Goal: Information Seeking & Learning: Find contact information

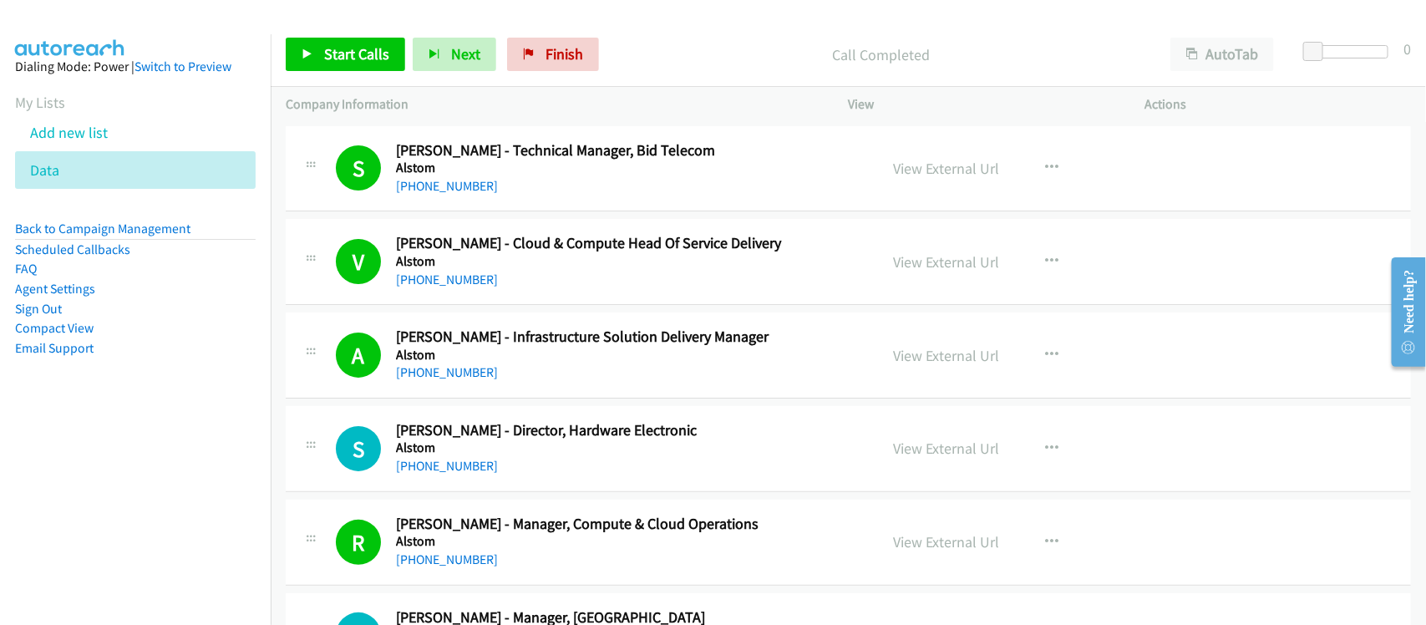
scroll to position [8458, 0]
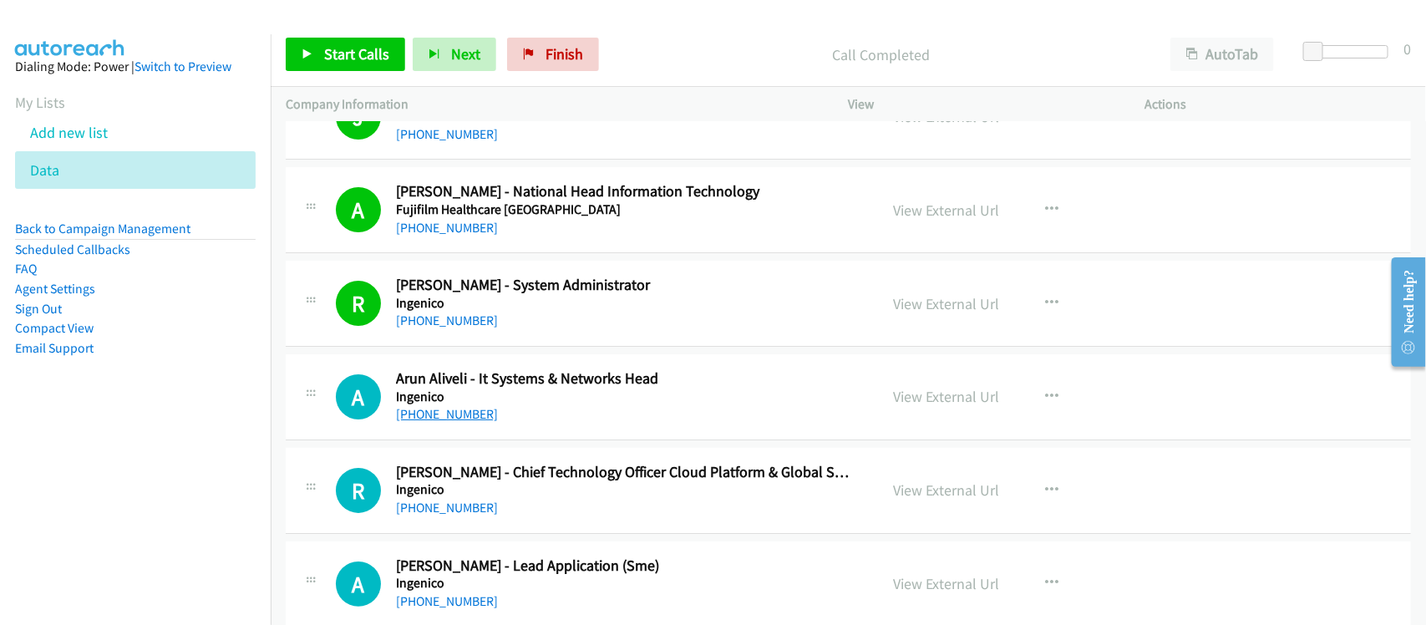
click at [432, 422] on link "[PHONE_NUMBER]" at bounding box center [447, 414] width 102 height 16
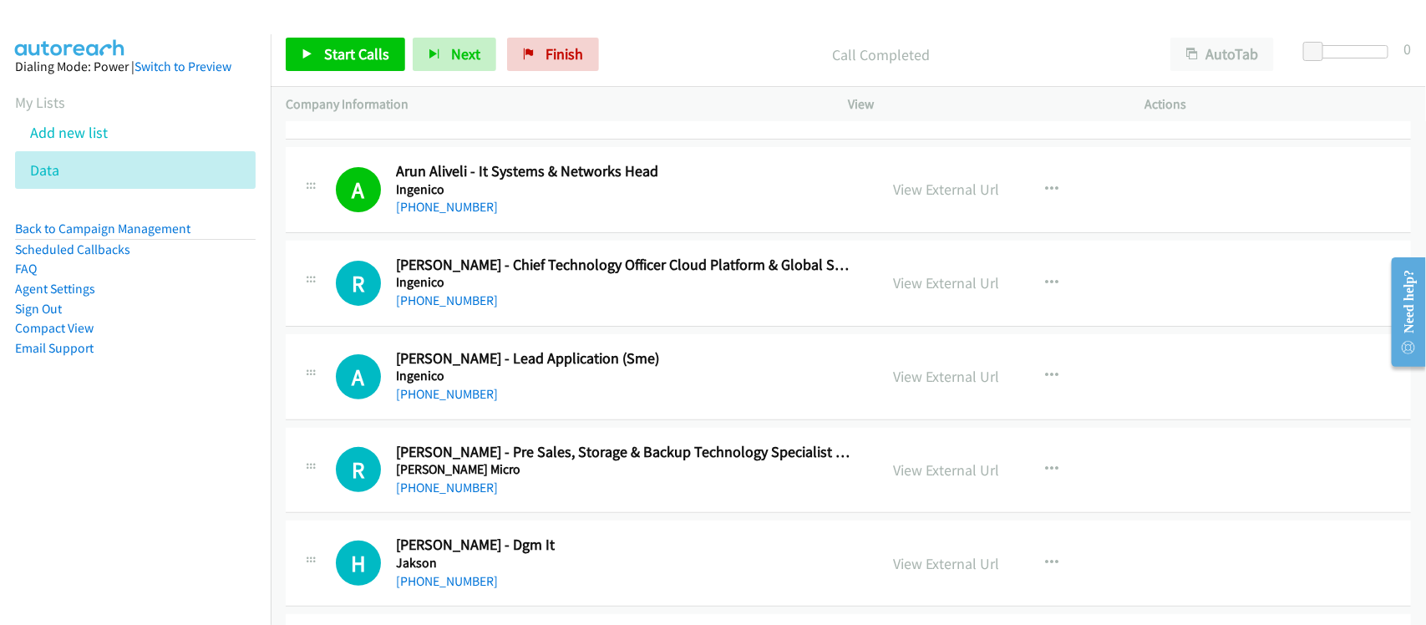
scroll to position [8667, 0]
drag, startPoint x: 419, startPoint y: 316, endPoint x: 431, endPoint y: 316, distance: 12.5
click at [419, 307] on link "[PHONE_NUMBER]" at bounding box center [447, 299] width 102 height 16
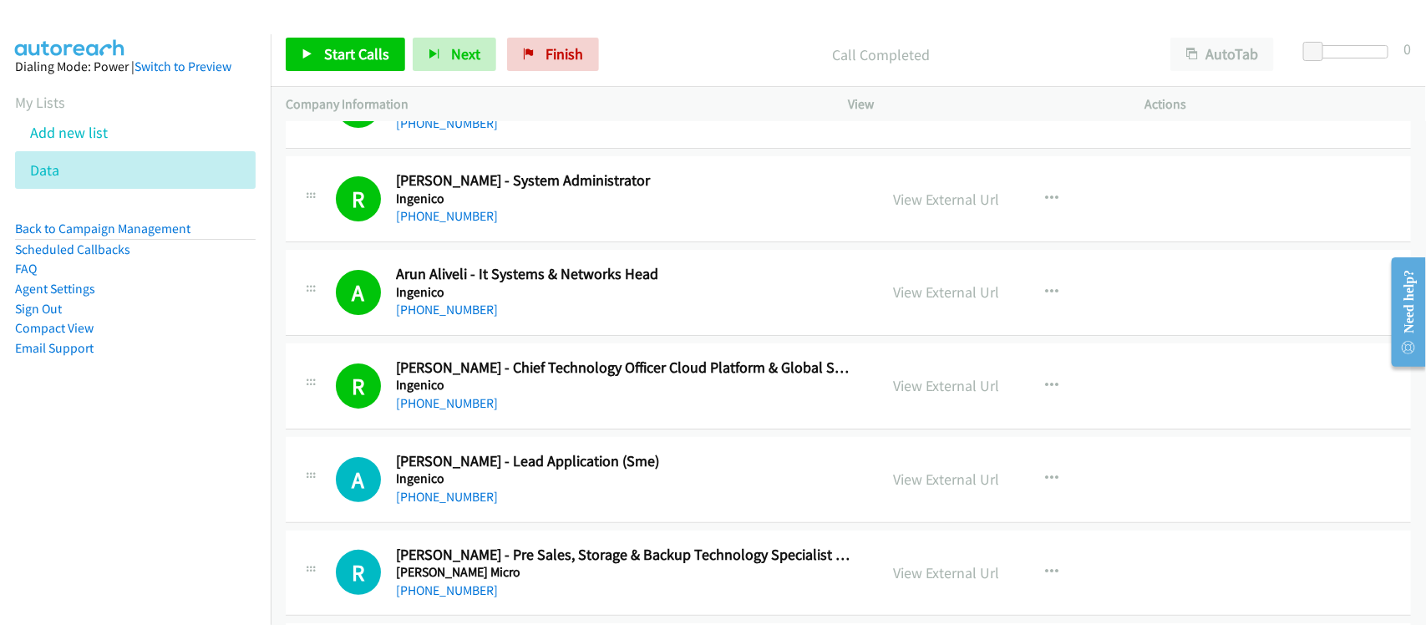
drag, startPoint x: 505, startPoint y: 472, endPoint x: 523, endPoint y: 461, distance: 20.6
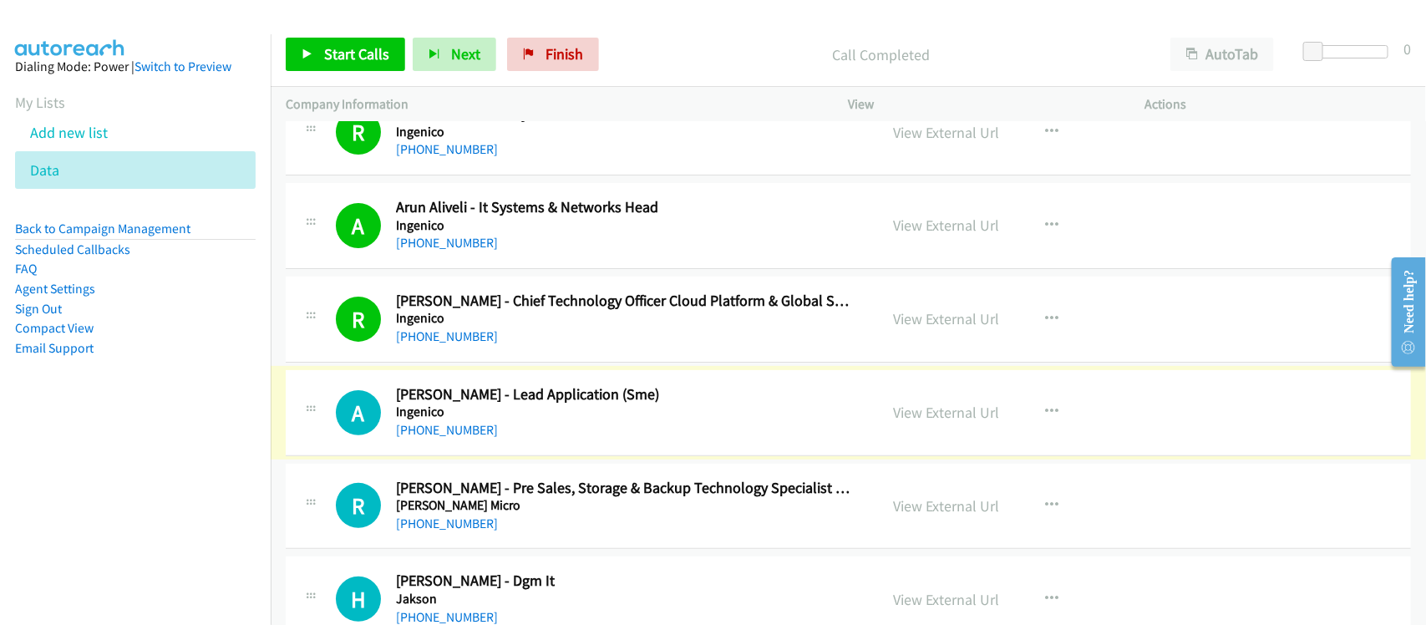
scroll to position [8667, 0]
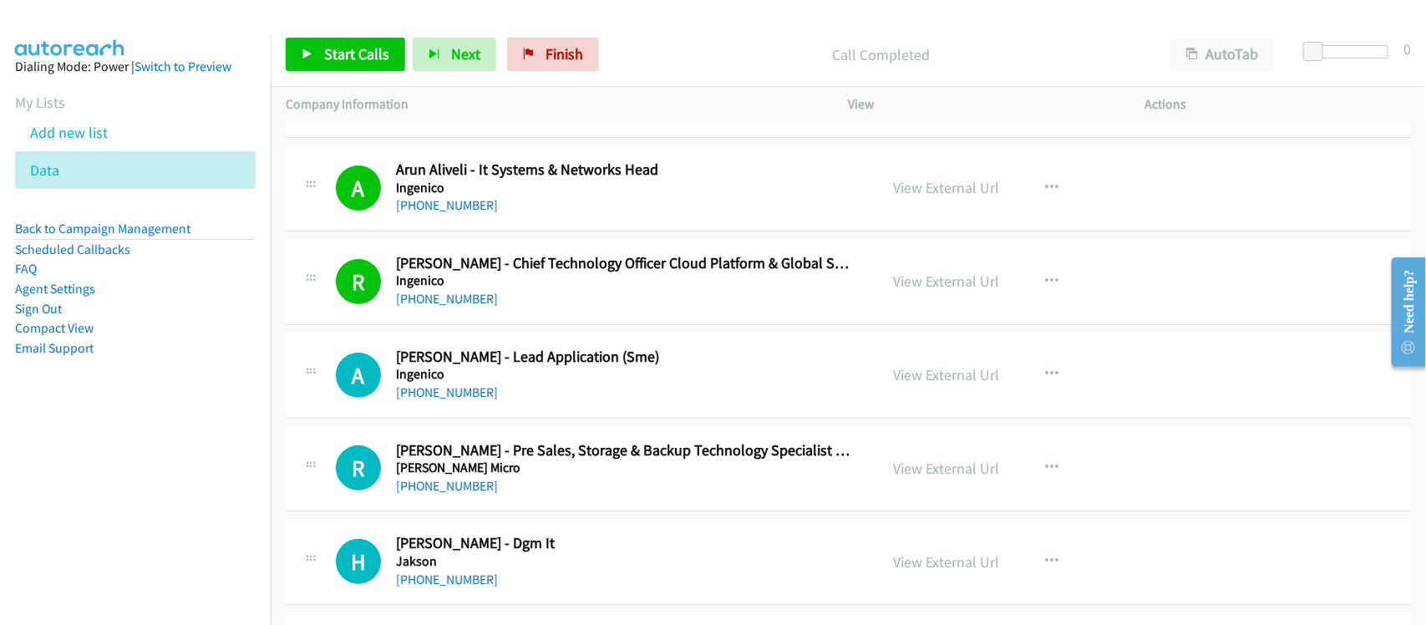
click at [433, 400] on link "[PHONE_NUMBER]" at bounding box center [447, 392] width 102 height 16
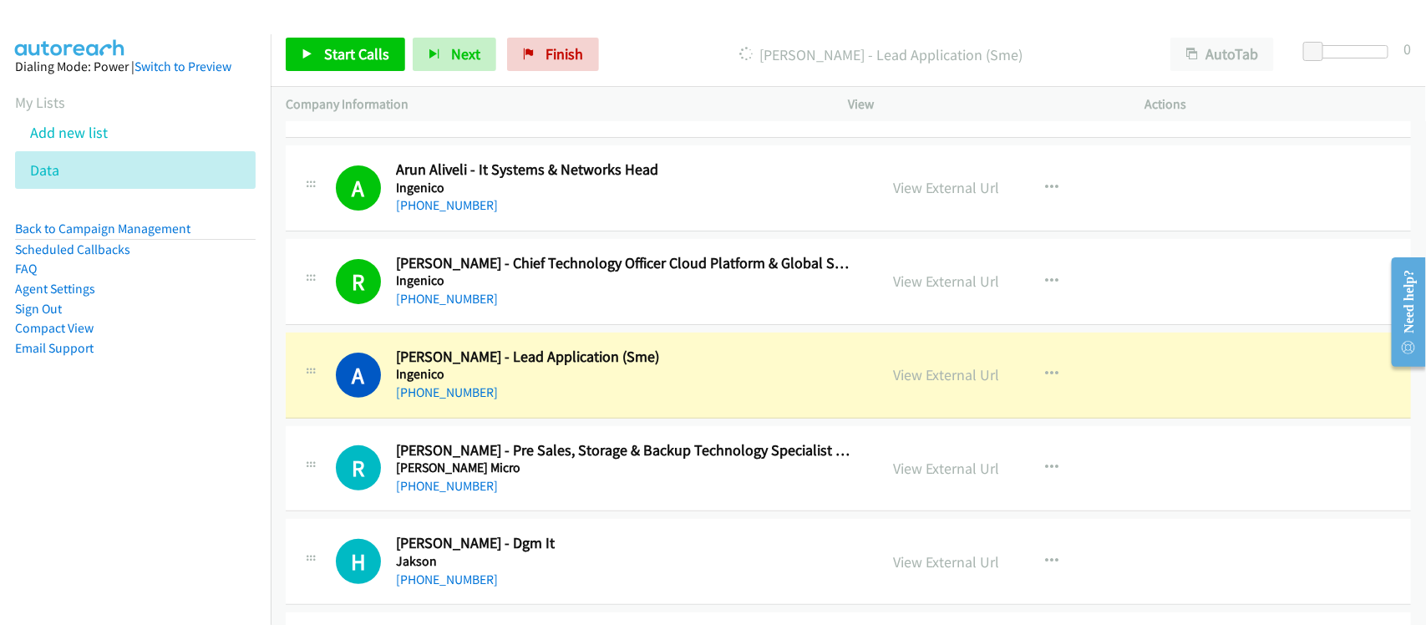
click at [523, 403] on div "[PHONE_NUMBER]" at bounding box center [626, 393] width 460 height 20
click at [898, 384] on link "View External Url" at bounding box center [947, 374] width 106 height 19
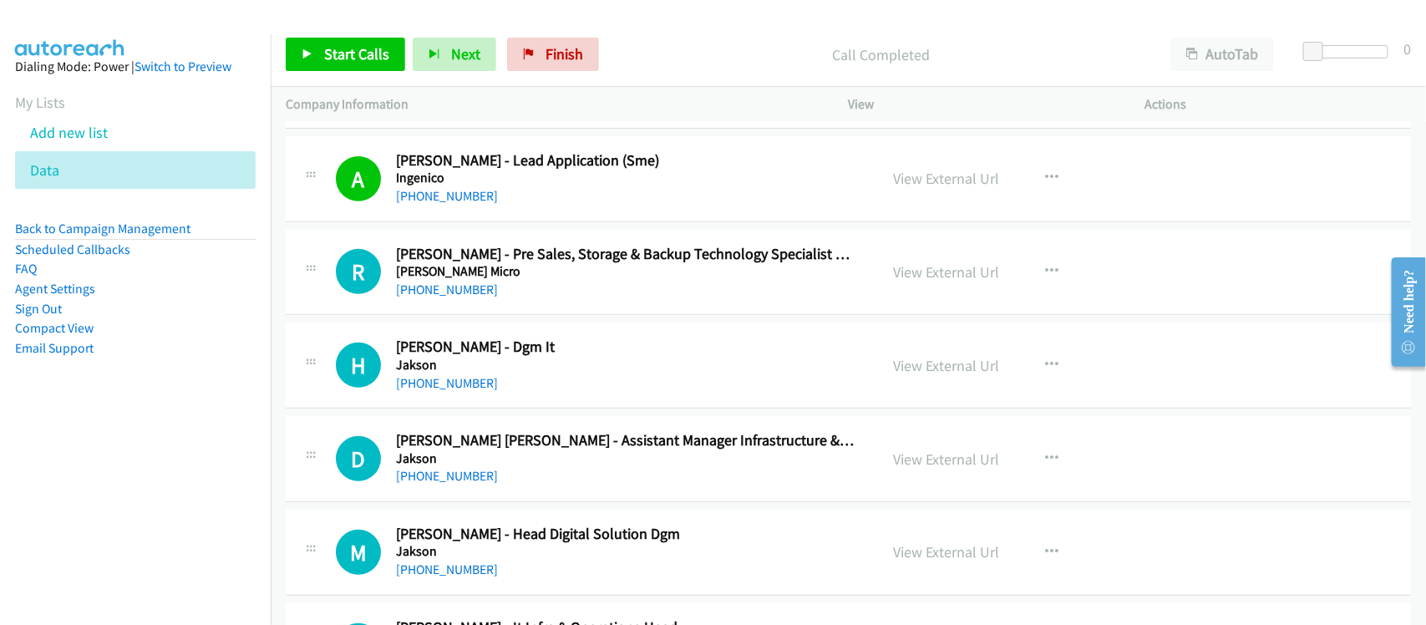
scroll to position [8876, 0]
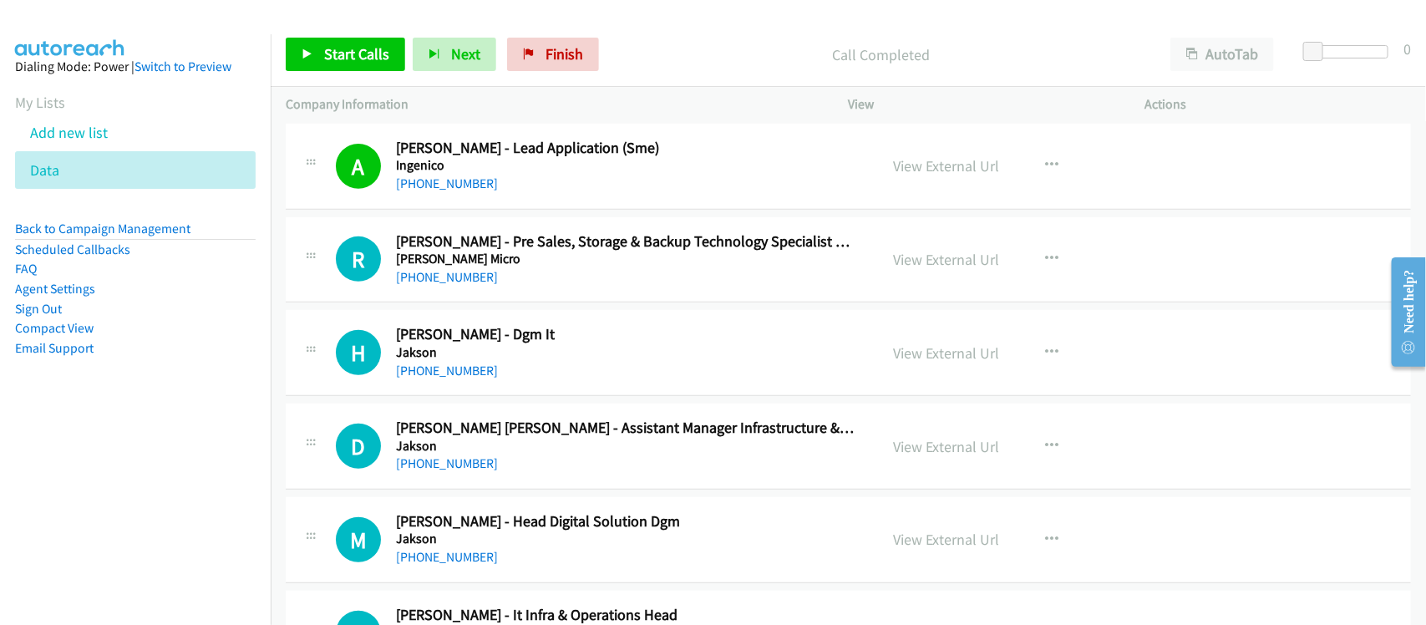
drag, startPoint x: 453, startPoint y: 294, endPoint x: 527, endPoint y: 307, distance: 75.5
click at [453, 285] on link "[PHONE_NUMBER]" at bounding box center [447, 277] width 102 height 16
click at [533, 378] on div "[PHONE_NUMBER]" at bounding box center [626, 371] width 460 height 20
click at [469, 378] on link "[PHONE_NUMBER]" at bounding box center [447, 371] width 102 height 16
click at [508, 474] on div "[PHONE_NUMBER]" at bounding box center [626, 464] width 460 height 20
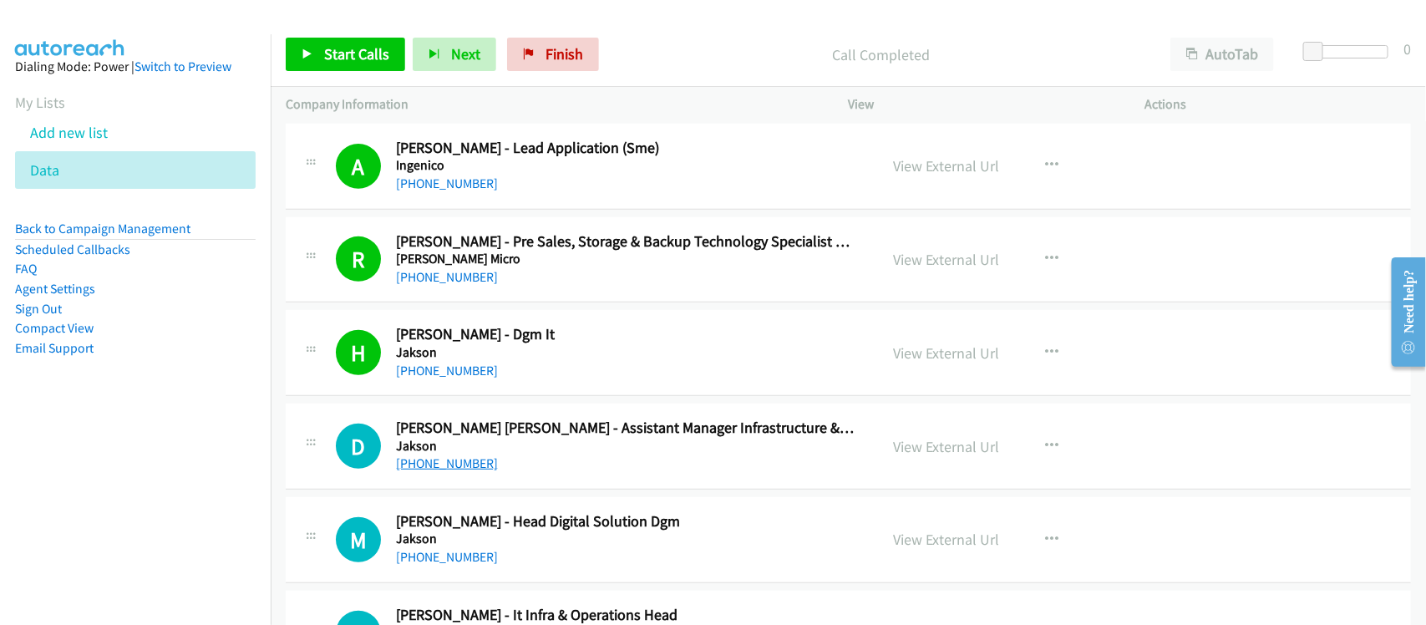
click at [468, 471] on link "[PHONE_NUMBER]" at bounding box center [447, 463] width 102 height 16
click at [554, 474] on div "[PHONE_NUMBER]" at bounding box center [626, 464] width 460 height 20
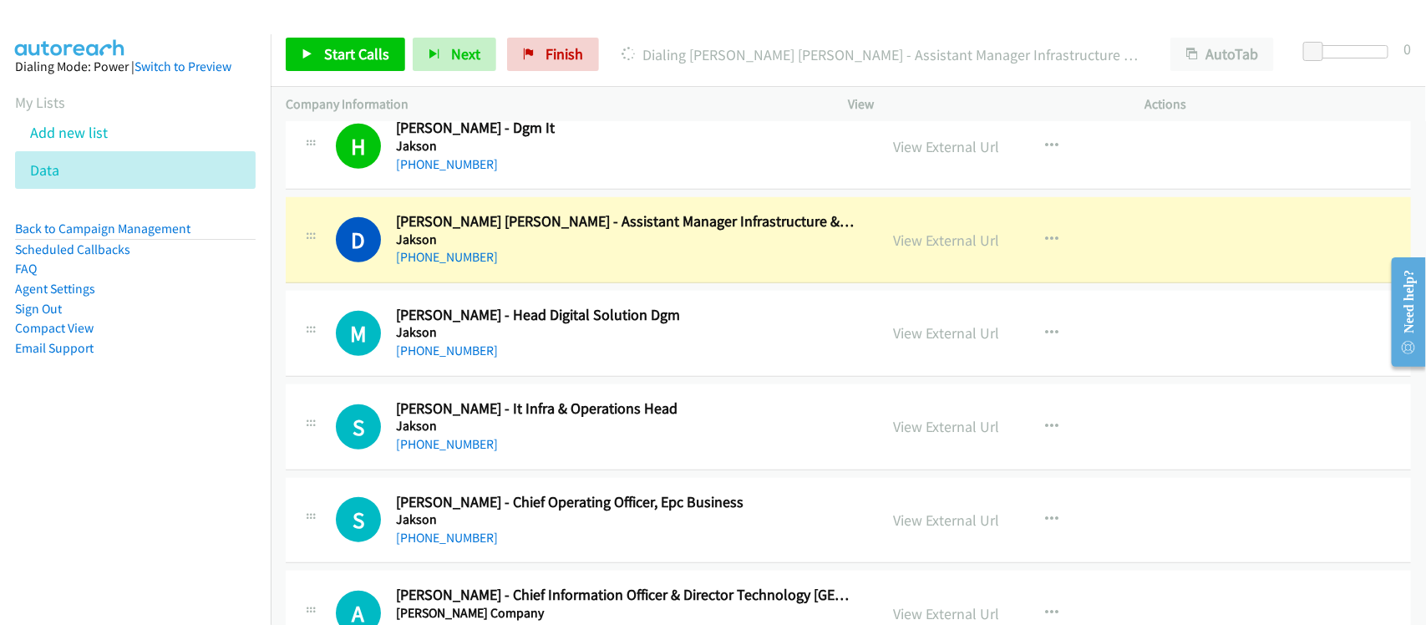
scroll to position [9084, 0]
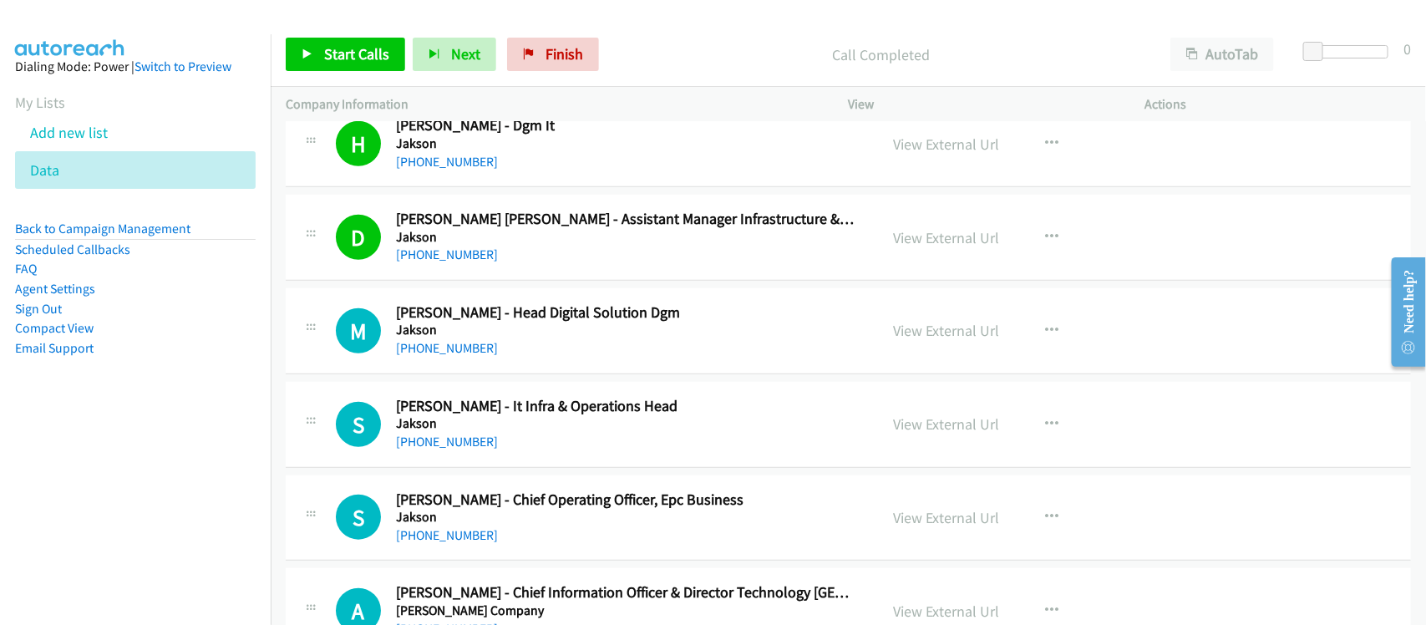
click at [531, 358] on div "[PHONE_NUMBER]" at bounding box center [626, 348] width 460 height 20
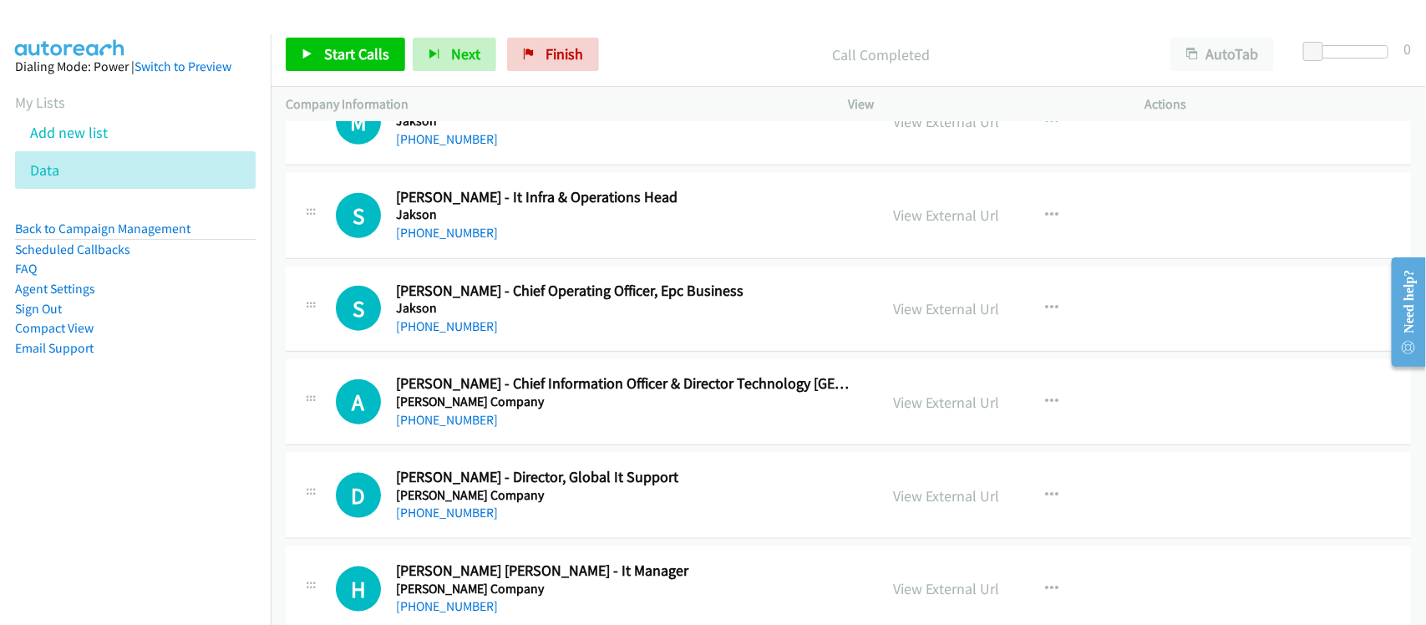
scroll to position [9189, 0]
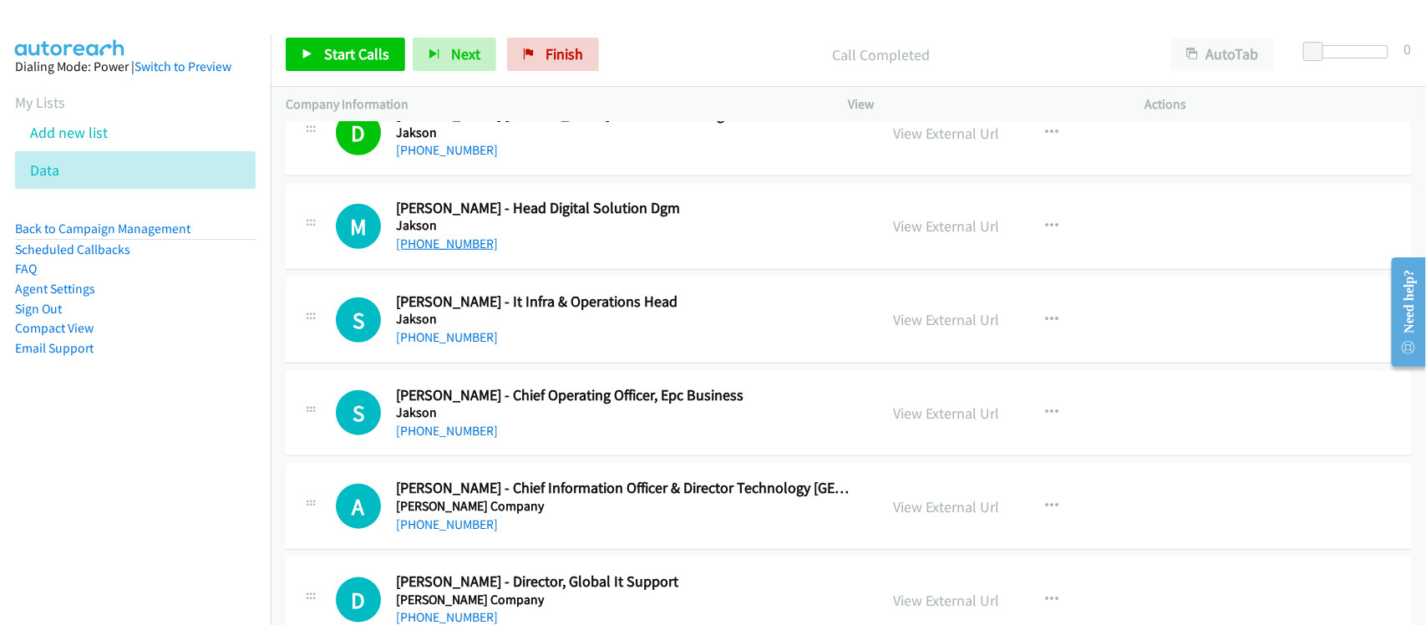
click at [439, 251] on link "[PHONE_NUMBER]" at bounding box center [447, 244] width 102 height 16
click at [429, 345] on link "[PHONE_NUMBER]" at bounding box center [447, 337] width 102 height 16
click at [469, 421] on h5 "Jakson" at bounding box center [626, 412] width 460 height 17
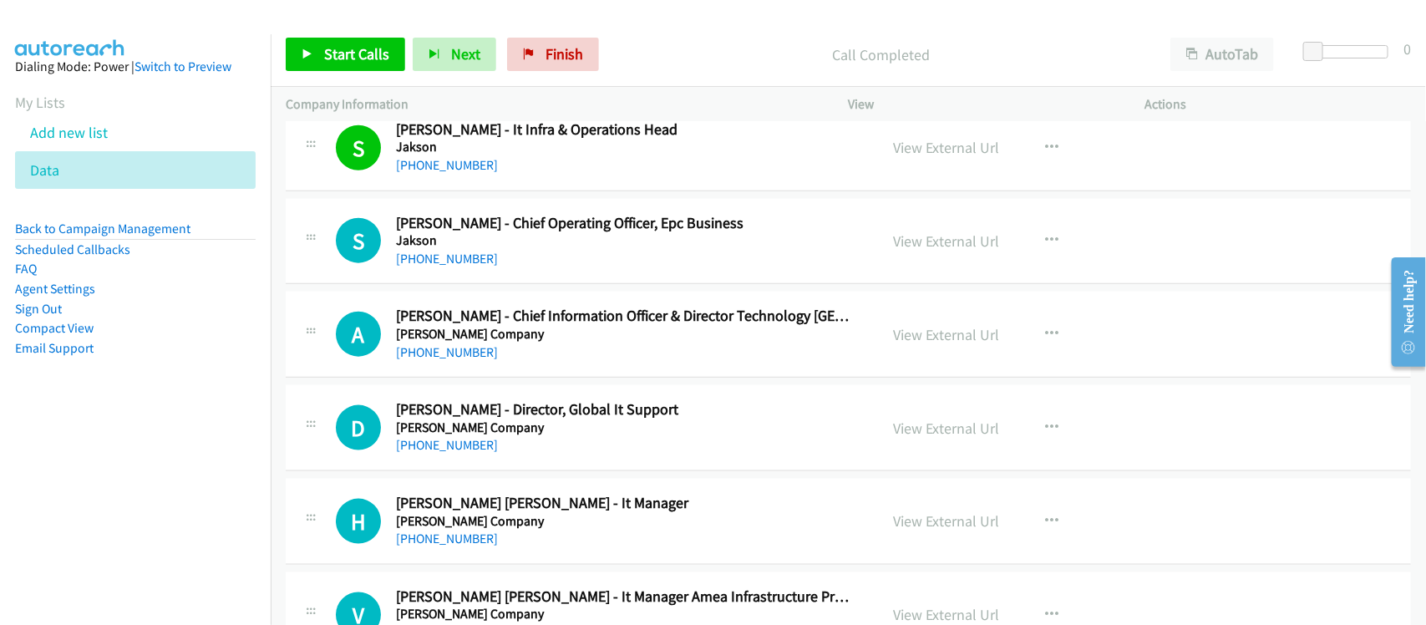
scroll to position [9398, 0]
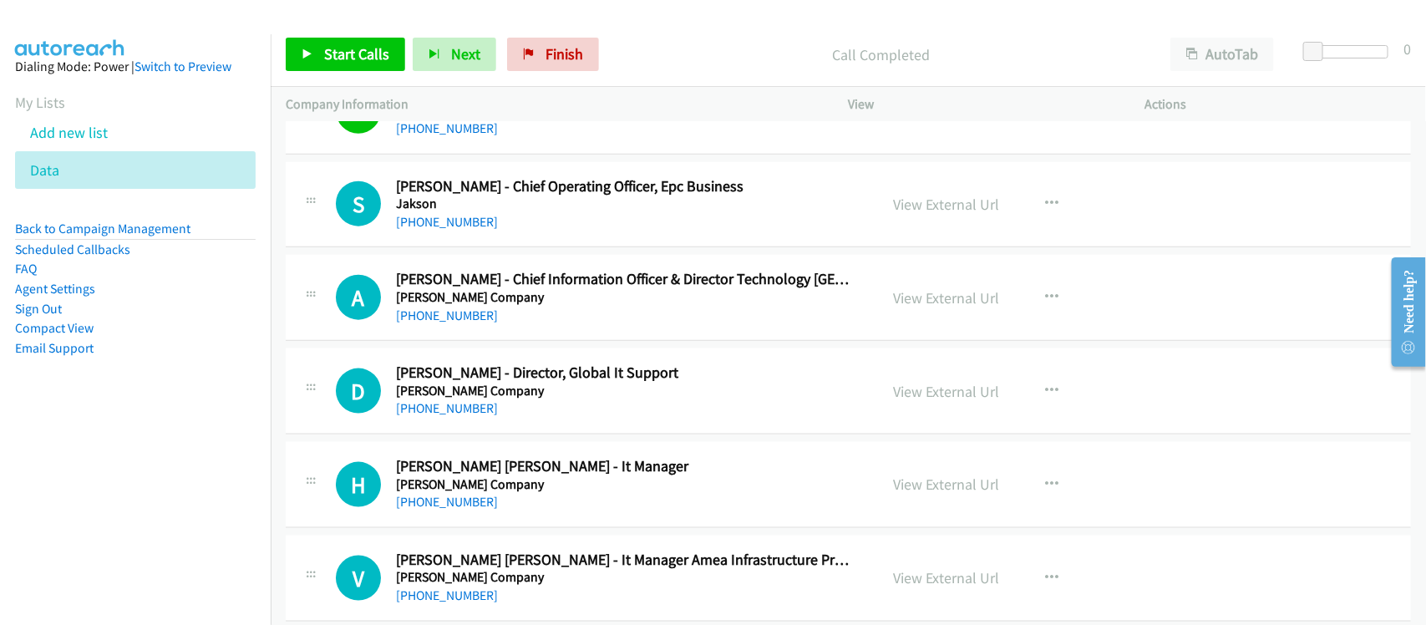
drag, startPoint x: 464, startPoint y: 322, endPoint x: 573, endPoint y: 327, distance: 109.6
click at [443, 323] on link "[PHONE_NUMBER]" at bounding box center [447, 315] width 102 height 16
click at [432, 416] on link "[PHONE_NUMBER]" at bounding box center [447, 408] width 102 height 16
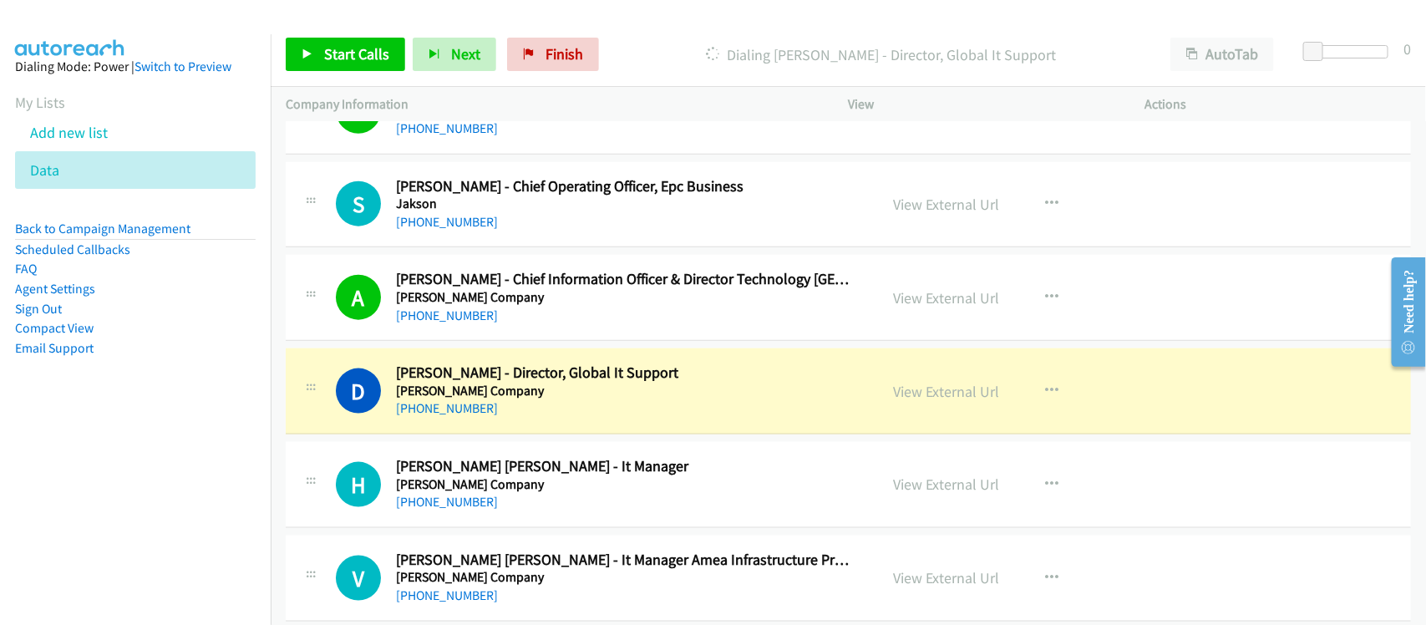
click at [539, 419] on div "[PHONE_NUMBER]" at bounding box center [626, 408] width 460 height 20
click at [965, 401] on link "View External Url" at bounding box center [947, 391] width 106 height 19
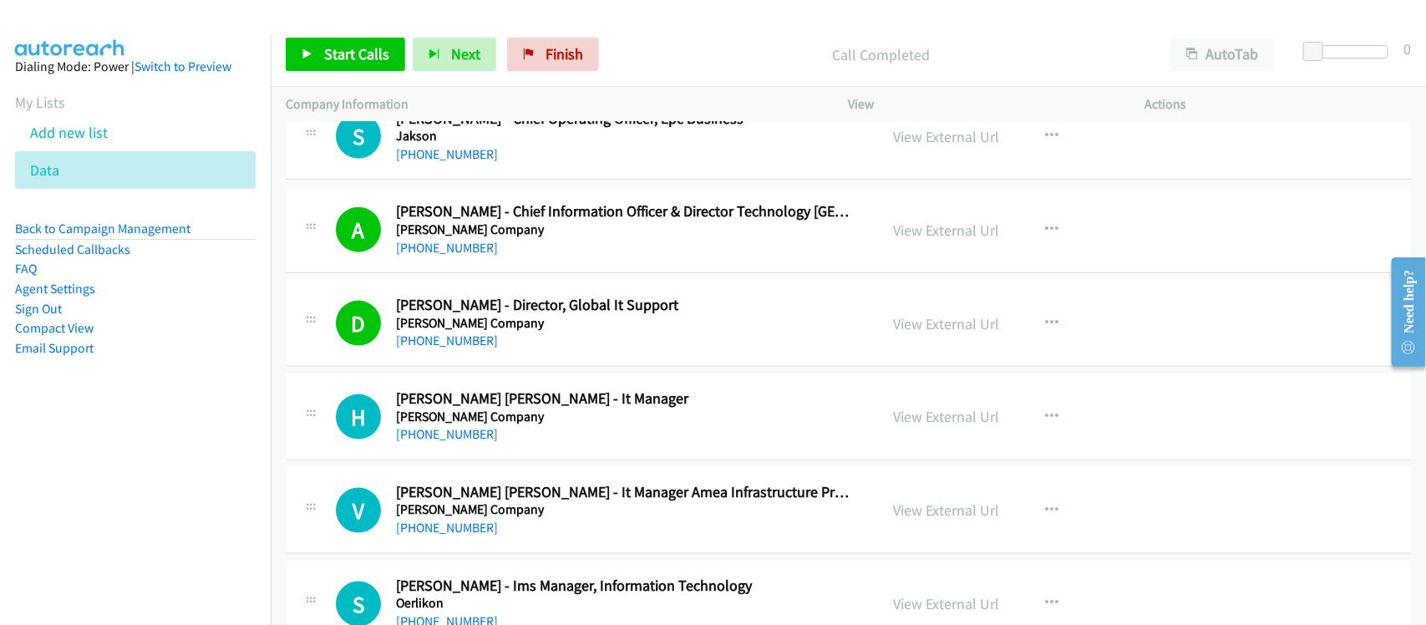
scroll to position [9711, 0]
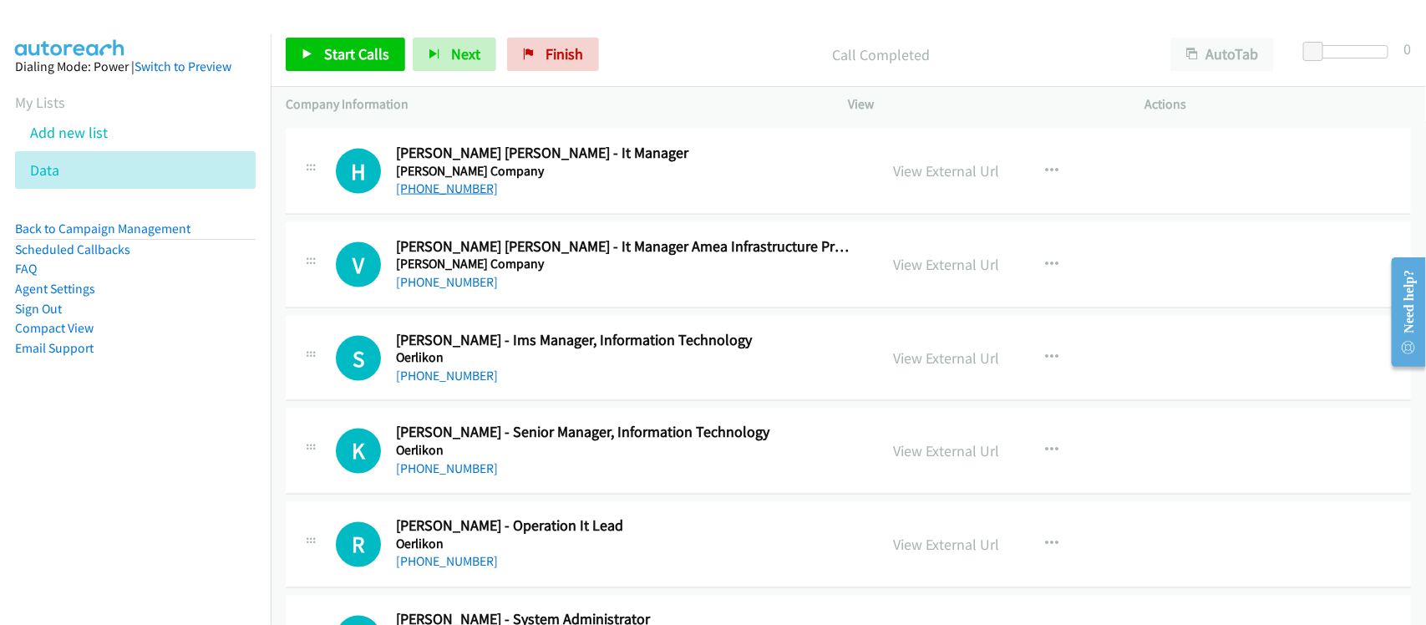
click at [455, 196] on link "[PHONE_NUMBER]" at bounding box center [447, 188] width 102 height 16
click at [472, 290] on link "[PHONE_NUMBER]" at bounding box center [447, 282] width 102 height 16
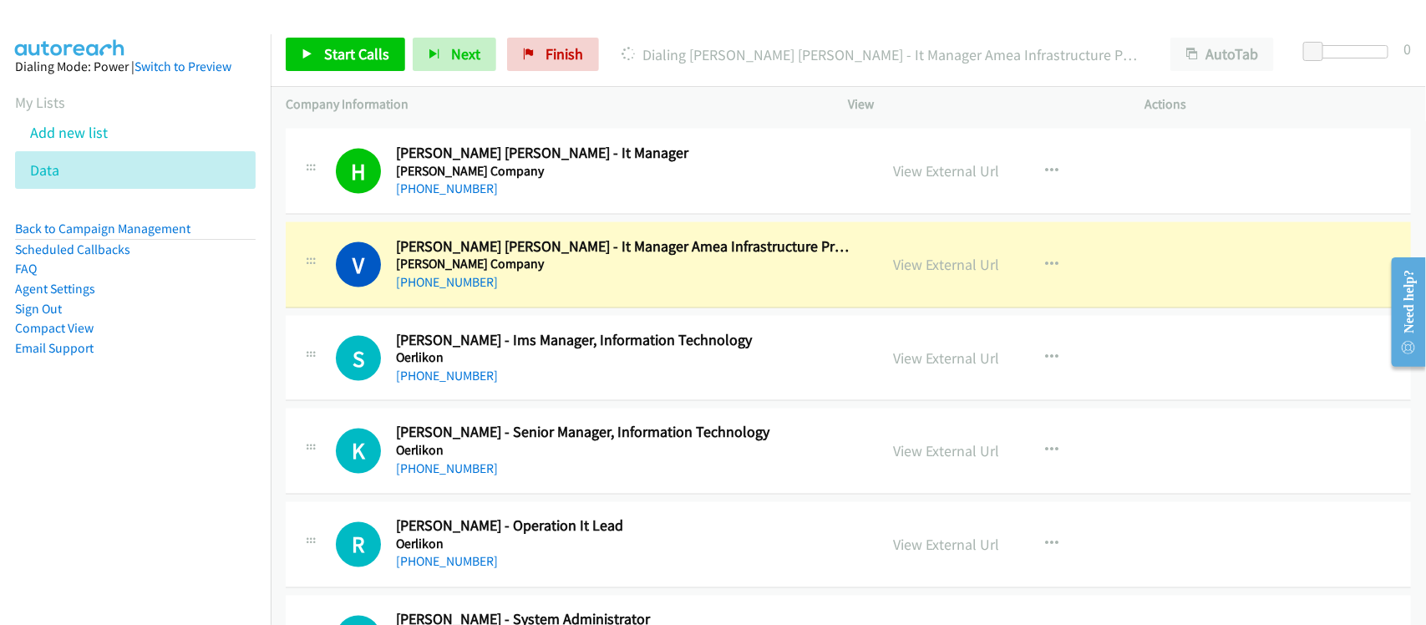
click at [190, 456] on nav "Dialing Mode: Power | Switch to Preview My Lists Add new list Data Back to Camp…" at bounding box center [135, 346] width 271 height 625
click at [218, 420] on aside "Dialing Mode: Power | Switch to Preview My Lists Add new list Data Back to Camp…" at bounding box center [135, 233] width 271 height 399
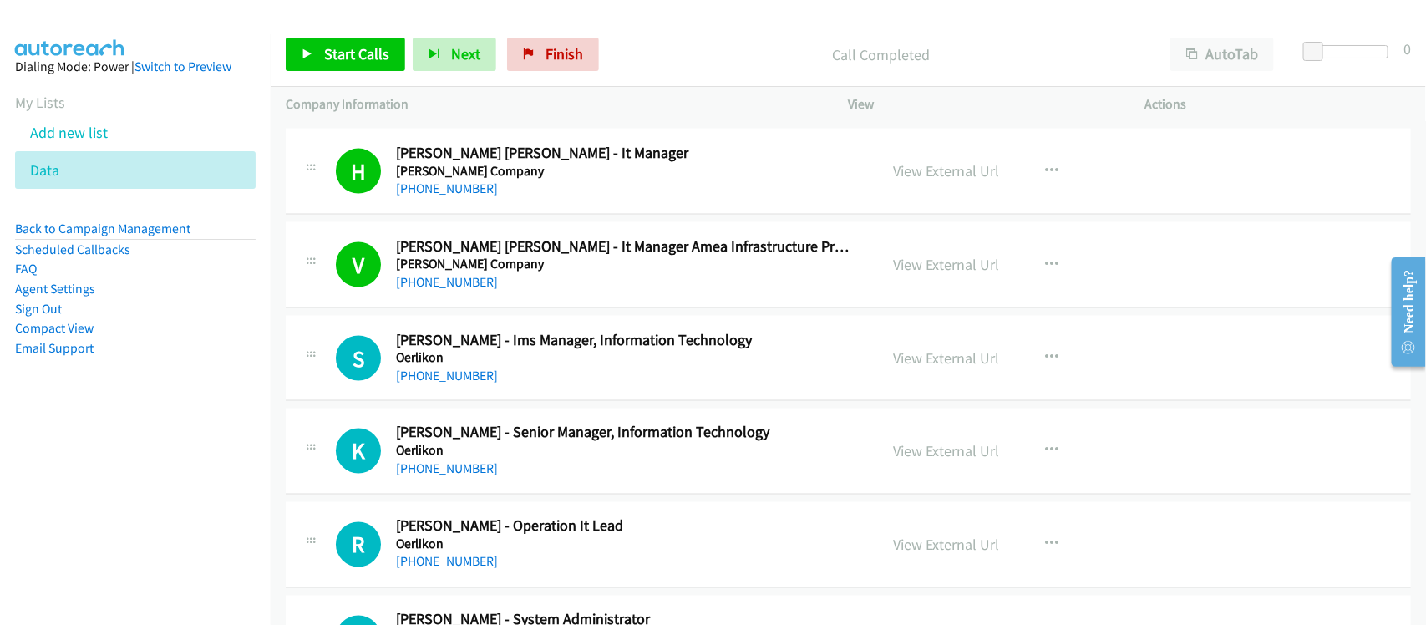
drag, startPoint x: 459, startPoint y: 385, endPoint x: 494, endPoint y: 384, distance: 34.3
click at [459, 383] on link "[PHONE_NUMBER]" at bounding box center [447, 376] width 102 height 16
click at [236, 453] on nav "Dialing Mode: Power | Switch to Preview My Lists Add new list Data Back to Camp…" at bounding box center [135, 346] width 271 height 625
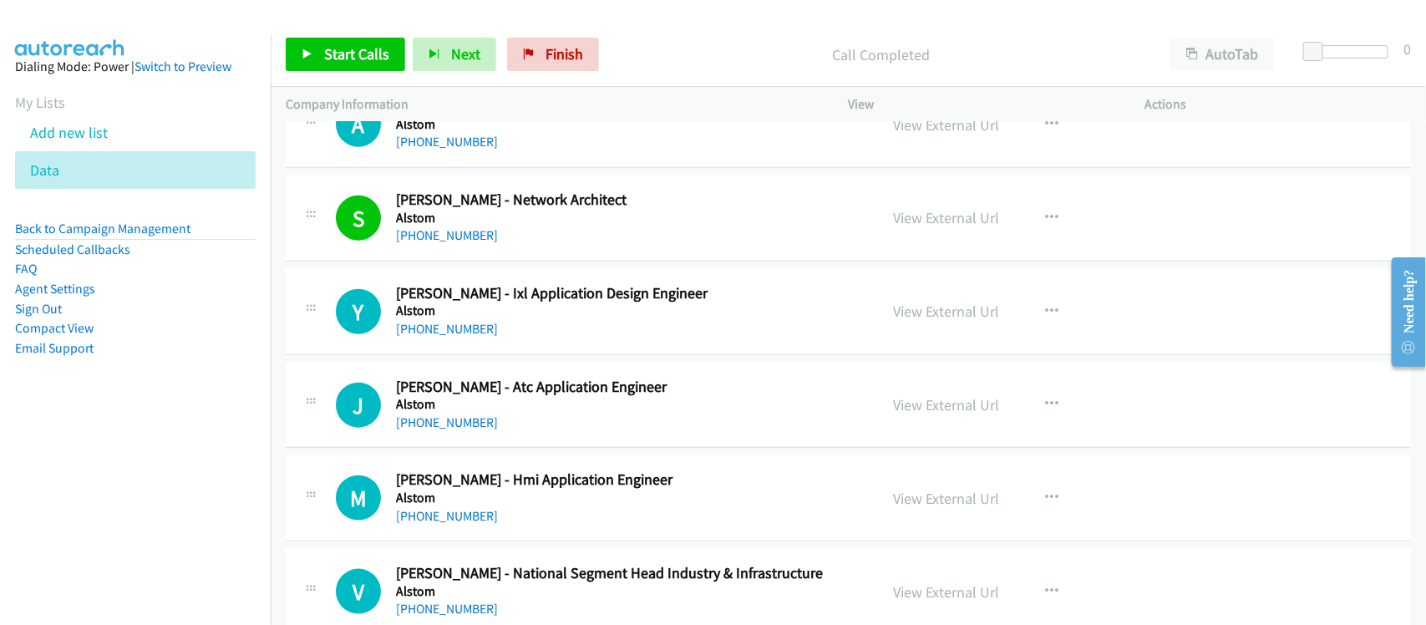
scroll to position [731, 0]
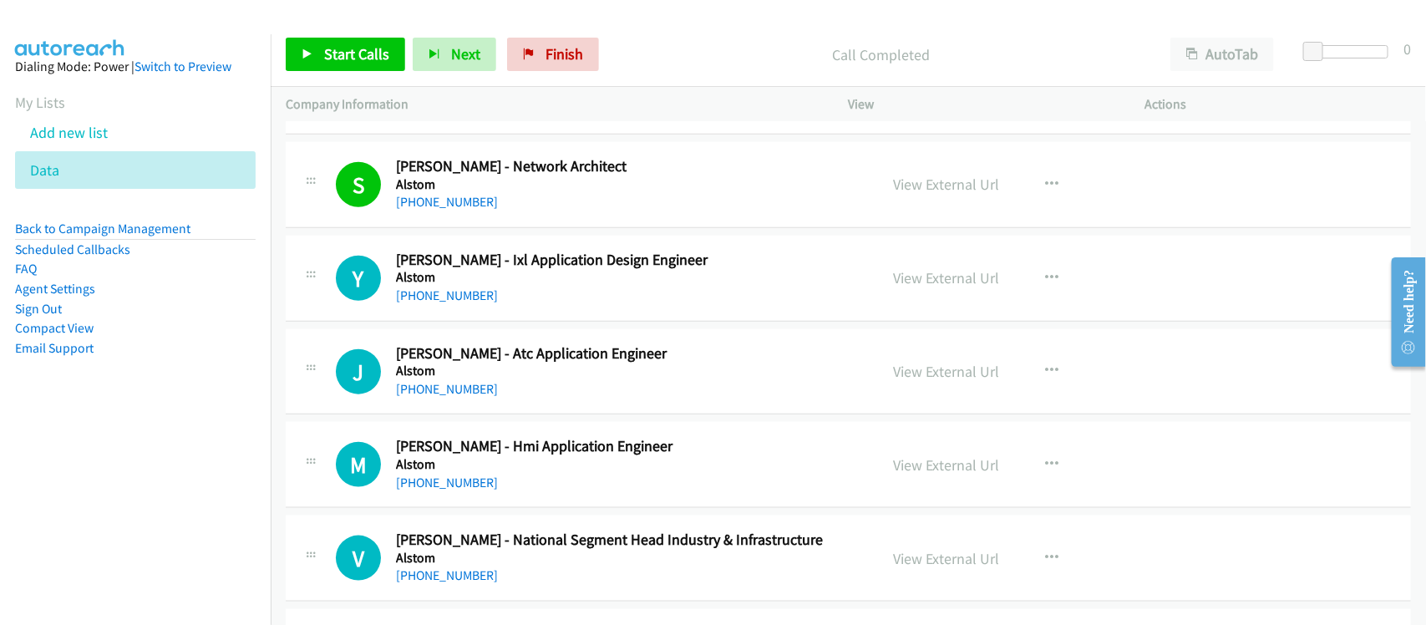
drag, startPoint x: 465, startPoint y: 293, endPoint x: 544, endPoint y: 295, distance: 78.5
click at [465, 293] on link "[PHONE_NUMBER]" at bounding box center [447, 295] width 102 height 16
click at [527, 441] on h2 "[PERSON_NAME] - Hmi Application Engineer" at bounding box center [626, 446] width 460 height 19
click at [424, 387] on link "[PHONE_NUMBER]" at bounding box center [447, 389] width 102 height 16
click at [501, 393] on div "[PHONE_NUMBER]" at bounding box center [626, 389] width 460 height 20
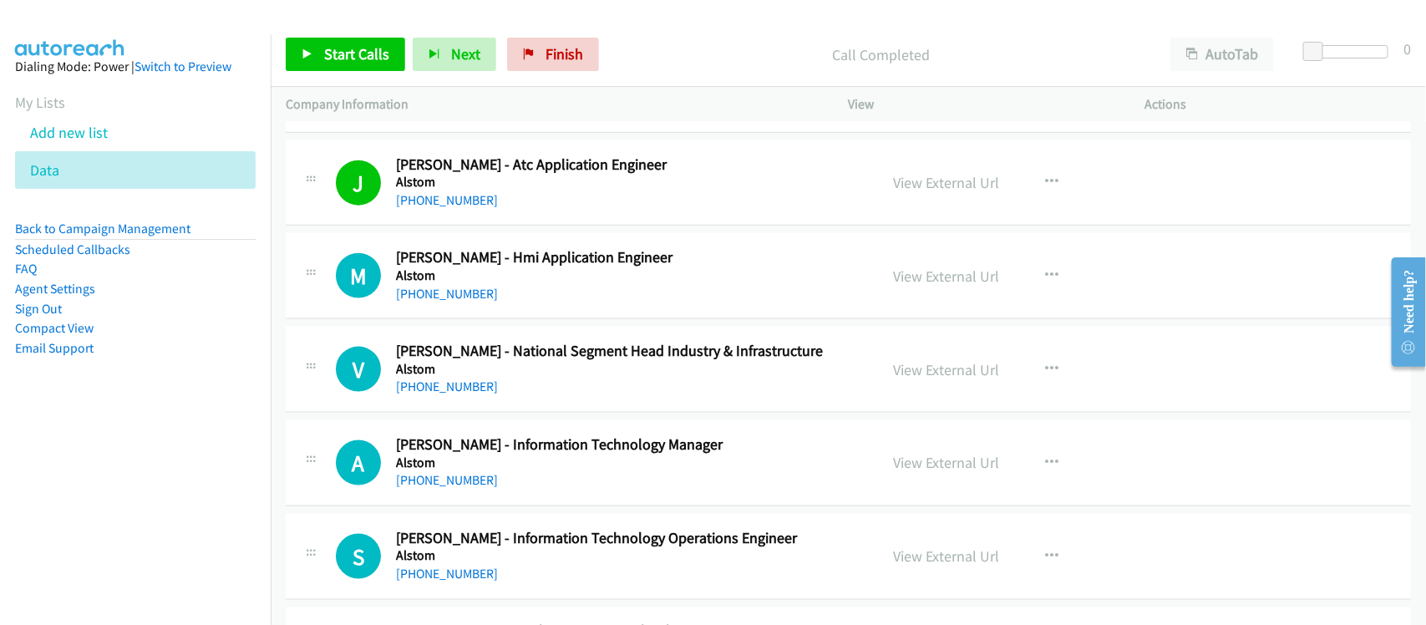
scroll to position [940, 0]
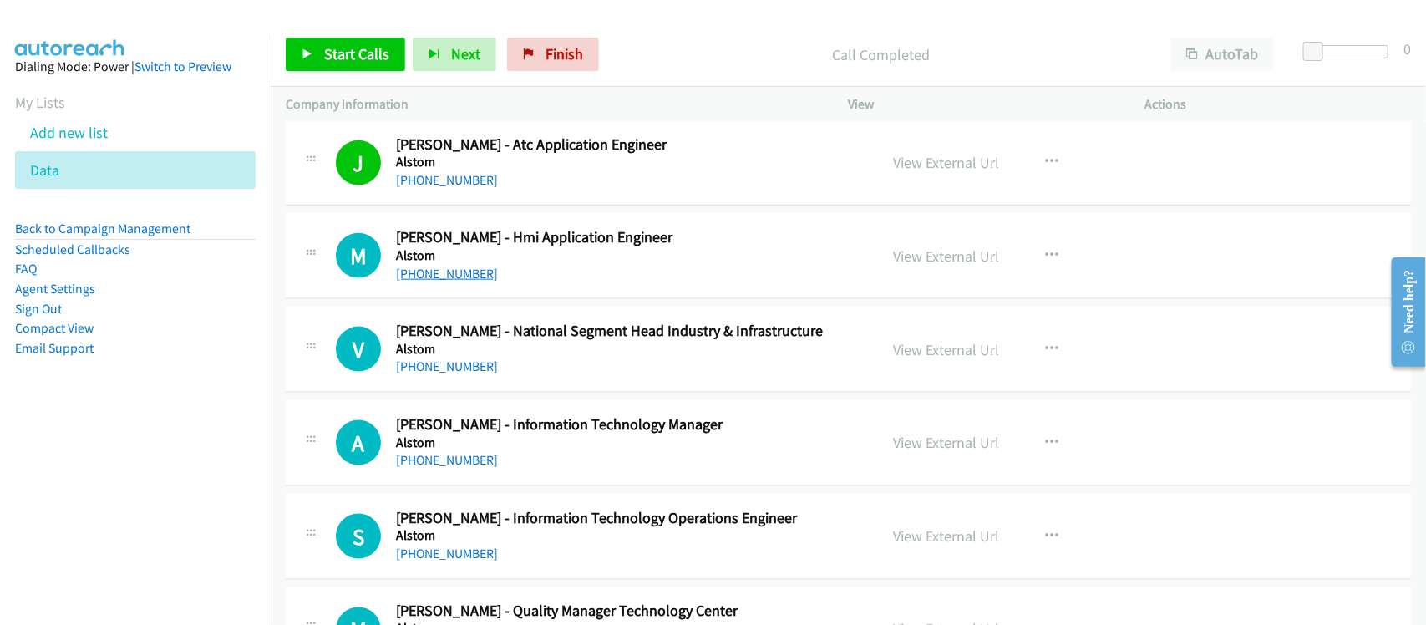
click at [473, 276] on link "[PHONE_NUMBER]" at bounding box center [447, 274] width 102 height 16
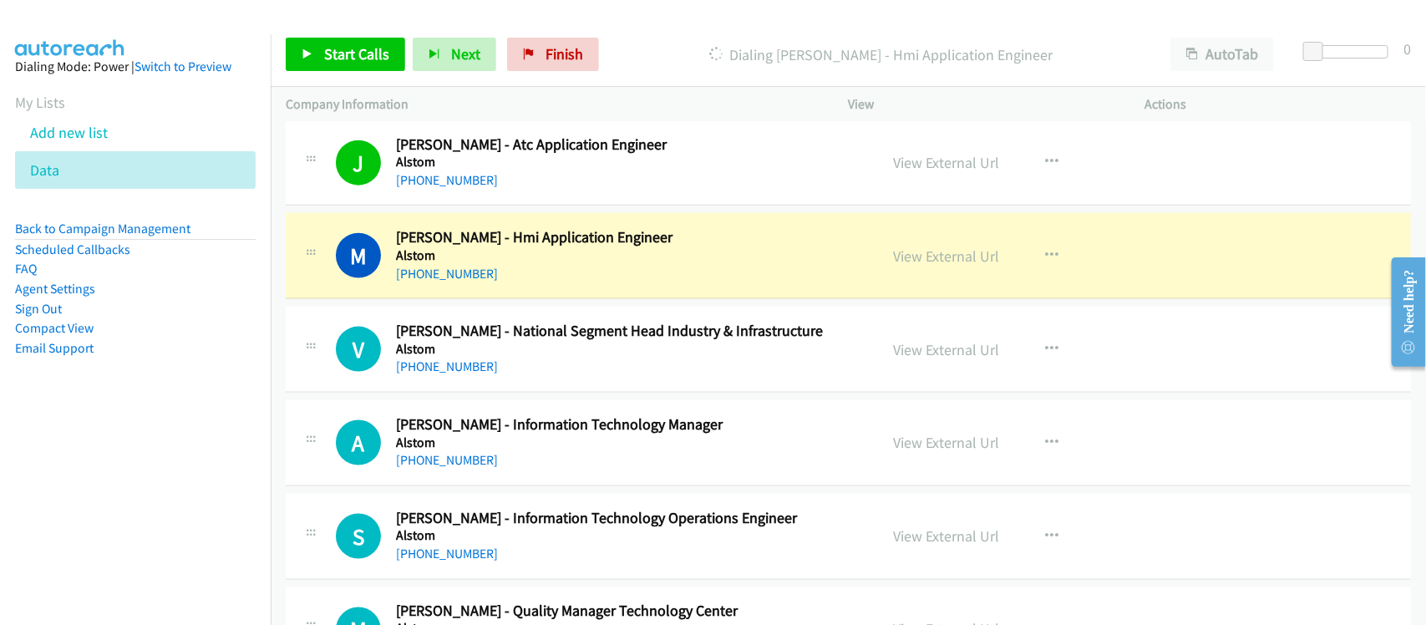
drag, startPoint x: 510, startPoint y: 266, endPoint x: 532, endPoint y: 269, distance: 22.8
click at [510, 266] on div "[PHONE_NUMBER]" at bounding box center [626, 274] width 460 height 20
click at [900, 256] on link "View External Url" at bounding box center [947, 255] width 106 height 19
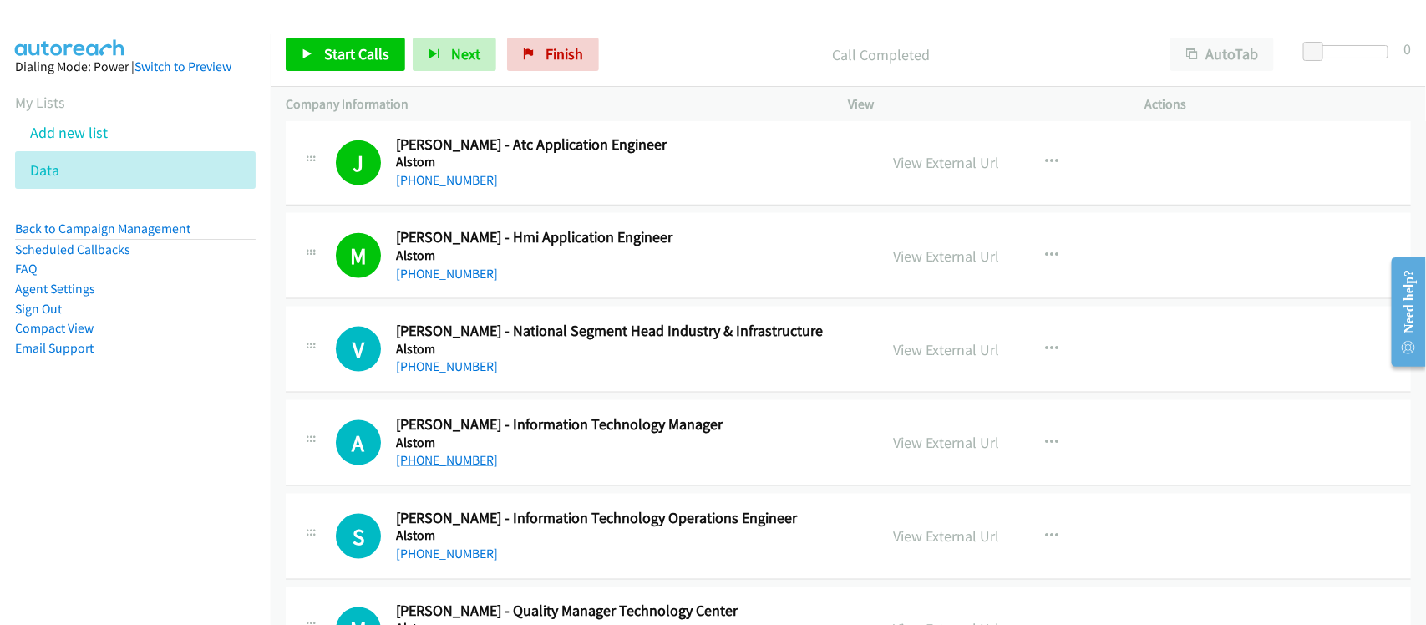
click at [448, 464] on link "[PHONE_NUMBER]" at bounding box center [447, 460] width 102 height 16
drag, startPoint x: 444, startPoint y: 465, endPoint x: 502, endPoint y: 464, distance: 58.5
click at [444, 465] on link "[PHONE_NUMBER]" at bounding box center [447, 460] width 102 height 16
click at [522, 497] on div "S Callback Scheduled [PERSON_NAME] - Information Technology Operations Engineer…" at bounding box center [848, 537] width 1125 height 86
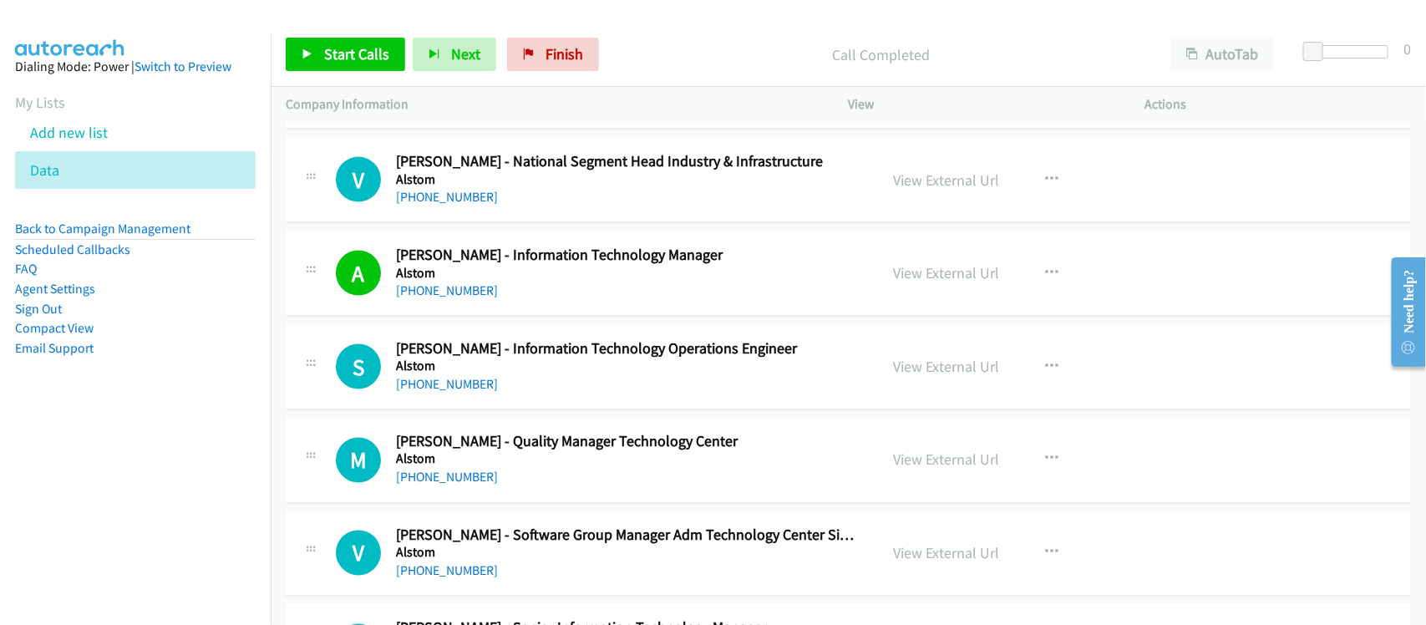
scroll to position [1149, 0]
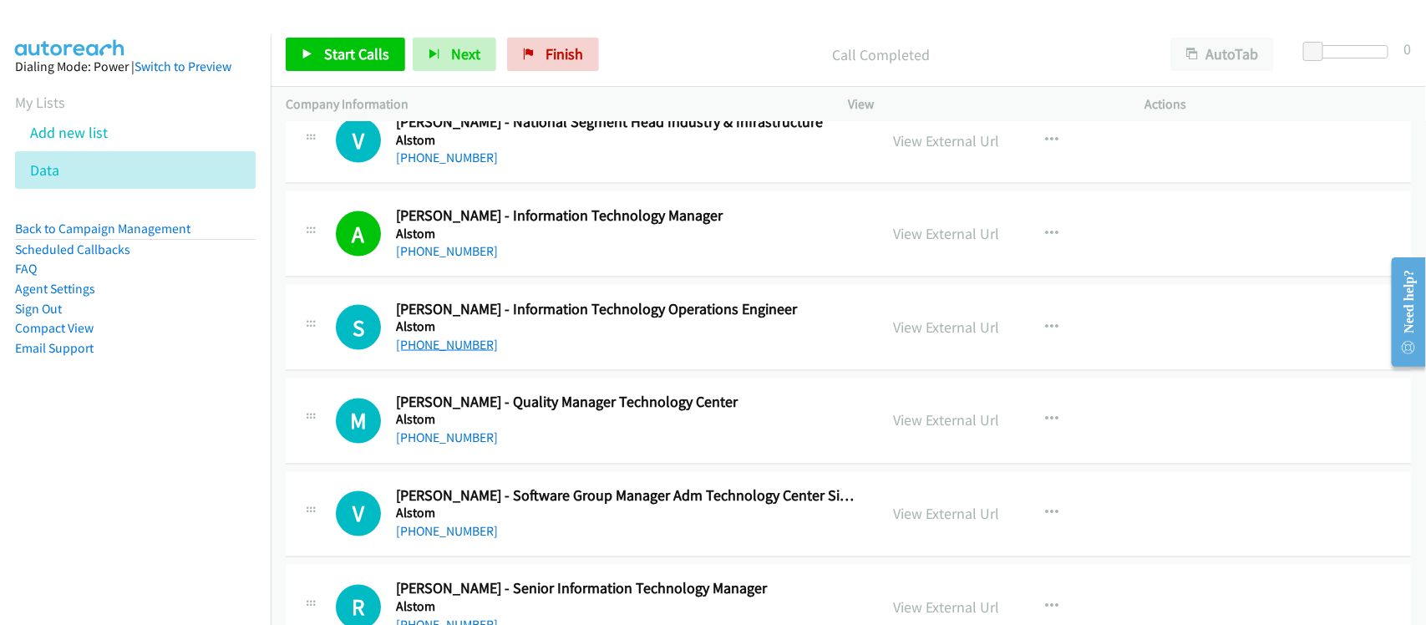
click at [439, 338] on link "[PHONE_NUMBER]" at bounding box center [447, 345] width 102 height 16
click at [474, 439] on link "[PHONE_NUMBER]" at bounding box center [447, 438] width 102 height 16
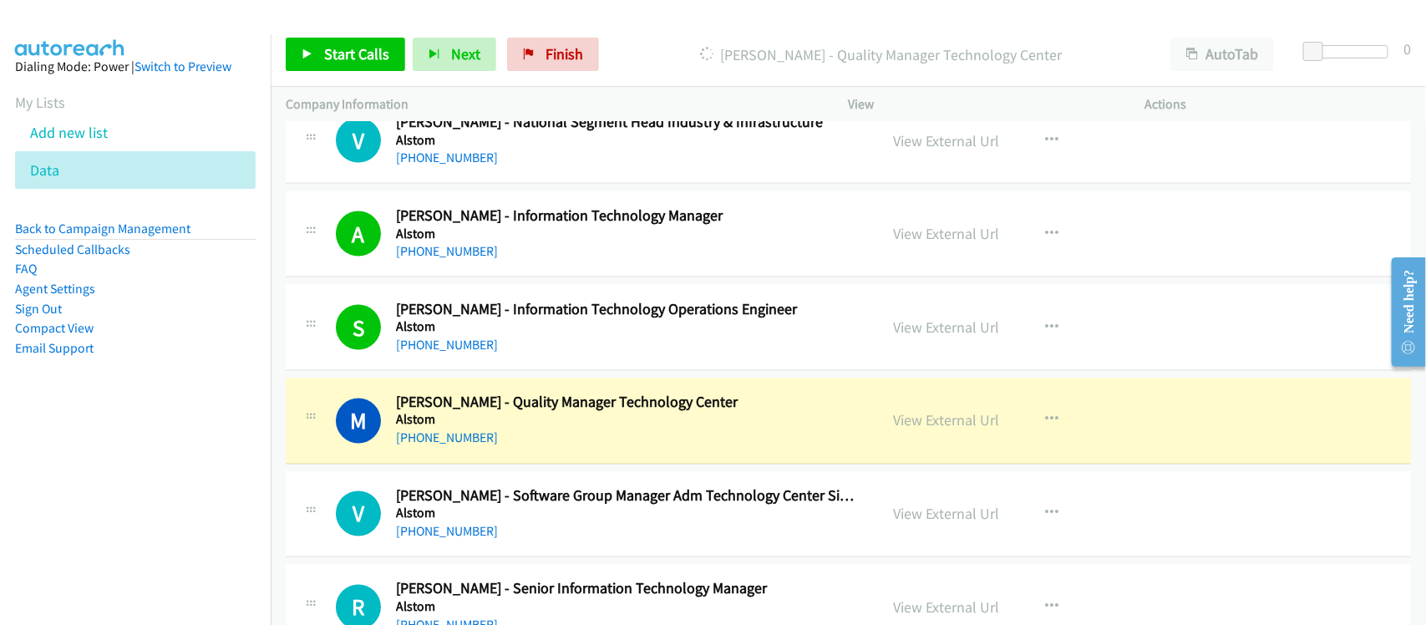
click at [529, 430] on div "[PHONE_NUMBER]" at bounding box center [626, 439] width 460 height 20
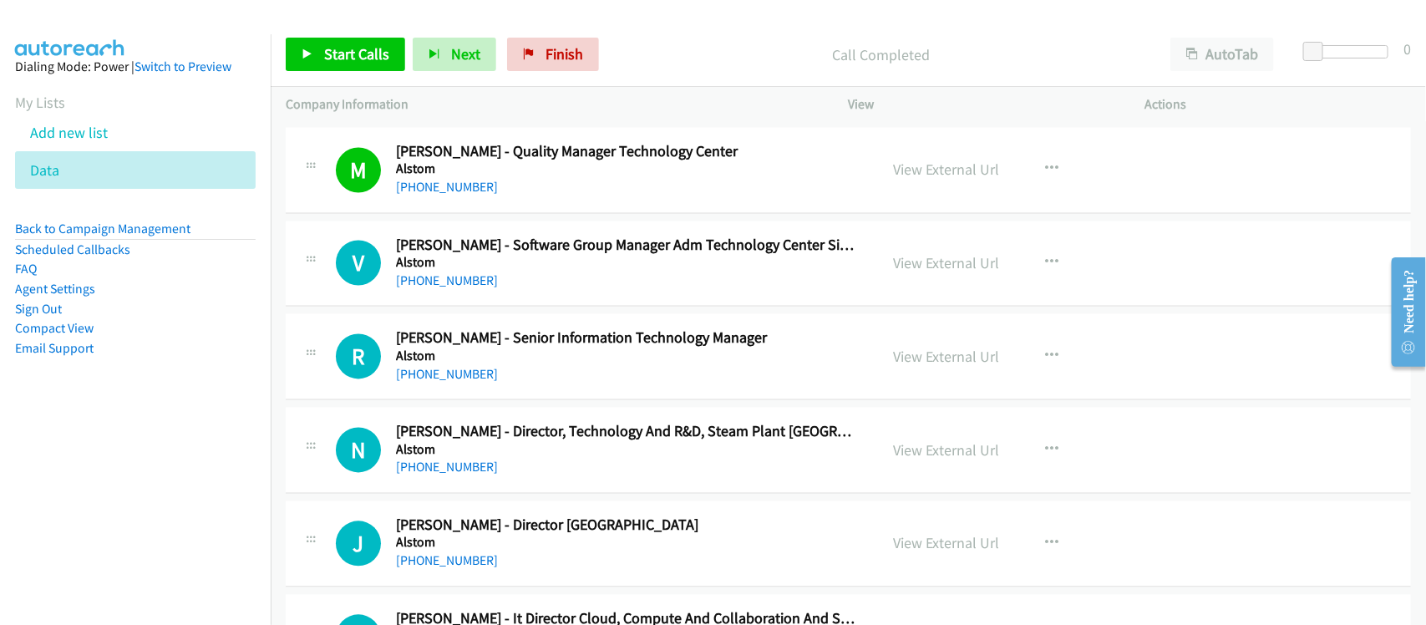
scroll to position [1462, 0]
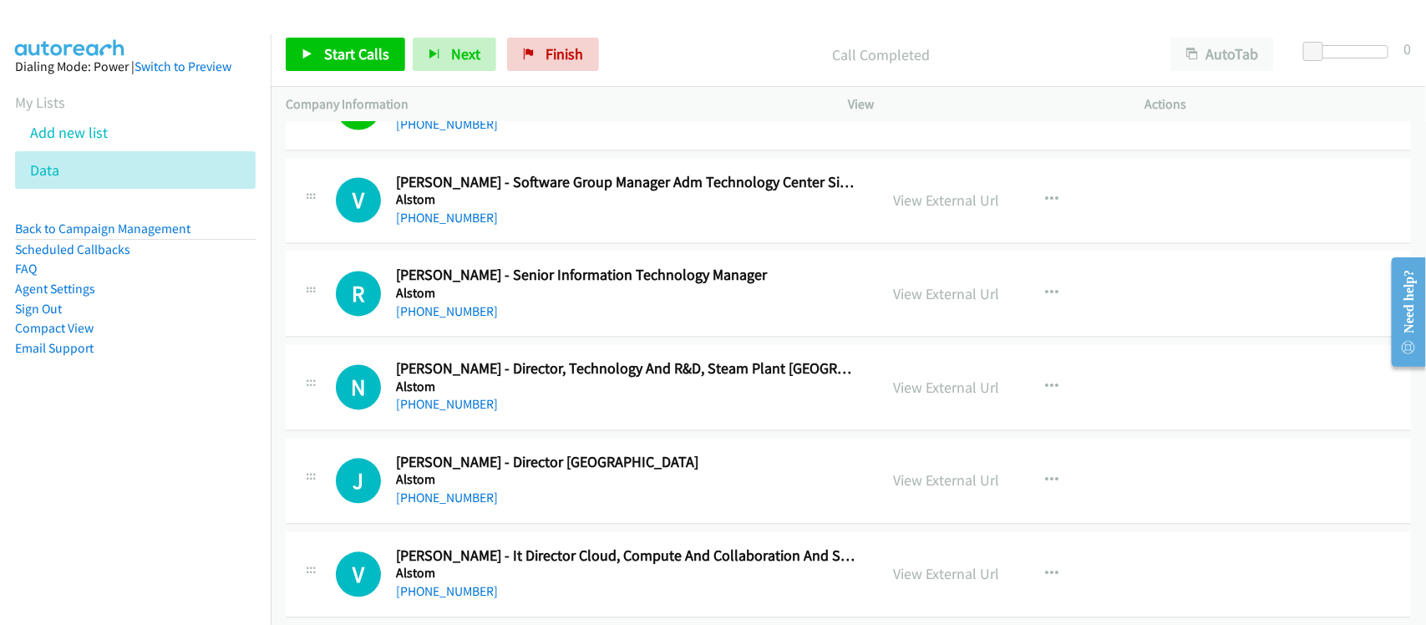
click at [515, 227] on div "[PHONE_NUMBER]" at bounding box center [626, 219] width 460 height 20
click at [464, 220] on link "[PHONE_NUMBER]" at bounding box center [447, 219] width 102 height 16
click at [549, 232] on div "V Callback Scheduled [PERSON_NAME] - Software Group Manager Adm Technology Cent…" at bounding box center [848, 202] width 1125 height 86
click at [444, 214] on link "[PHONE_NUMBER]" at bounding box center [447, 219] width 102 height 16
click at [469, 319] on link "[PHONE_NUMBER]" at bounding box center [447, 312] width 102 height 16
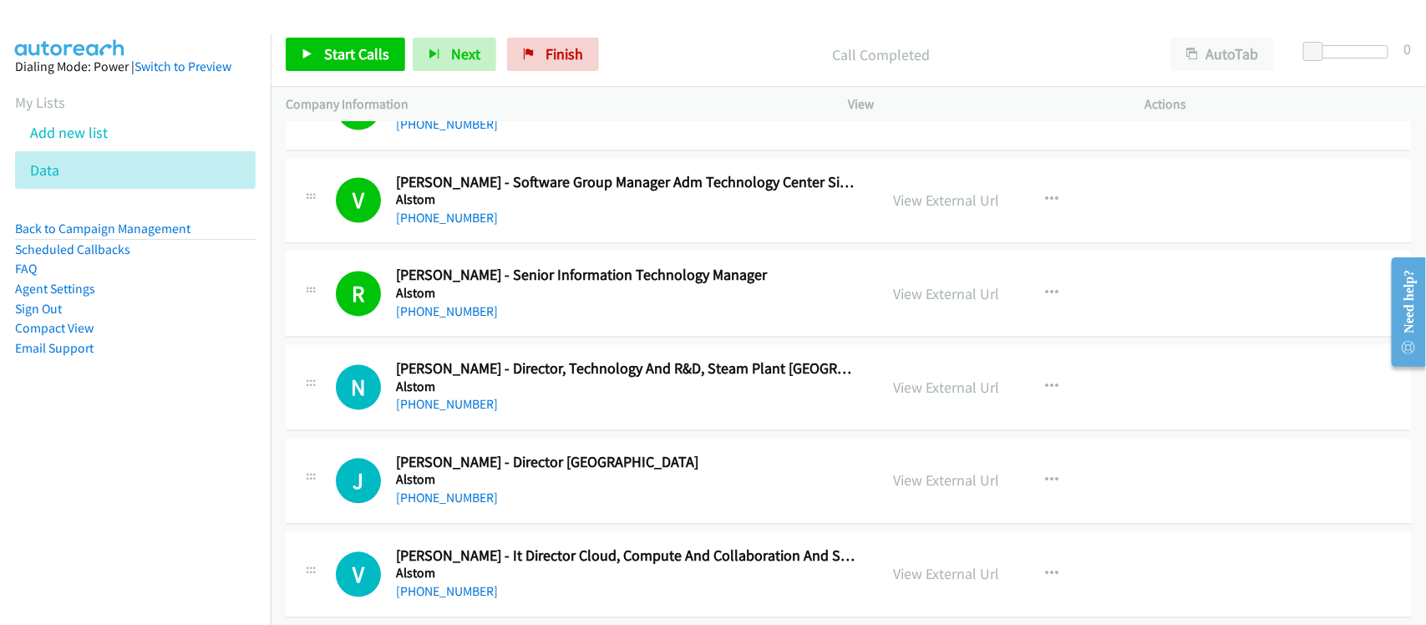
click at [449, 298] on h5 "Alstom" at bounding box center [626, 294] width 460 height 17
click at [458, 403] on link "[PHONE_NUMBER]" at bounding box center [447, 405] width 102 height 16
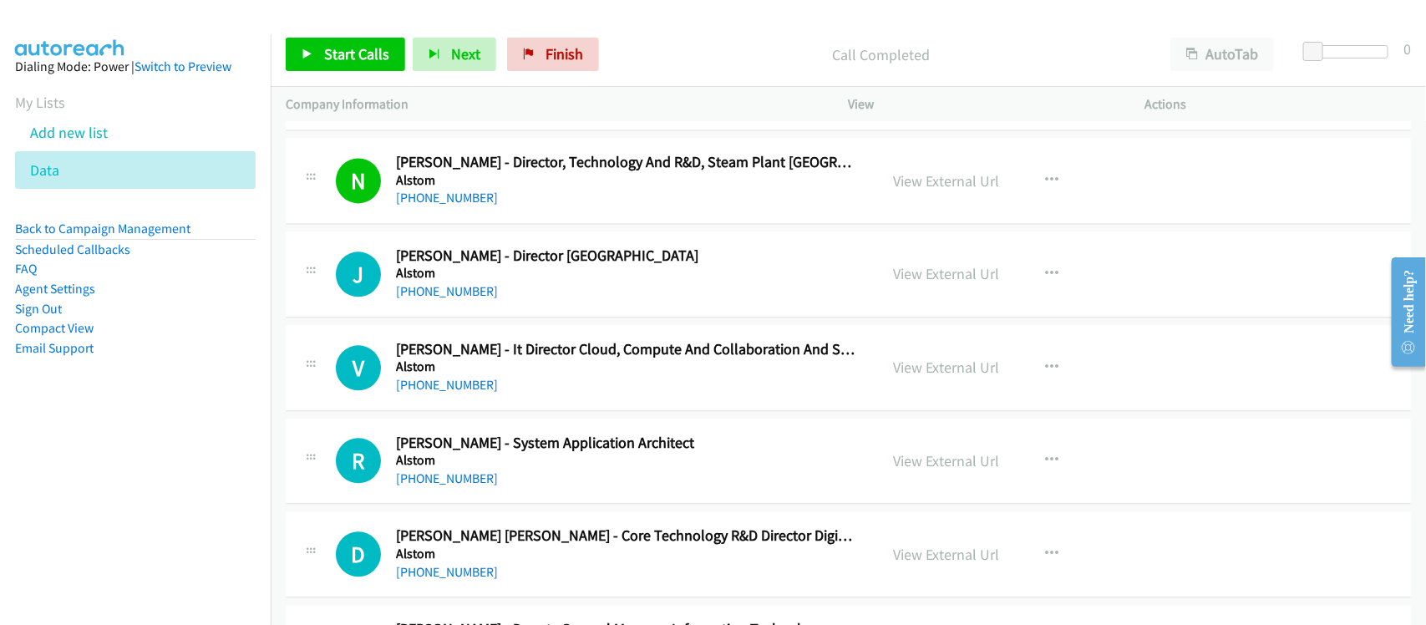
scroll to position [1671, 0]
click at [484, 319] on td "J Callback Scheduled [PERSON_NAME] - Director [GEOGRAPHIC_DATA] Alstom [GEOGRAP…" at bounding box center [848, 273] width 1155 height 94
click at [468, 291] on link "[PHONE_NUMBER]" at bounding box center [447, 290] width 102 height 16
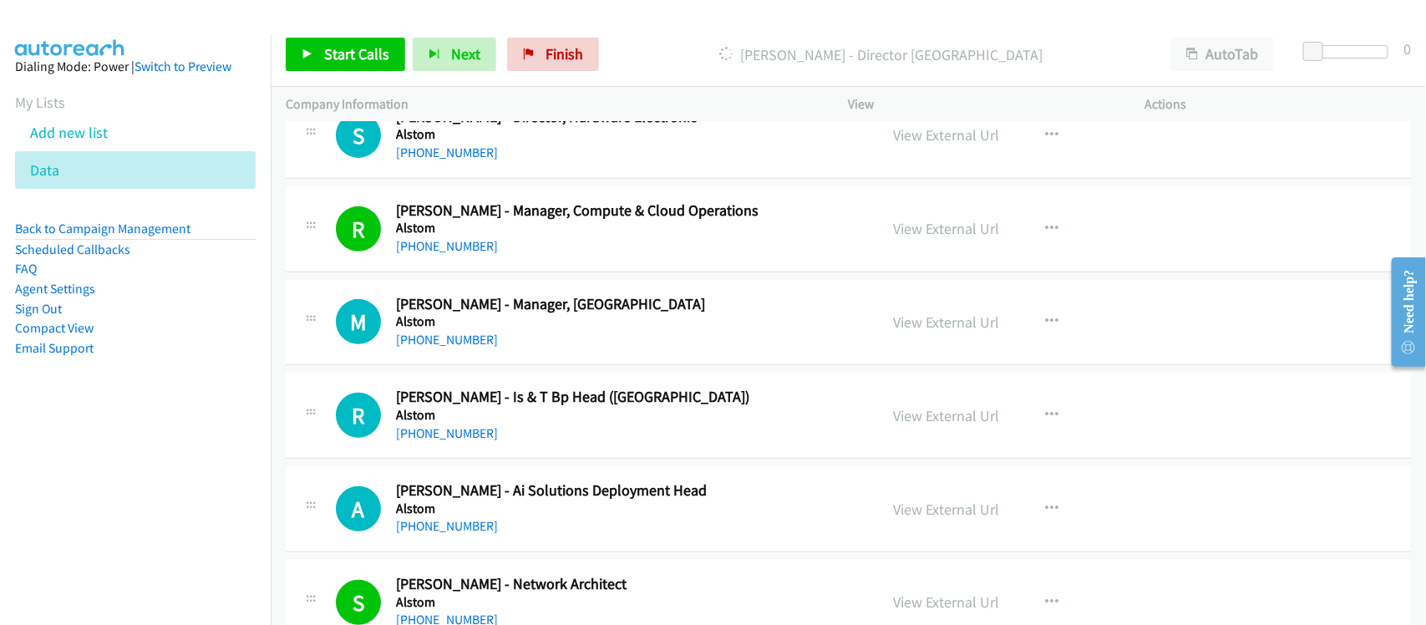
scroll to position [418, 0]
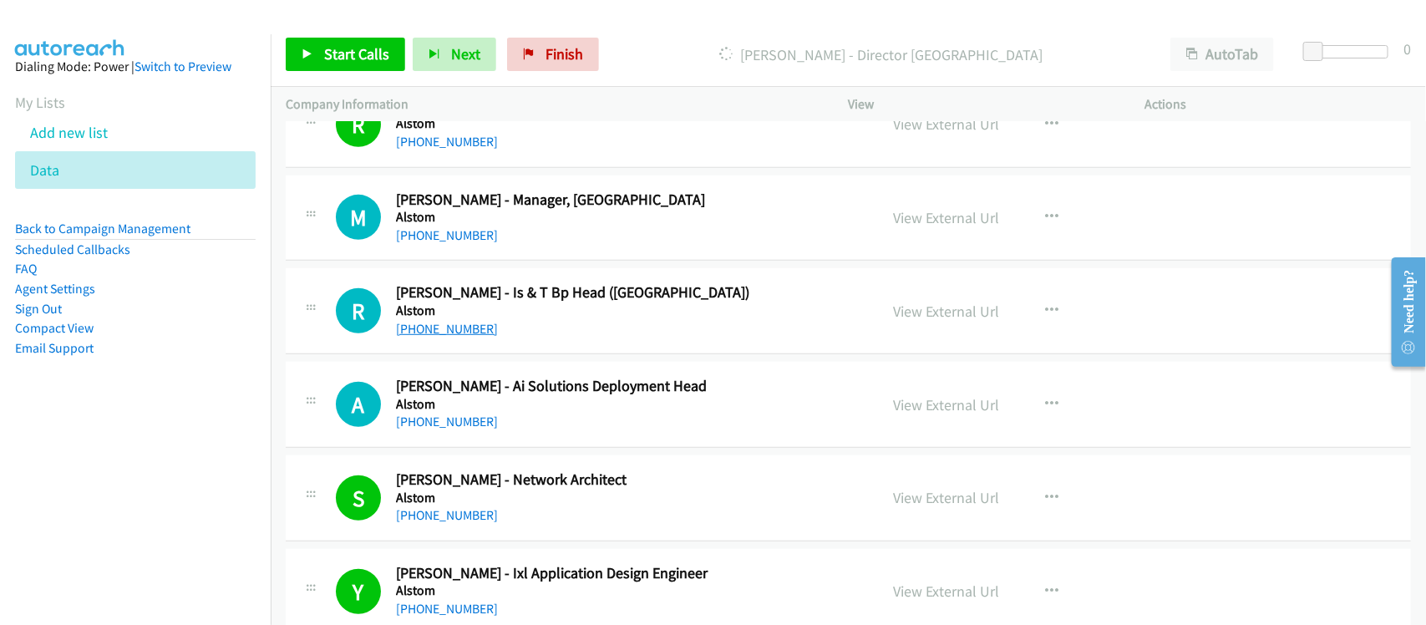
click at [473, 328] on link "[PHONE_NUMBER]" at bounding box center [447, 329] width 102 height 16
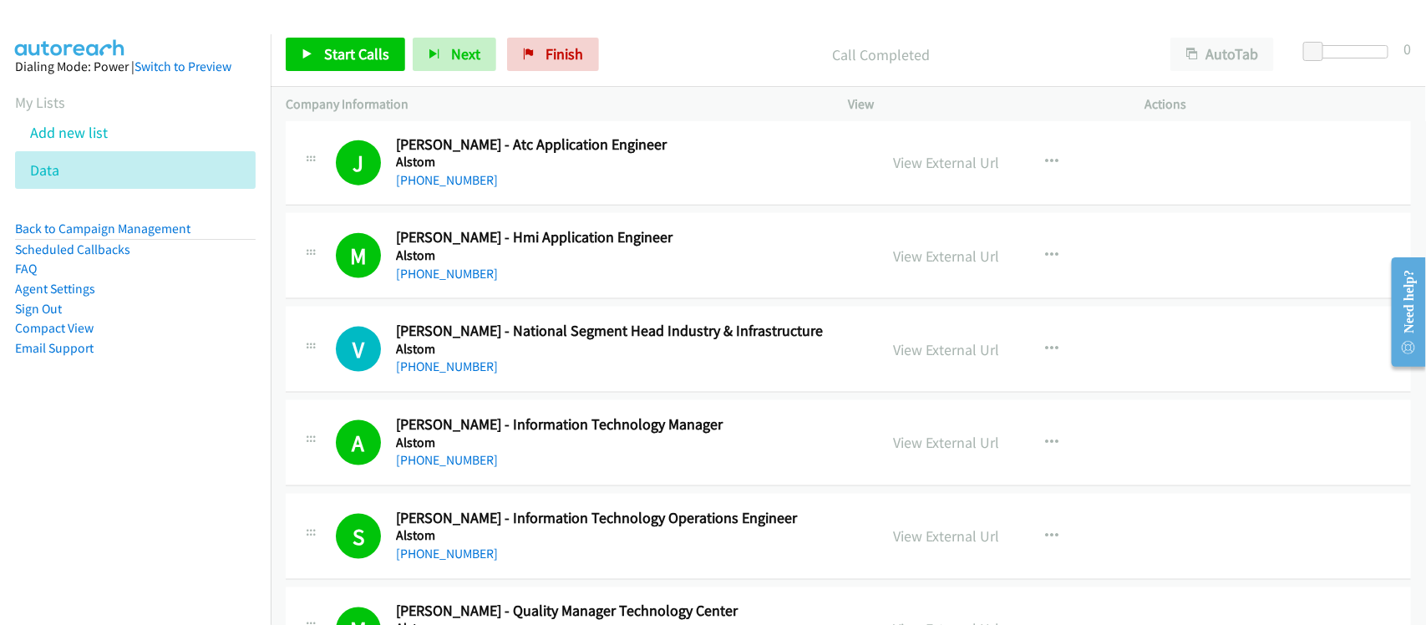
scroll to position [835, 0]
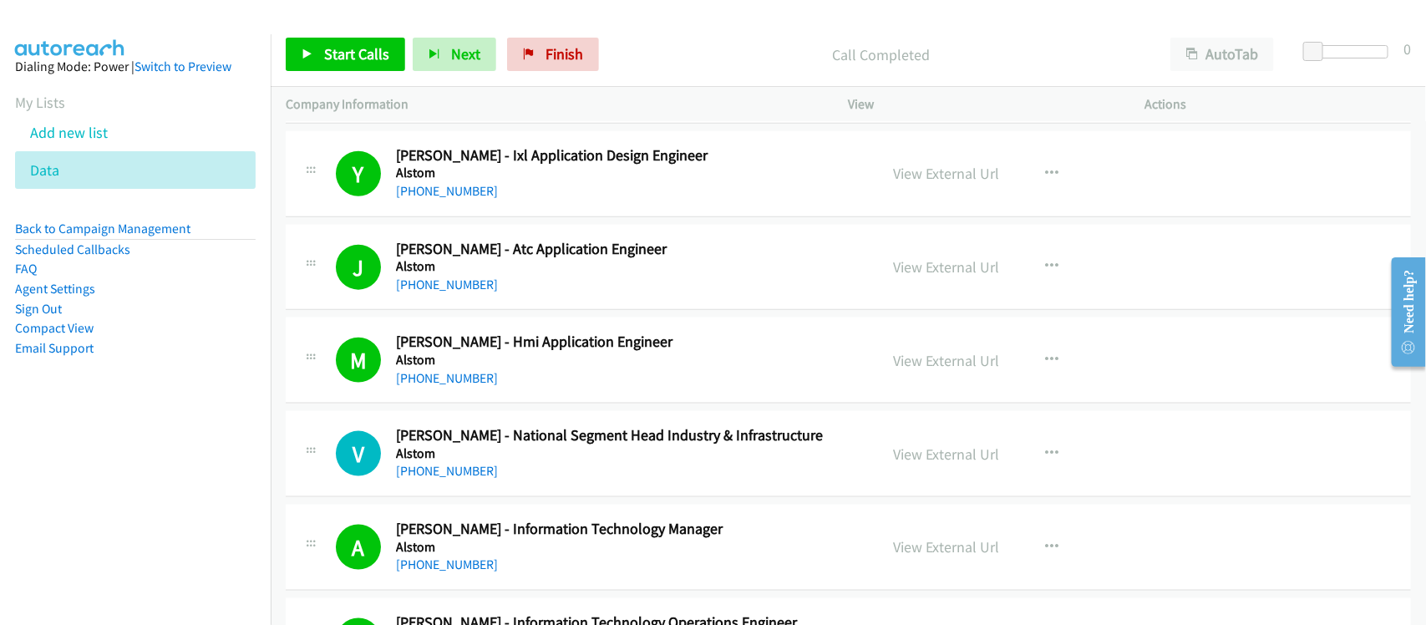
click at [469, 494] on div "V Callback Scheduled [PERSON_NAME] - National Segment Head Industry & Infrastru…" at bounding box center [848, 454] width 1125 height 86
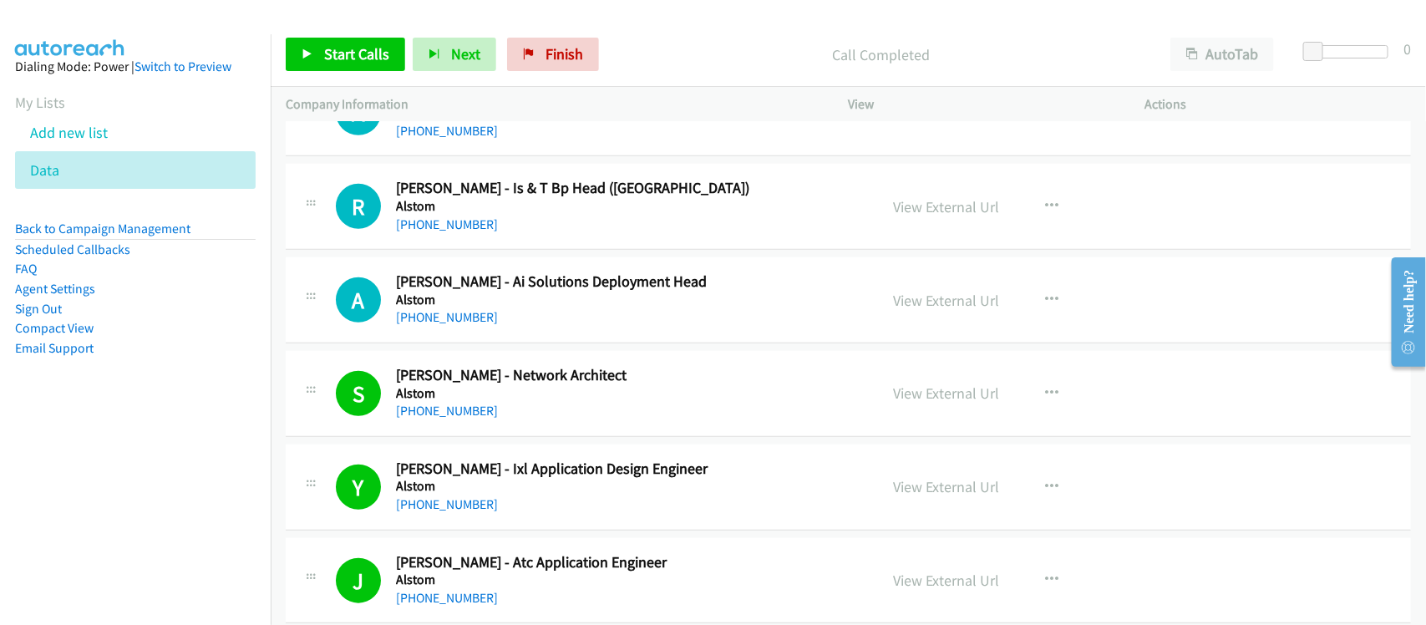
scroll to position [418, 0]
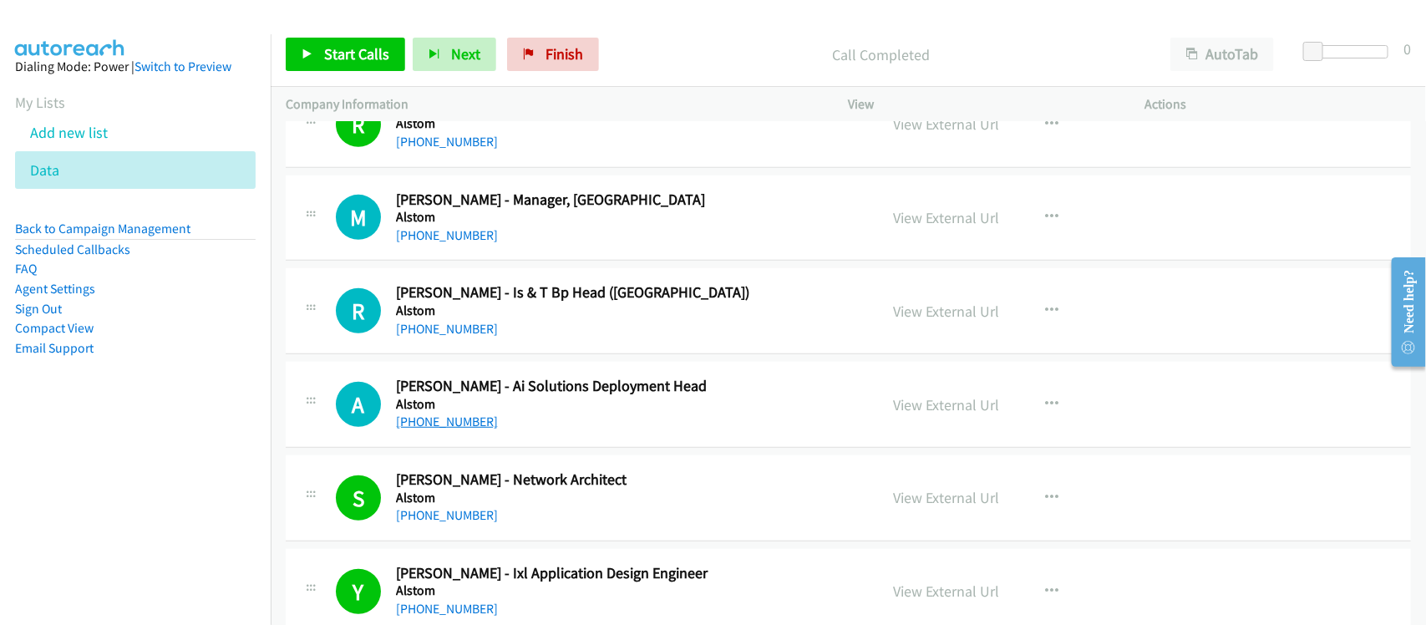
click at [454, 423] on link "[PHONE_NUMBER]" at bounding box center [447, 421] width 102 height 16
click at [489, 314] on h5 "Alstom" at bounding box center [626, 310] width 460 height 17
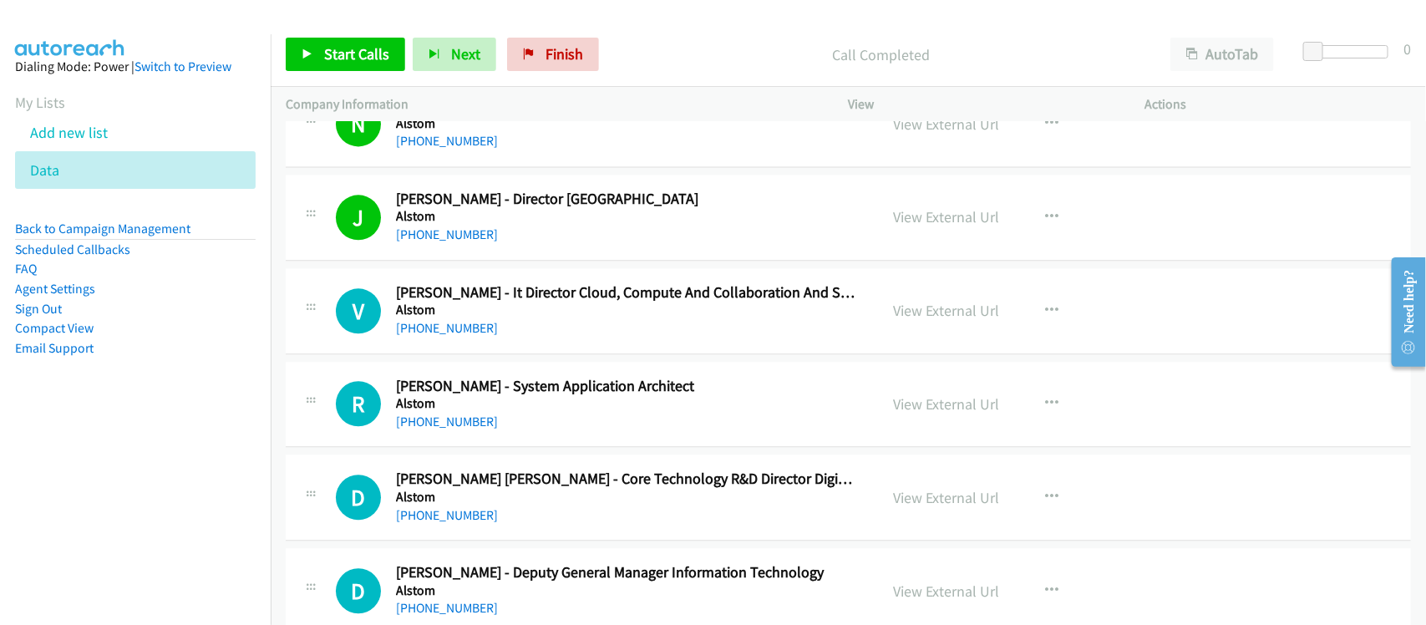
scroll to position [1775, 0]
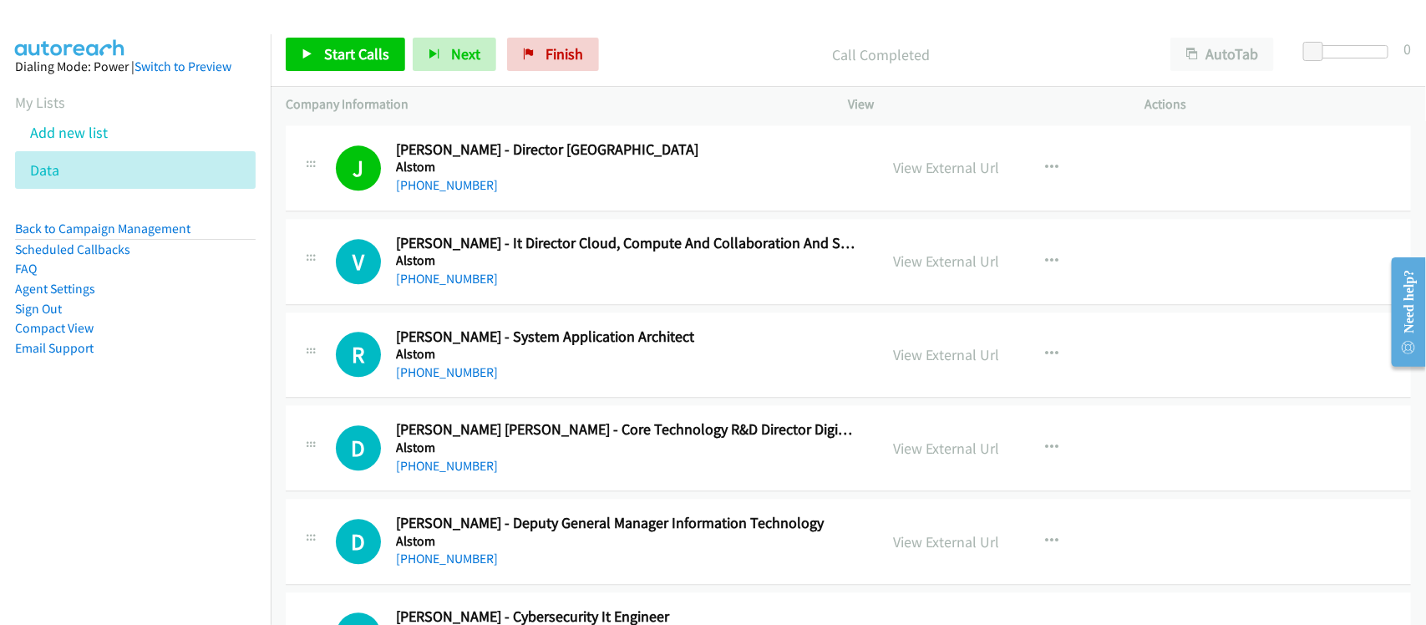
drag, startPoint x: 449, startPoint y: 286, endPoint x: 566, endPoint y: 302, distance: 118.0
click at [449, 286] on link "[PHONE_NUMBER]" at bounding box center [447, 279] width 102 height 16
click at [432, 378] on link "[PHONE_NUMBER]" at bounding box center [447, 372] width 102 height 16
click at [510, 365] on div "[PHONE_NUMBER]" at bounding box center [626, 373] width 460 height 20
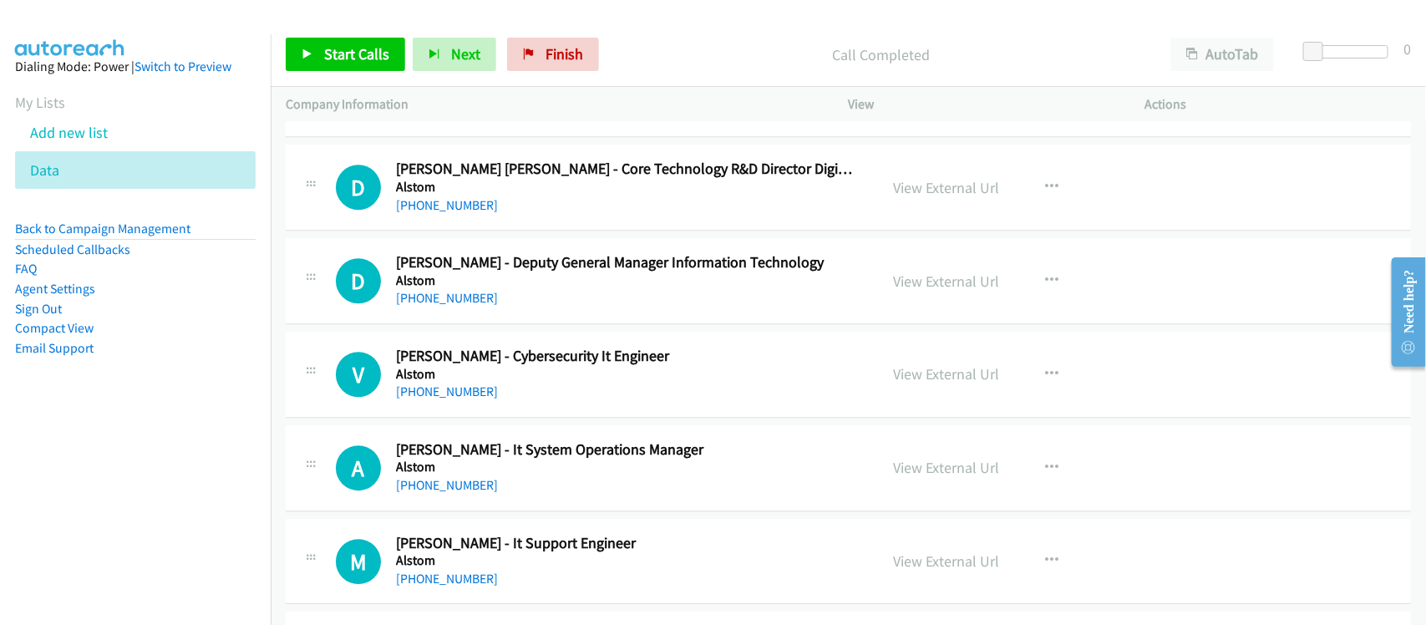
scroll to position [1984, 0]
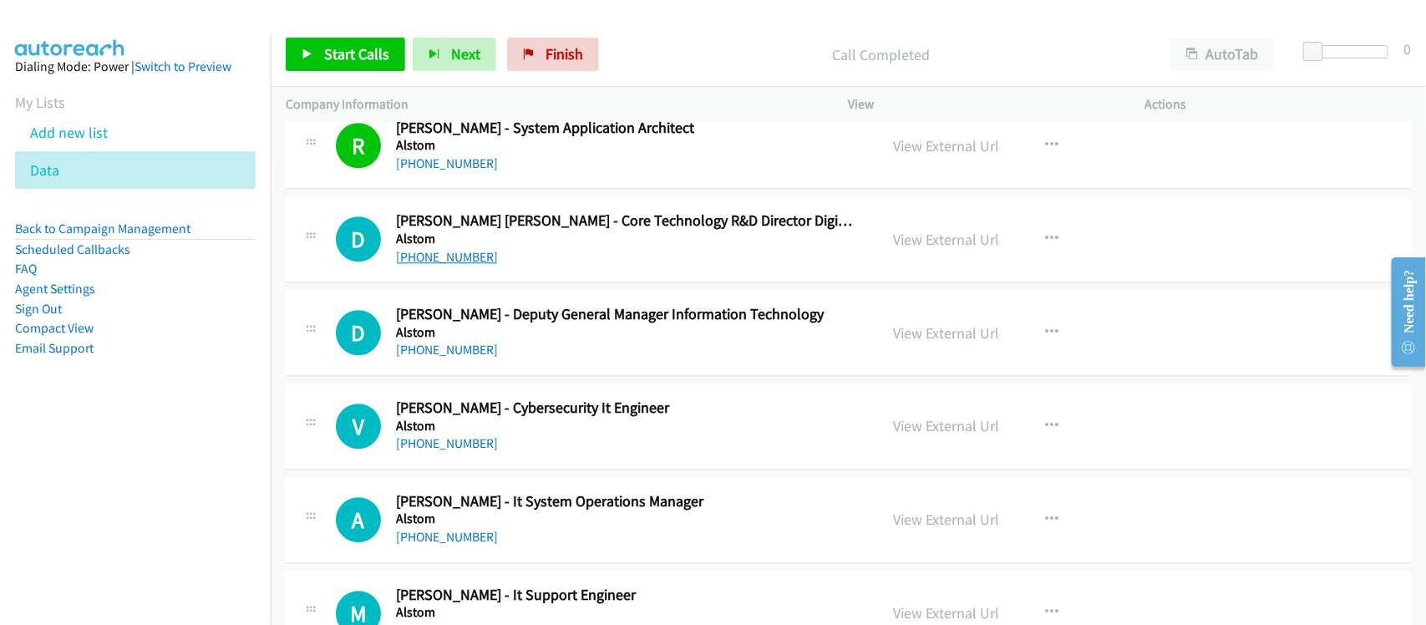
click at [432, 263] on link "[PHONE_NUMBER]" at bounding box center [447, 257] width 102 height 16
click at [437, 360] on div "[PHONE_NUMBER]" at bounding box center [626, 350] width 460 height 20
click at [449, 349] on link "[PHONE_NUMBER]" at bounding box center [447, 350] width 102 height 16
click at [474, 349] on link "[PHONE_NUMBER]" at bounding box center [447, 350] width 102 height 16
drag, startPoint x: 444, startPoint y: 443, endPoint x: 586, endPoint y: 459, distance: 143.0
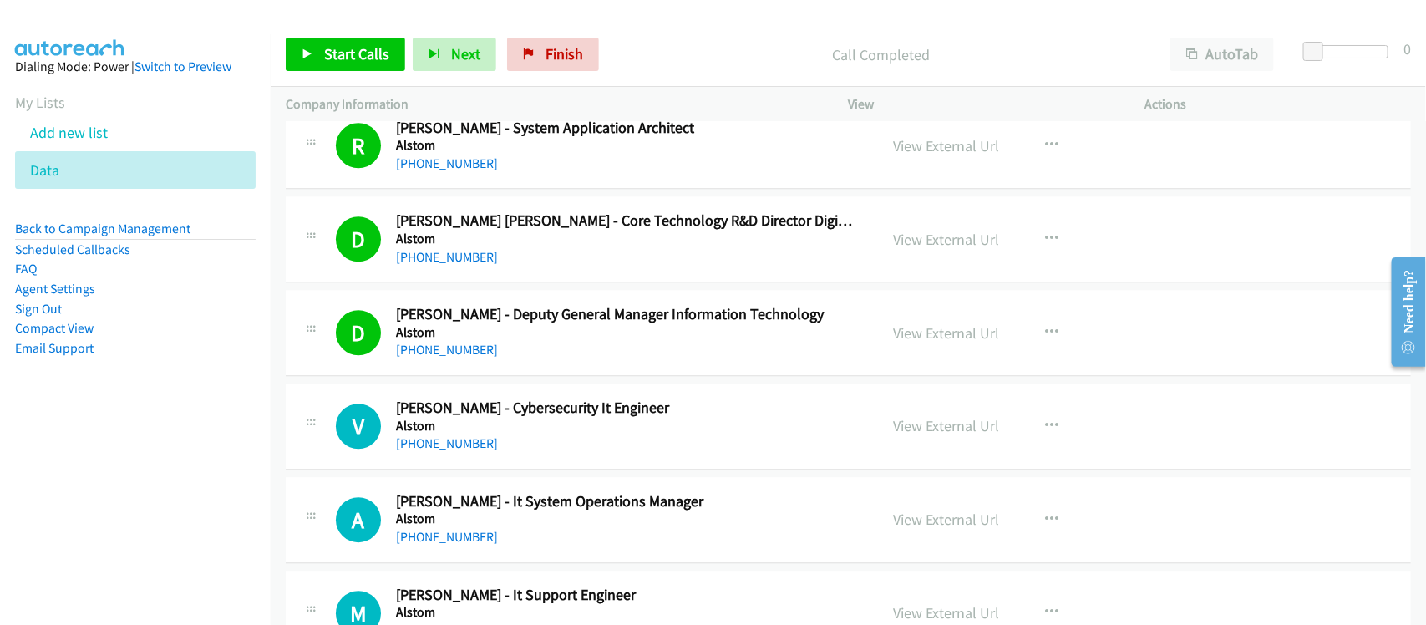
click at [444, 443] on link "[PHONE_NUMBER]" at bounding box center [447, 443] width 102 height 16
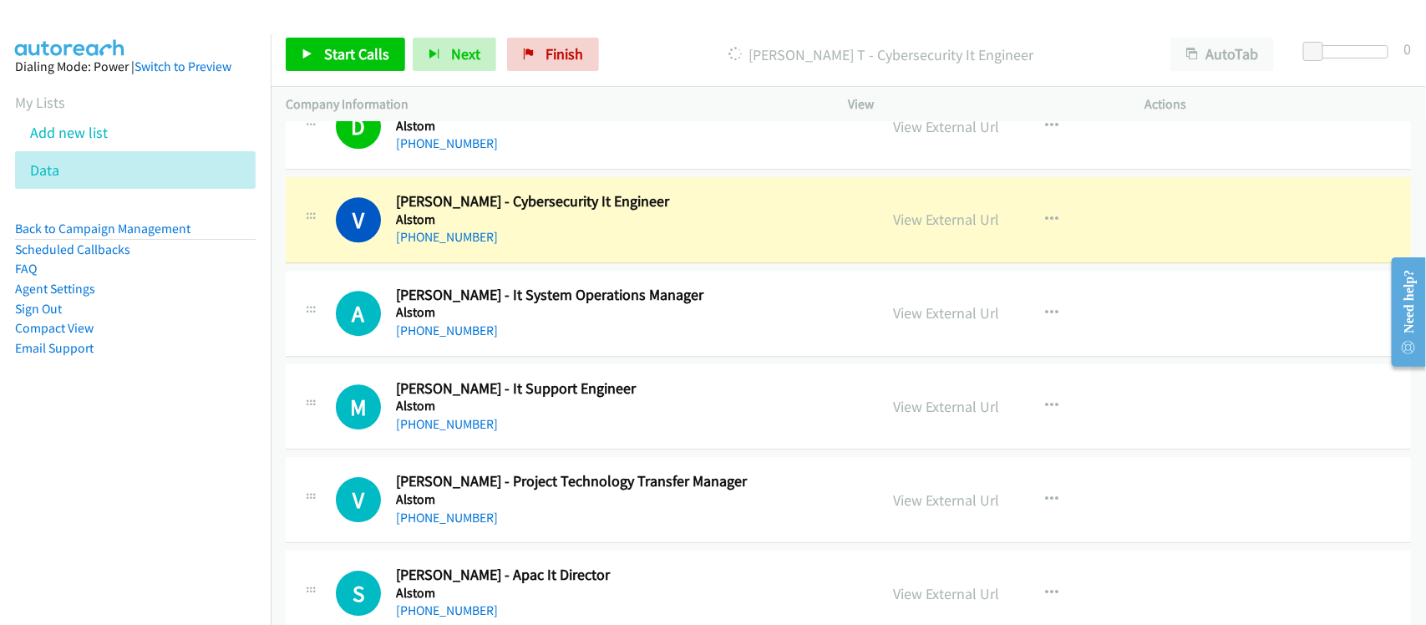
scroll to position [2193, 0]
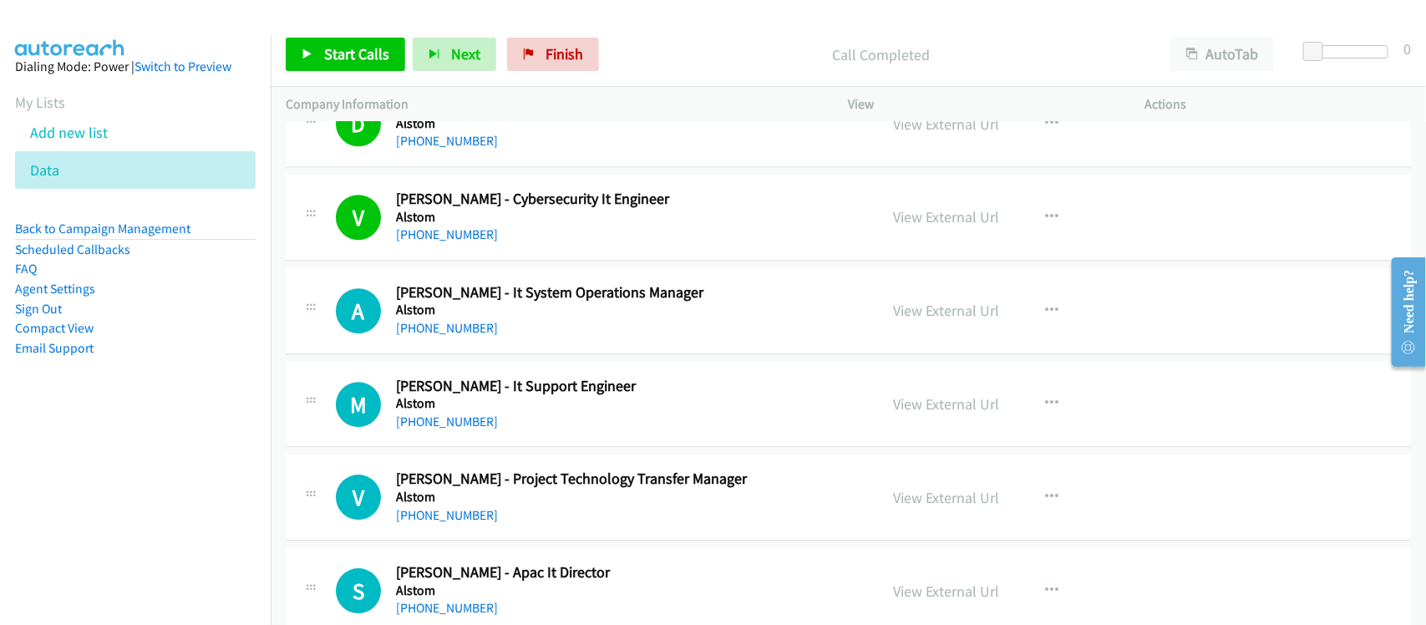
click at [479, 332] on link "[PHONE_NUMBER]" at bounding box center [447, 328] width 102 height 16
click at [461, 426] on link "[PHONE_NUMBER]" at bounding box center [447, 421] width 102 height 16
click at [466, 429] on link "[PHONE_NUMBER]" at bounding box center [447, 421] width 102 height 16
click at [501, 419] on div "[PHONE_NUMBER]" at bounding box center [626, 422] width 460 height 20
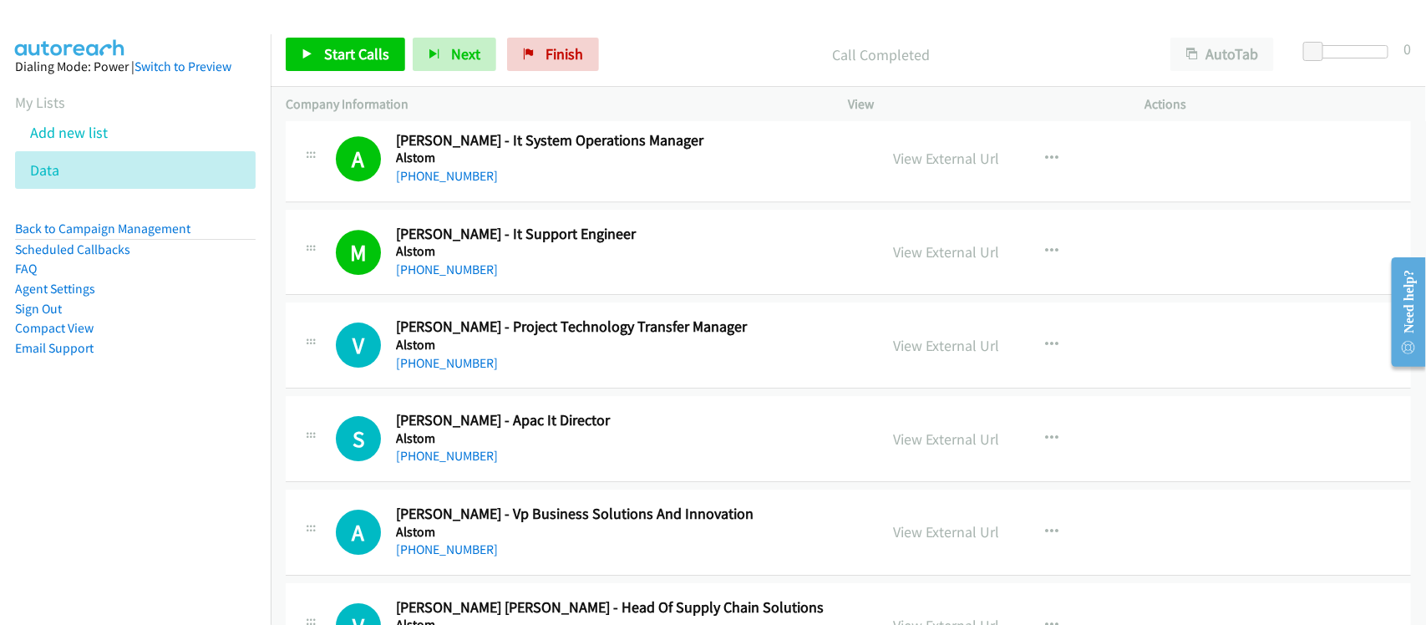
scroll to position [2402, 0]
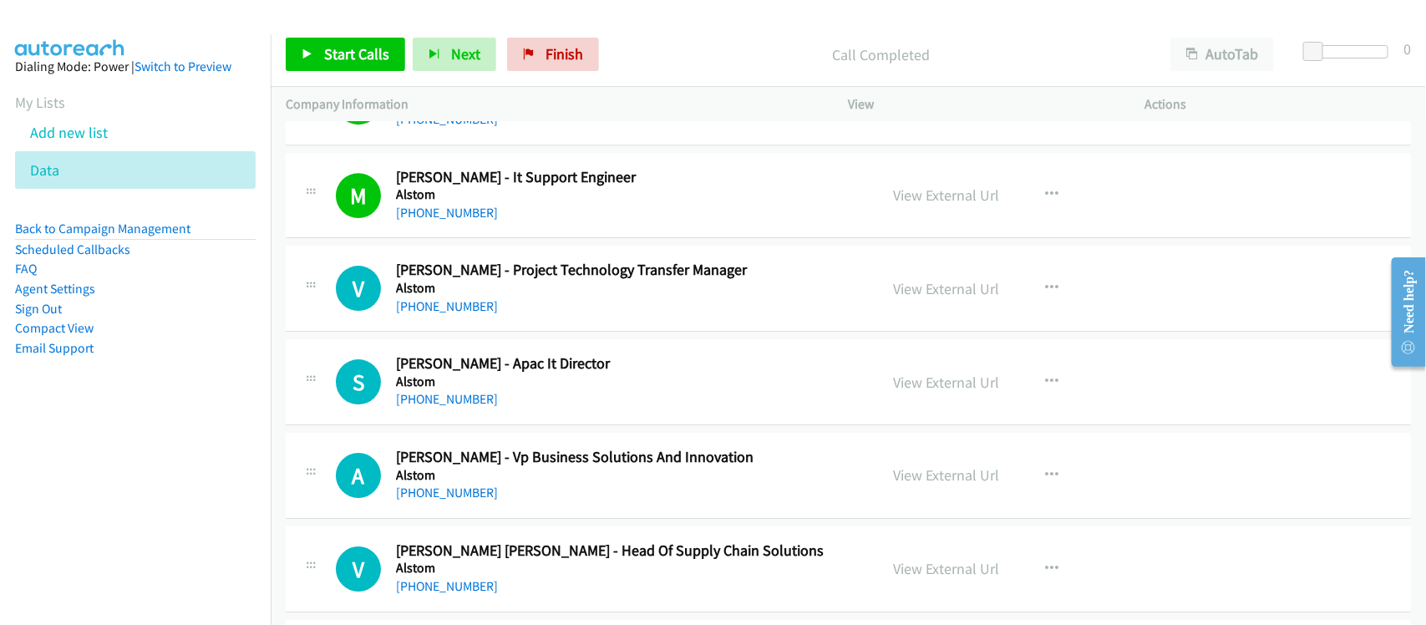
click at [456, 317] on div "[PHONE_NUMBER]" at bounding box center [626, 307] width 460 height 20
click at [491, 311] on div "[PHONE_NUMBER]" at bounding box center [626, 307] width 460 height 20
click at [408, 314] on link "[PHONE_NUMBER]" at bounding box center [447, 306] width 102 height 16
click at [520, 395] on div "[PHONE_NUMBER]" at bounding box center [626, 399] width 460 height 20
click at [472, 414] on div "S Callback Scheduled [PERSON_NAME] - Apac It Director Alstom [GEOGRAPHIC_DATA]/…" at bounding box center [848, 382] width 1125 height 86
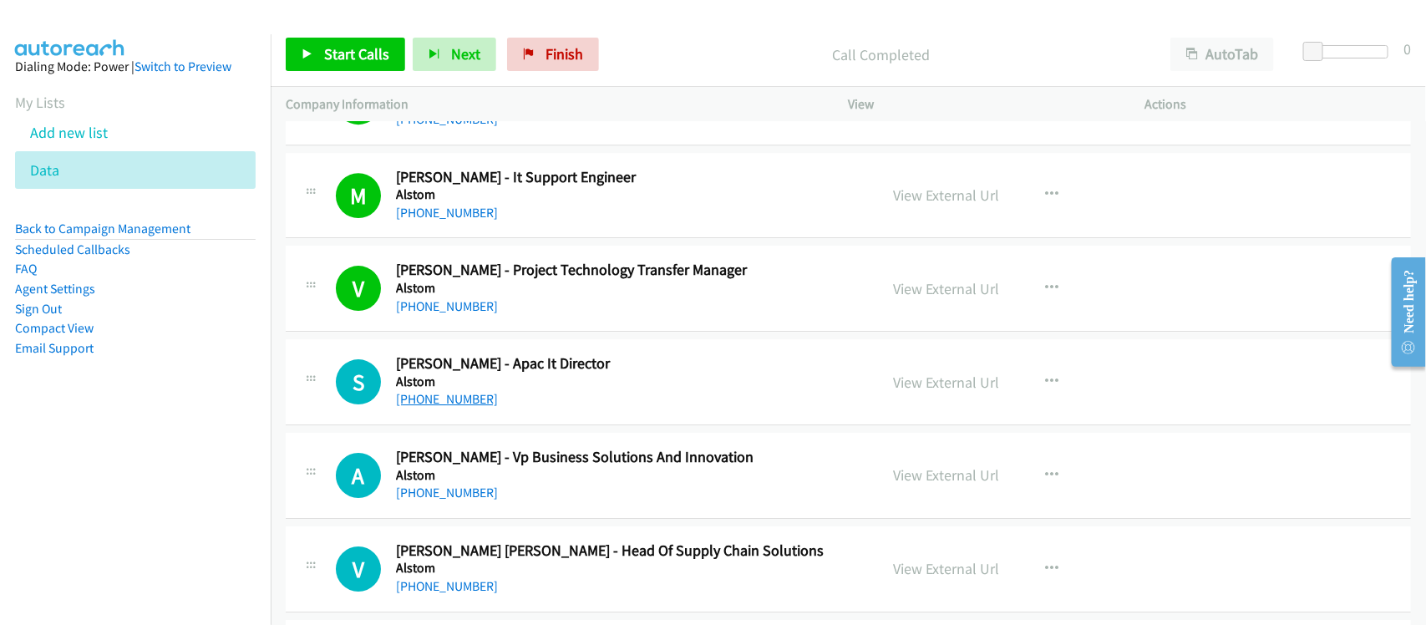
click at [473, 407] on link "[PHONE_NUMBER]" at bounding box center [447, 399] width 102 height 16
click at [510, 424] on div "S Callback Scheduled [PERSON_NAME] - Apac It Director Alstom [GEOGRAPHIC_DATA]/…" at bounding box center [848, 382] width 1125 height 86
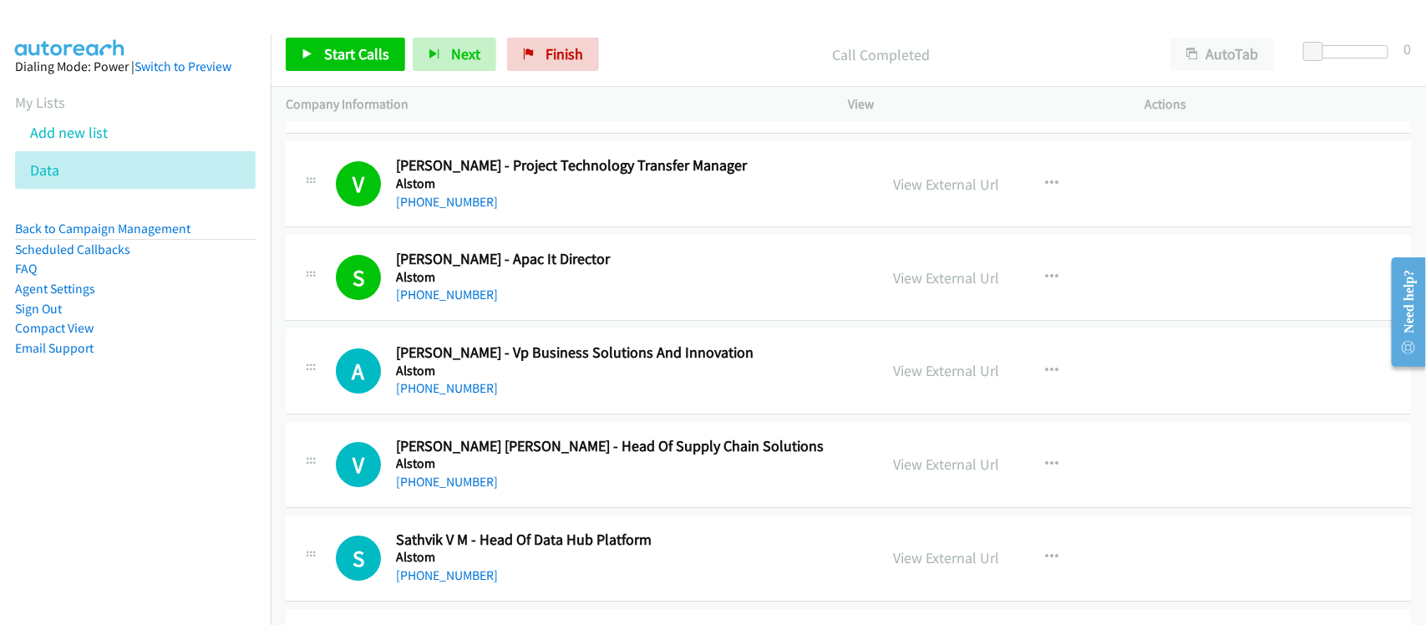
scroll to position [2610, 0]
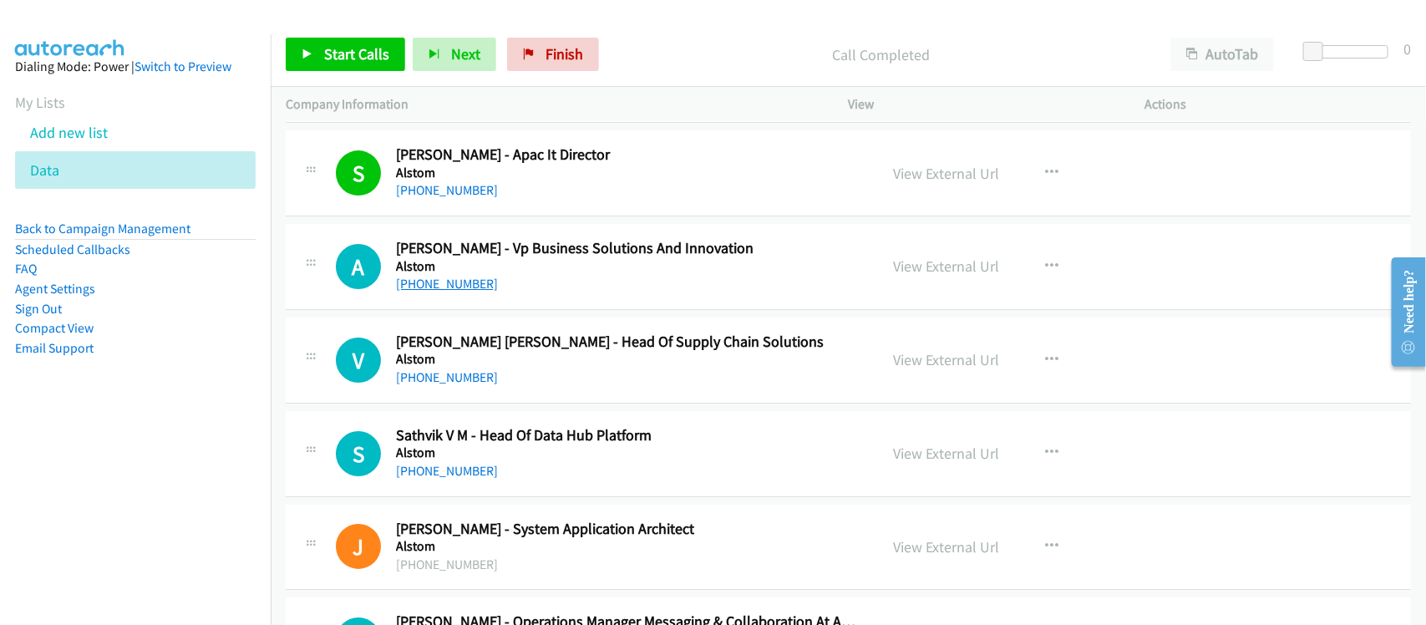
click at [470, 287] on link "[PHONE_NUMBER]" at bounding box center [447, 284] width 102 height 16
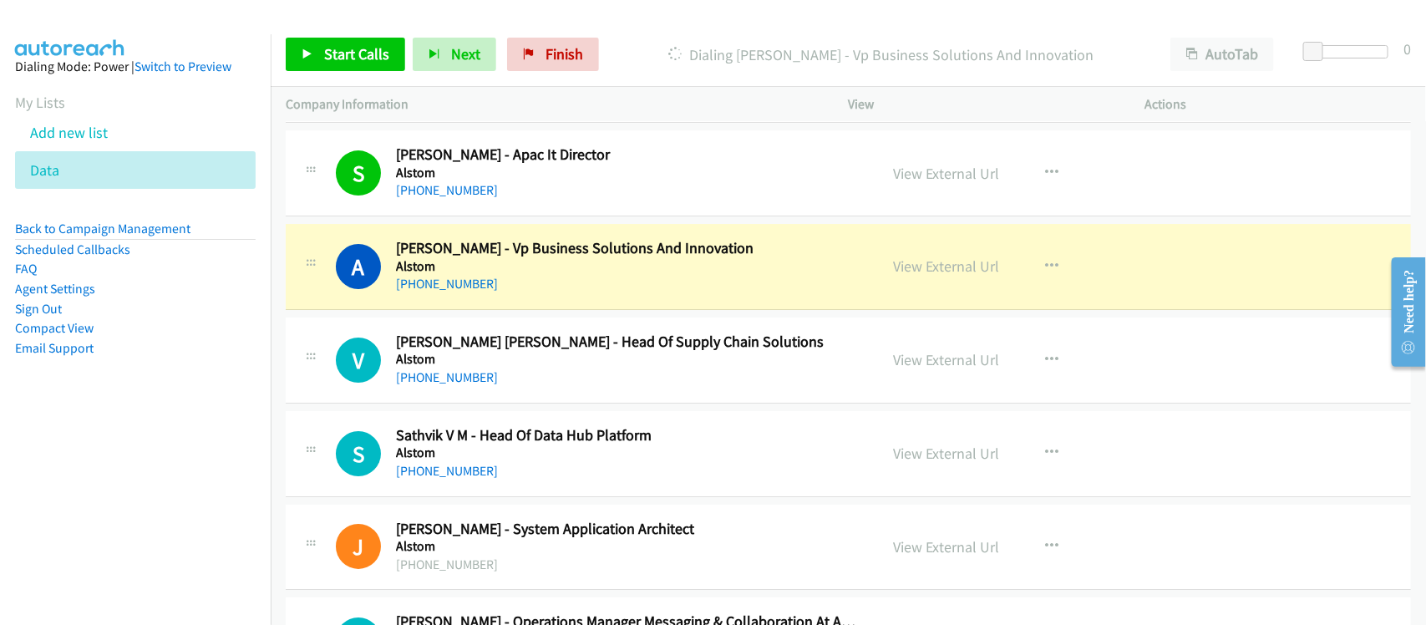
click at [548, 284] on div "[PHONE_NUMBER]" at bounding box center [626, 284] width 460 height 20
click at [932, 267] on link "View External Url" at bounding box center [947, 265] width 106 height 19
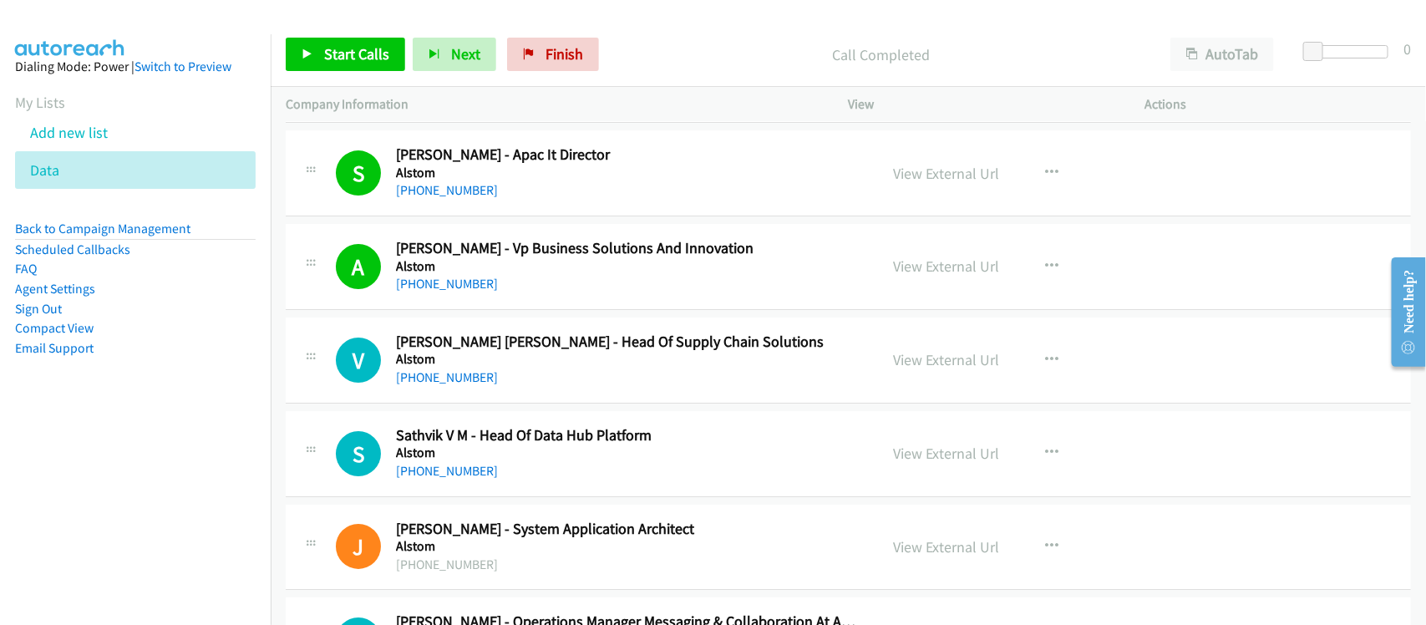
click at [482, 388] on div "[PHONE_NUMBER]" at bounding box center [626, 378] width 460 height 20
drag, startPoint x: 464, startPoint y: 381, endPoint x: 794, endPoint y: 397, distance: 330.3
click at [464, 381] on link "[PHONE_NUMBER]" at bounding box center [447, 377] width 102 height 16
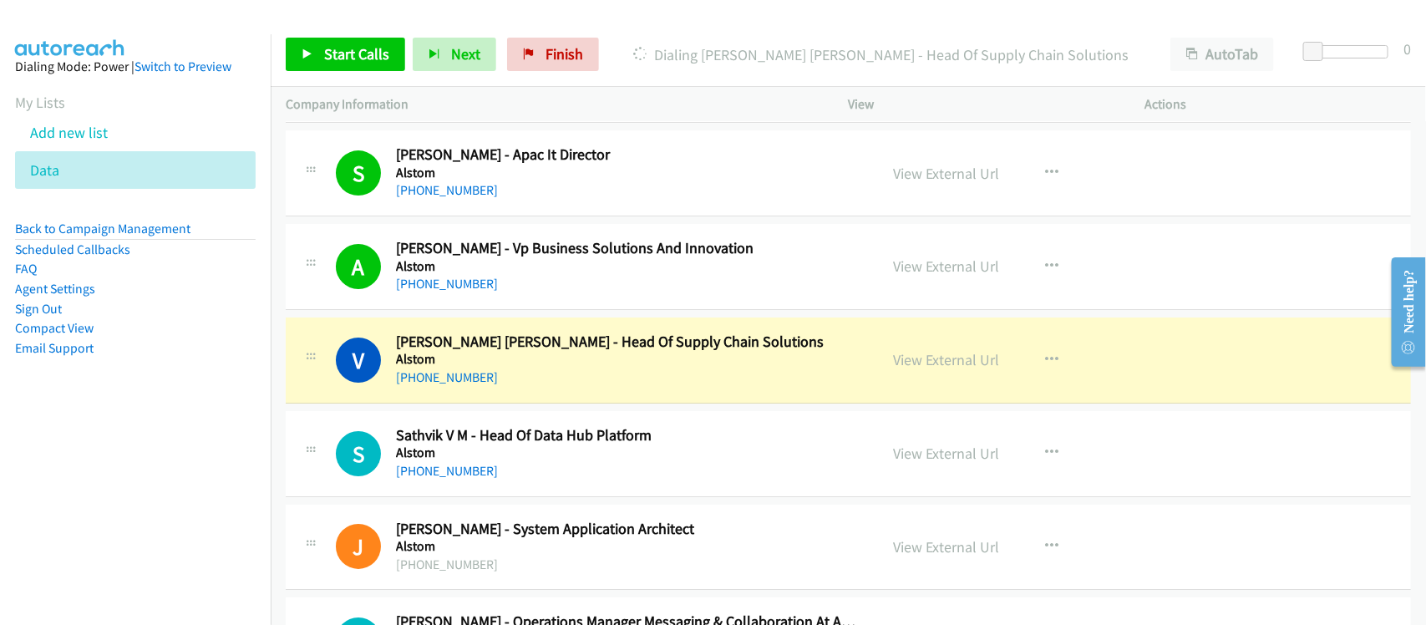
drag, startPoint x: 507, startPoint y: 461, endPoint x: 520, endPoint y: 461, distance: 12.5
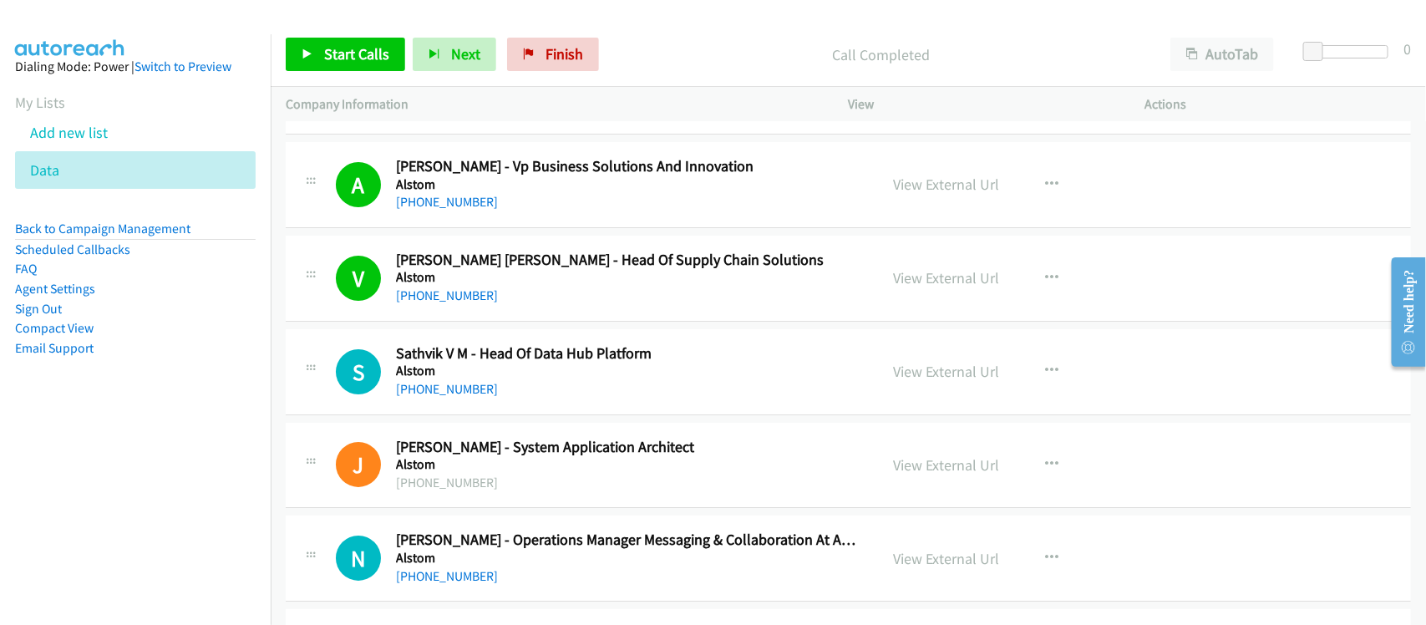
scroll to position [2819, 0]
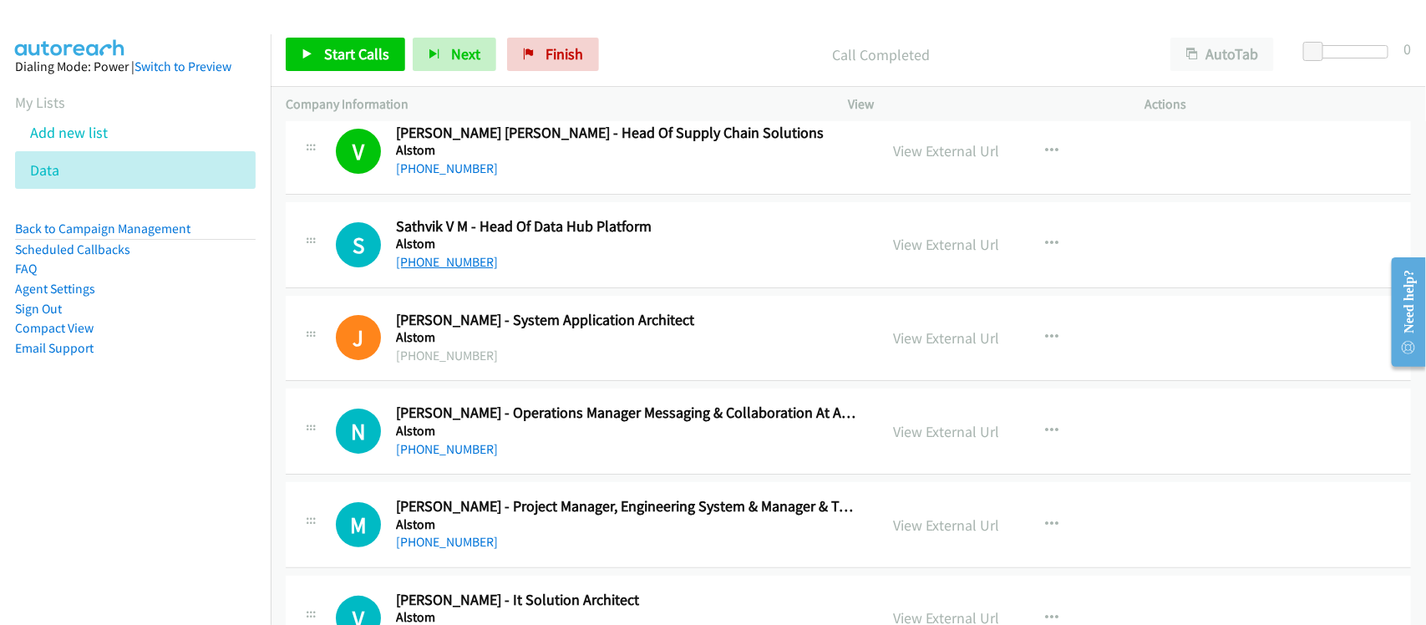
click at [445, 261] on link "[PHONE_NUMBER]" at bounding box center [447, 262] width 102 height 16
drag, startPoint x: 468, startPoint y: 444, endPoint x: 599, endPoint y: 449, distance: 131.2
click at [468, 444] on link "[PHONE_NUMBER]" at bounding box center [447, 449] width 102 height 16
click at [535, 459] on div "[PHONE_NUMBER]" at bounding box center [626, 449] width 460 height 20
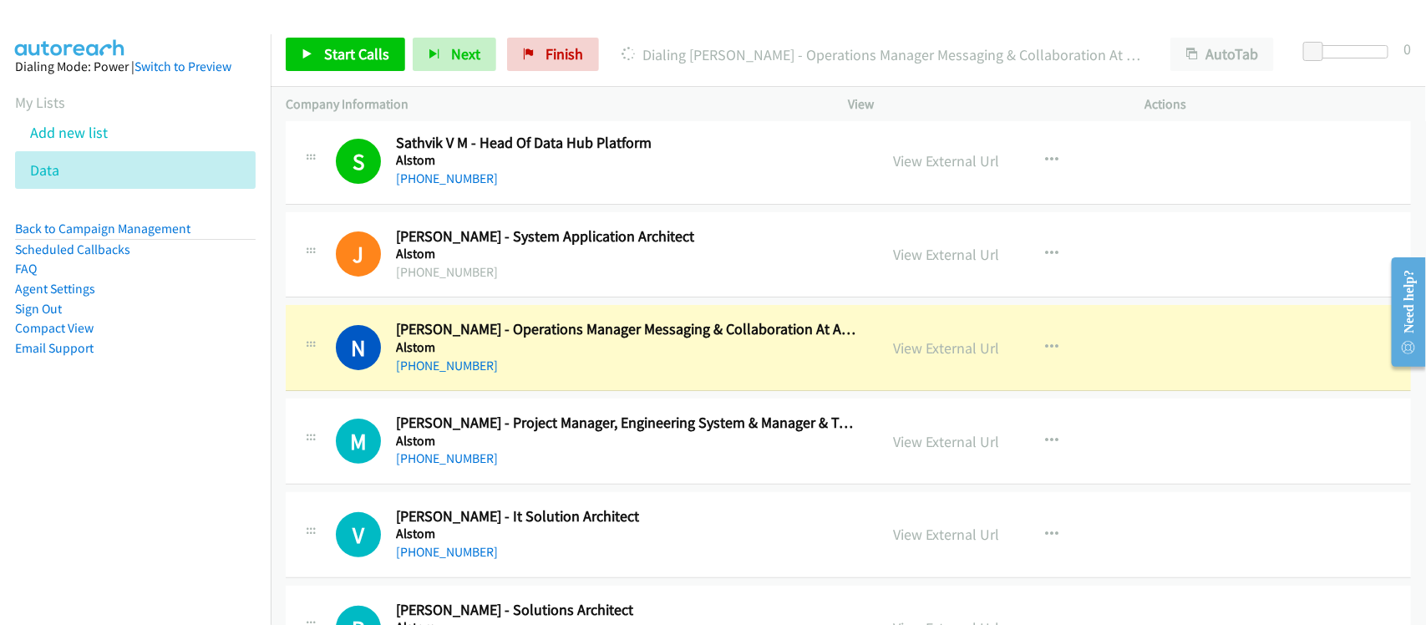
scroll to position [3028, 0]
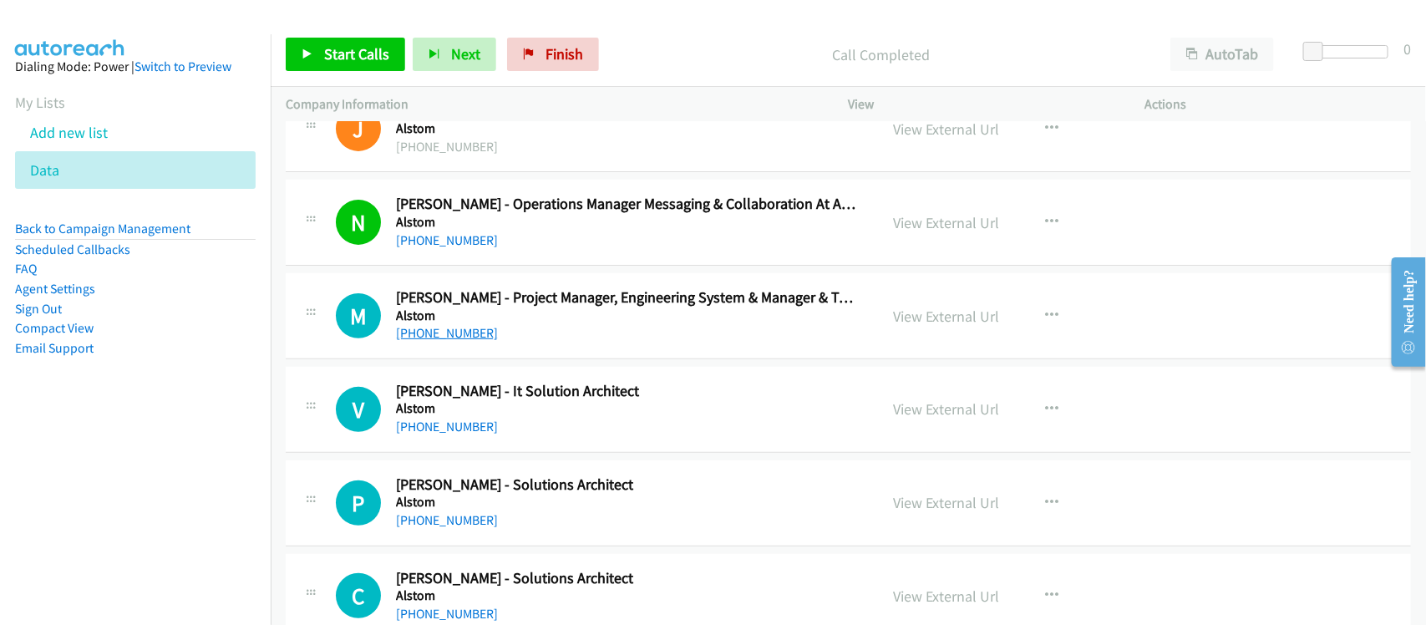
click at [466, 338] on link "[PHONE_NUMBER]" at bounding box center [447, 333] width 102 height 16
drag, startPoint x: 457, startPoint y: 340, endPoint x: 510, endPoint y: 340, distance: 53.5
click at [457, 340] on link "[PHONE_NUMBER]" at bounding box center [447, 333] width 102 height 16
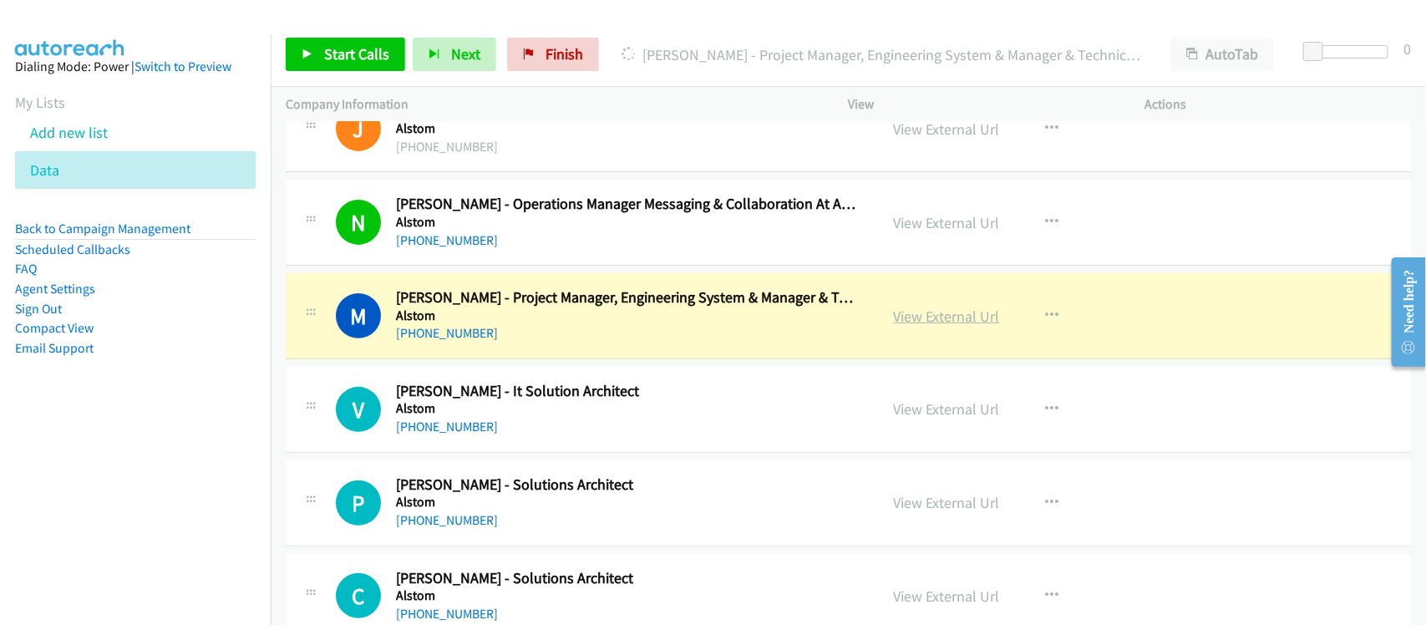
click at [933, 322] on link "View External Url" at bounding box center [947, 316] width 106 height 19
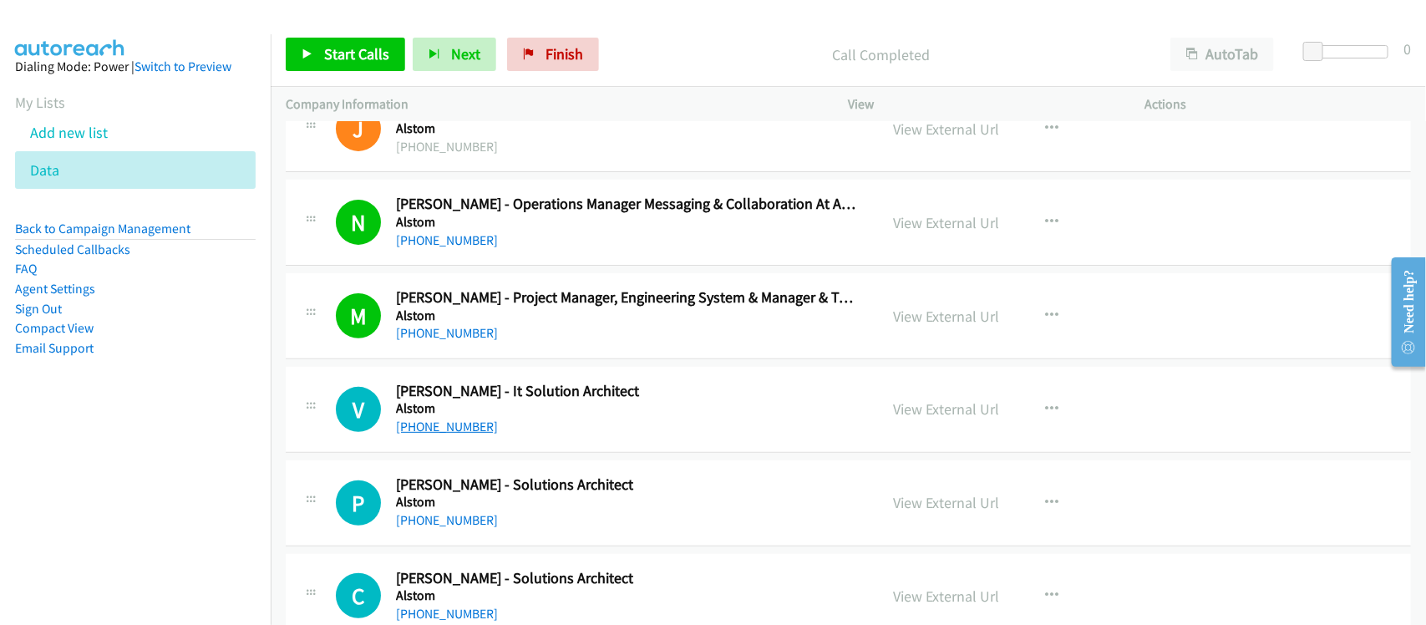
click at [483, 426] on link "[PHONE_NUMBER]" at bounding box center [447, 427] width 102 height 16
click at [519, 429] on div "[PHONE_NUMBER]" at bounding box center [626, 427] width 460 height 20
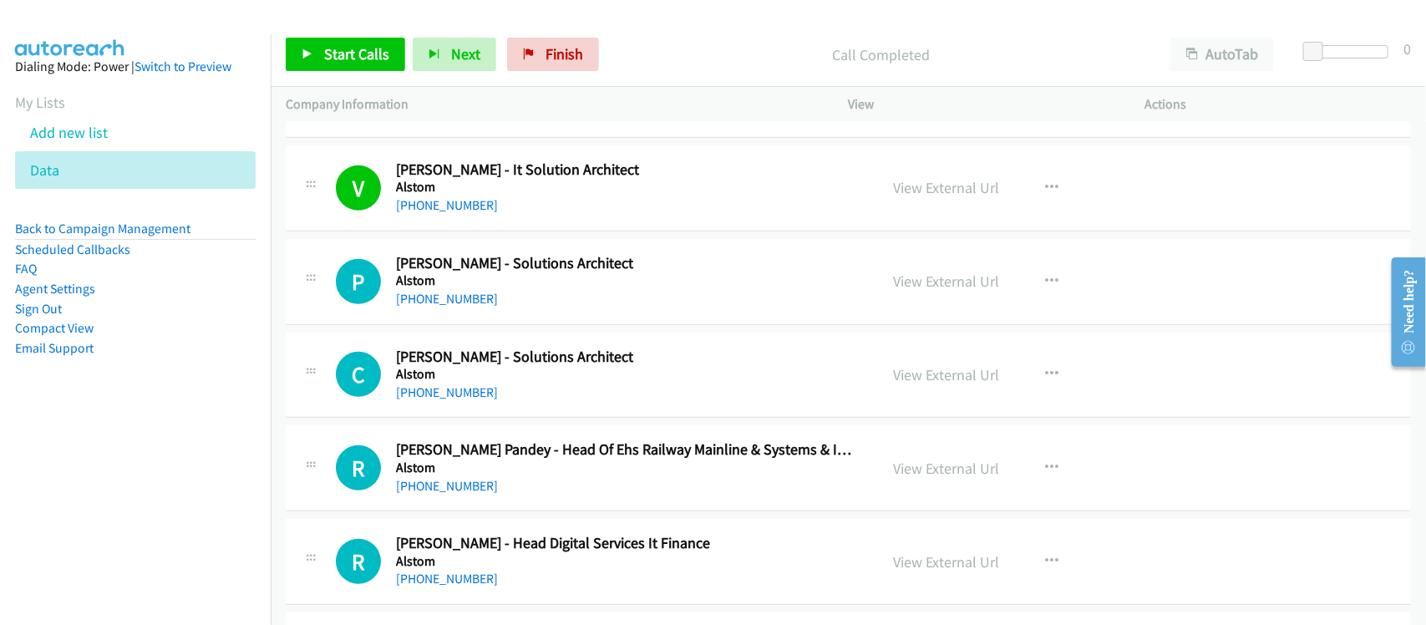
scroll to position [3133, 0]
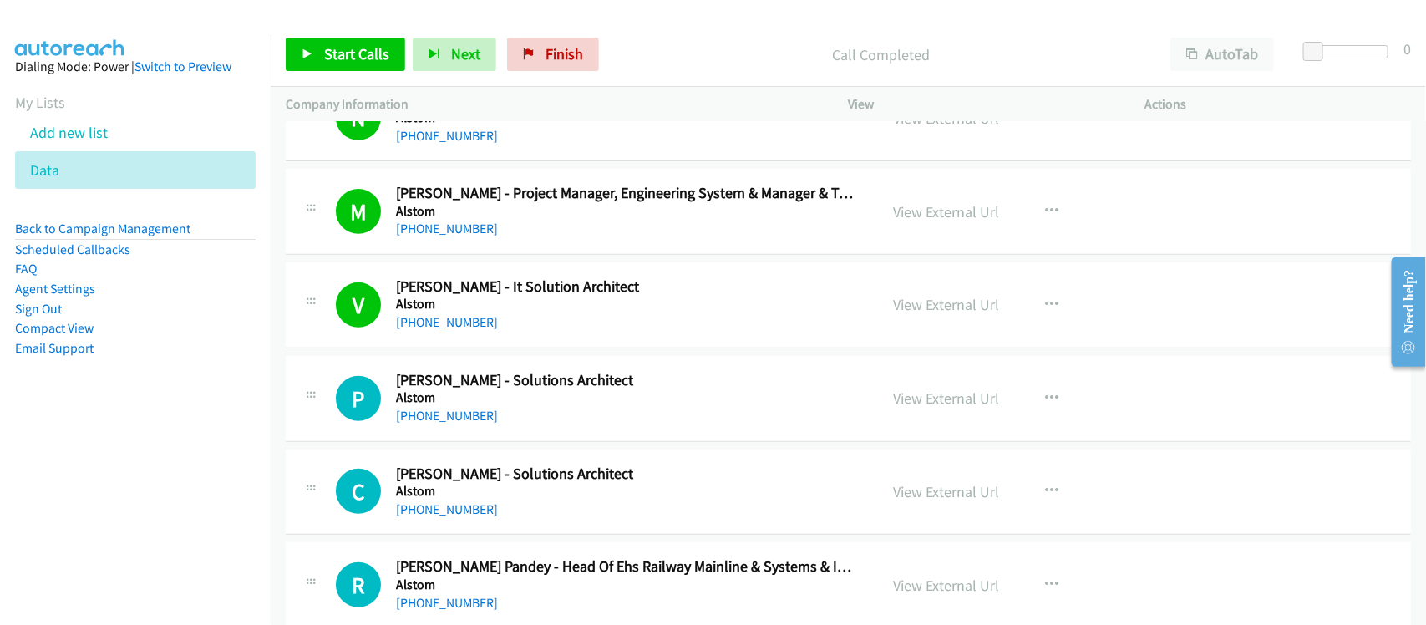
click at [490, 424] on div "[PHONE_NUMBER]" at bounding box center [626, 416] width 460 height 20
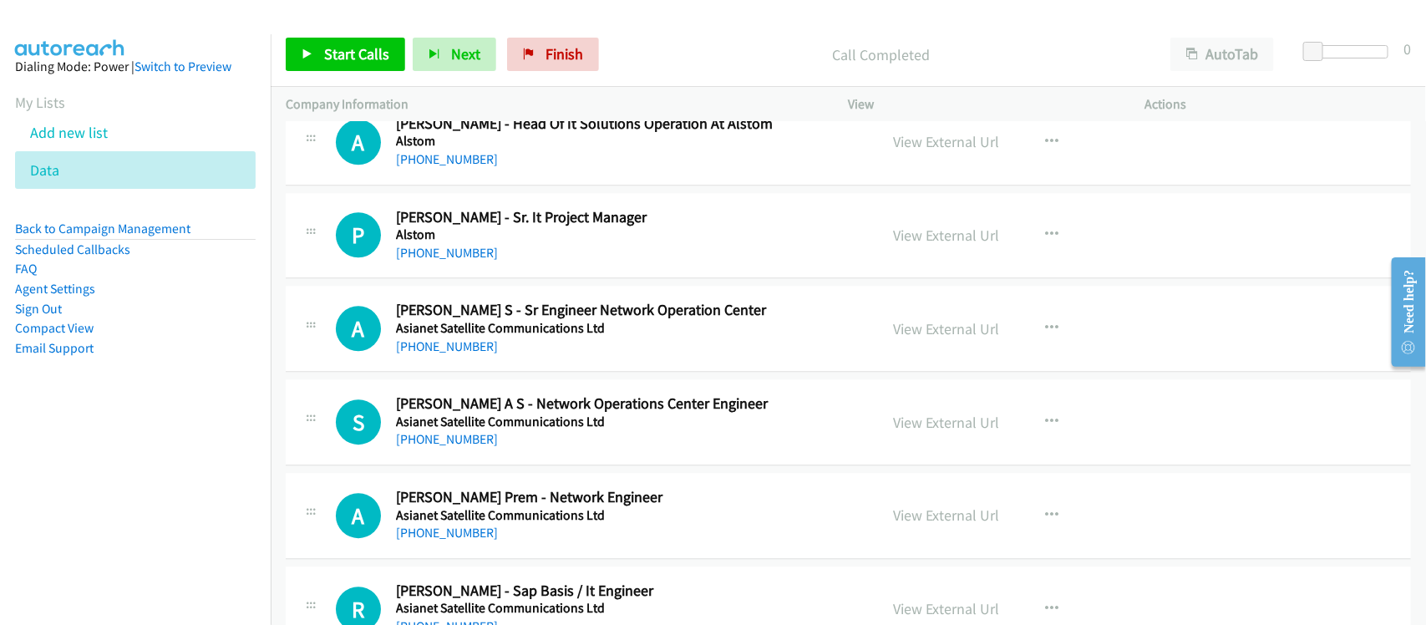
scroll to position [5012, 0]
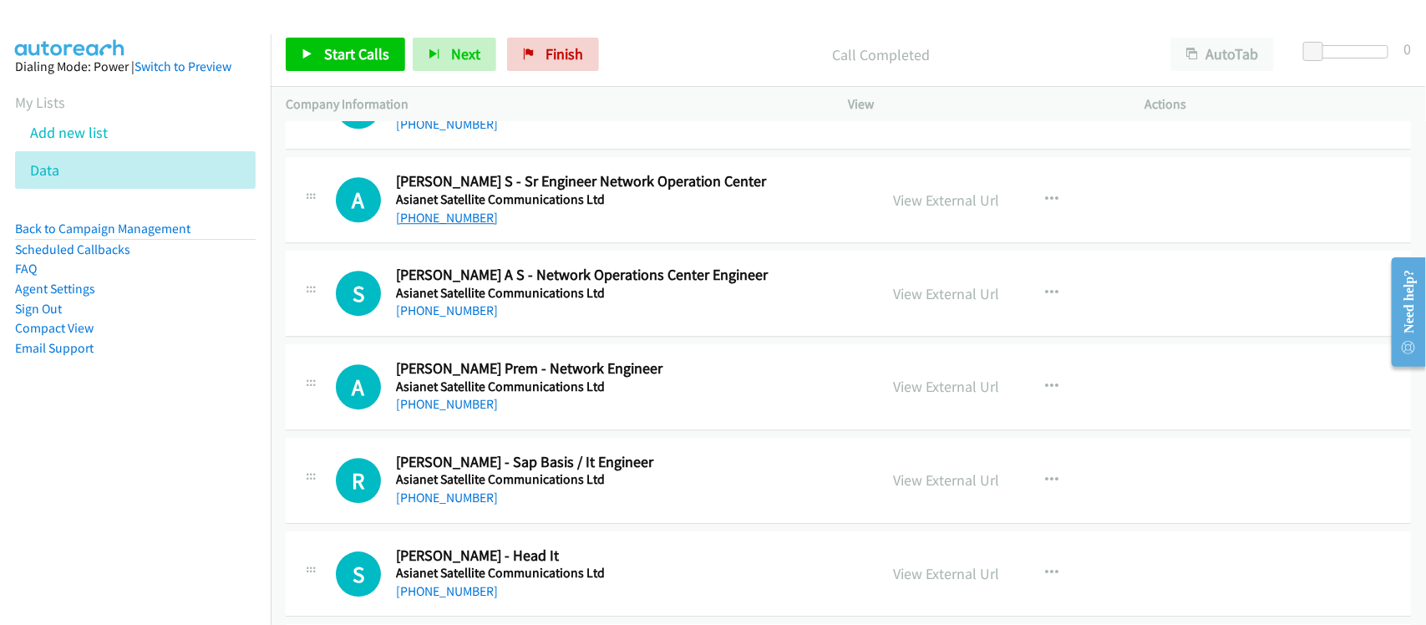
click at [451, 226] on link "[PHONE_NUMBER]" at bounding box center [447, 218] width 102 height 16
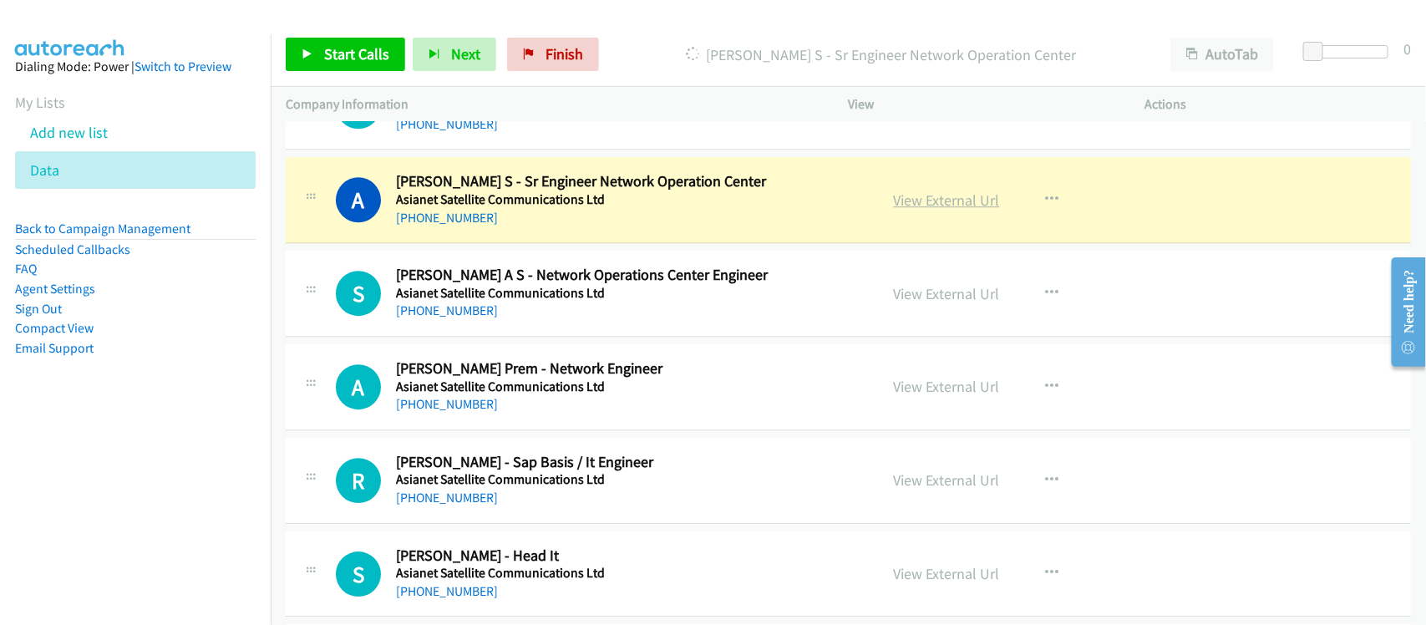
click at [941, 205] on link "View External Url" at bounding box center [947, 199] width 106 height 19
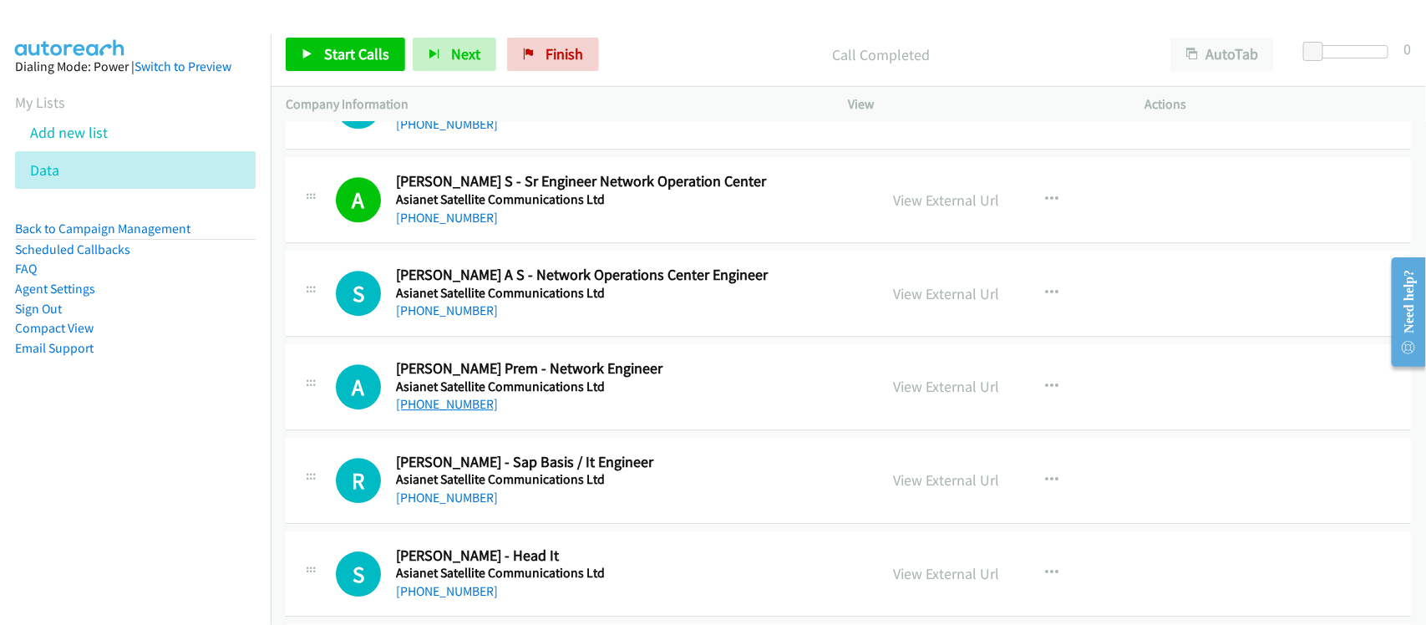
click at [462, 406] on link "[PHONE_NUMBER]" at bounding box center [447, 404] width 102 height 16
drag, startPoint x: 452, startPoint y: 313, endPoint x: 461, endPoint y: 313, distance: 9.2
click at [452, 313] on link "[PHONE_NUMBER]" at bounding box center [447, 310] width 102 height 16
click at [424, 403] on link "[PHONE_NUMBER]" at bounding box center [447, 404] width 102 height 16
click at [506, 430] on div "A Callback Scheduled [PERSON_NAME] Prem - Network Engineer Asianet Satellite Co…" at bounding box center [848, 387] width 1125 height 86
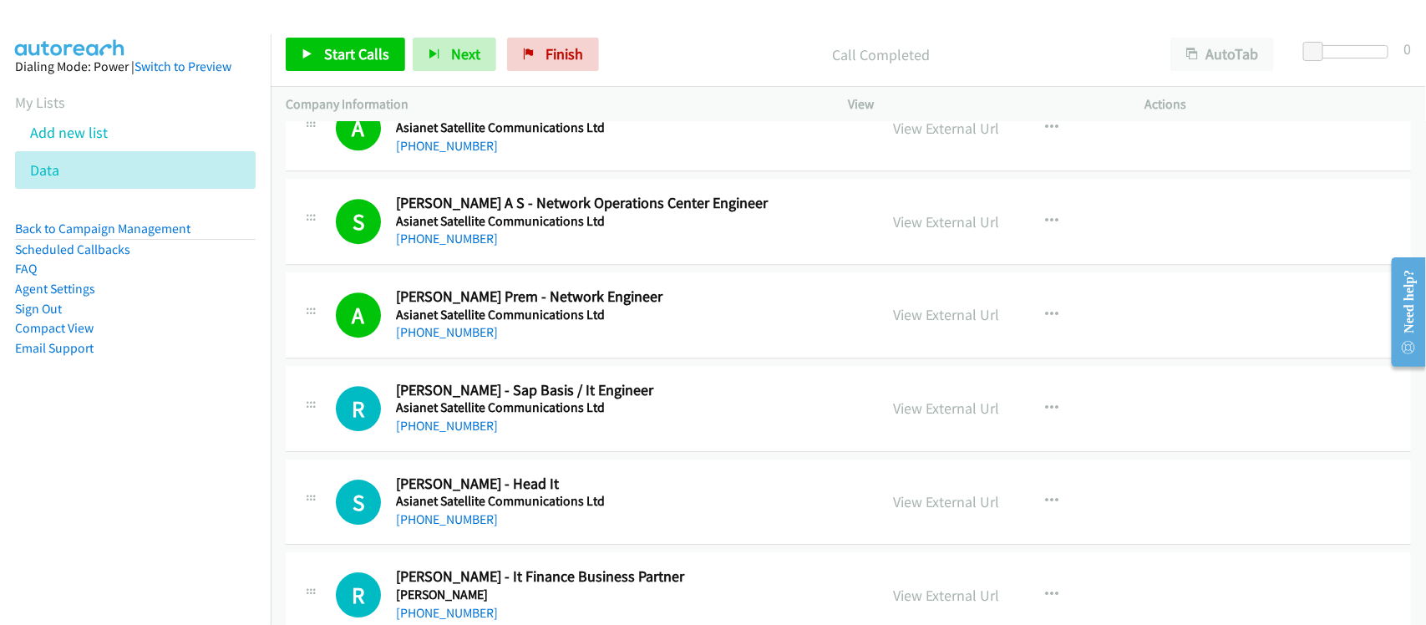
scroll to position [5116, 0]
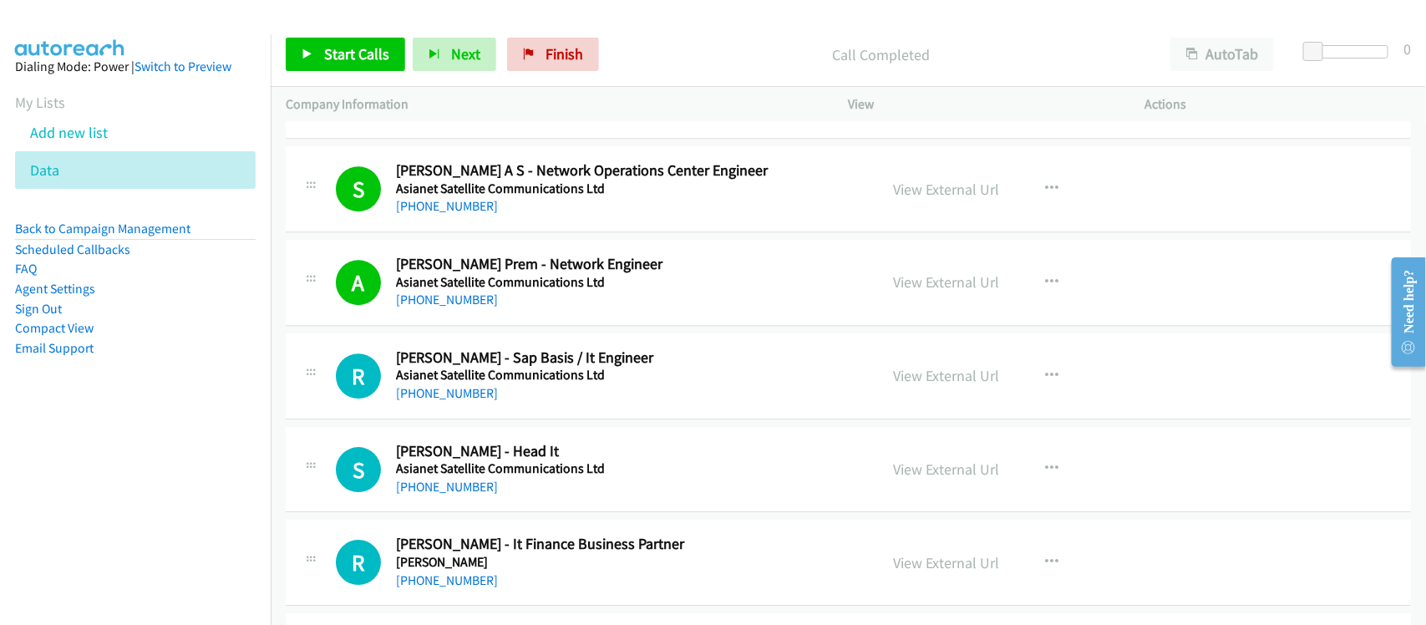
drag, startPoint x: 433, startPoint y: 403, endPoint x: 615, endPoint y: 437, distance: 185.3
click at [433, 401] on link "[PHONE_NUMBER]" at bounding box center [447, 393] width 102 height 16
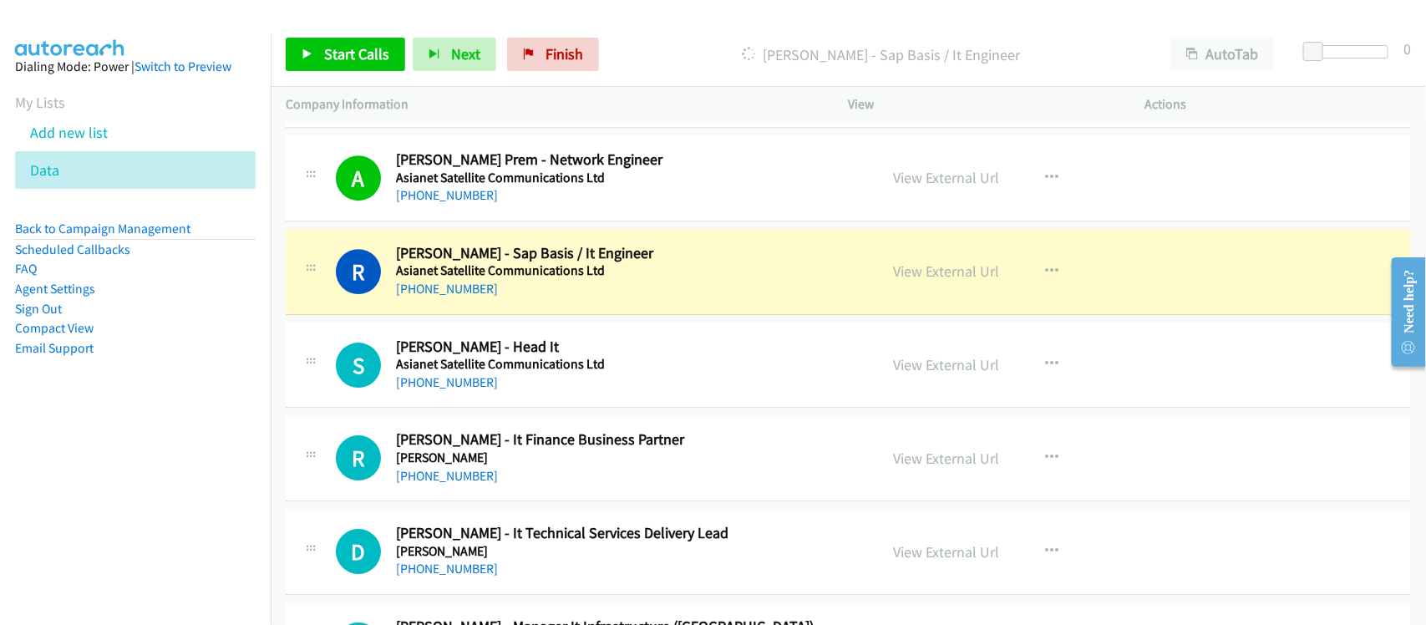
click at [505, 297] on div "[PHONE_NUMBER]" at bounding box center [626, 289] width 460 height 20
click at [953, 271] on link "View External Url" at bounding box center [947, 270] width 106 height 19
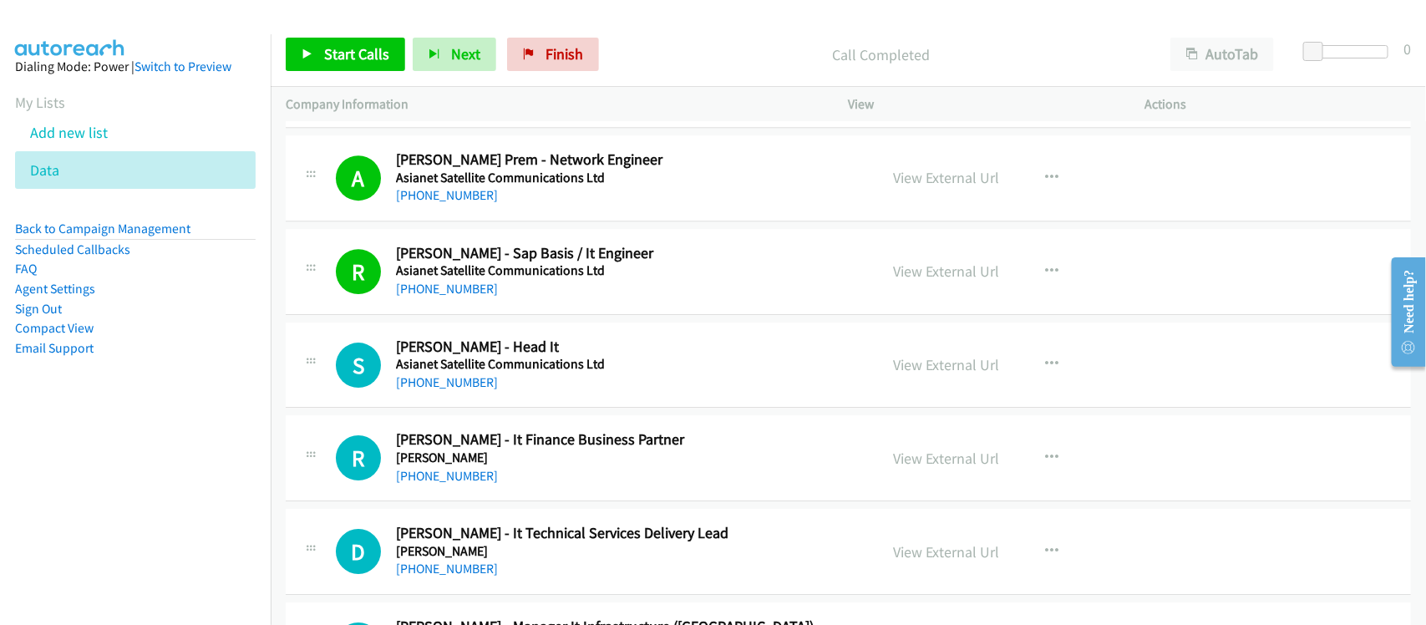
drag, startPoint x: 433, startPoint y: 389, endPoint x: 597, endPoint y: 398, distance: 164.8
click at [433, 389] on link "[PHONE_NUMBER]" at bounding box center [447, 382] width 102 height 16
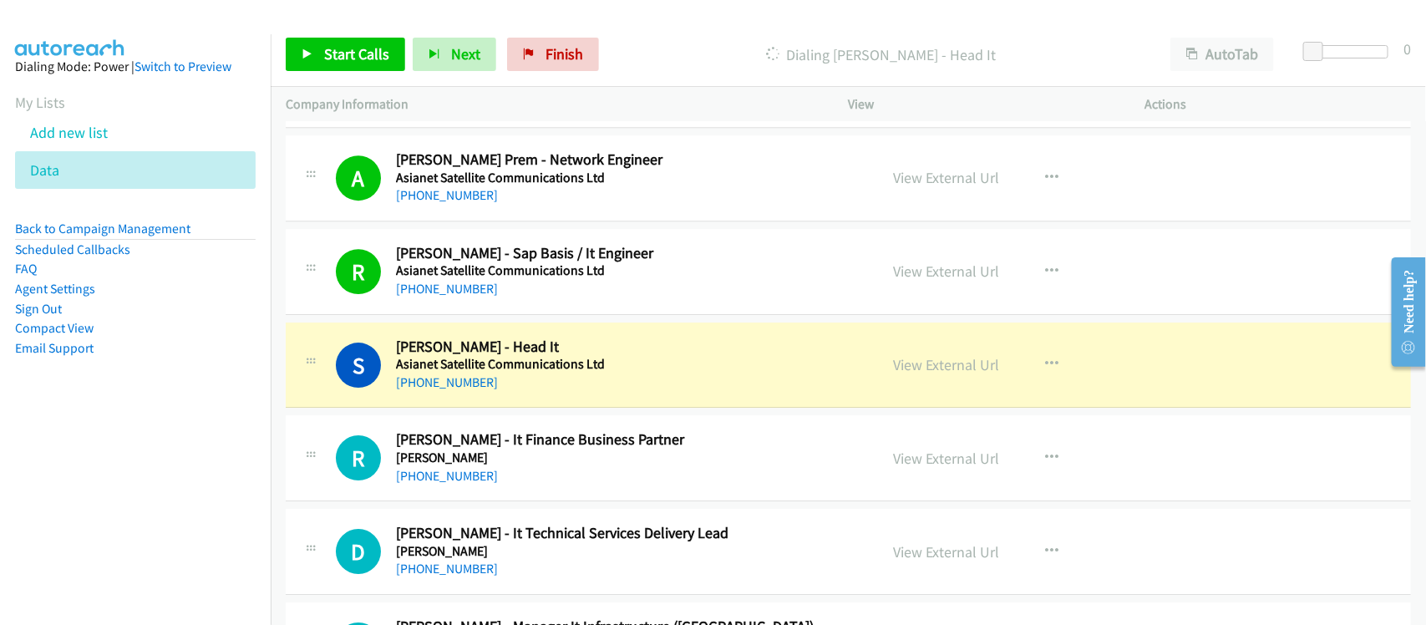
click at [535, 403] on div "S Callback Scheduled [PERSON_NAME] - Head It Asianet Satellite Communications L…" at bounding box center [848, 365] width 1125 height 86
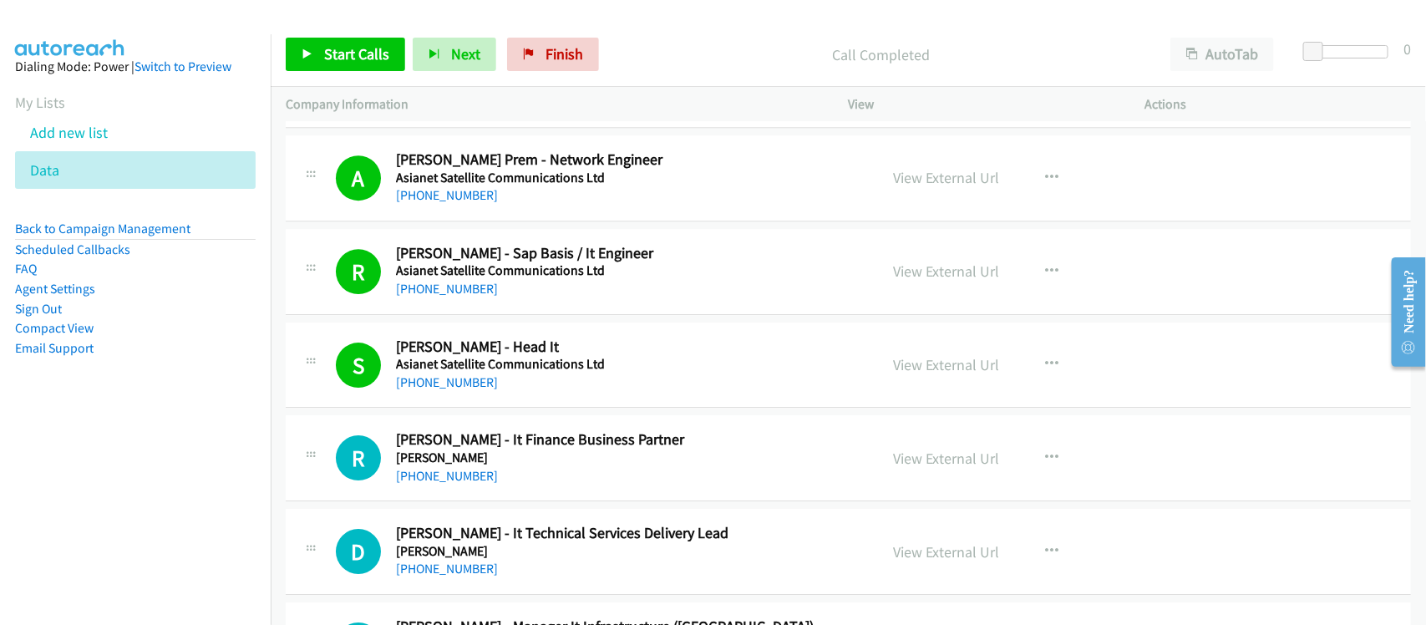
click at [556, 393] on div "[PHONE_NUMBER]" at bounding box center [626, 383] width 460 height 20
click at [931, 374] on link "View External Url" at bounding box center [947, 364] width 106 height 19
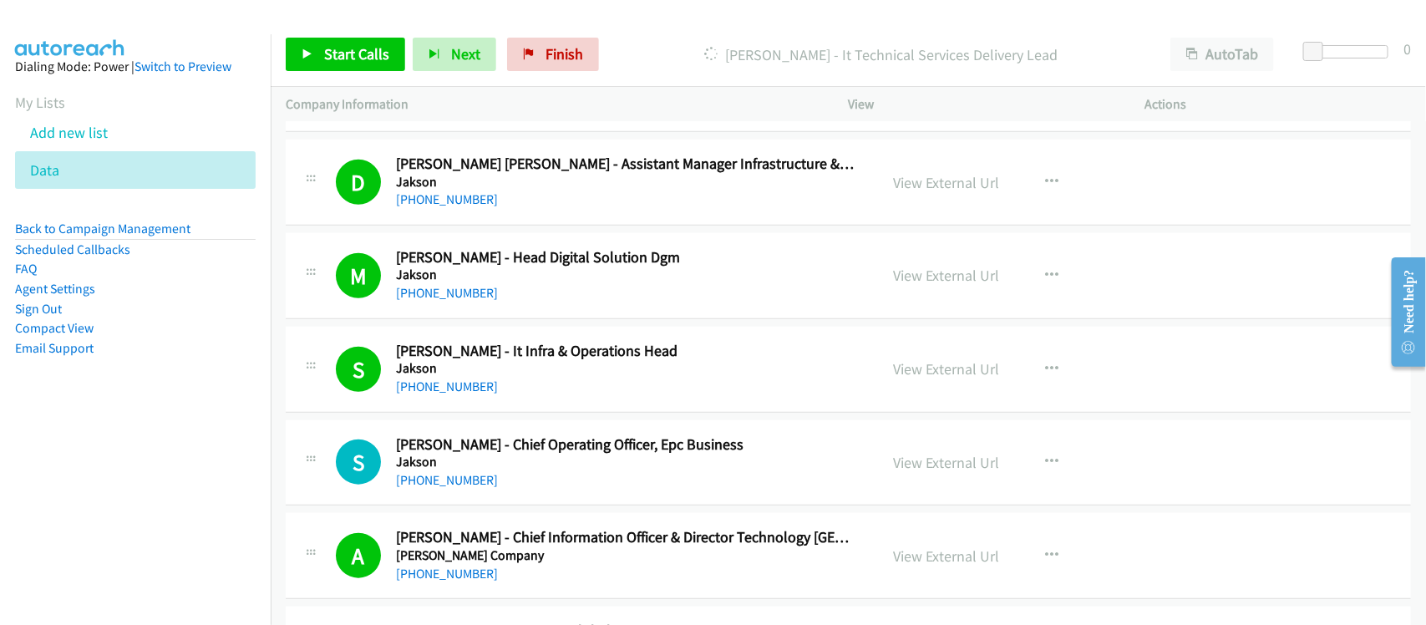
scroll to position [11588, 0]
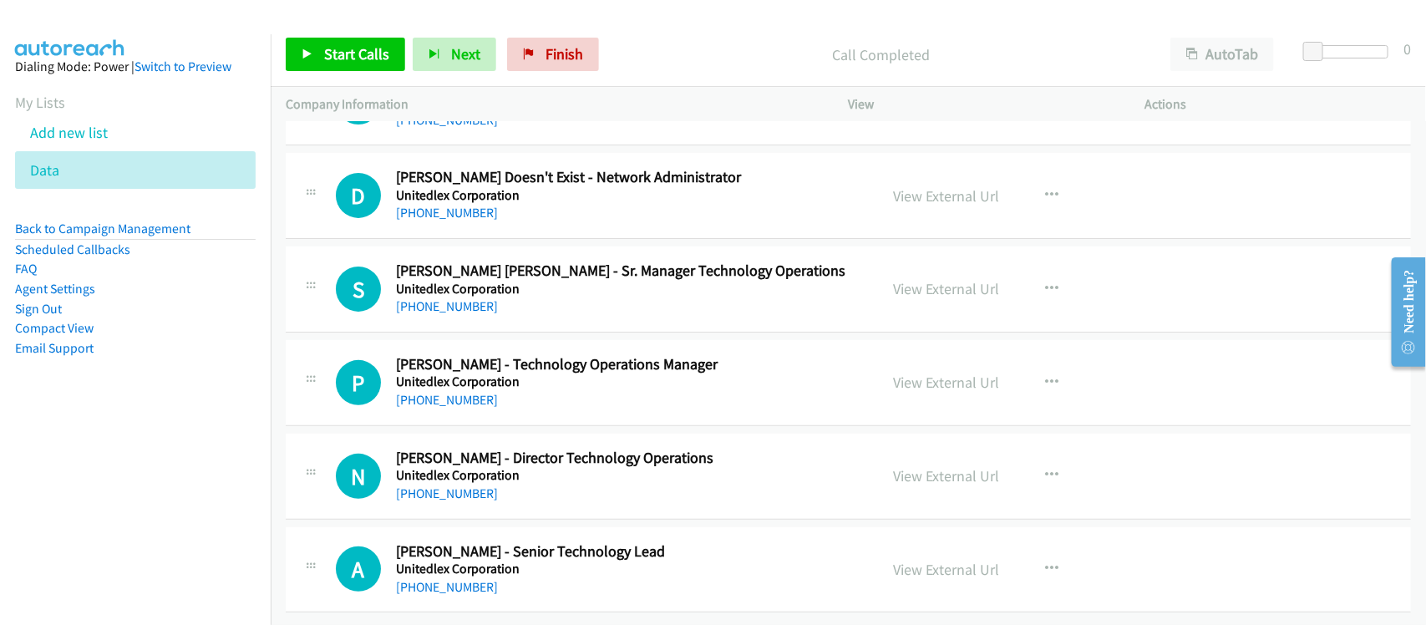
drag, startPoint x: 468, startPoint y: 577, endPoint x: 566, endPoint y: 569, distance: 98.1
click at [468, 579] on link "[PHONE_NUMBER]" at bounding box center [447, 587] width 102 height 16
click at [510, 495] on div "N Callback Scheduled [PERSON_NAME] - Director Technology Operations Unitedlex C…" at bounding box center [848, 477] width 1125 height 86
drag, startPoint x: 451, startPoint y: 481, endPoint x: 478, endPoint y: 481, distance: 26.7
click at [451, 485] on link "[PHONE_NUMBER]" at bounding box center [447, 493] width 102 height 16
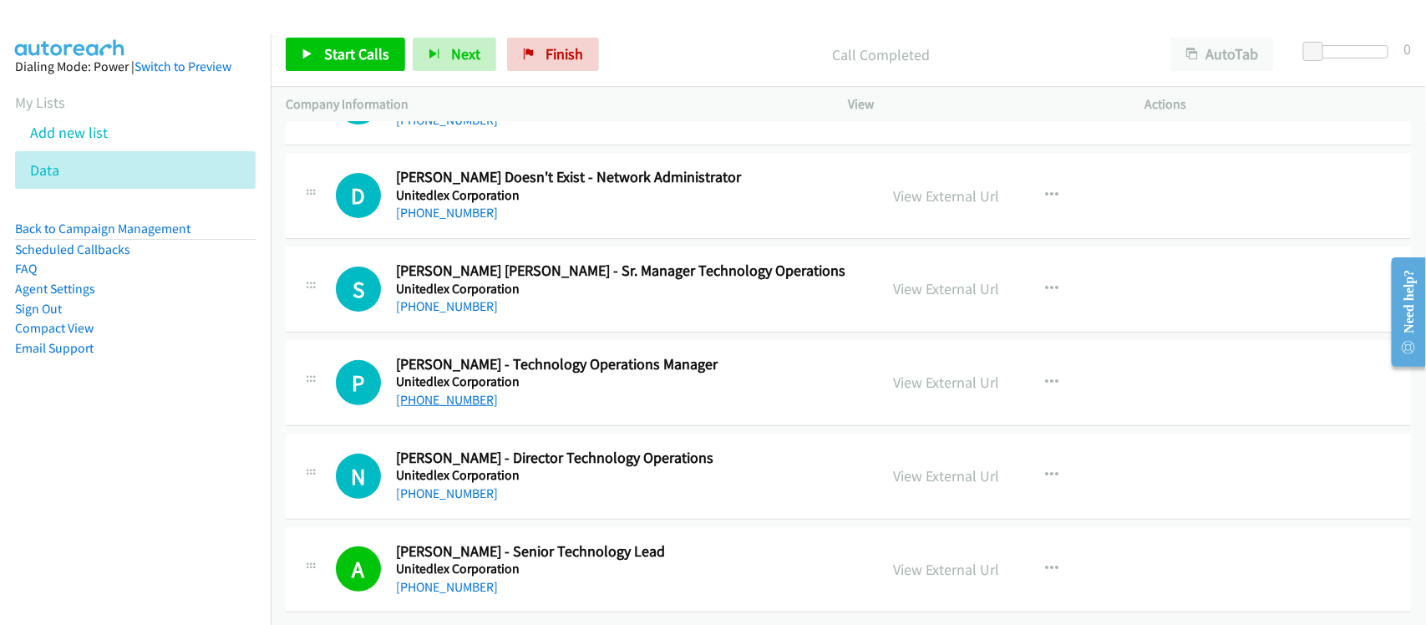
click at [449, 392] on link "[PHONE_NUMBER]" at bounding box center [447, 400] width 102 height 16
click at [519, 297] on div "[PHONE_NUMBER]" at bounding box center [626, 307] width 460 height 20
click at [469, 298] on link "[PHONE_NUMBER]" at bounding box center [447, 306] width 102 height 16
click at [508, 297] on div "[PHONE_NUMBER]" at bounding box center [626, 307] width 460 height 20
click at [459, 205] on link "[PHONE_NUMBER]" at bounding box center [447, 213] width 102 height 16
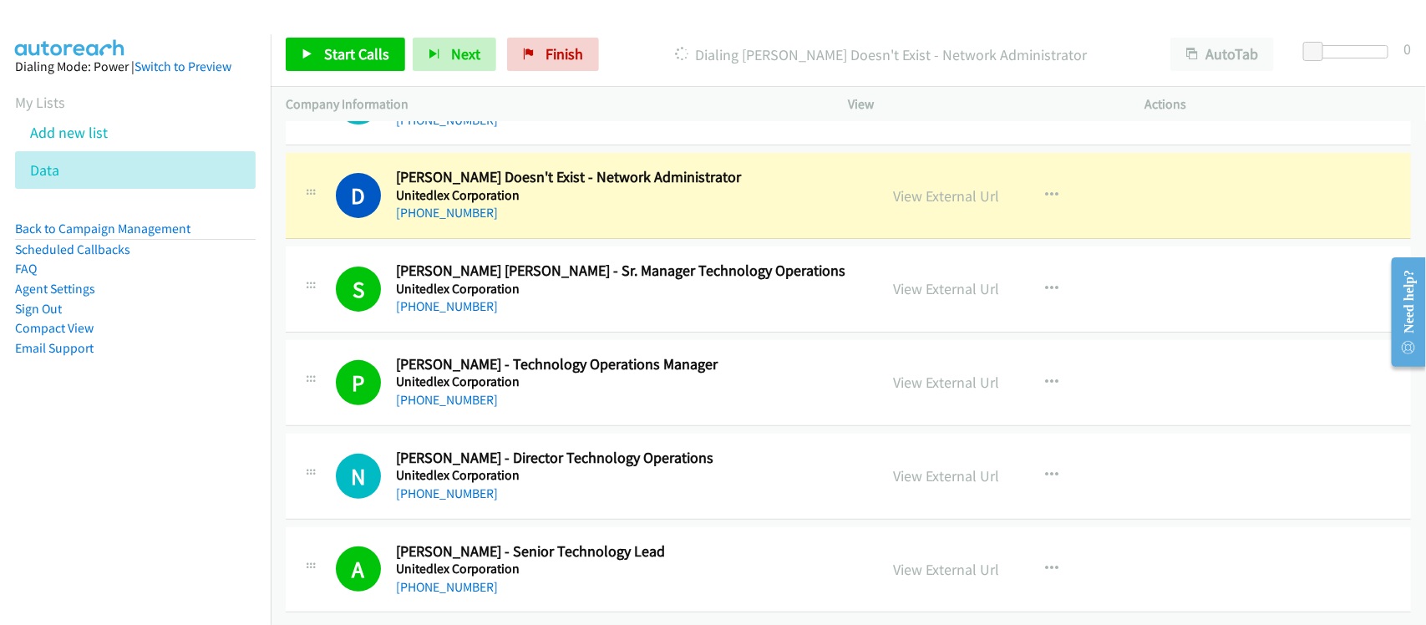
click at [533, 210] on div "D Callback Scheduled [PERSON_NAME] Doesn't Exist - Network Administrator United…" at bounding box center [848, 196] width 1125 height 86
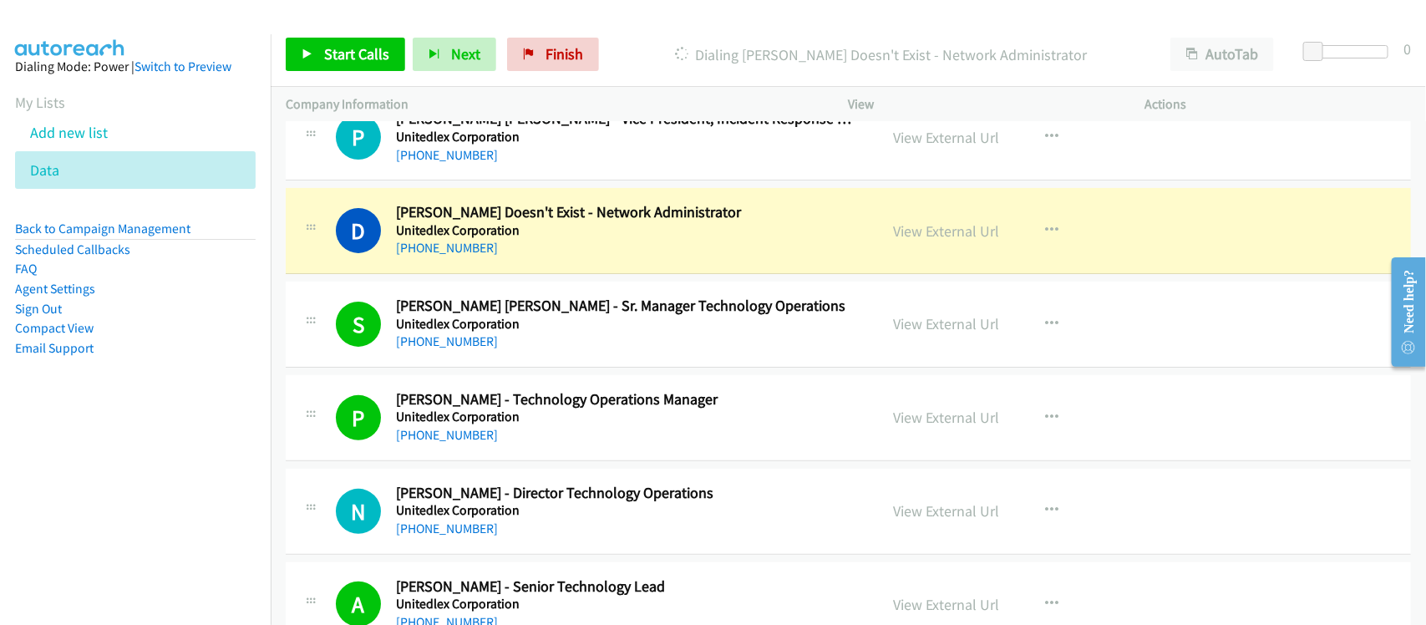
scroll to position [11379, 0]
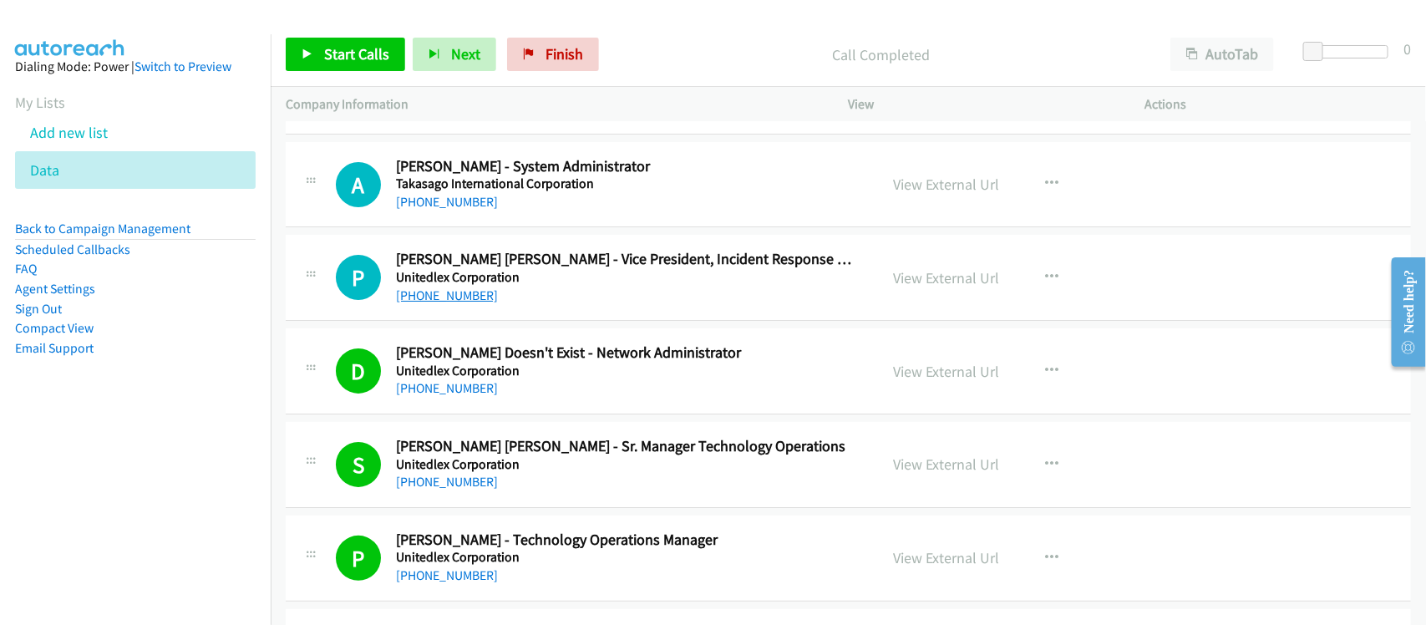
click at [452, 303] on link "[PHONE_NUMBER]" at bounding box center [447, 295] width 102 height 16
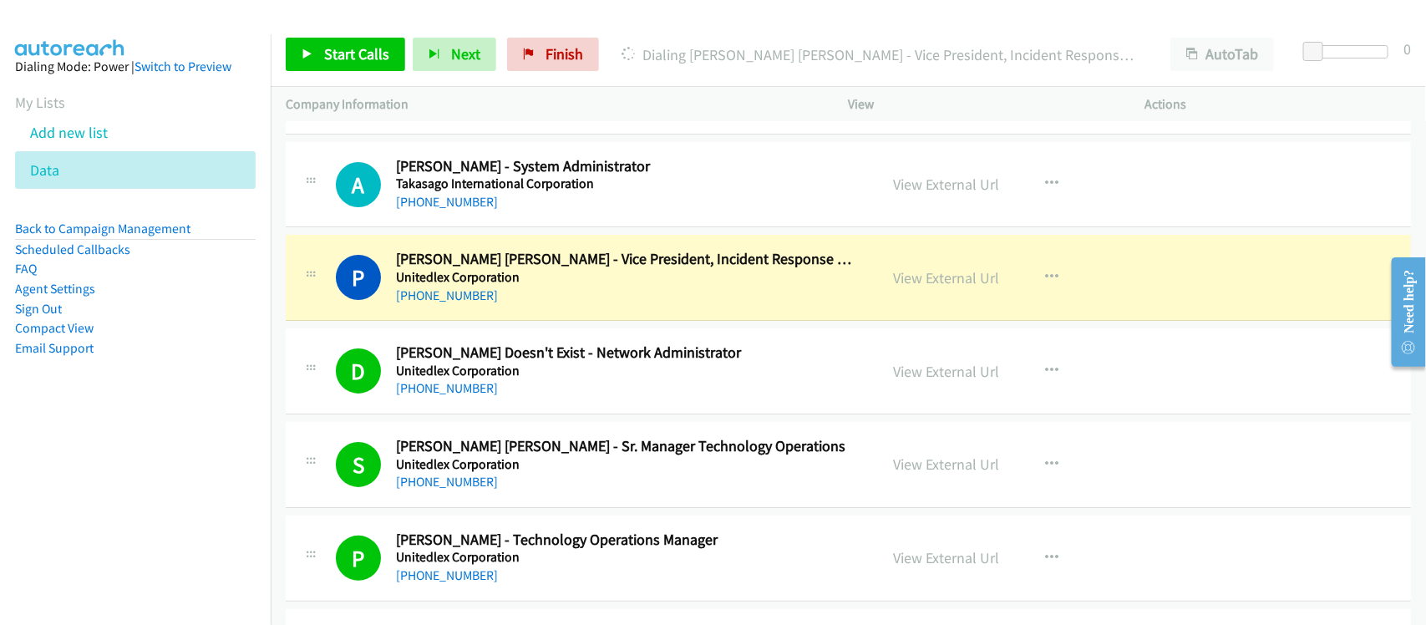
click at [540, 306] on div "[PHONE_NUMBER]" at bounding box center [626, 296] width 460 height 20
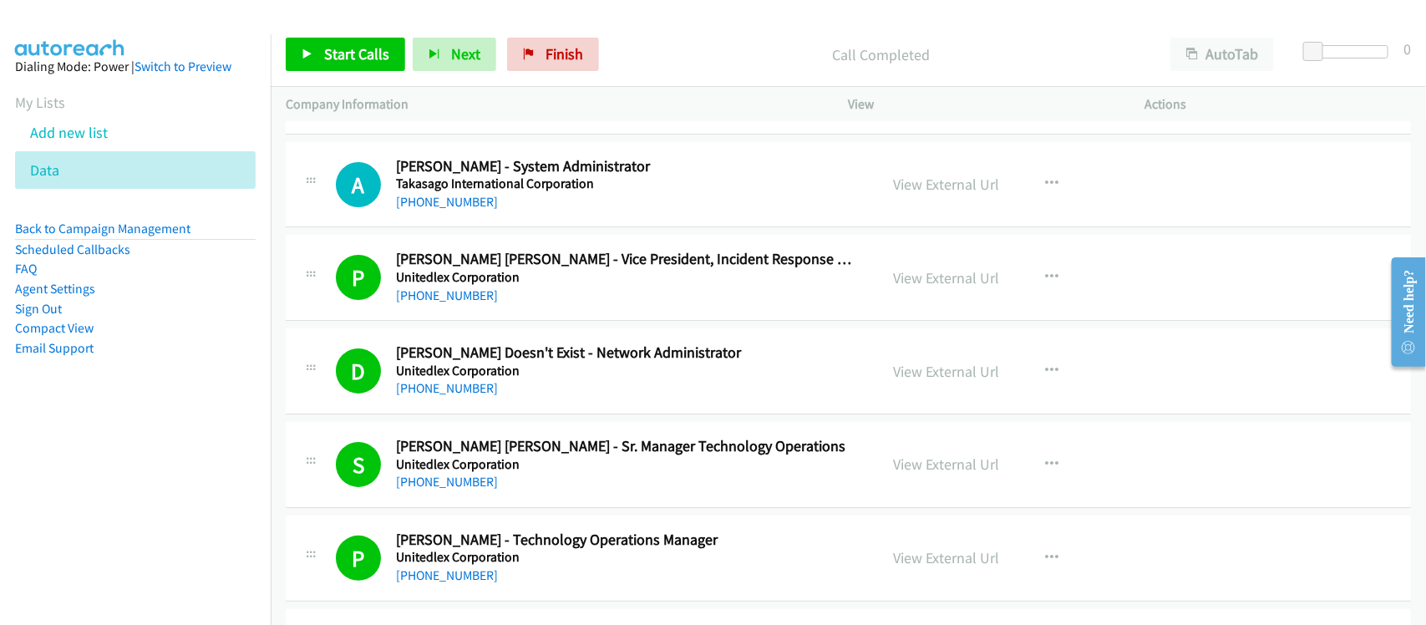
drag, startPoint x: 465, startPoint y: 219, endPoint x: 490, endPoint y: 219, distance: 24.2
click at [465, 210] on link "[PHONE_NUMBER]" at bounding box center [447, 202] width 102 height 16
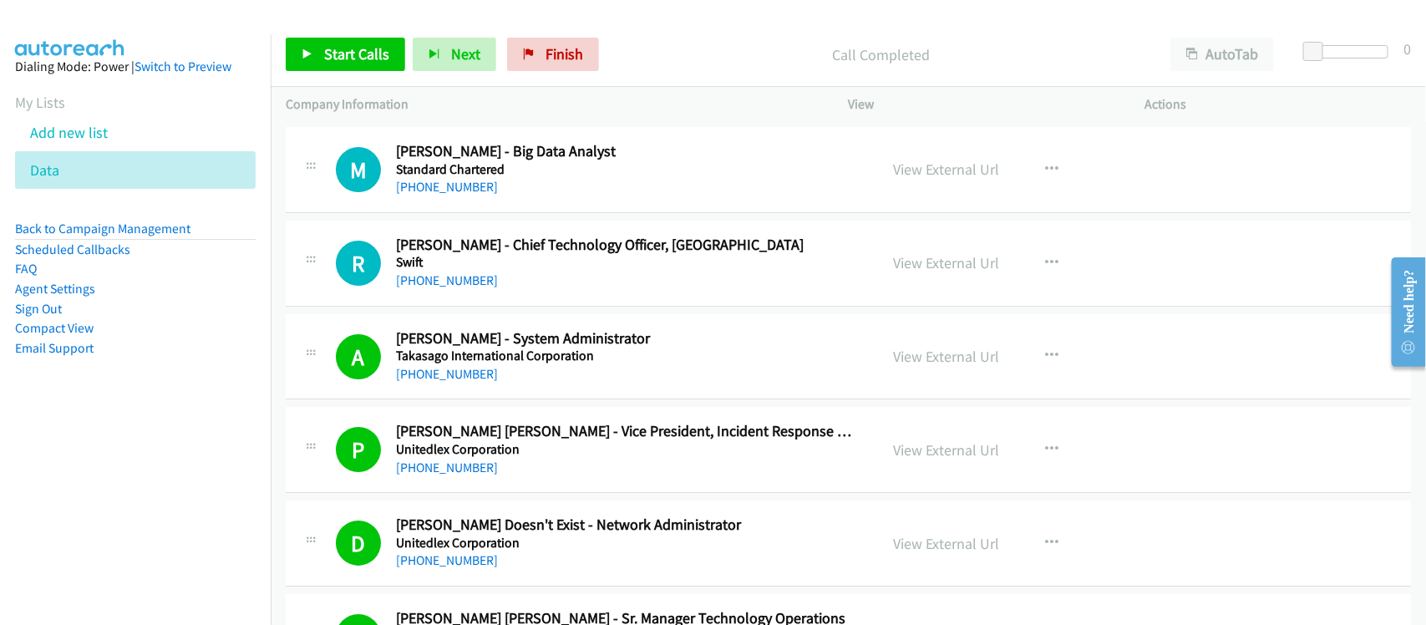
scroll to position [11170, 0]
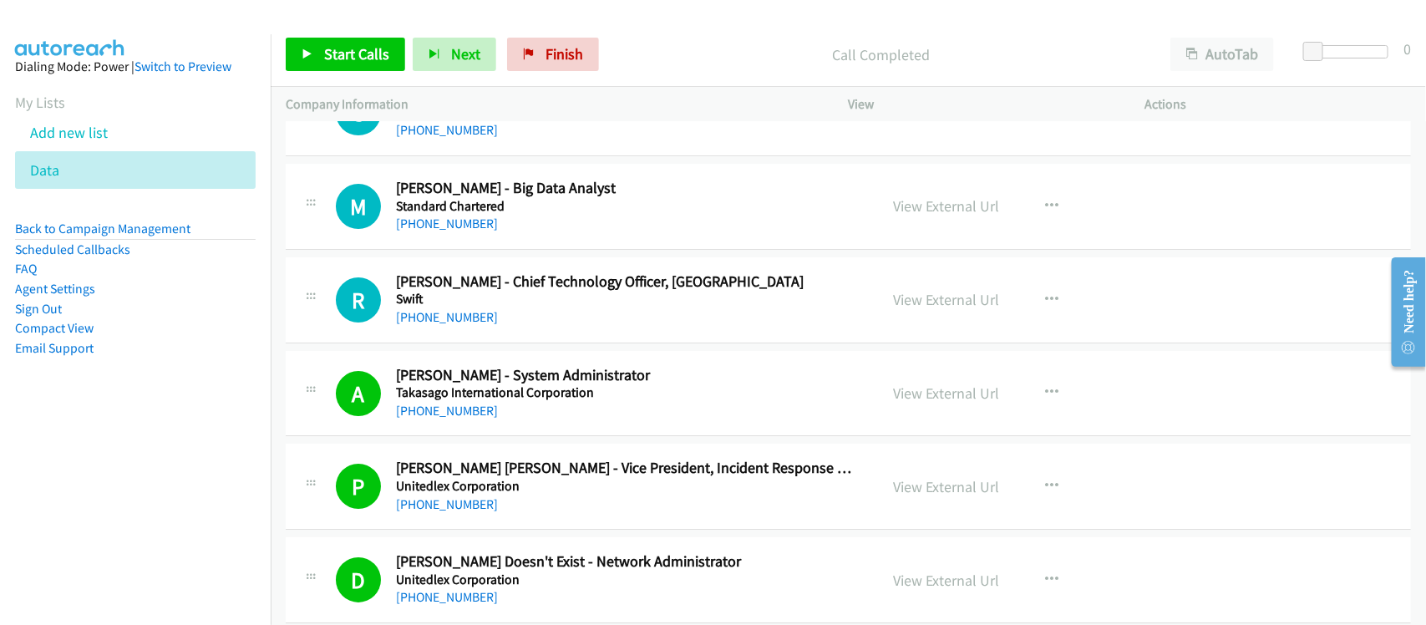
click at [515, 327] on div "[PHONE_NUMBER]" at bounding box center [626, 317] width 460 height 20
drag, startPoint x: 419, startPoint y: 336, endPoint x: 474, endPoint y: 334, distance: 55.2
click at [419, 325] on link "[PHONE_NUMBER]" at bounding box center [447, 317] width 102 height 16
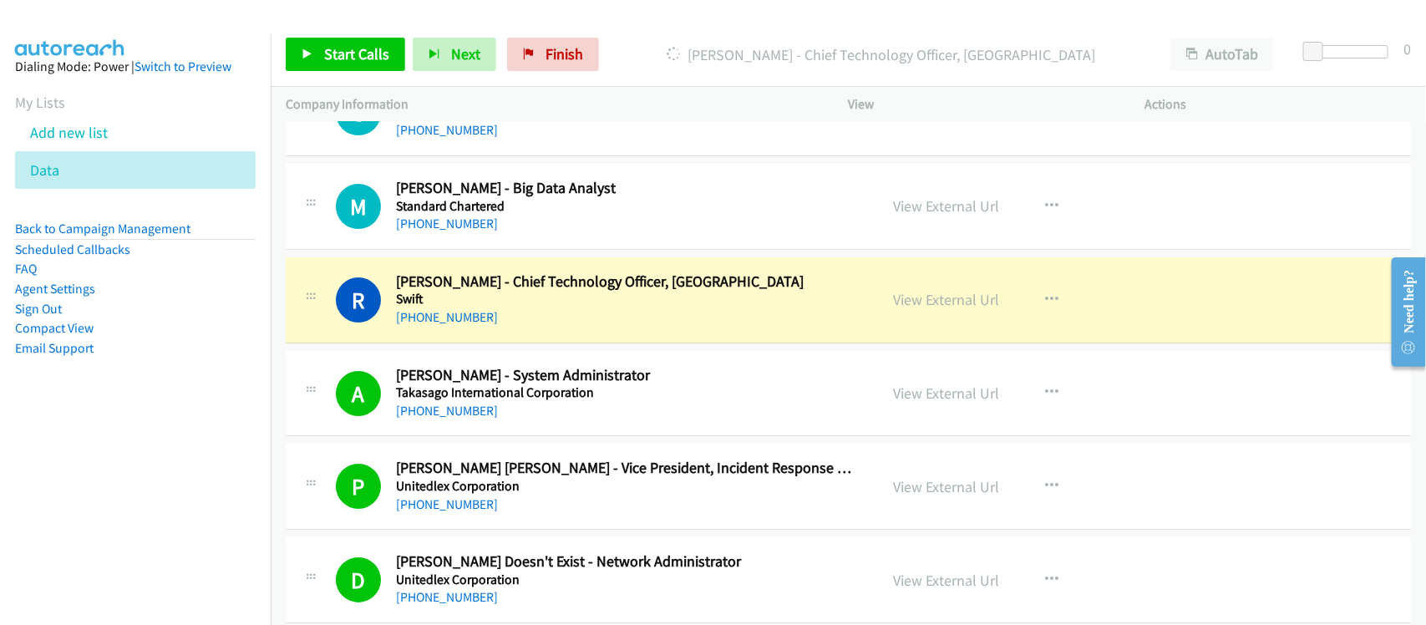
click at [549, 327] on div "[PHONE_NUMBER]" at bounding box center [626, 317] width 460 height 20
click at [907, 309] on link "View External Url" at bounding box center [947, 299] width 106 height 19
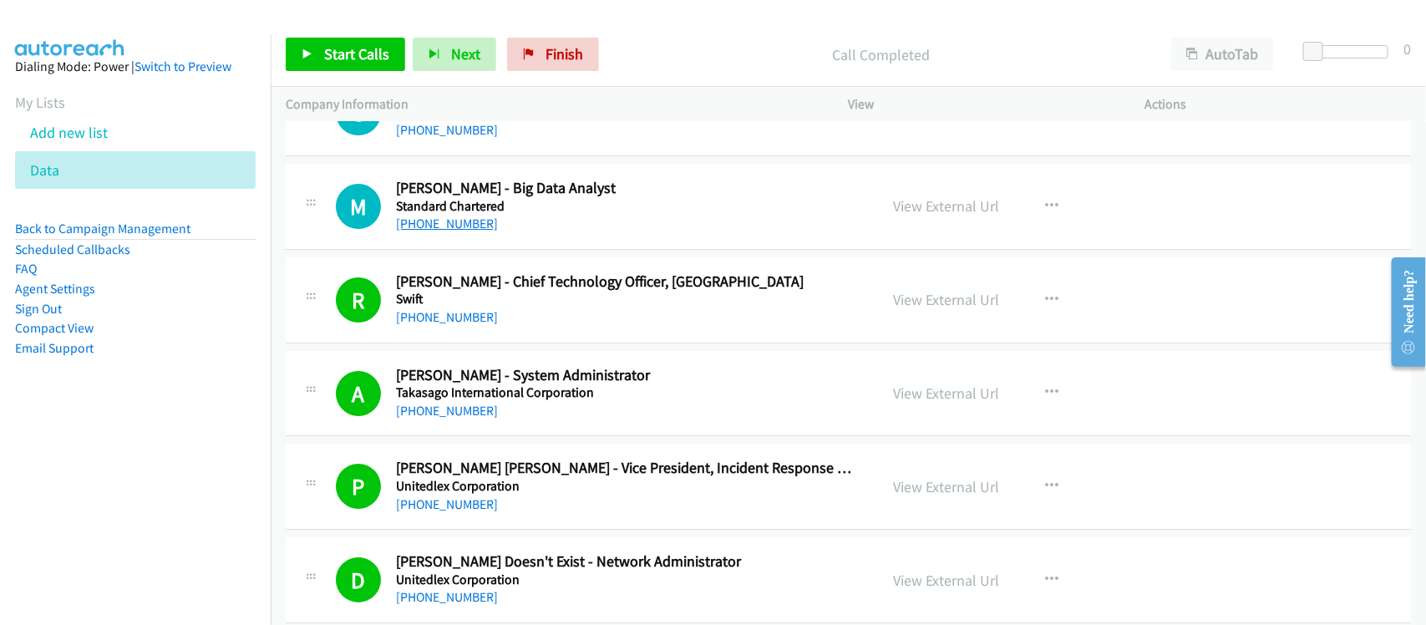
click at [460, 231] on link "[PHONE_NUMBER]" at bounding box center [447, 224] width 102 height 16
click at [499, 156] on div "S Callback Scheduled [PERSON_NAME] - It Manager [PERSON_NAME] [GEOGRAPHIC_DATA]…" at bounding box center [848, 113] width 1125 height 86
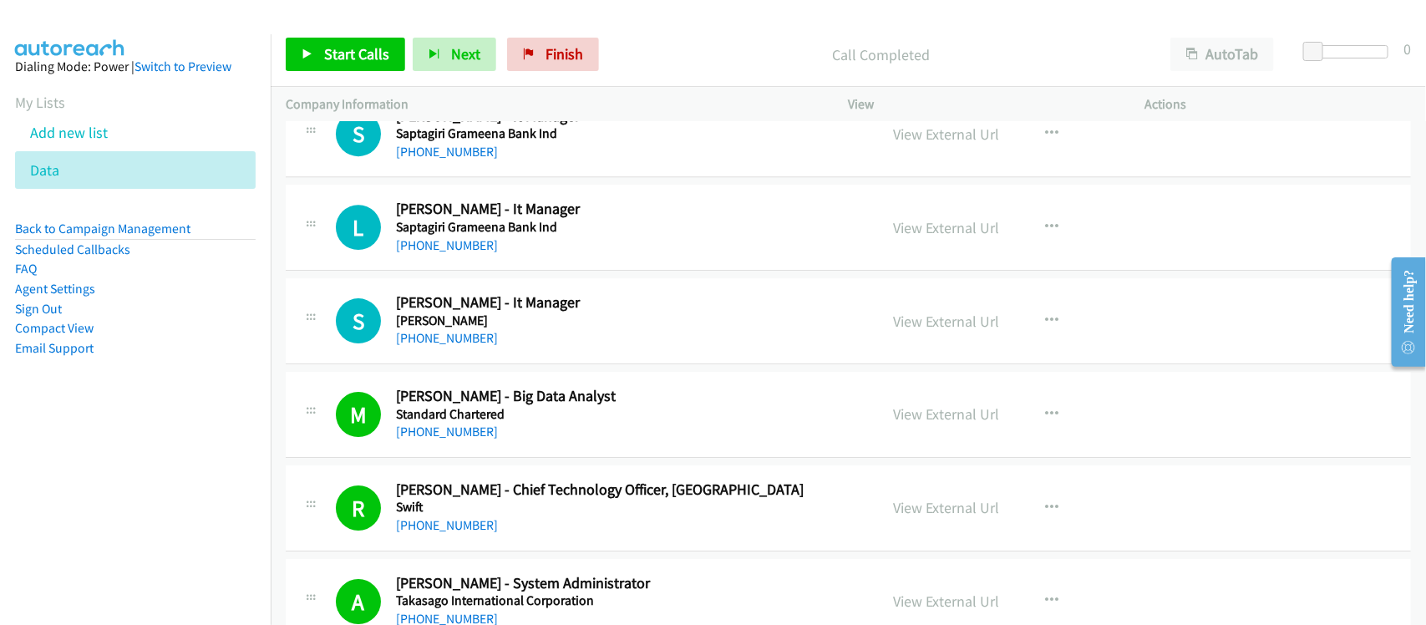
scroll to position [10961, 0]
click at [453, 347] on link "[PHONE_NUMBER]" at bounding box center [447, 339] width 102 height 16
click at [473, 256] on div "[PHONE_NUMBER]" at bounding box center [626, 246] width 460 height 20
click at [473, 254] on link "[PHONE_NUMBER]" at bounding box center [447, 246] width 102 height 16
click at [469, 160] on link "[PHONE_NUMBER]" at bounding box center [447, 153] width 102 height 16
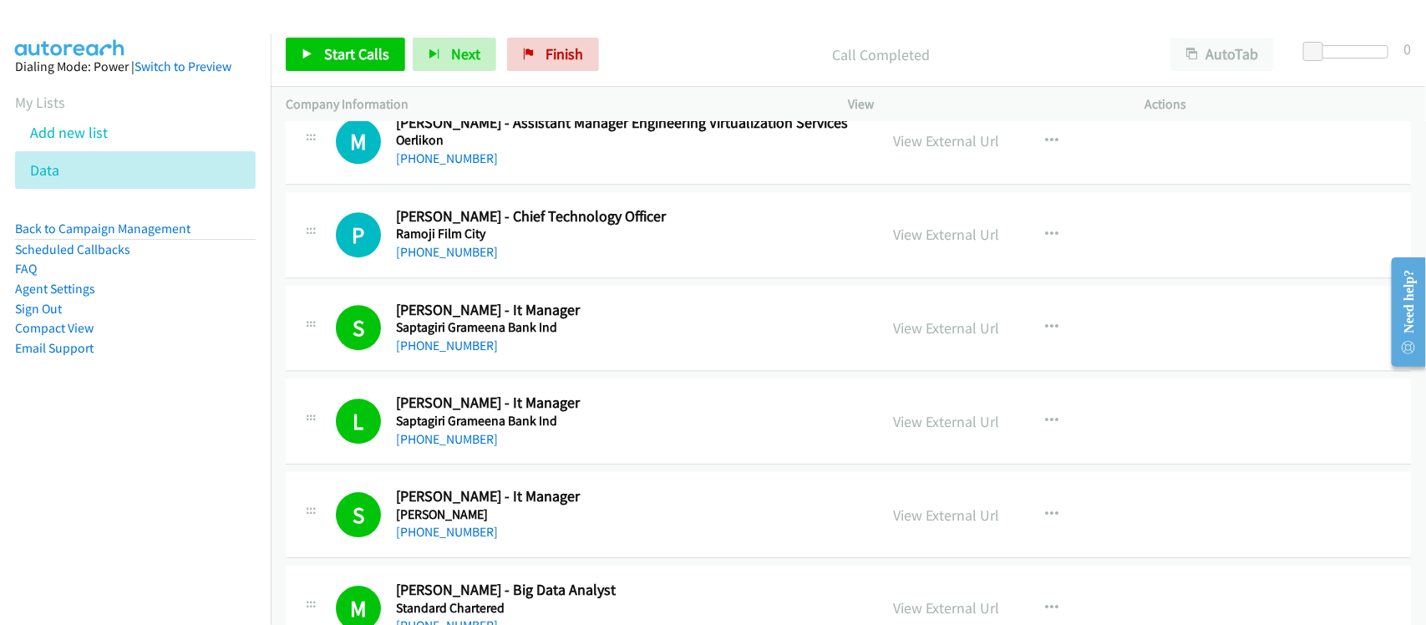
scroll to position [10753, 0]
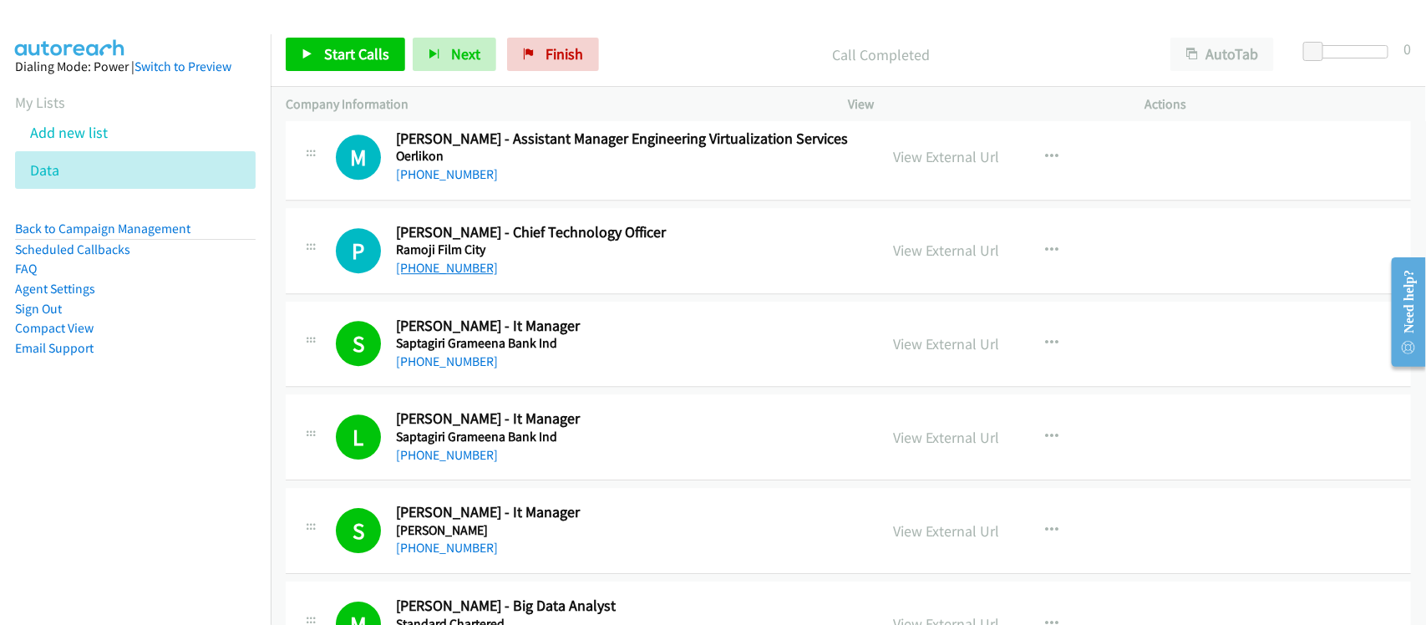
click at [449, 276] on link "[PHONE_NUMBER]" at bounding box center [447, 268] width 102 height 16
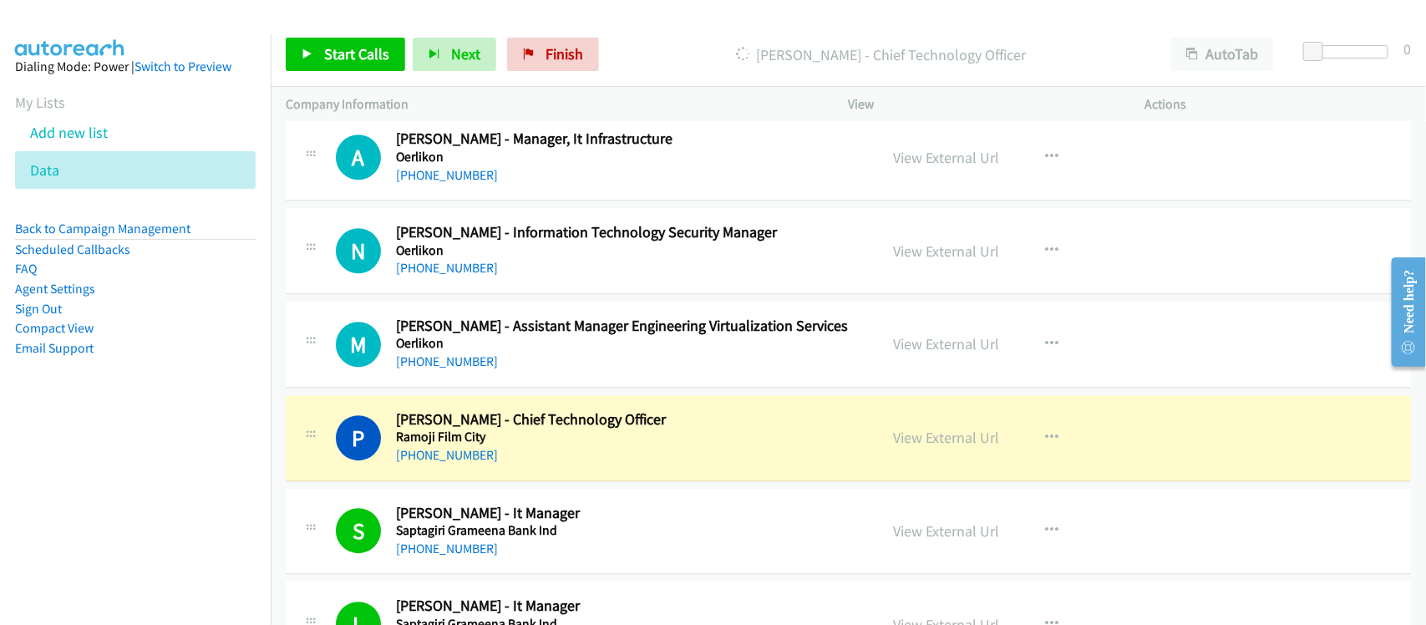
scroll to position [10544, 0]
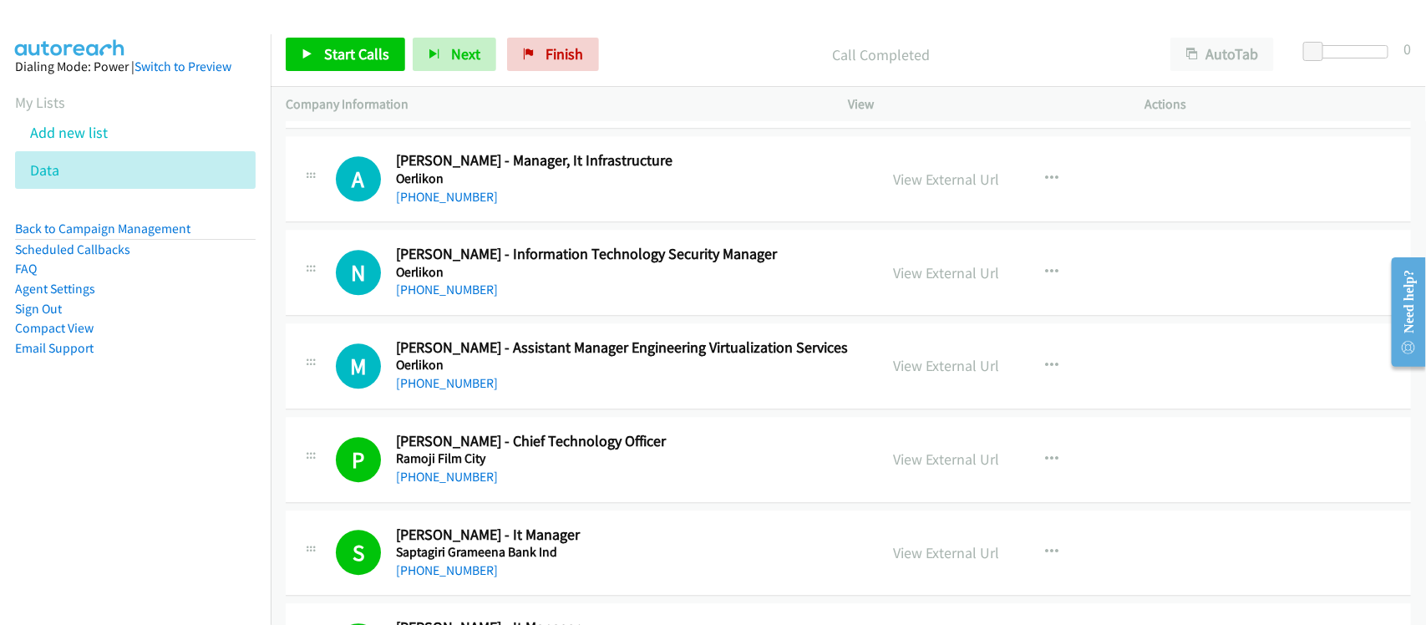
drag, startPoint x: 504, startPoint y: 393, endPoint x: 489, endPoint y: 405, distance: 19.0
click at [504, 393] on div "[PHONE_NUMBER]" at bounding box center [626, 383] width 460 height 20
click at [449, 391] on link "[PHONE_NUMBER]" at bounding box center [447, 383] width 102 height 16
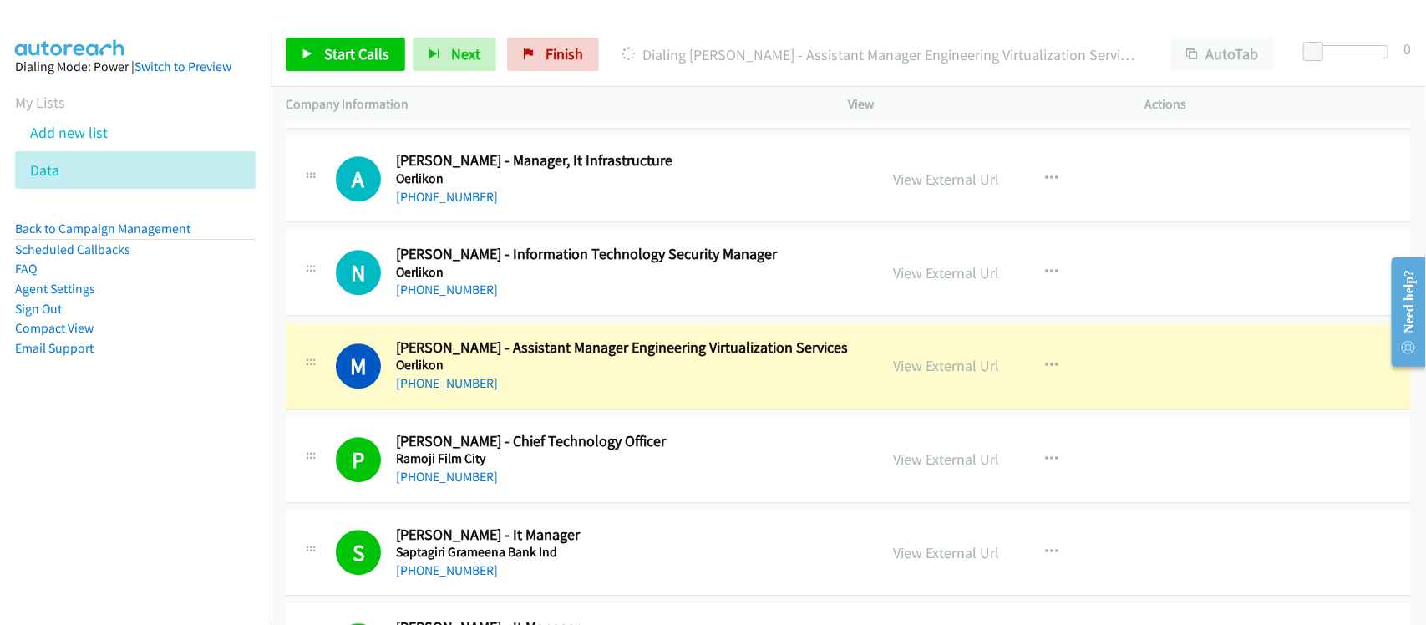
drag, startPoint x: 531, startPoint y: 398, endPoint x: 564, endPoint y: 391, distance: 33.4
click at [531, 393] on div "[PHONE_NUMBER]" at bounding box center [626, 383] width 460 height 20
click at [915, 375] on link "View External Url" at bounding box center [947, 365] width 106 height 19
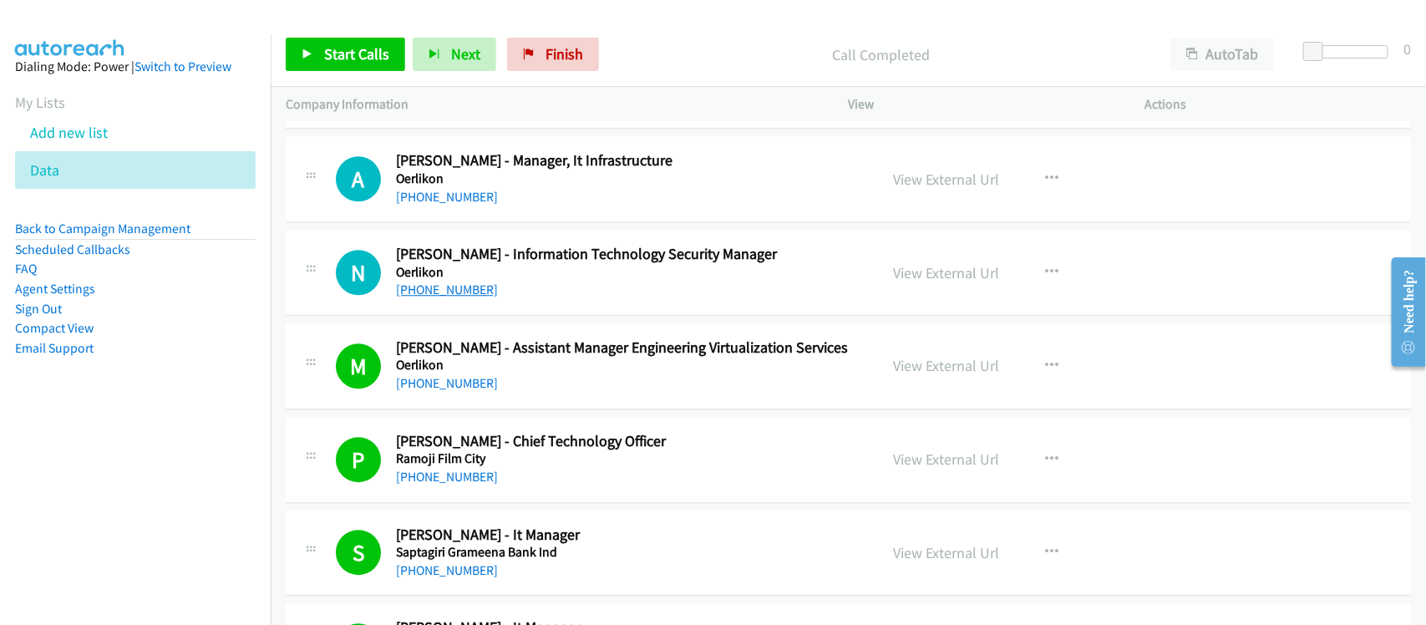
click at [464, 297] on link "[PHONE_NUMBER]" at bounding box center [447, 290] width 102 height 16
click at [547, 316] on div "N Callback Scheduled [PERSON_NAME] - Information Technology Security Manager Oe…" at bounding box center [848, 273] width 1125 height 86
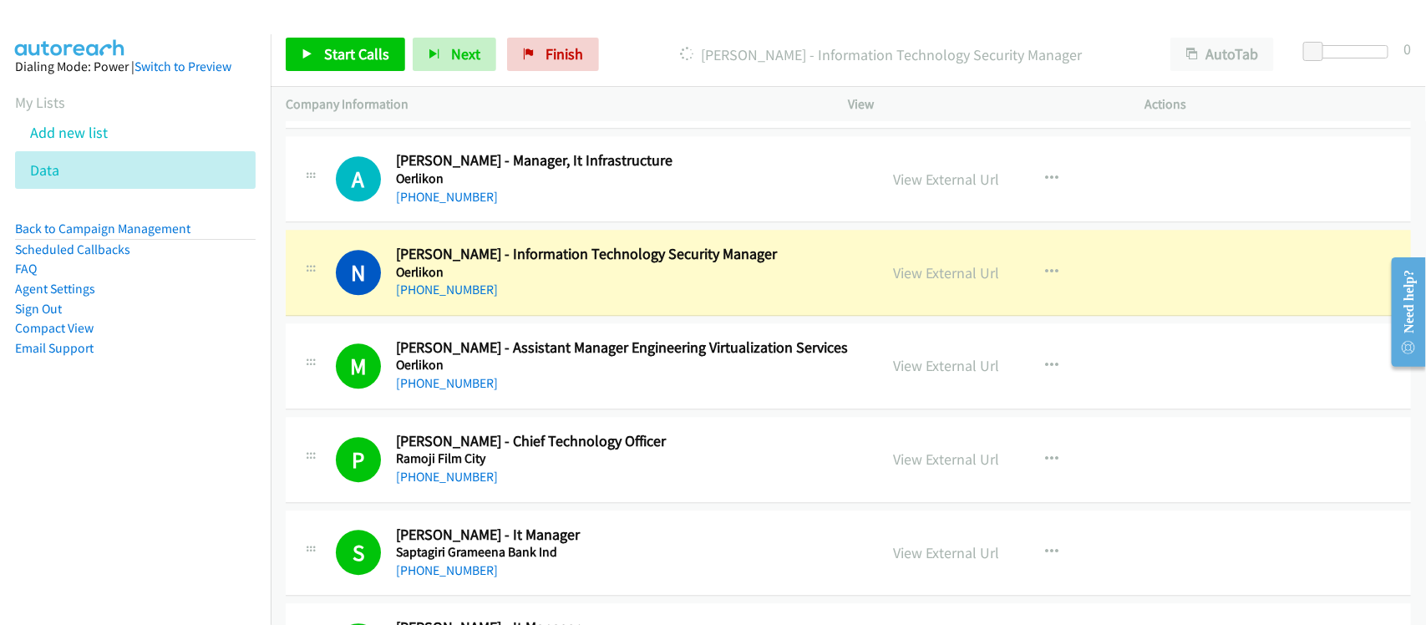
drag, startPoint x: 537, startPoint y: 317, endPoint x: 545, endPoint y: 323, distance: 9.5
click at [537, 316] on div "N Callback Scheduled [PERSON_NAME] - Information Technology Security Manager Oe…" at bounding box center [848, 273] width 1125 height 86
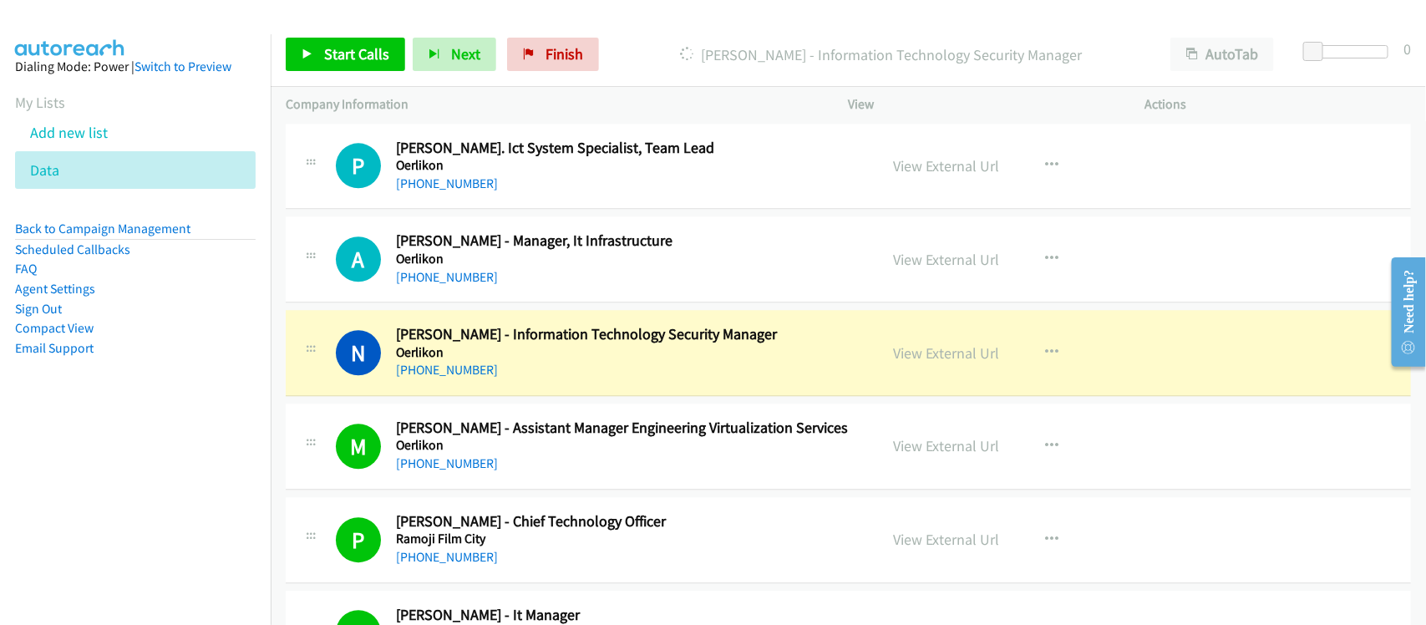
scroll to position [10439, 0]
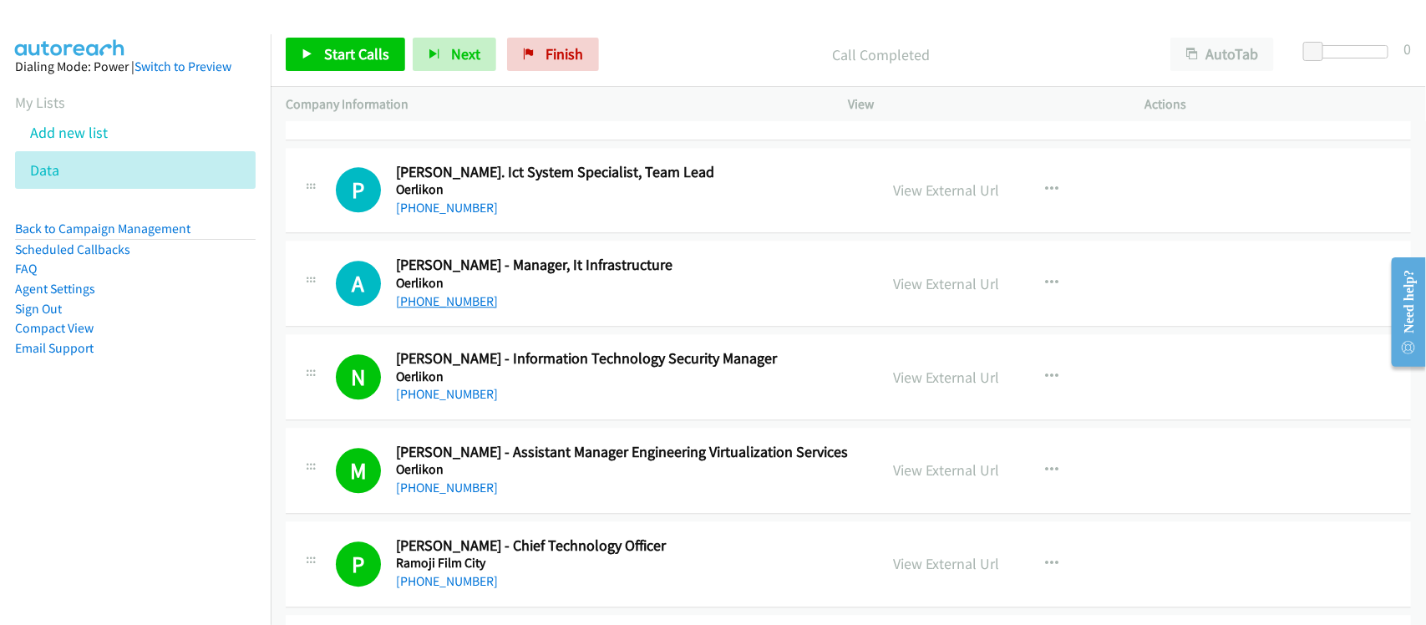
click at [473, 309] on link "[PHONE_NUMBER]" at bounding box center [447, 301] width 102 height 16
click at [472, 216] on link "[PHONE_NUMBER]" at bounding box center [447, 208] width 102 height 16
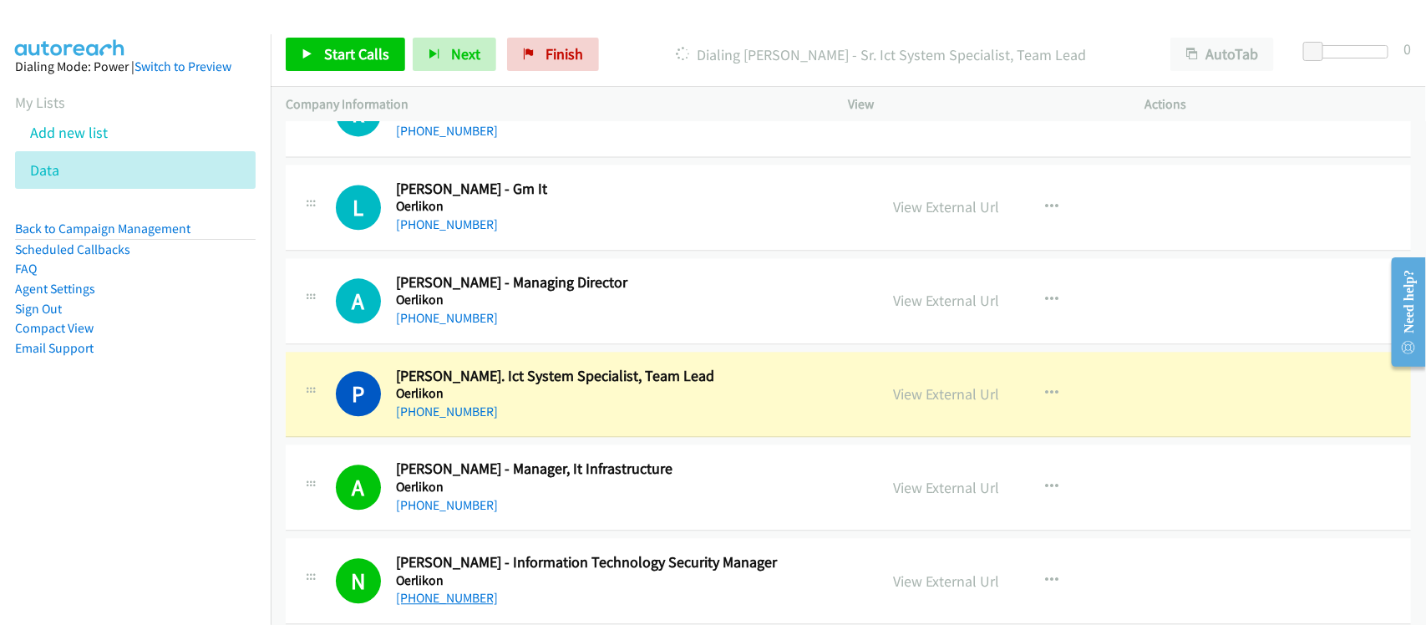
scroll to position [10230, 0]
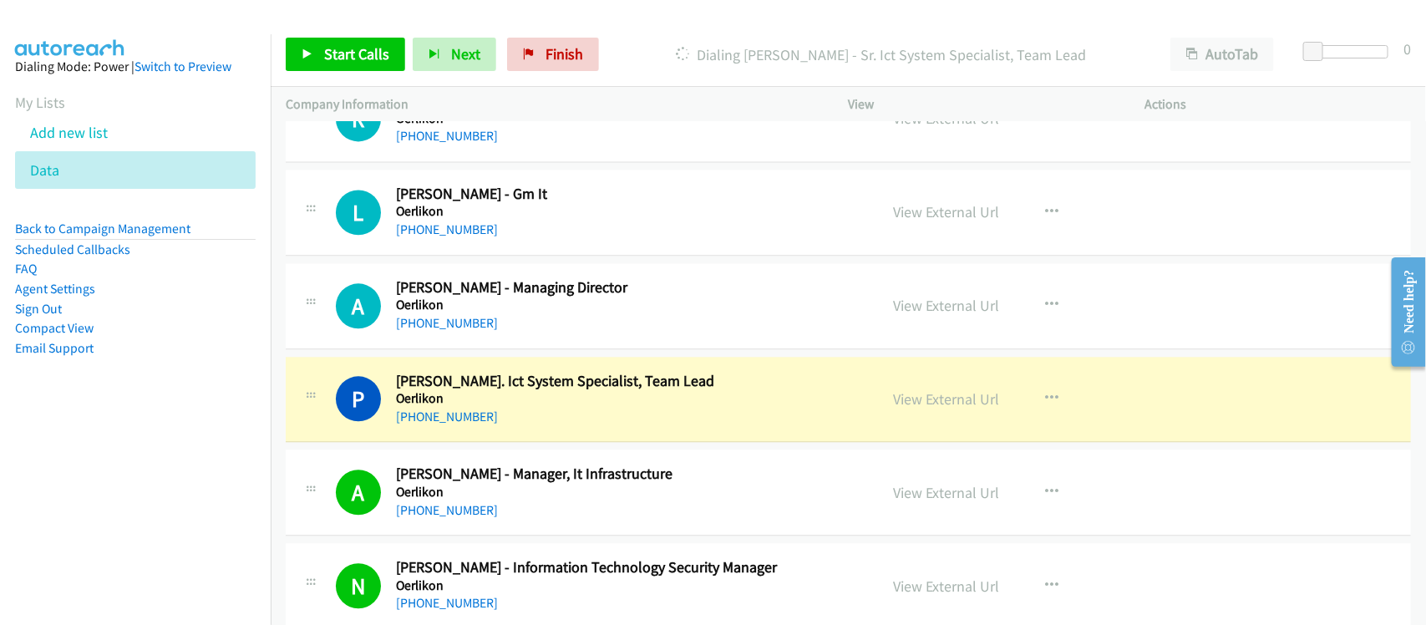
click at [533, 427] on div "[PHONE_NUMBER]" at bounding box center [626, 417] width 460 height 20
click at [902, 408] on link "View External Url" at bounding box center [947, 398] width 106 height 19
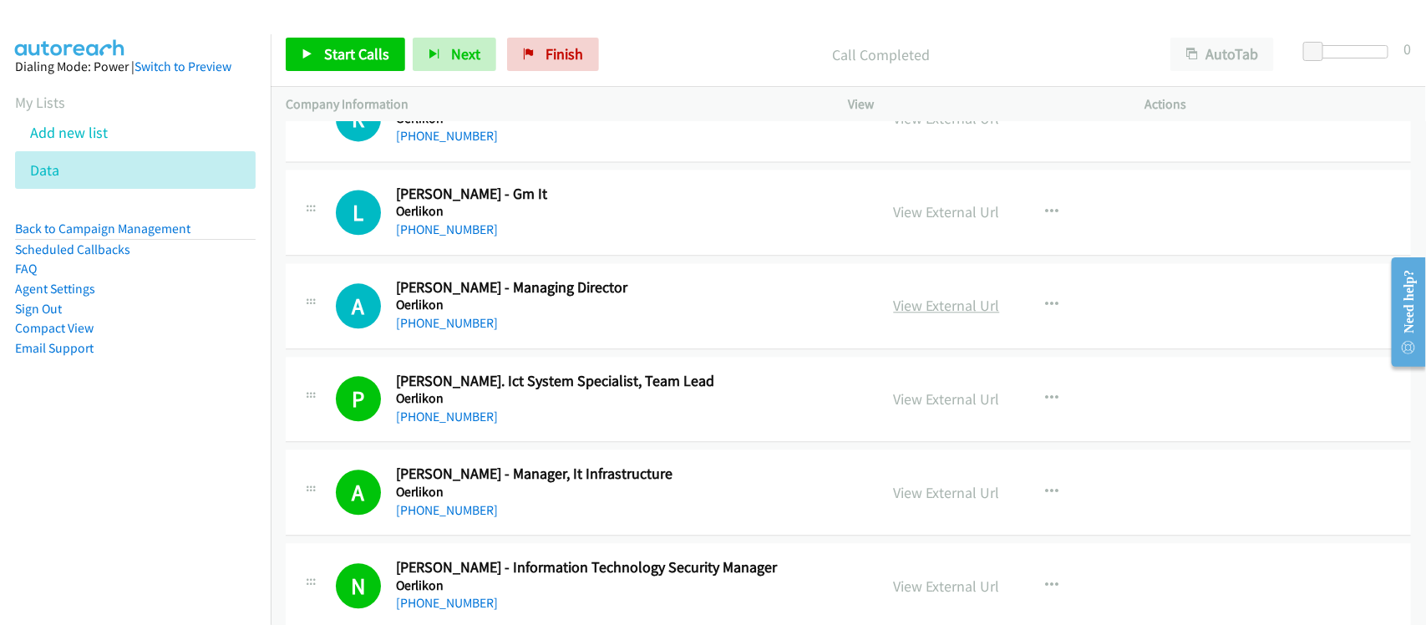
click at [921, 315] on link "View External Url" at bounding box center [947, 305] width 106 height 19
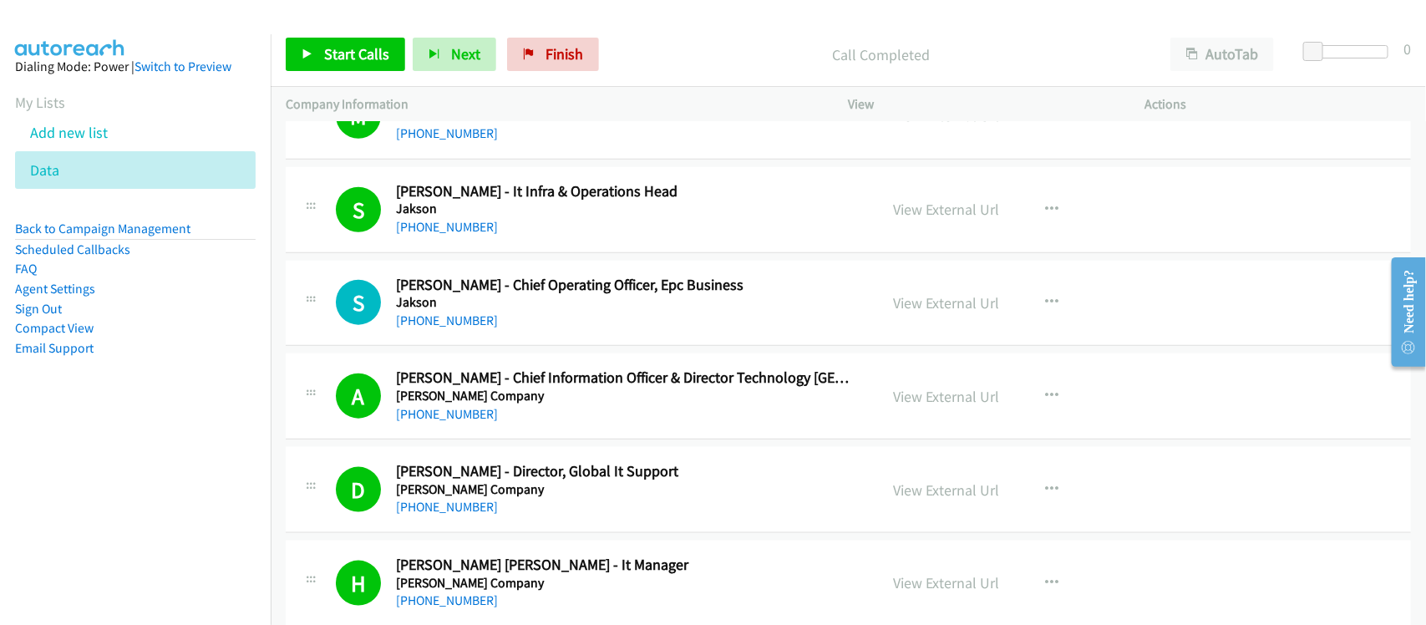
scroll to position [9398, 0]
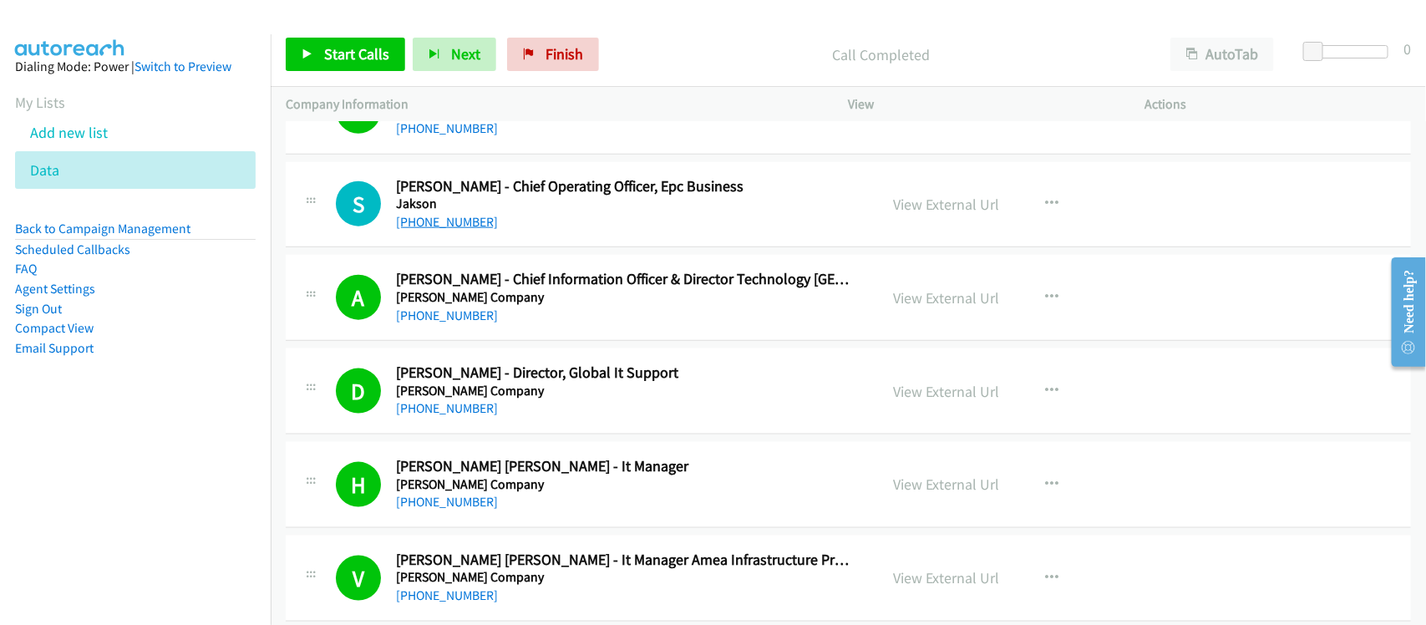
click at [431, 230] on link "[PHONE_NUMBER]" at bounding box center [447, 222] width 102 height 16
click at [531, 306] on h5 "[PERSON_NAME] Company" at bounding box center [626, 297] width 460 height 17
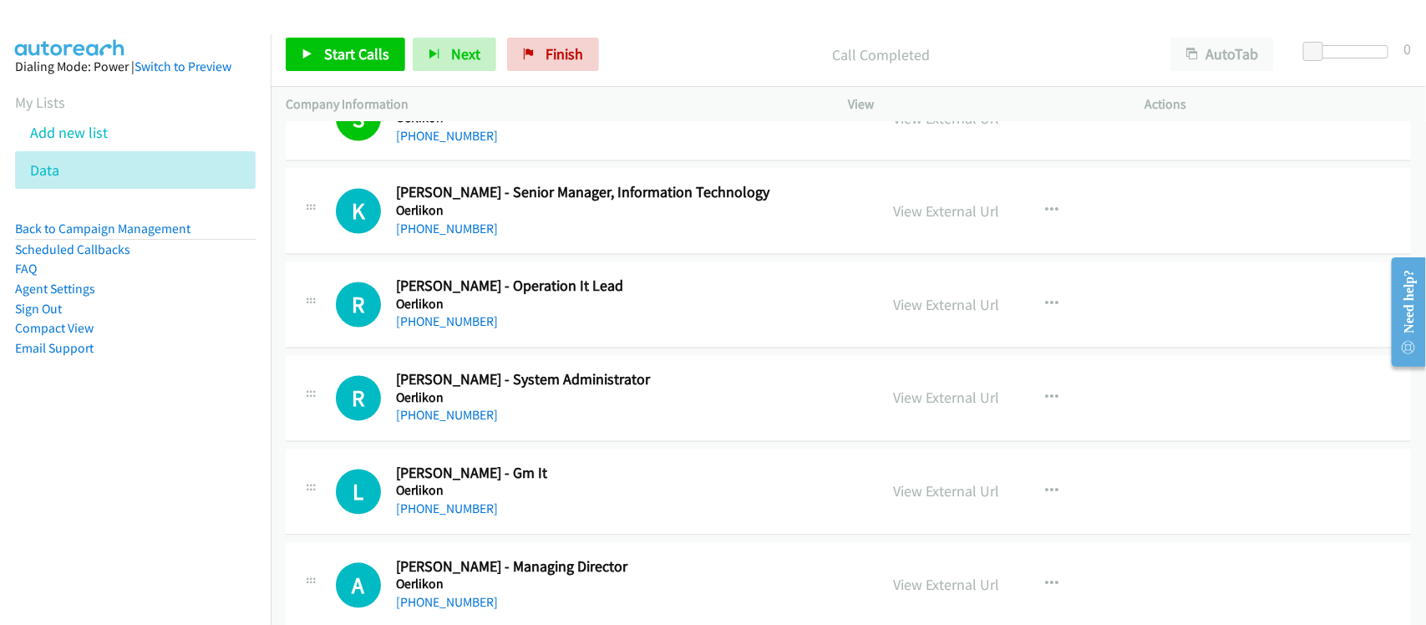
scroll to position [9920, 0]
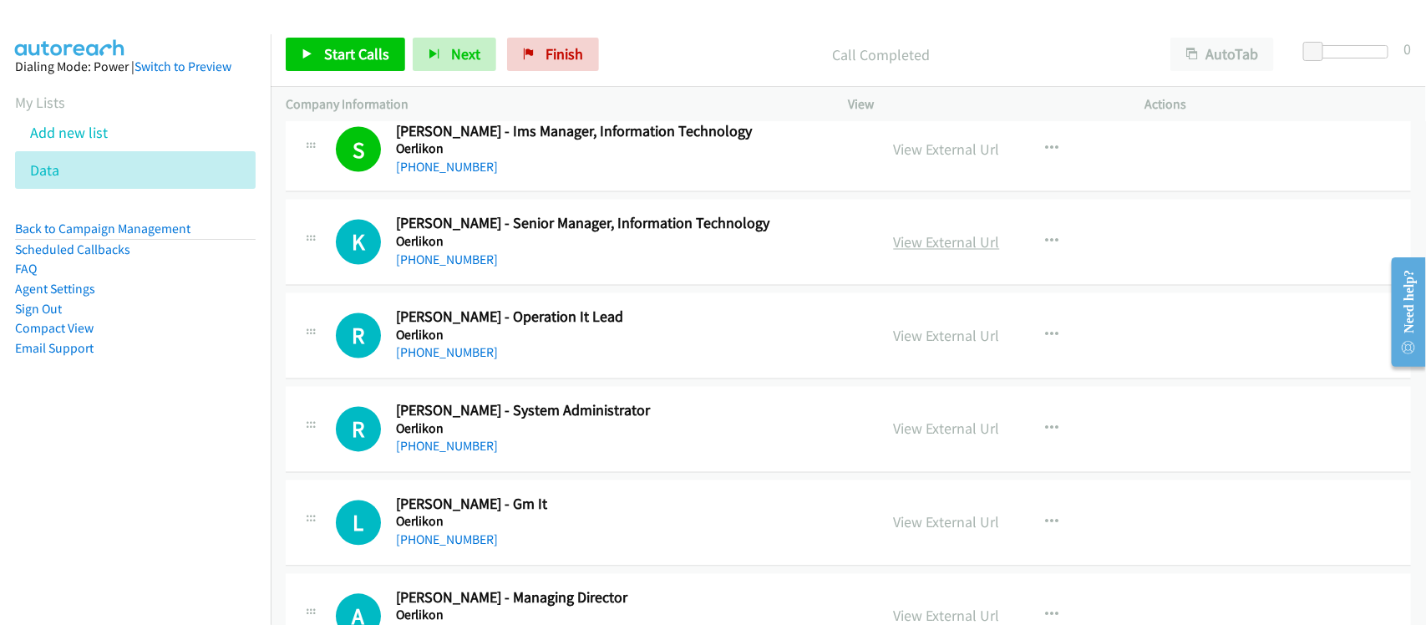
click at [945, 252] on link "View External Url" at bounding box center [947, 242] width 106 height 19
click at [936, 346] on link "View External Url" at bounding box center [947, 336] width 106 height 19
click at [925, 437] on link "View External Url" at bounding box center [947, 428] width 106 height 19
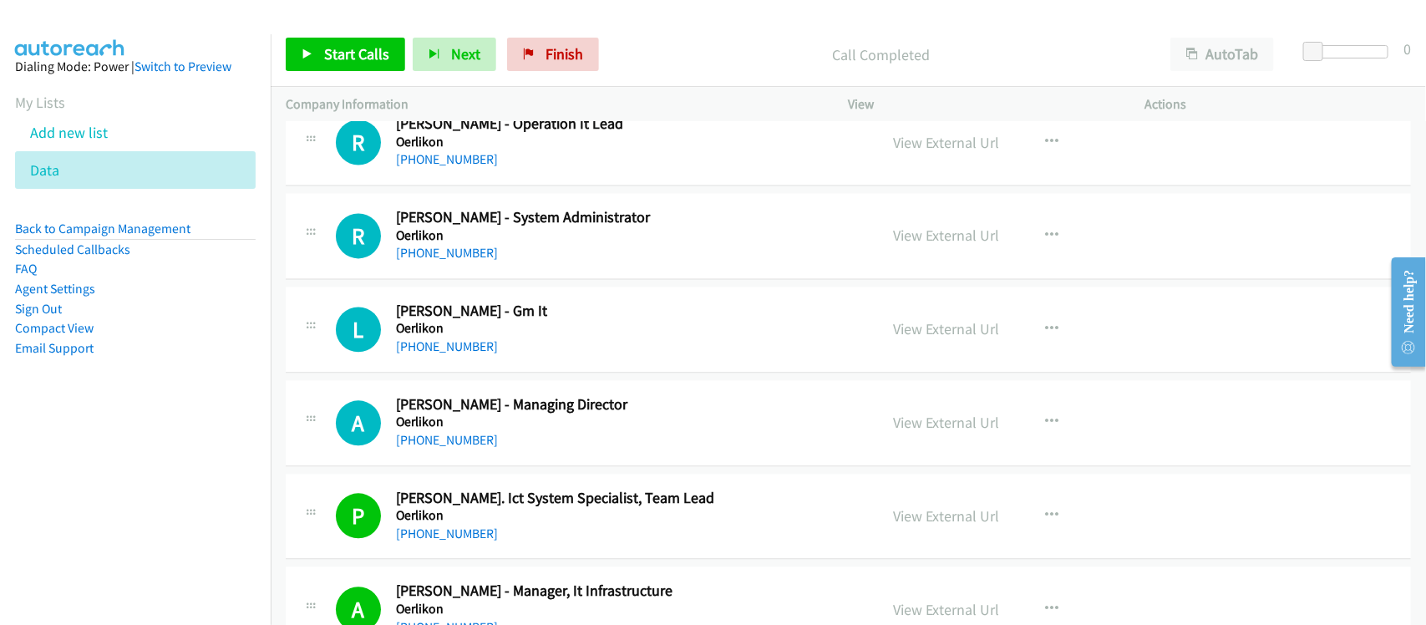
scroll to position [10129, 0]
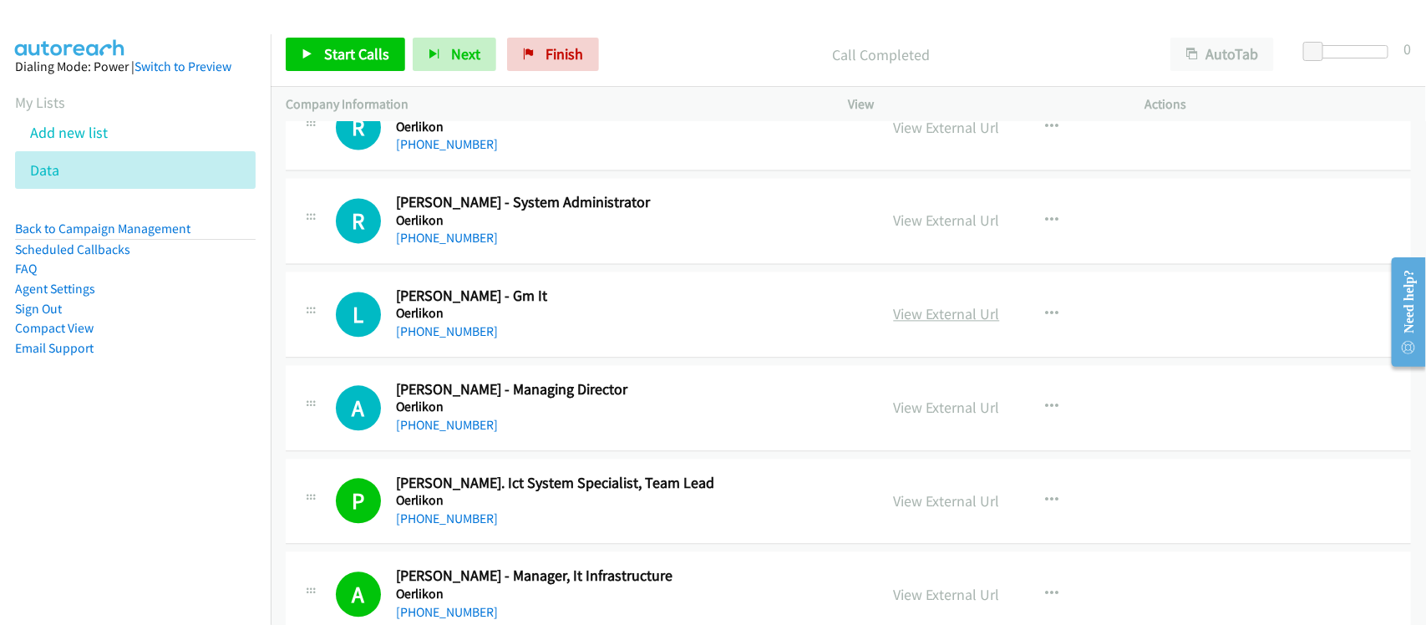
click at [949, 323] on link "View External Url" at bounding box center [947, 313] width 106 height 19
click at [904, 417] on link "View External Url" at bounding box center [947, 407] width 106 height 19
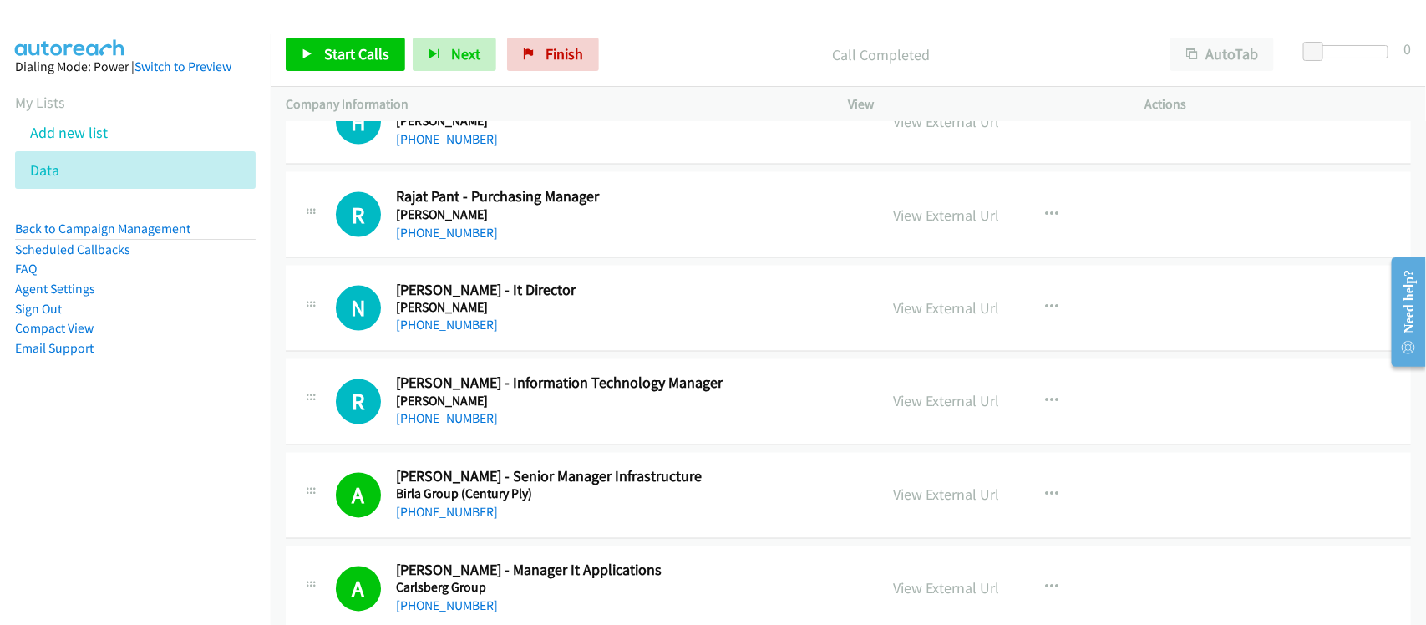
scroll to position [6993, 0]
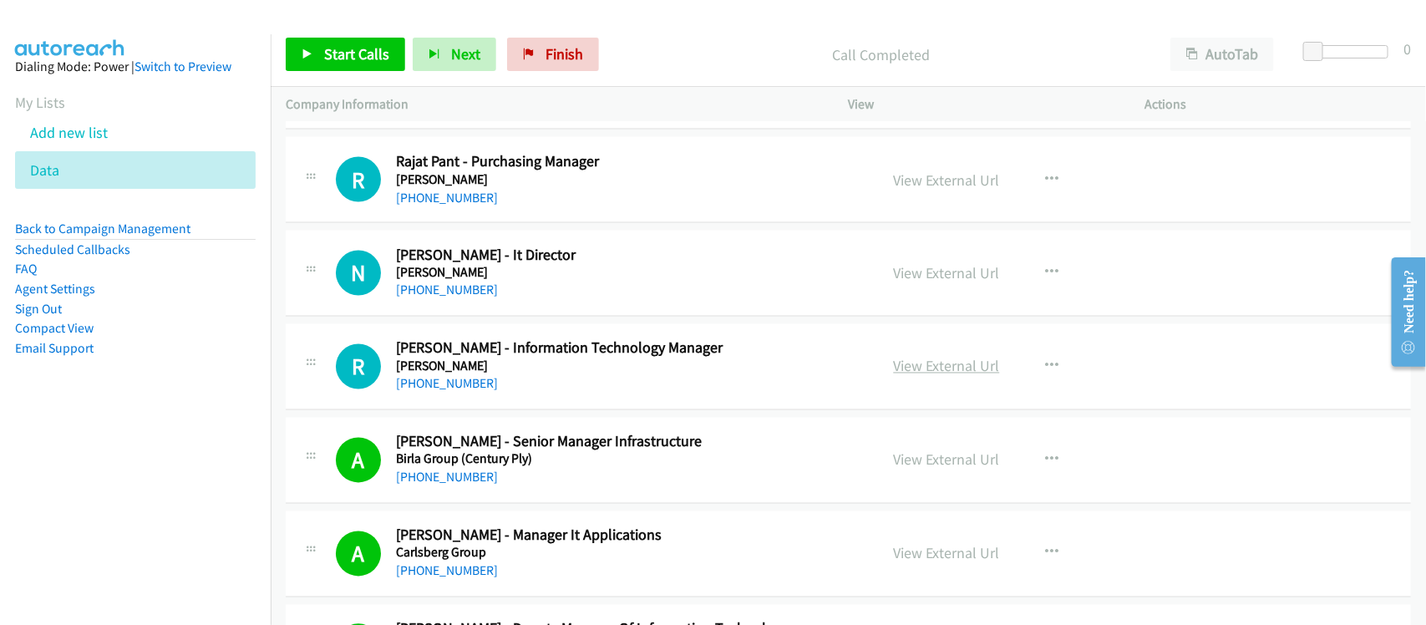
click at [957, 376] on link "View External Url" at bounding box center [947, 366] width 106 height 19
click at [945, 283] on link "View External Url" at bounding box center [947, 273] width 106 height 19
click at [957, 374] on link "View External Url" at bounding box center [947, 366] width 106 height 19
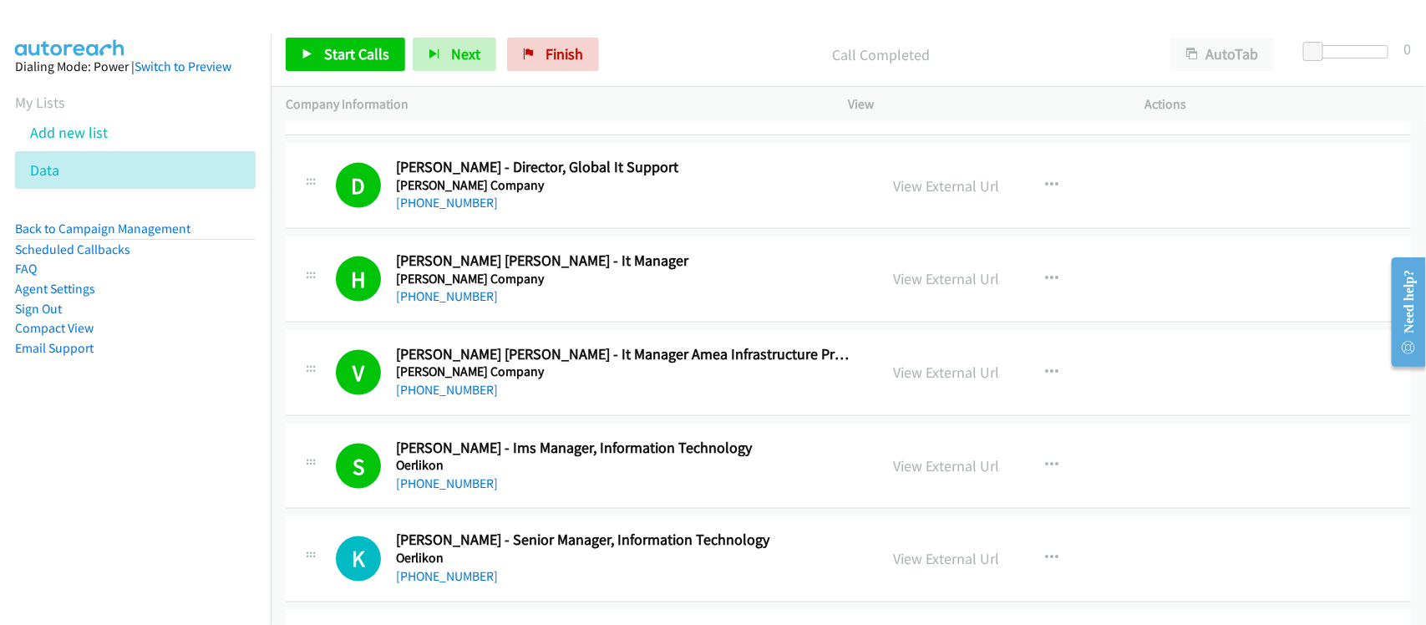
scroll to position [9917, 0]
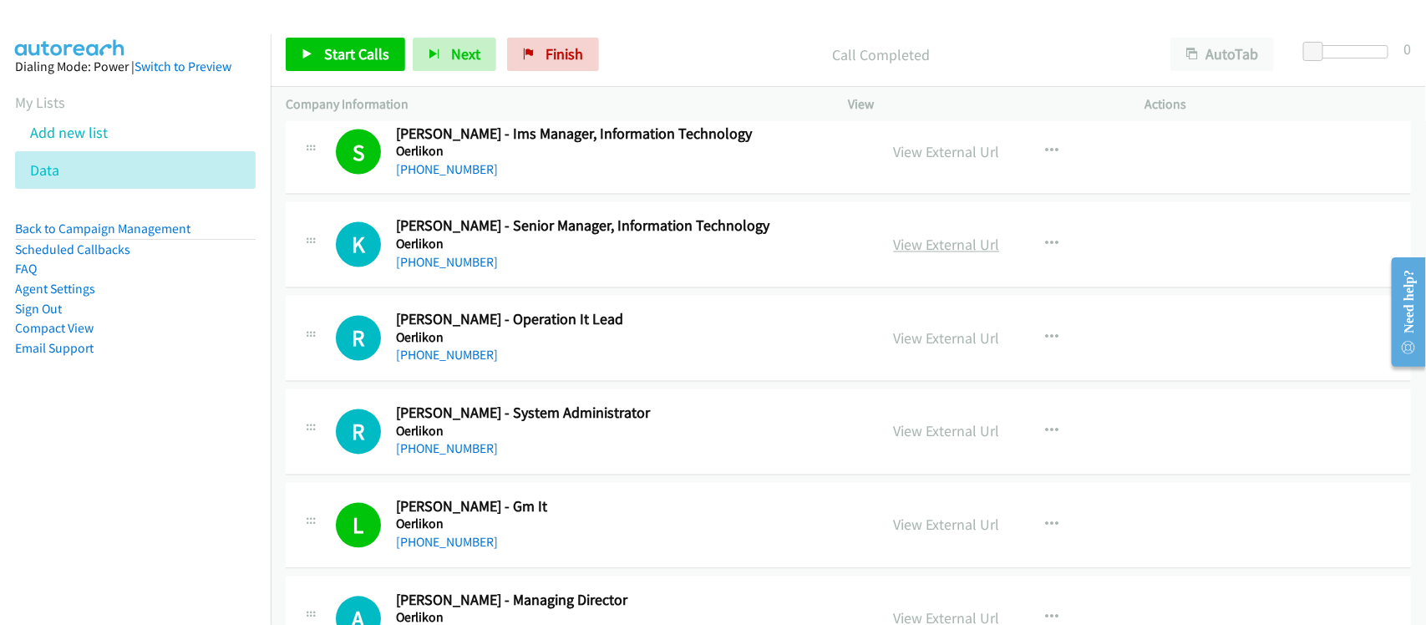
click at [951, 255] on link "View External Url" at bounding box center [947, 245] width 106 height 19
click at [899, 348] on link "View External Url" at bounding box center [947, 338] width 106 height 19
click at [961, 441] on link "View External Url" at bounding box center [947, 431] width 106 height 19
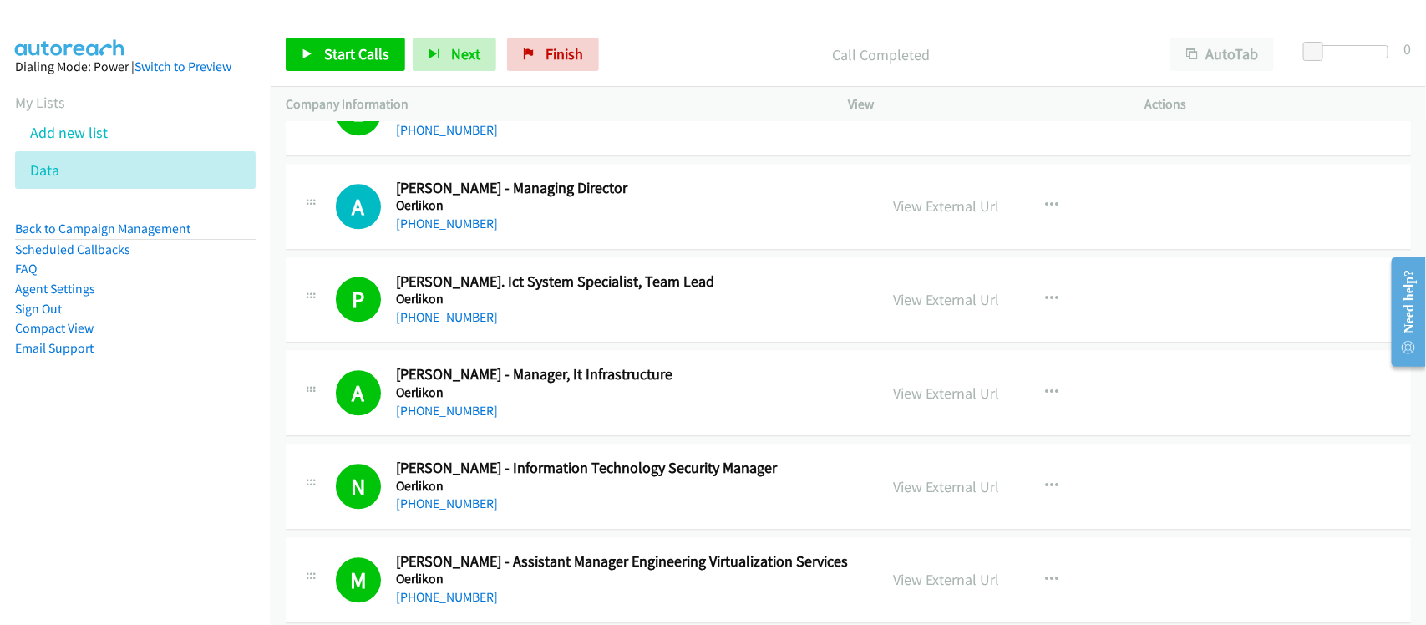
scroll to position [10335, 0]
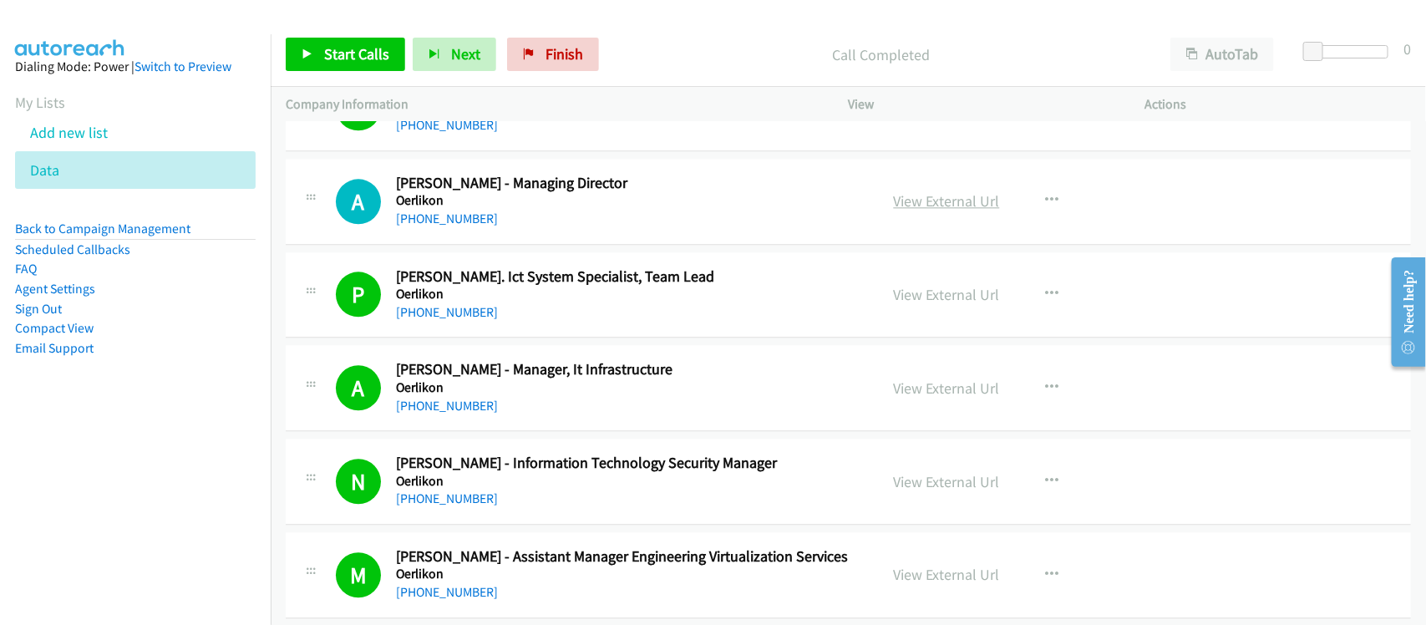
click at [940, 211] on link "View External Url" at bounding box center [947, 200] width 106 height 19
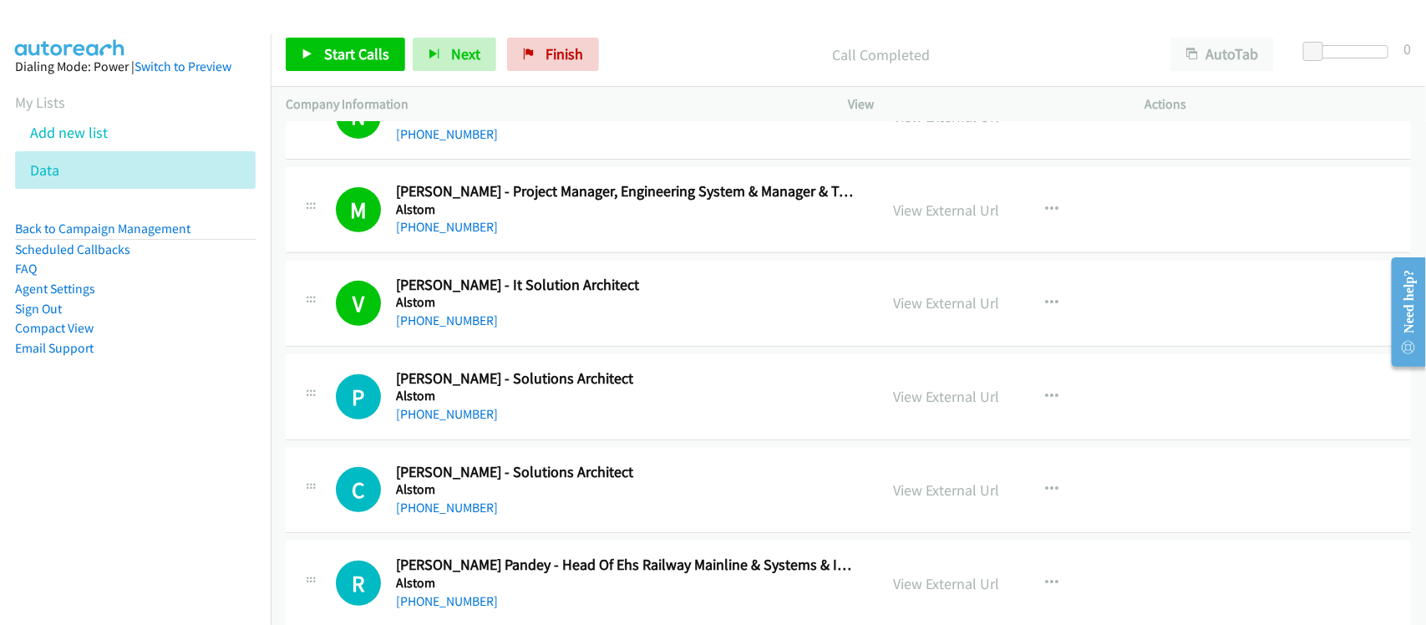
scroll to position [3133, 0]
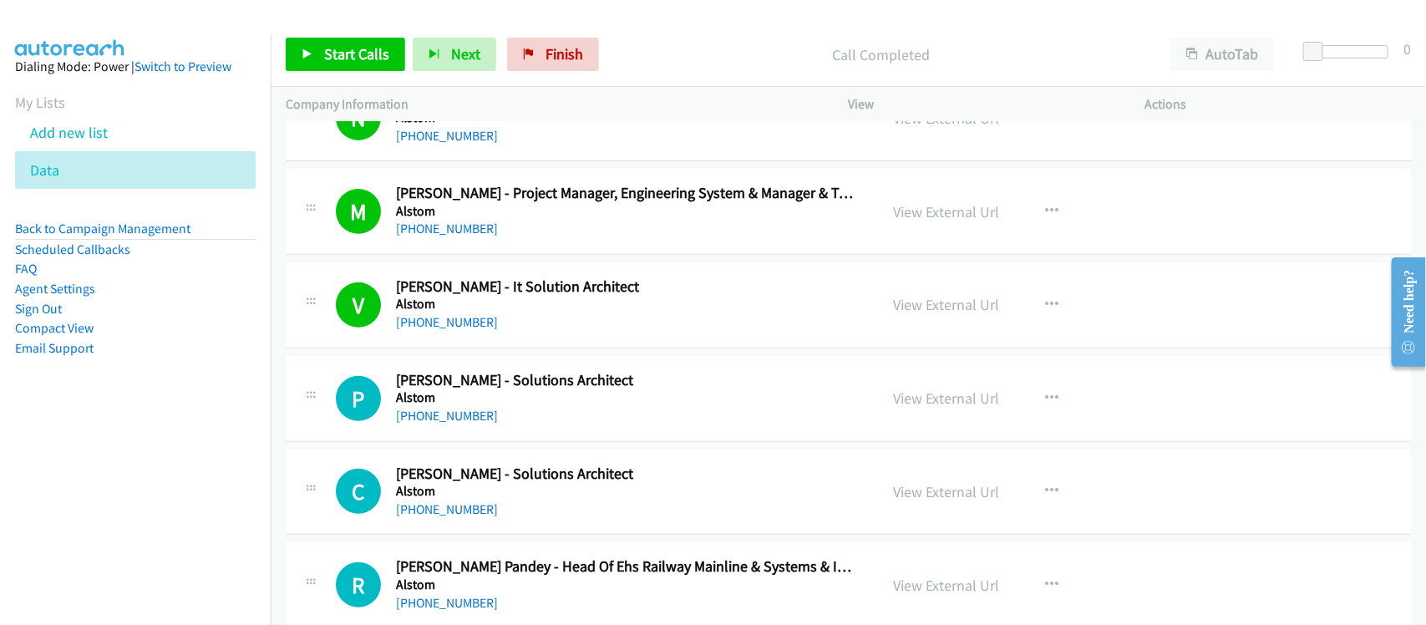
drag, startPoint x: 457, startPoint y: 411, endPoint x: 578, endPoint y: 437, distance: 123.9
click at [457, 411] on link "[PHONE_NUMBER]" at bounding box center [447, 416] width 102 height 16
click at [490, 461] on div "C Callback Scheduled [PERSON_NAME] - Solutions Architect Alstom [GEOGRAPHIC_DAT…" at bounding box center [848, 492] width 1125 height 86
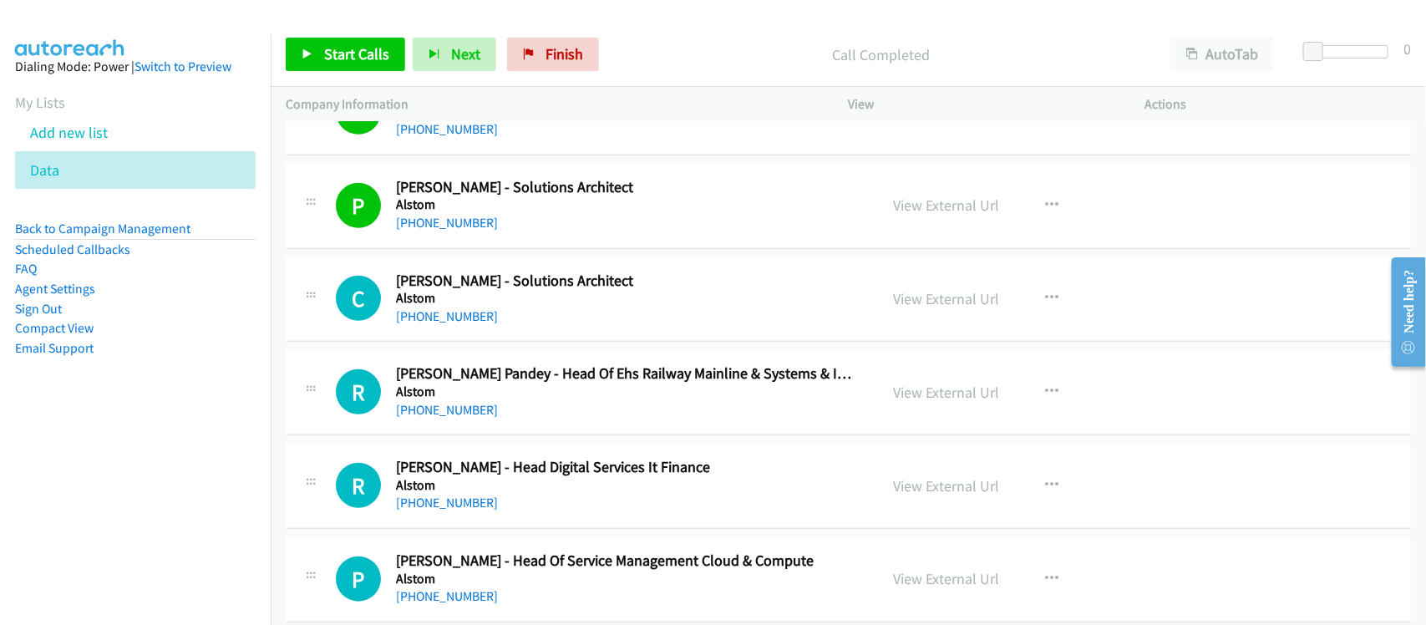
scroll to position [3341, 0]
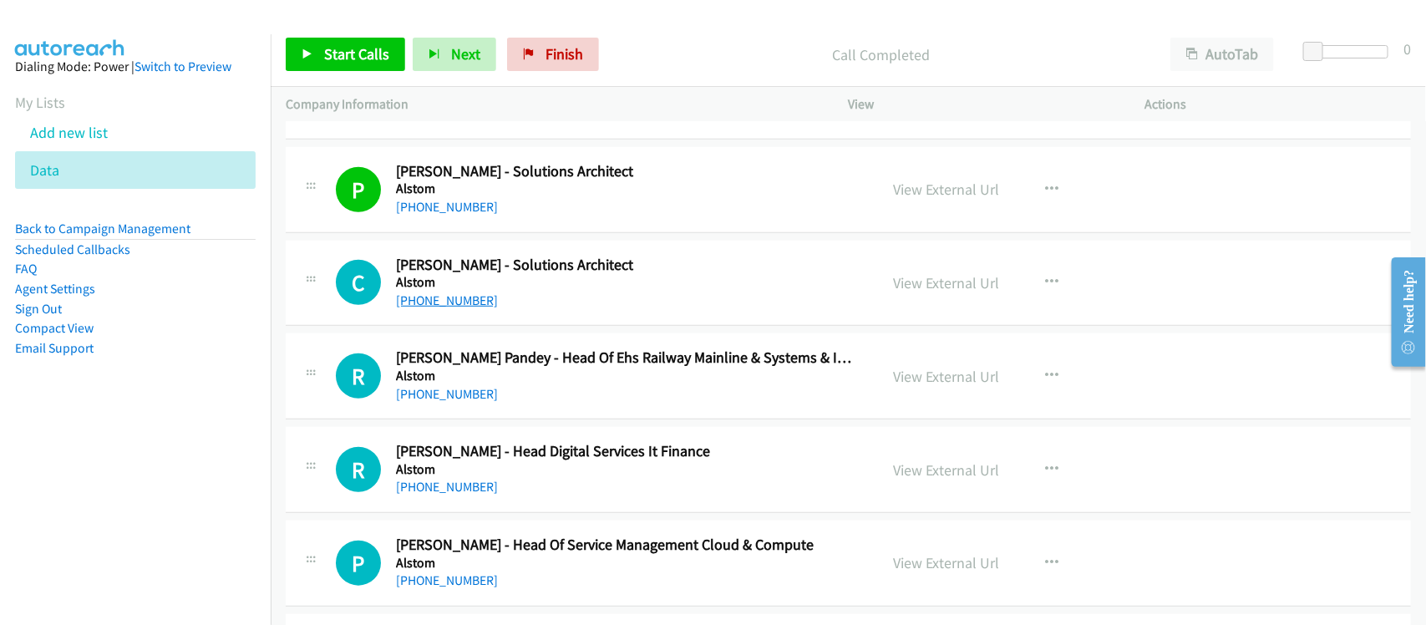
click at [445, 299] on link "[PHONE_NUMBER]" at bounding box center [447, 300] width 102 height 16
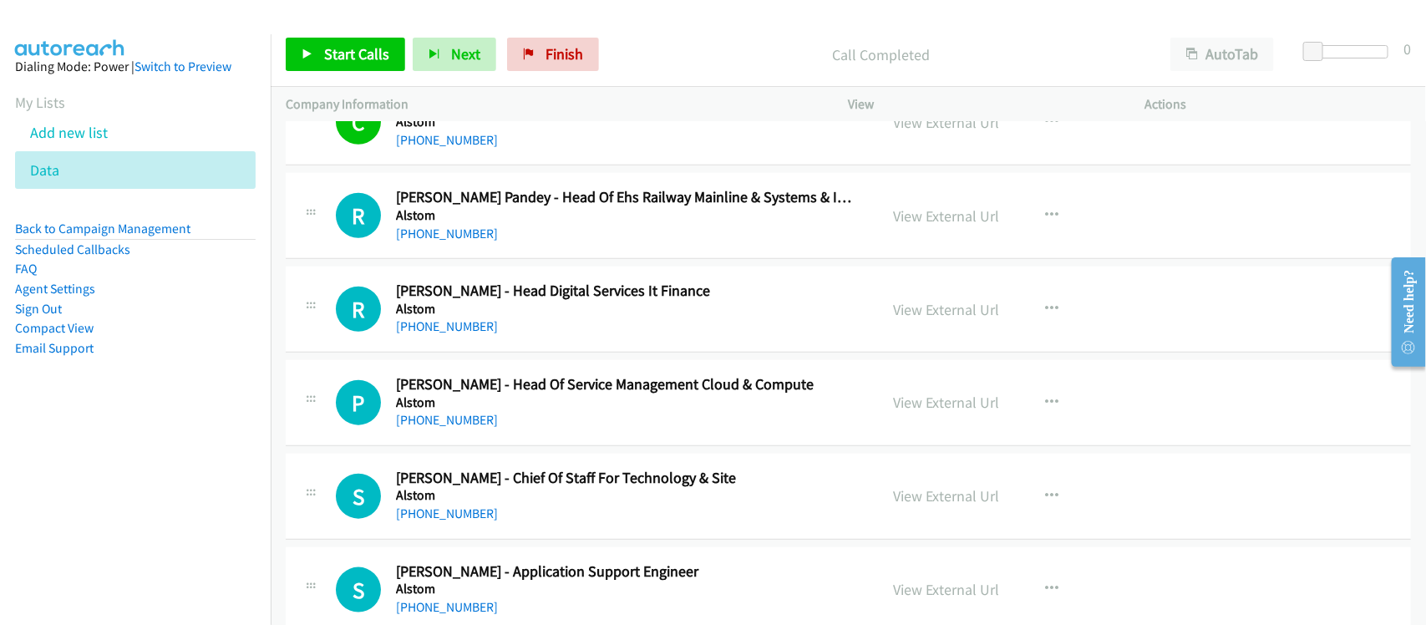
scroll to position [3550, 0]
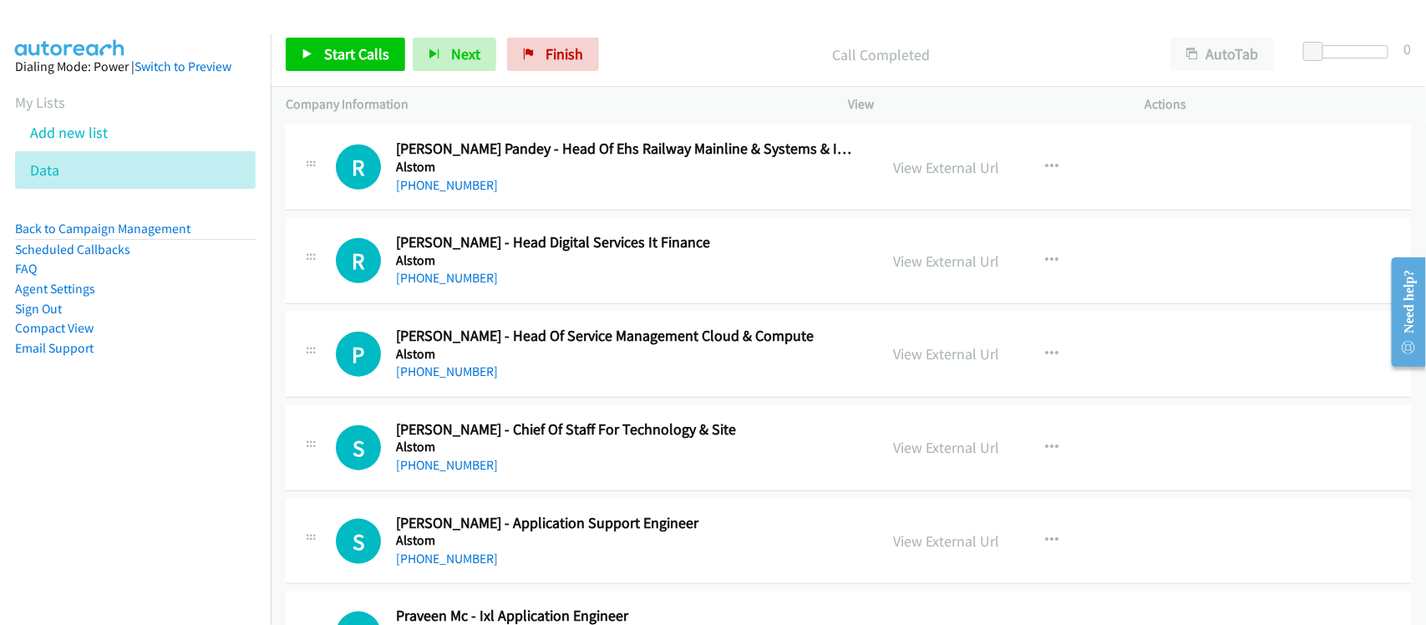
drag, startPoint x: 462, startPoint y: 284, endPoint x: 490, endPoint y: 286, distance: 28.5
click at [462, 284] on link "[PHONE_NUMBER]" at bounding box center [447, 278] width 102 height 16
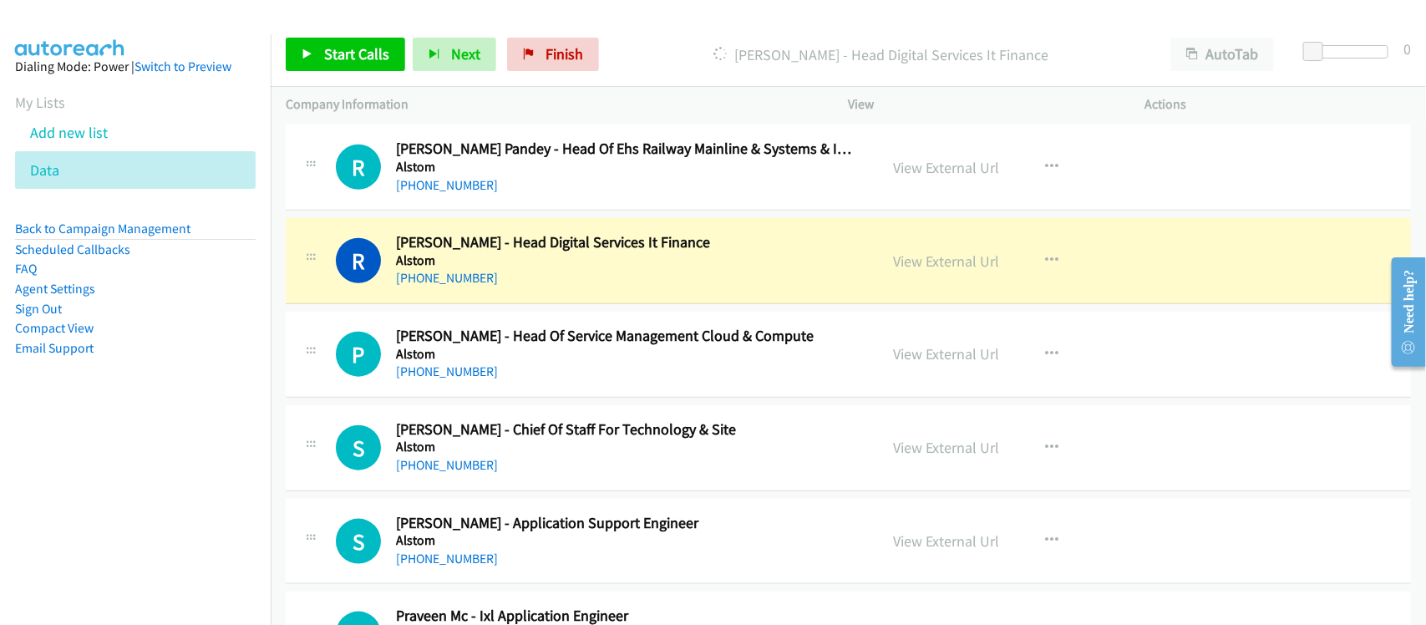
click at [535, 288] on div "[PHONE_NUMBER]" at bounding box center [626, 278] width 460 height 20
click at [908, 263] on link "View External Url" at bounding box center [947, 260] width 106 height 19
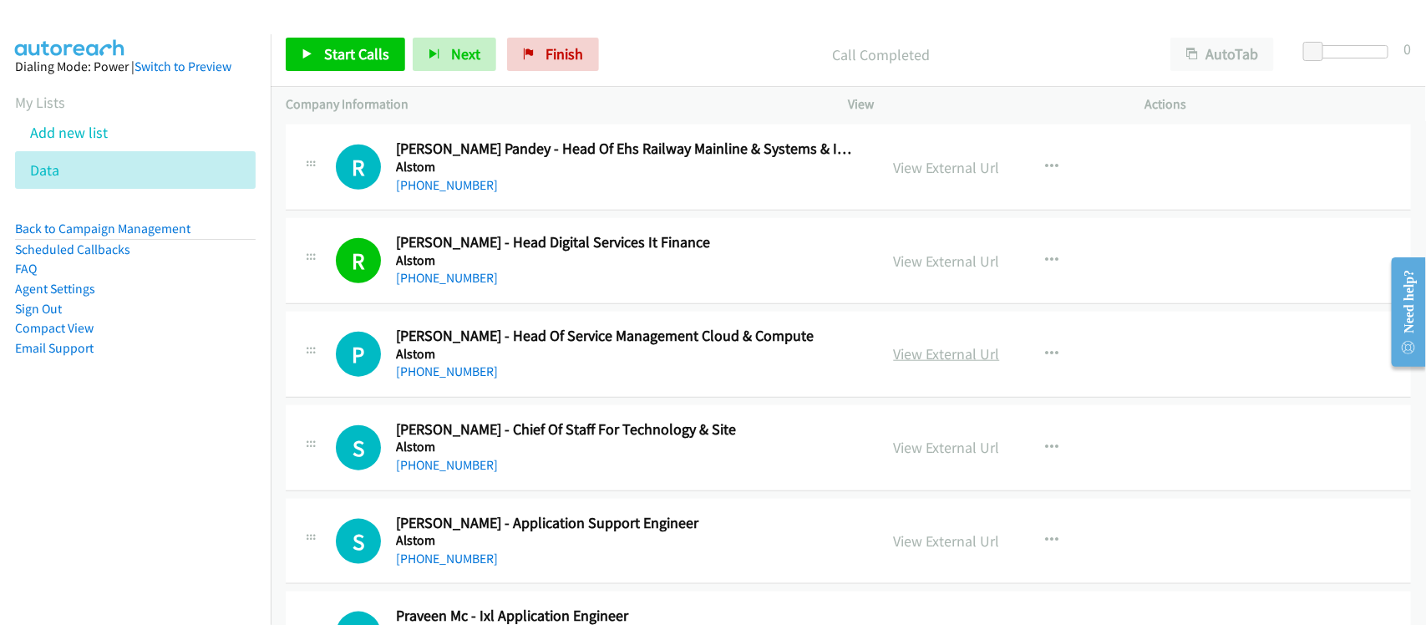
click at [917, 358] on link "View External Url" at bounding box center [947, 353] width 106 height 19
click at [519, 373] on div "[PHONE_NUMBER]" at bounding box center [626, 372] width 460 height 20
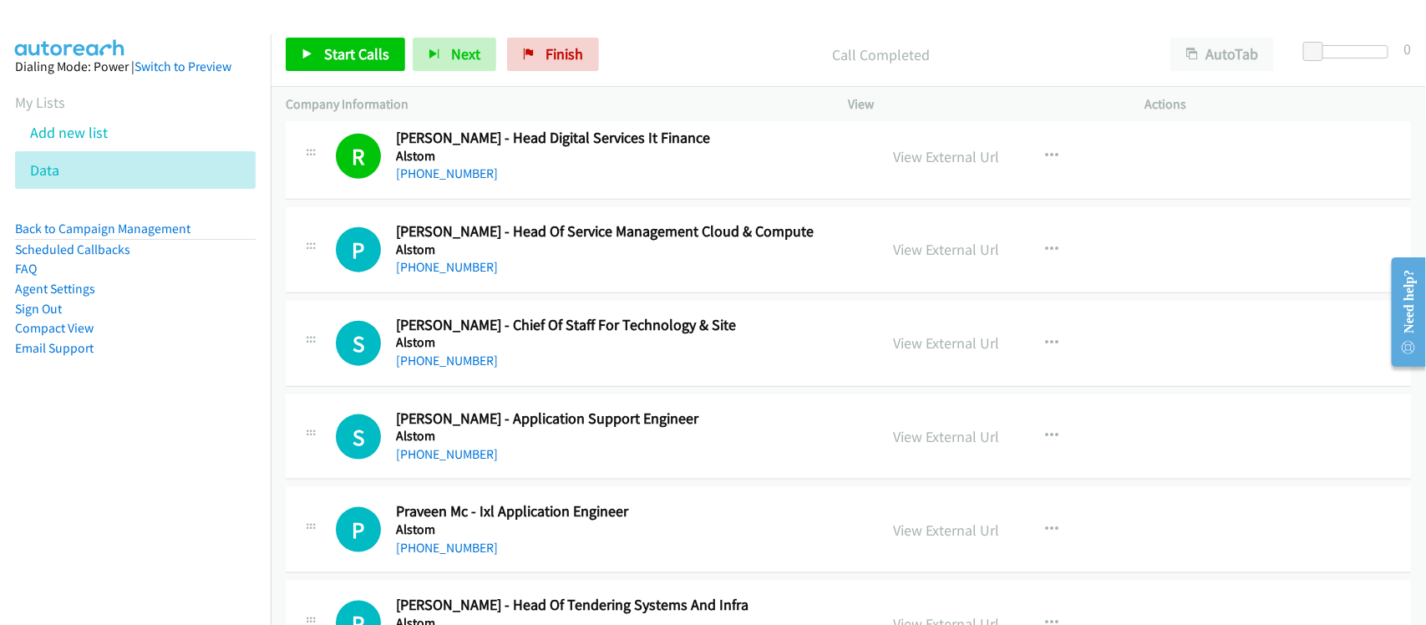
drag, startPoint x: 213, startPoint y: 458, endPoint x: 222, endPoint y: 464, distance: 10.9
click at [213, 458] on nav "Dialing Mode: Power | Switch to Preview My Lists Add new list Data Back to Camp…" at bounding box center [135, 346] width 271 height 625
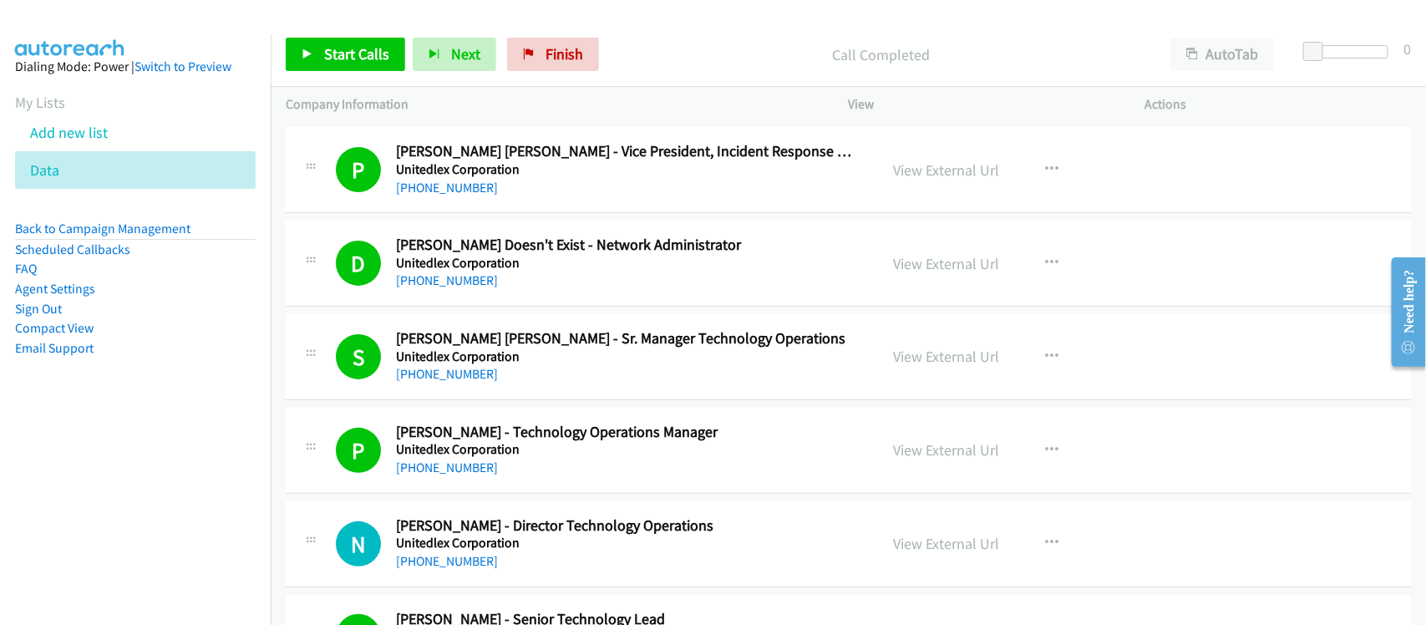
scroll to position [11588, 0]
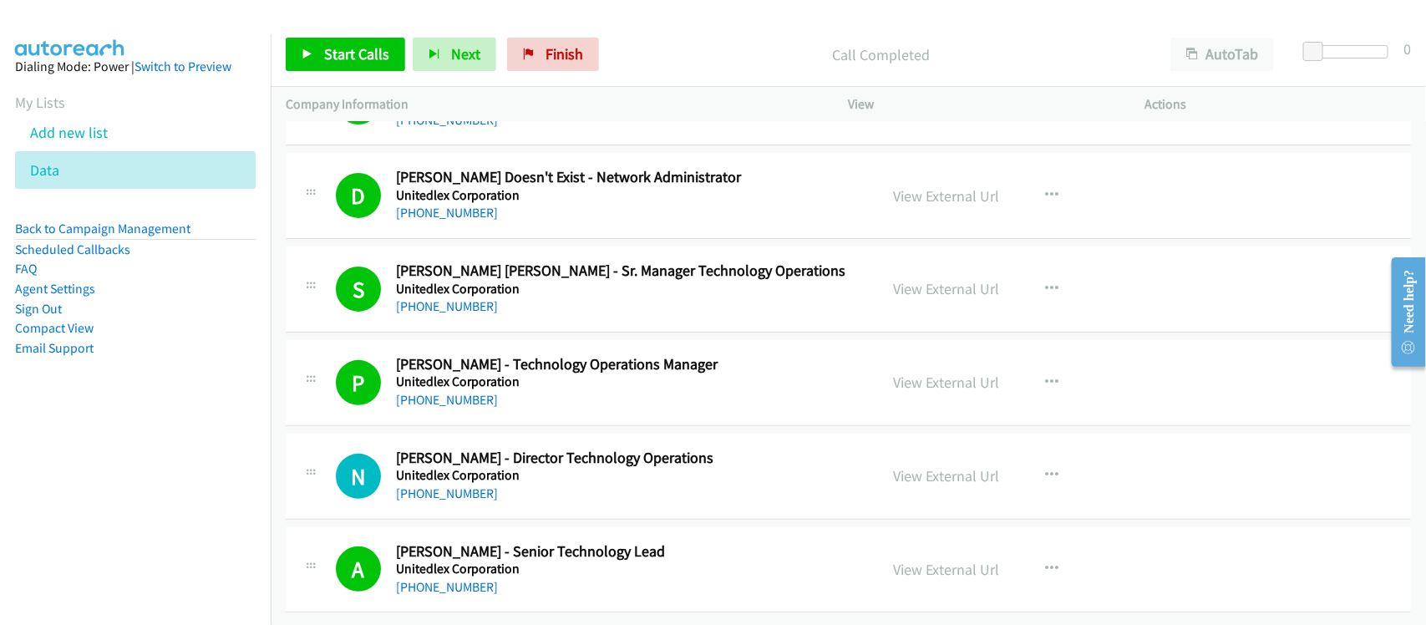
click at [507, 484] on div "[PHONE_NUMBER]" at bounding box center [626, 494] width 460 height 20
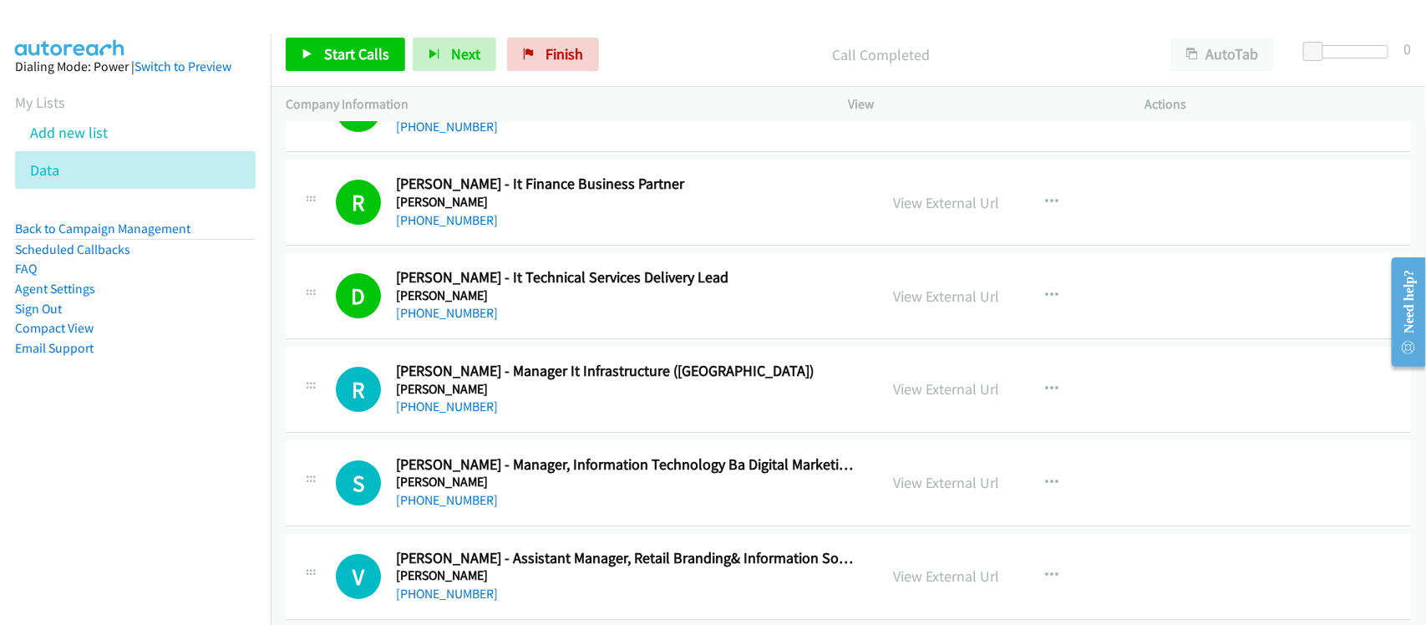
scroll to position [5218, 0]
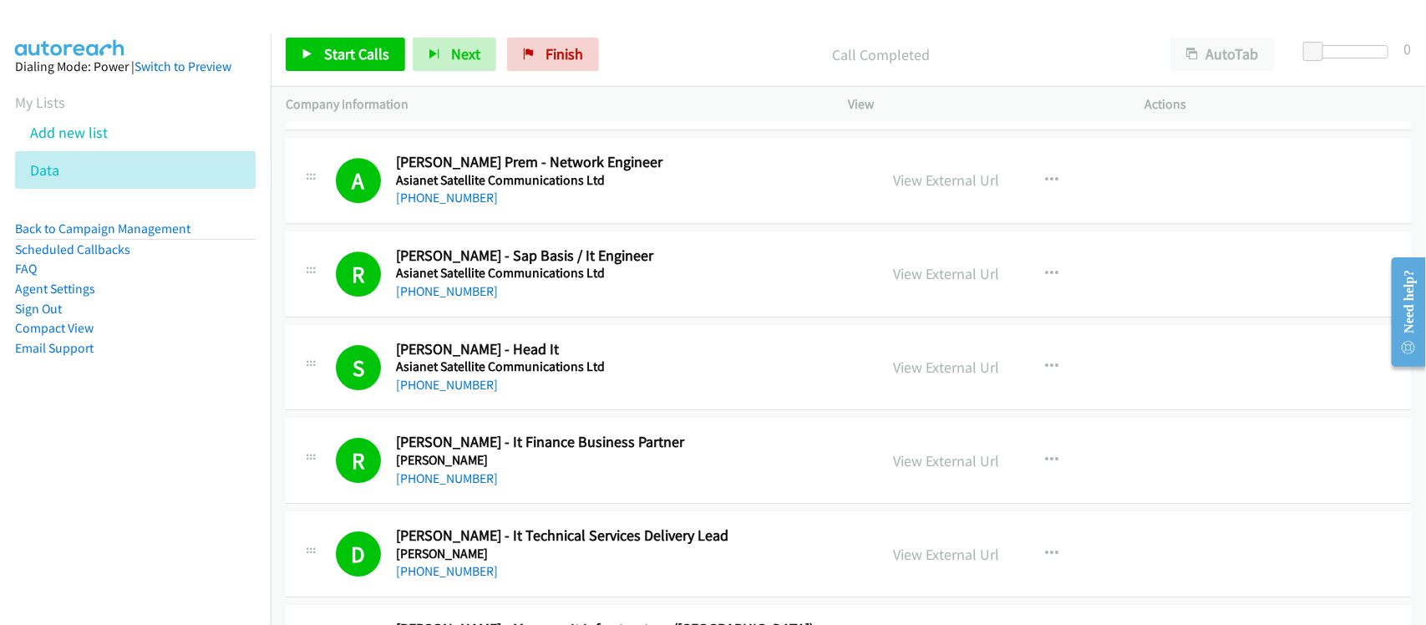
click at [165, 510] on nav "Dialing Mode: Power | Switch to Preview My Lists Add new list Data Back to Camp…" at bounding box center [135, 346] width 271 height 625
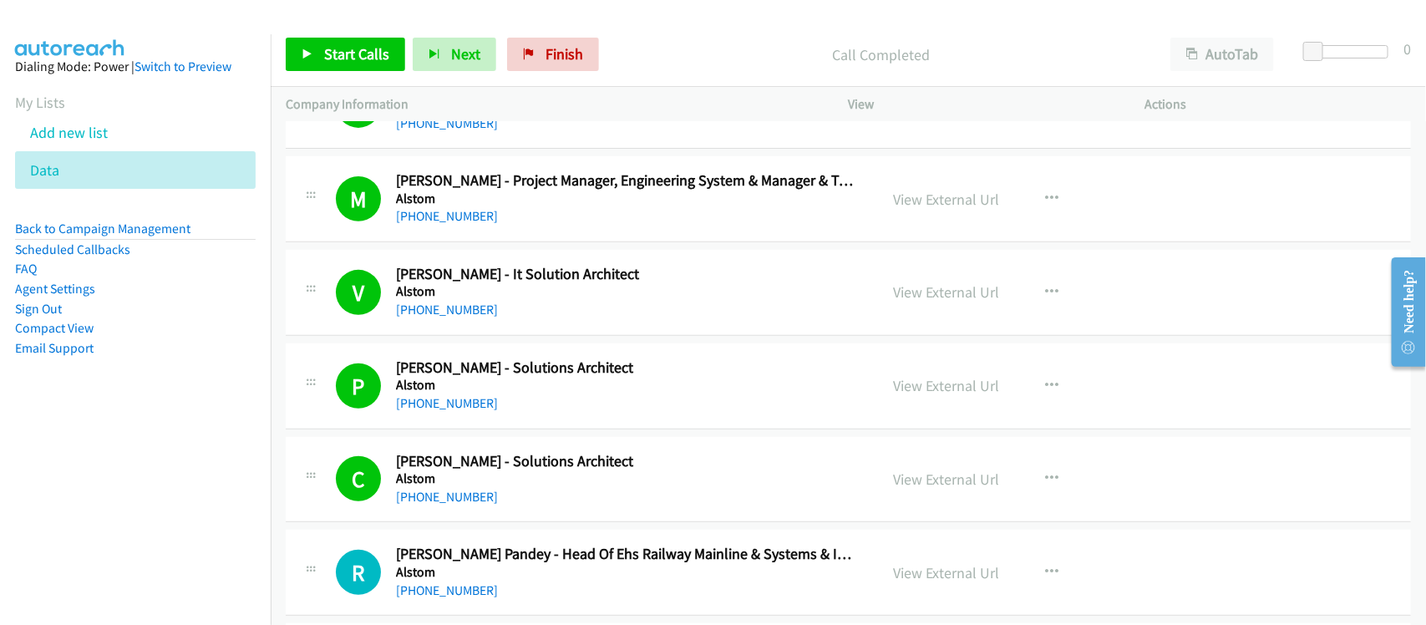
scroll to position [3130, 0]
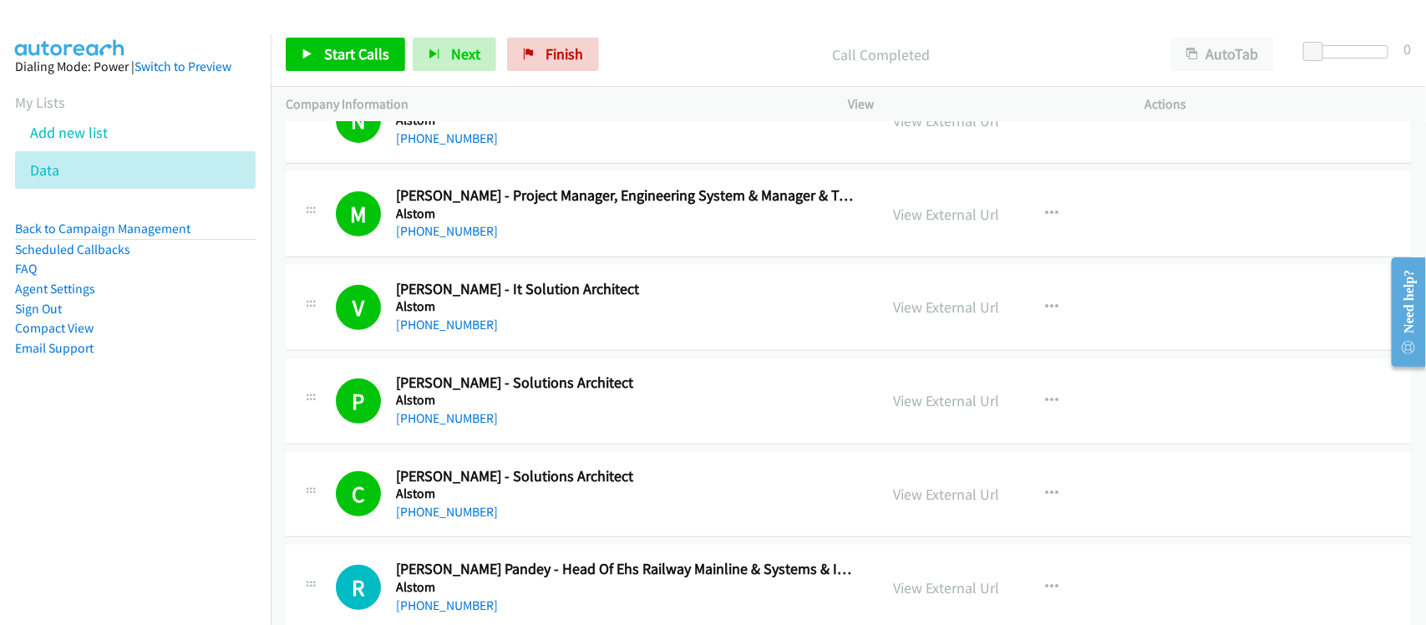
click at [510, 457] on div "C Callback Scheduled [PERSON_NAME] - Solutions Architect Alstom [GEOGRAPHIC_DAT…" at bounding box center [848, 495] width 1125 height 86
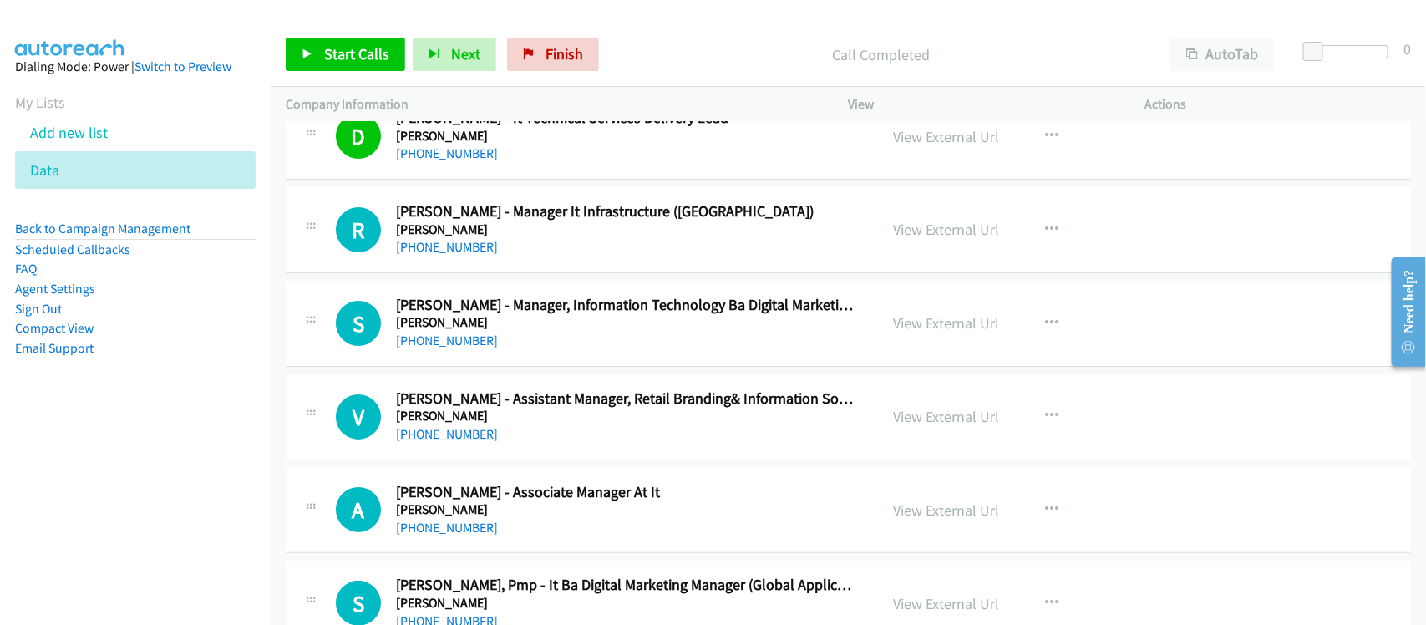
scroll to position [5532, 0]
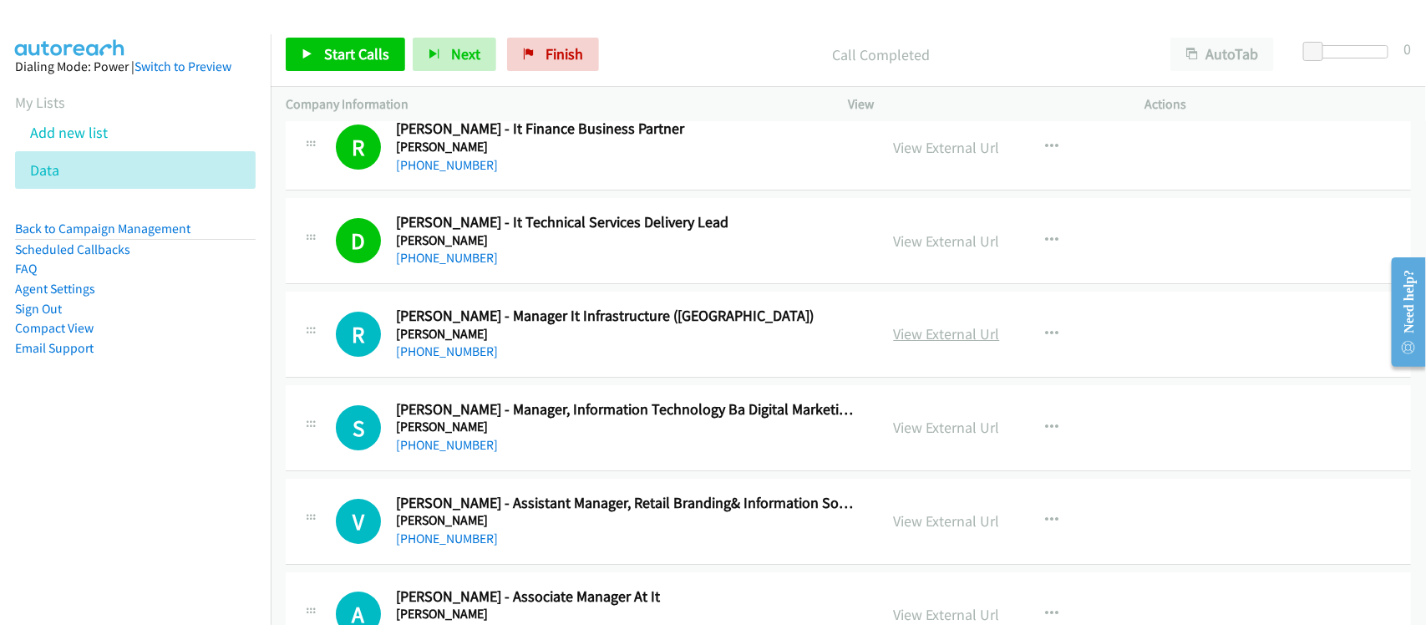
click at [930, 340] on link "View External Url" at bounding box center [947, 333] width 106 height 19
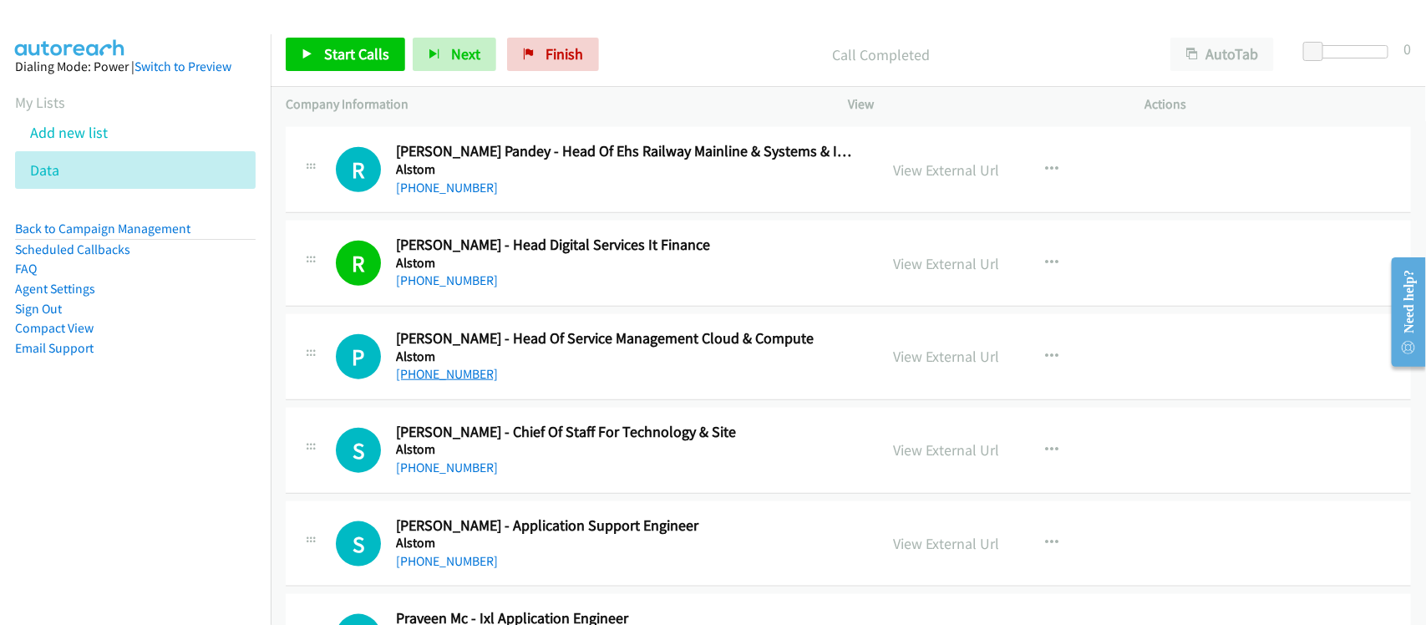
scroll to position [3757, 0]
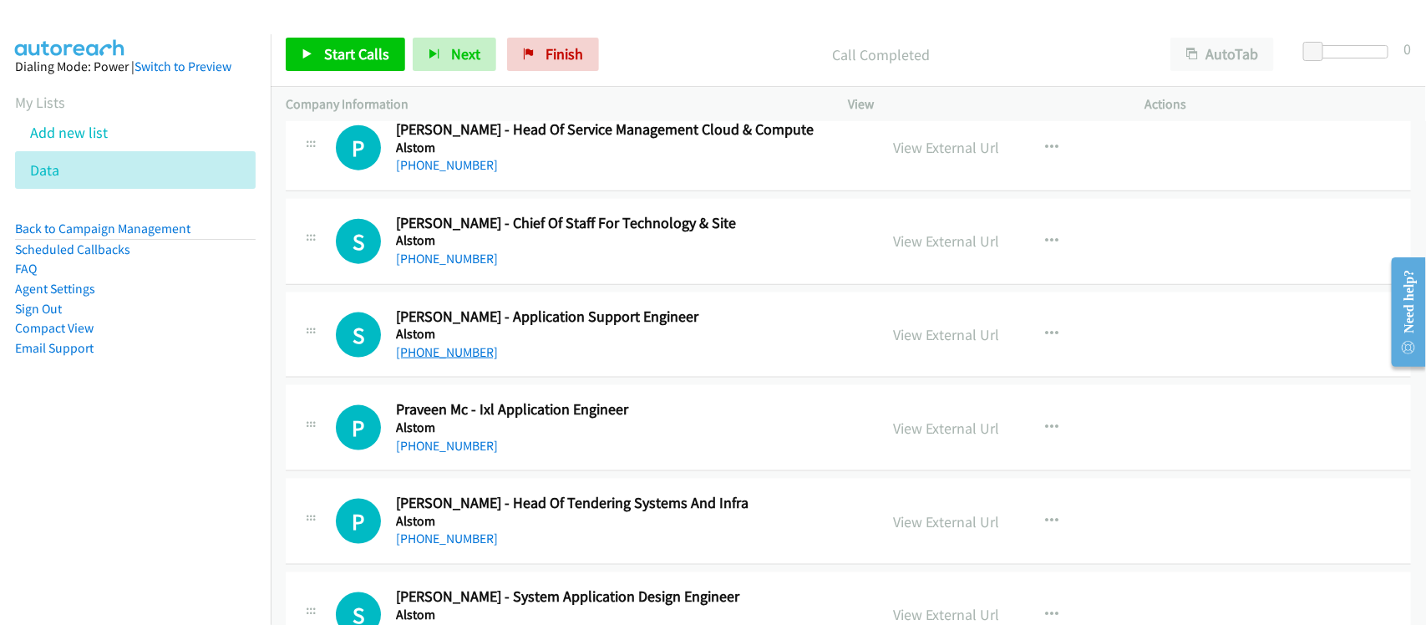
drag, startPoint x: 439, startPoint y: 357, endPoint x: 472, endPoint y: 357, distance: 33.4
click at [439, 357] on link "[PHONE_NUMBER]" at bounding box center [447, 352] width 102 height 16
click at [8, 407] on aside "Dialing Mode: Power | Switch to Preview My Lists Add new list Data Back to Camp…" at bounding box center [135, 233] width 271 height 399
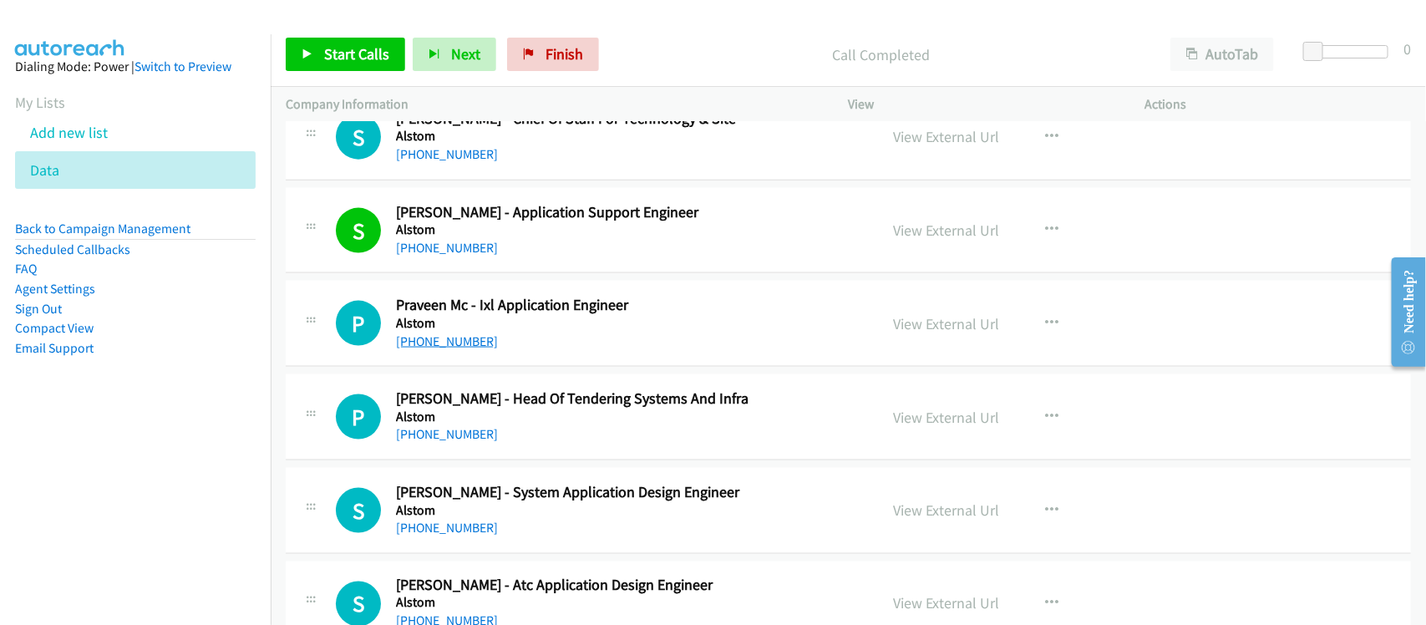
click at [433, 348] on link "[PHONE_NUMBER]" at bounding box center [447, 341] width 102 height 16
click at [461, 332] on h5 "Alstom" at bounding box center [626, 323] width 460 height 17
click at [461, 340] on link "[PHONE_NUMBER]" at bounding box center [447, 341] width 102 height 16
click at [30, 466] on nav "Dialing Mode: Power | Switch to Preview My Lists Add new list Data Back to Camp…" at bounding box center [135, 346] width 271 height 625
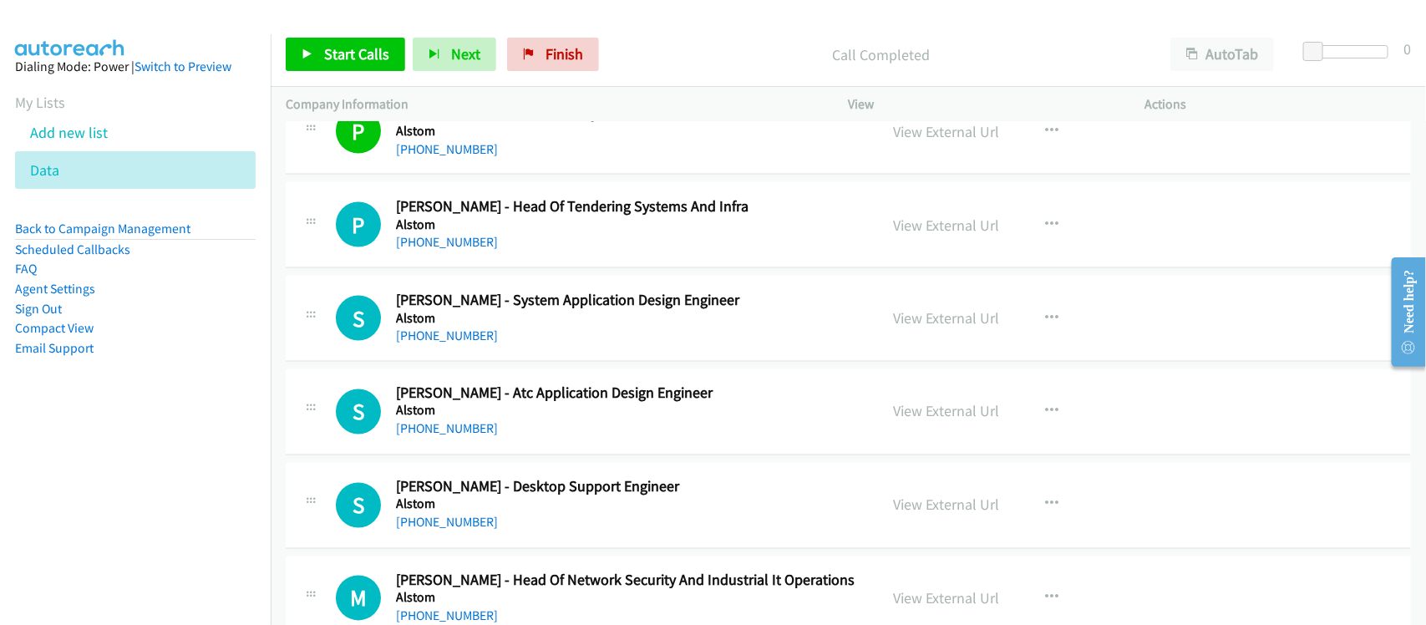
scroll to position [4174, 0]
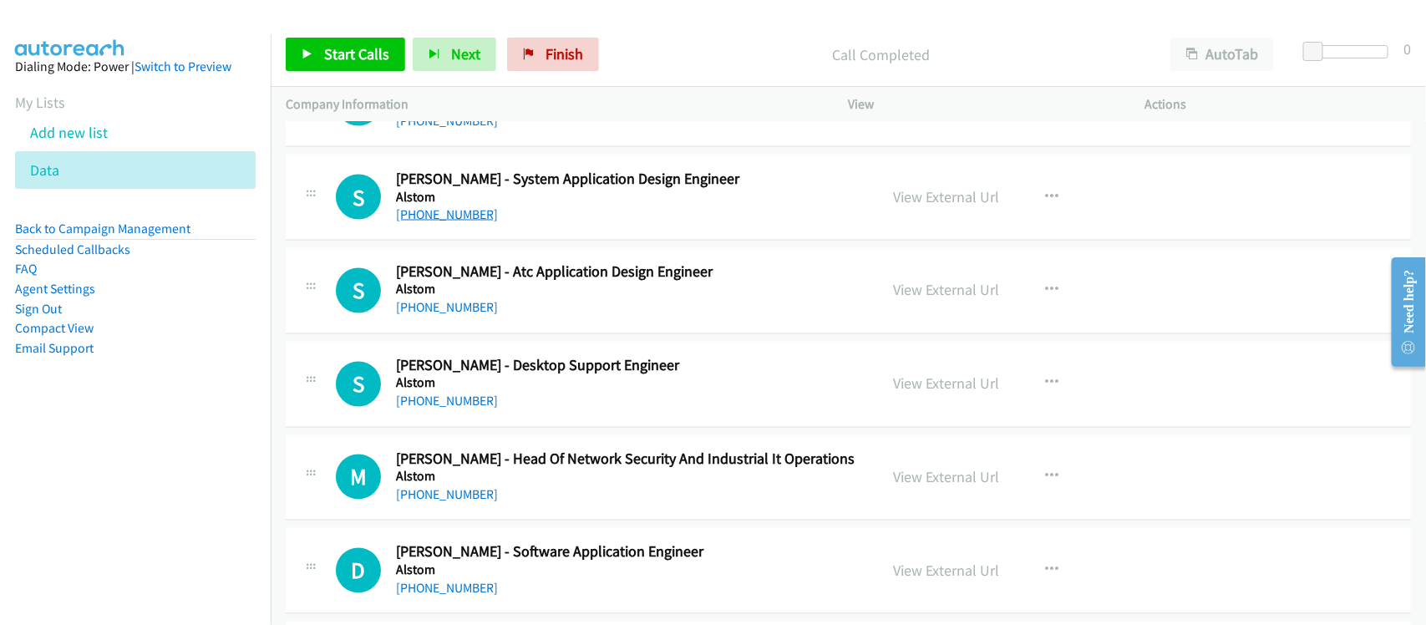
drag, startPoint x: 403, startPoint y: 201, endPoint x: 410, endPoint y: 217, distance: 17.2
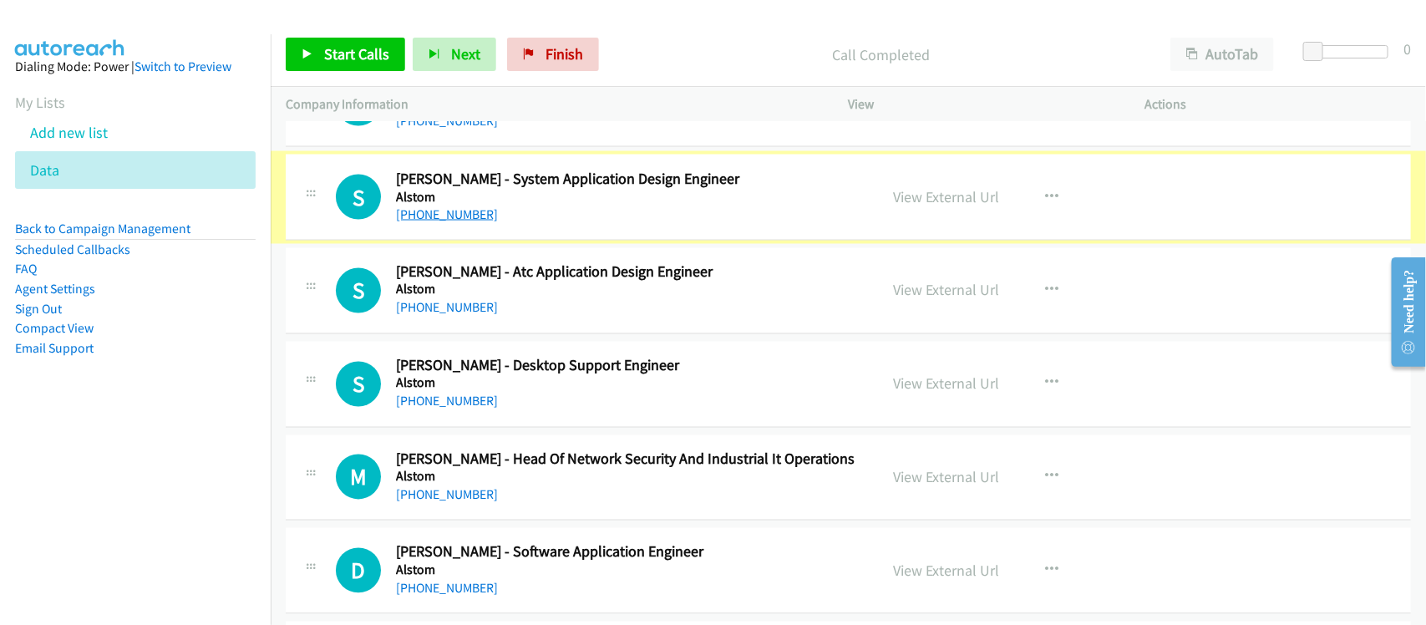
click at [412, 218] on link "[PHONE_NUMBER]" at bounding box center [447, 214] width 102 height 16
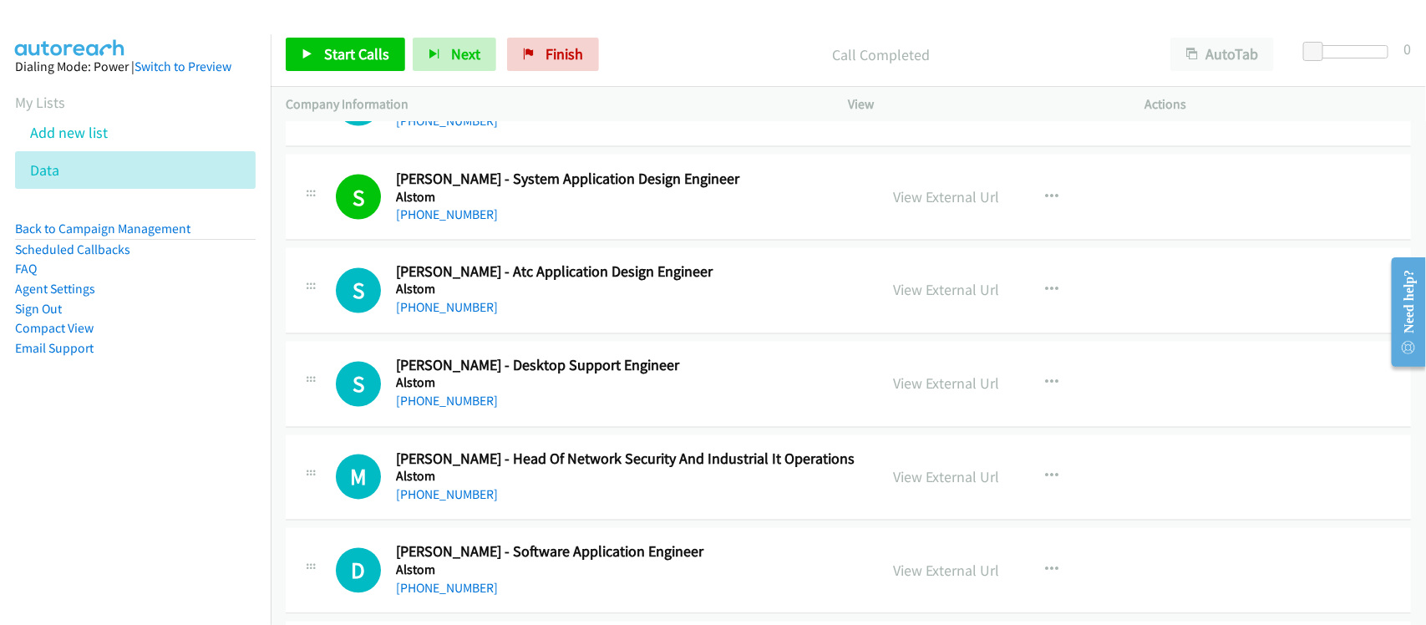
click at [543, 324] on div "S Callback Scheduled [PERSON_NAME] - Atc Application Design Engineer Alstom [GE…" at bounding box center [848, 291] width 1125 height 86
drag, startPoint x: 452, startPoint y: 315, endPoint x: 642, endPoint y: 307, distance: 189.8
click at [452, 315] on link "[PHONE_NUMBER]" at bounding box center [447, 308] width 102 height 16
drag, startPoint x: 464, startPoint y: 402, endPoint x: 516, endPoint y: 403, distance: 52.7
click at [464, 402] on link "[PHONE_NUMBER]" at bounding box center [447, 401] width 102 height 16
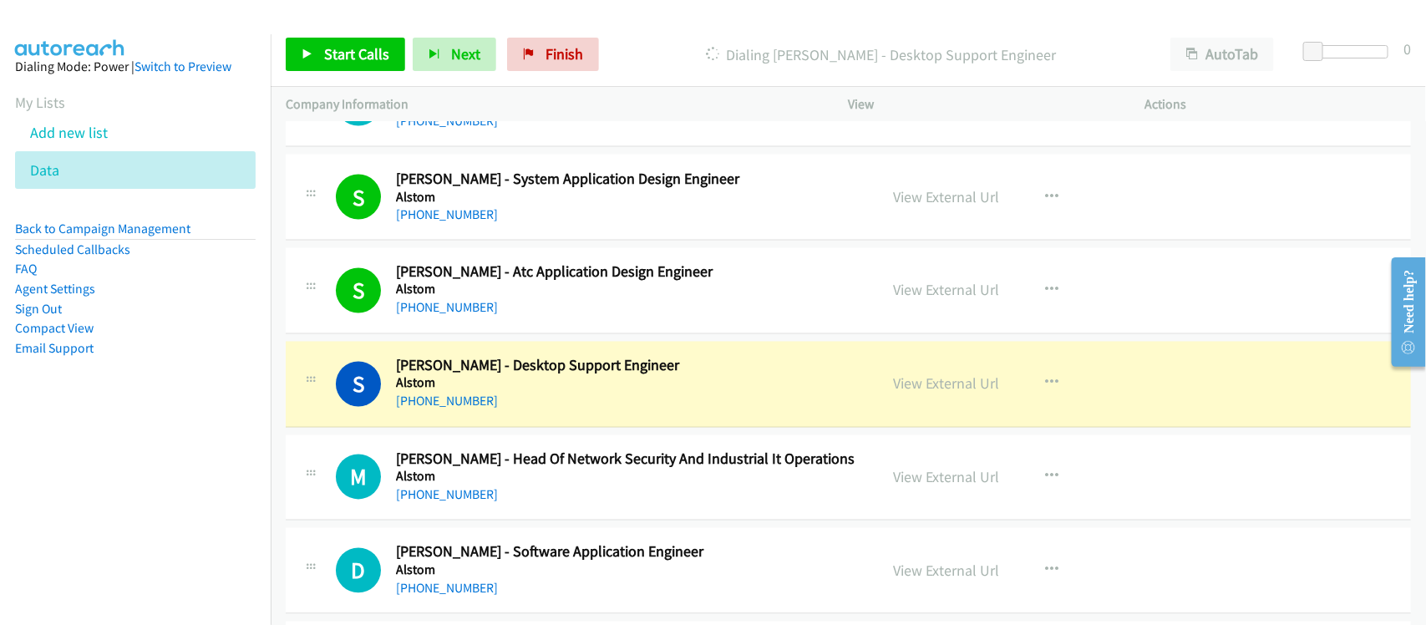
click at [544, 412] on div "[PHONE_NUMBER]" at bounding box center [626, 402] width 460 height 20
click at [923, 393] on link "View External Url" at bounding box center [947, 383] width 106 height 19
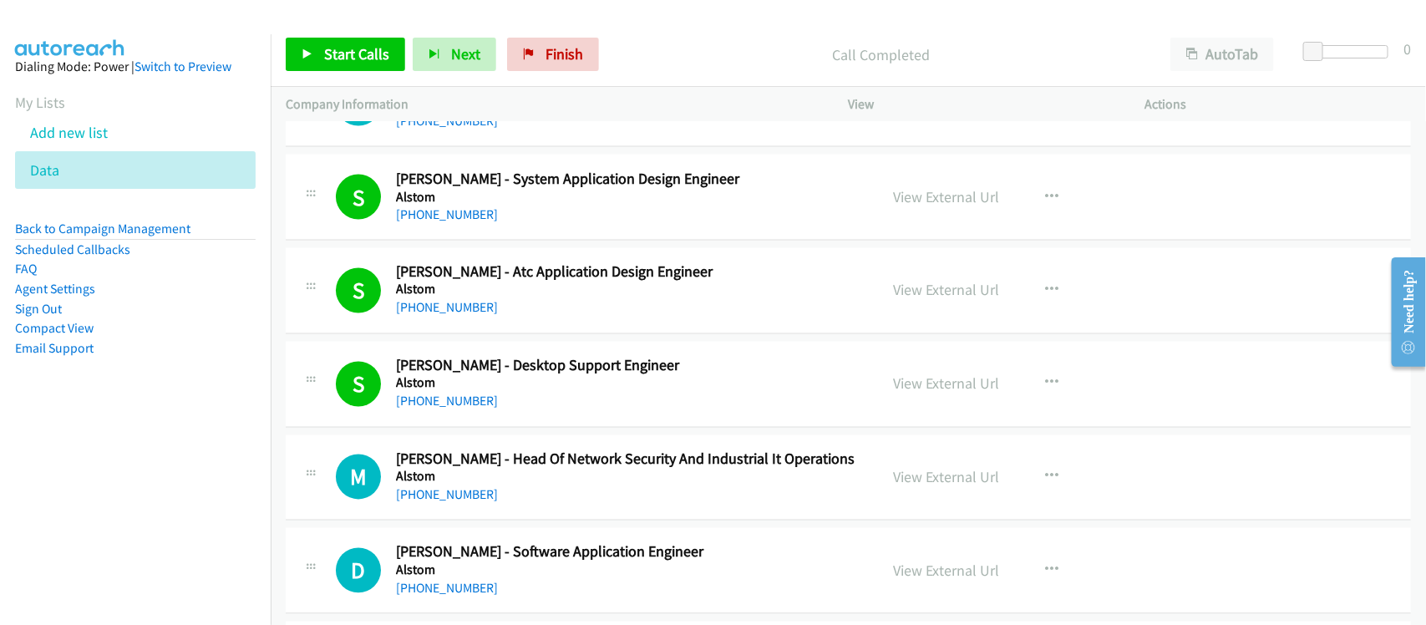
click at [198, 472] on nav "Dialing Mode: Power | Switch to Preview My Lists Add new list Data Back to Camp…" at bounding box center [135, 346] width 271 height 625
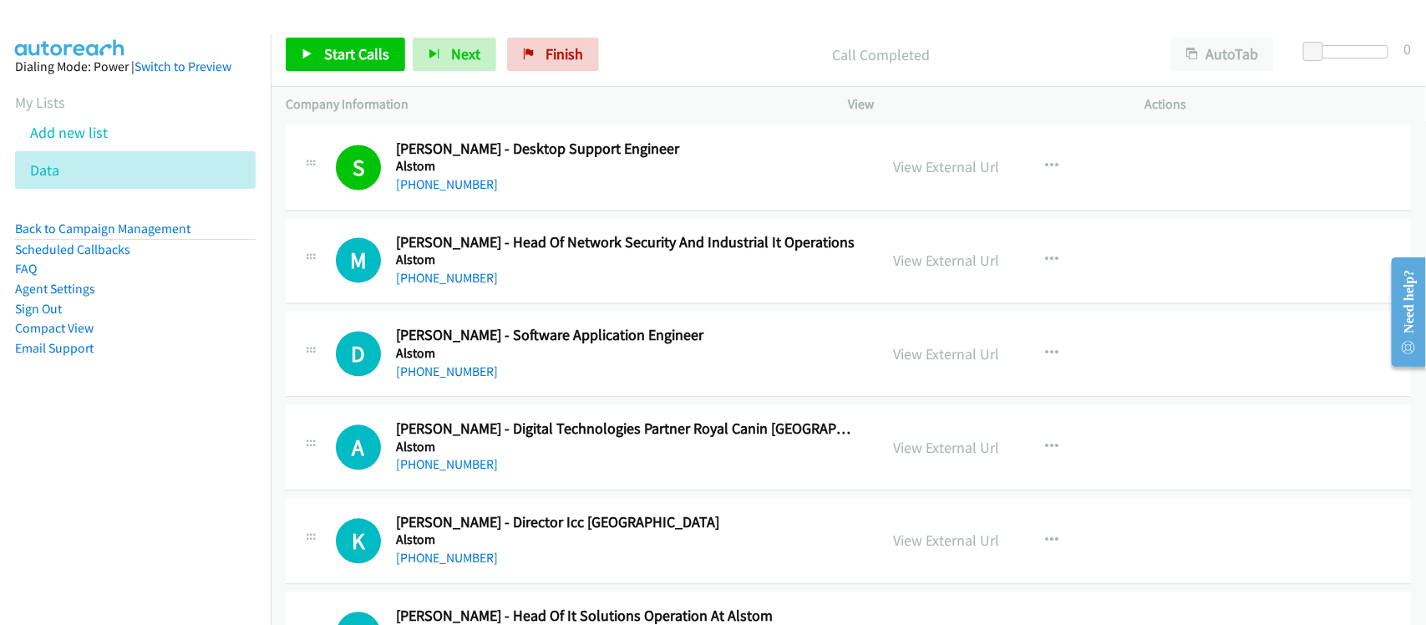
scroll to position [4487, 0]
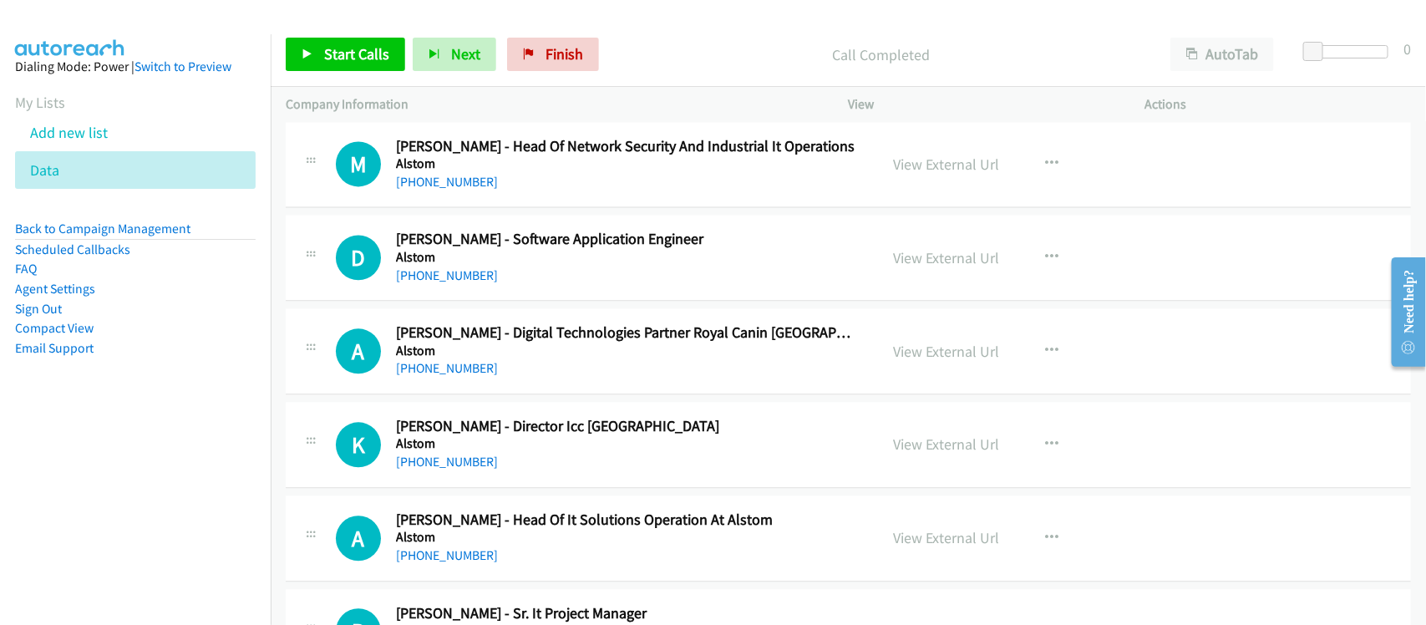
drag, startPoint x: 443, startPoint y: 288, endPoint x: 490, endPoint y: 282, distance: 47.1
click at [443, 283] on link "[PHONE_NUMBER]" at bounding box center [447, 275] width 102 height 16
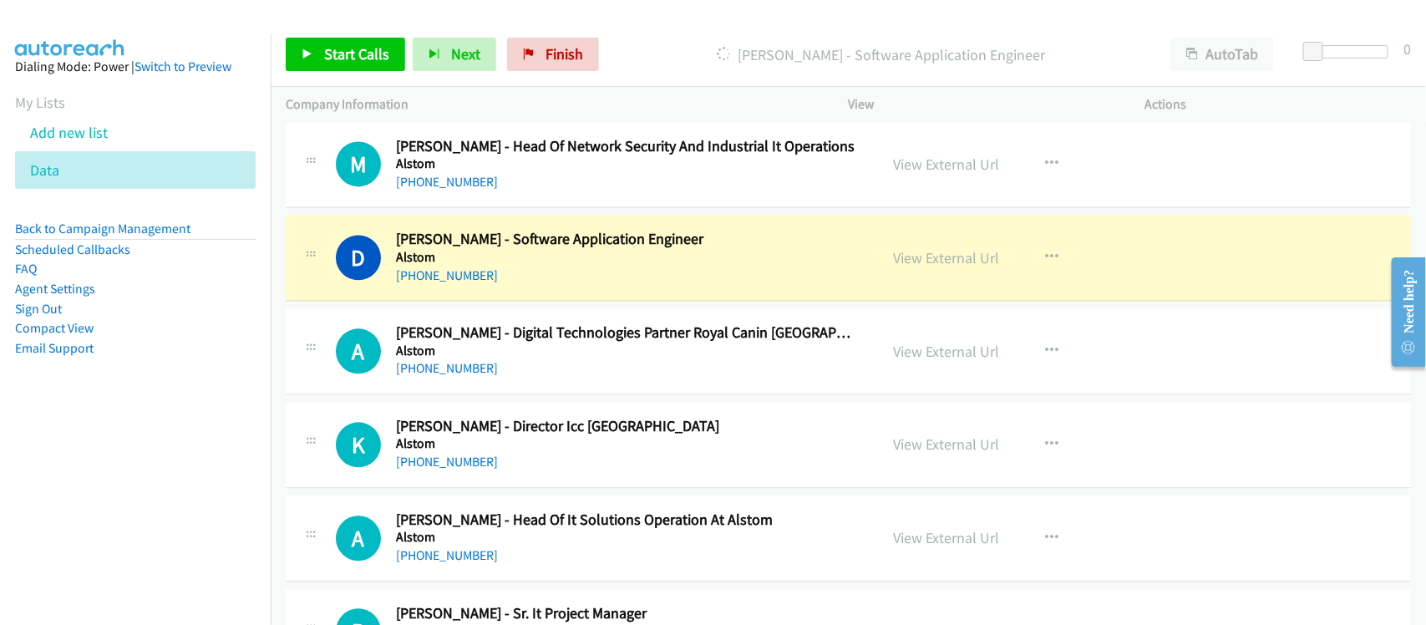
drag, startPoint x: 547, startPoint y: 287, endPoint x: 556, endPoint y: 284, distance: 9.5
click at [547, 286] on div "[PHONE_NUMBER]" at bounding box center [626, 276] width 460 height 20
click at [906, 255] on link "View External Url" at bounding box center [947, 257] width 106 height 19
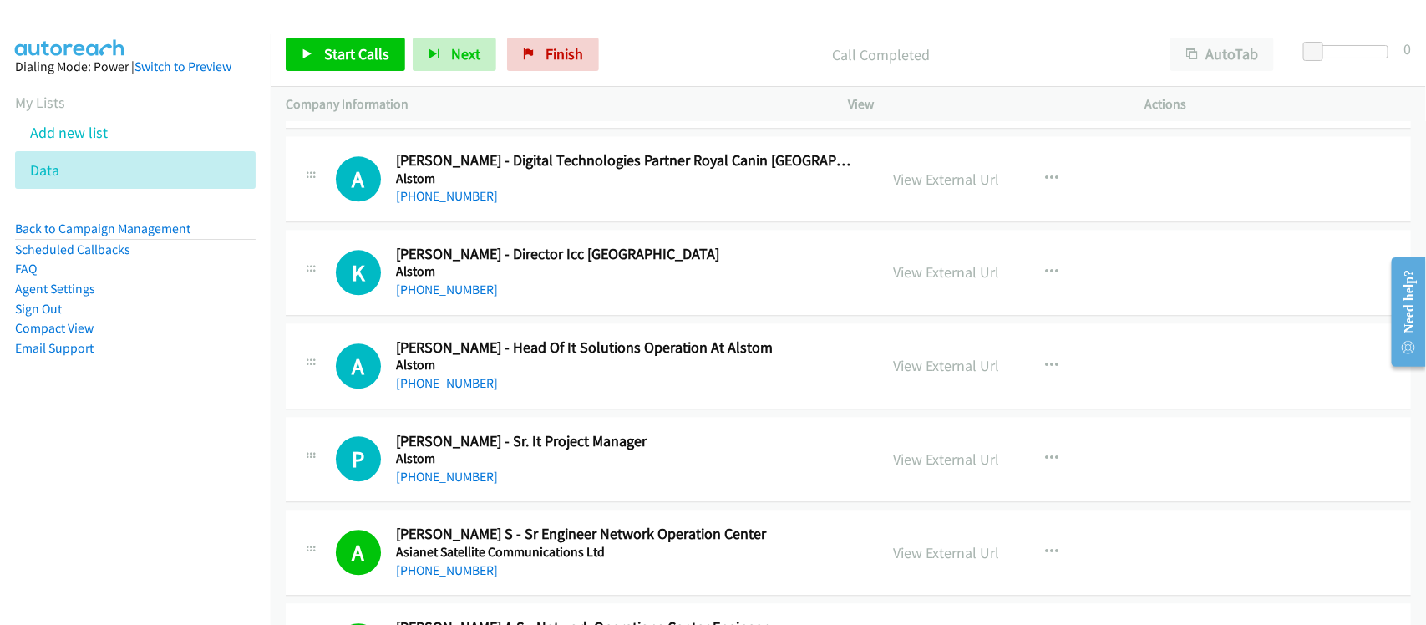
scroll to position [4696, 0]
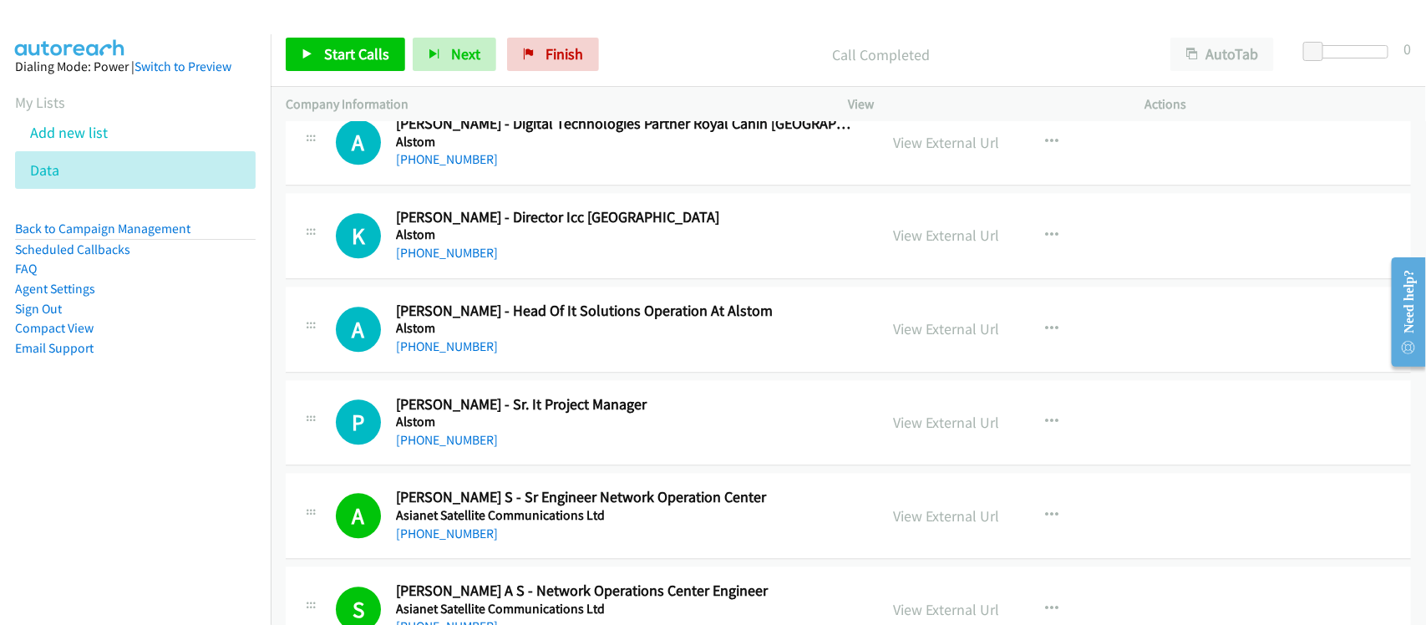
drag, startPoint x: 464, startPoint y: 451, endPoint x: 494, endPoint y: 455, distance: 30.4
click at [464, 448] on link "[PHONE_NUMBER]" at bounding box center [447, 440] width 102 height 16
click at [473, 352] on link "[PHONE_NUMBER]" at bounding box center [447, 346] width 102 height 16
click at [451, 261] on link "[PHONE_NUMBER]" at bounding box center [447, 253] width 102 height 16
click at [169, 435] on nav "Dialing Mode: Power | Switch to Preview My Lists Add new list Data Back to Camp…" at bounding box center [135, 346] width 271 height 625
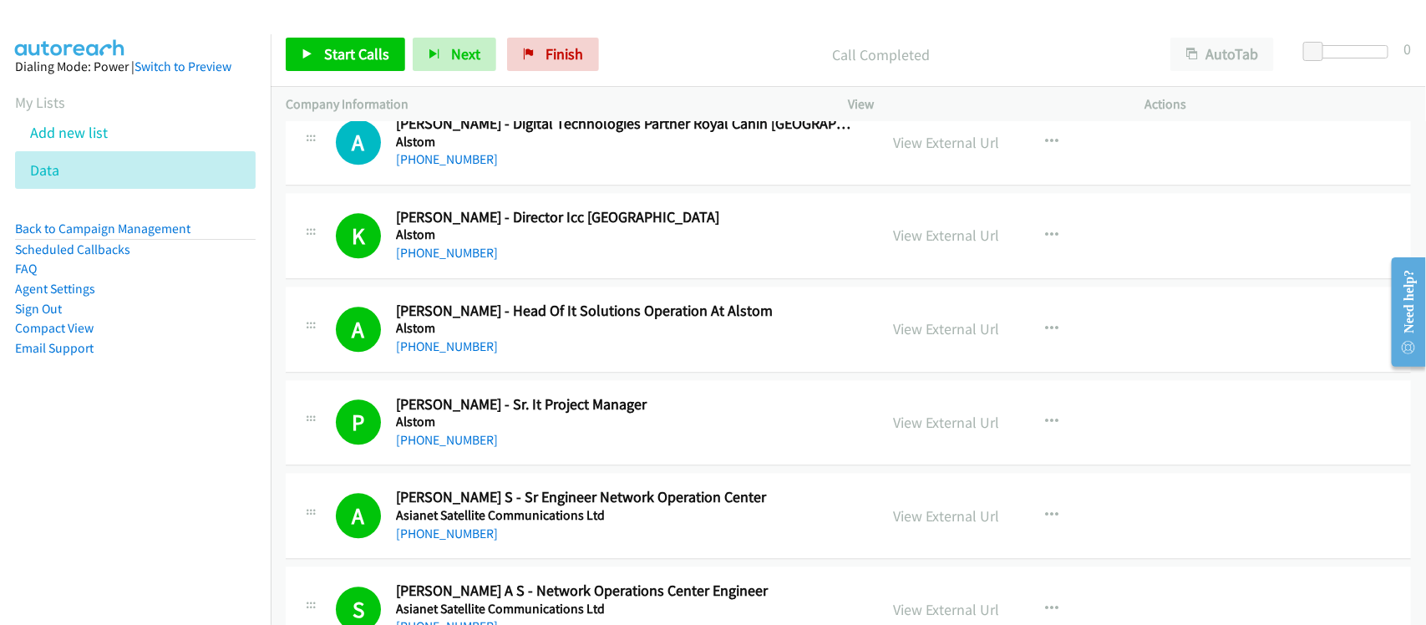
click at [464, 190] on td "A Callback Scheduled [PERSON_NAME] - Digital Technologies Partner Royal Canin […" at bounding box center [848, 143] width 1155 height 94
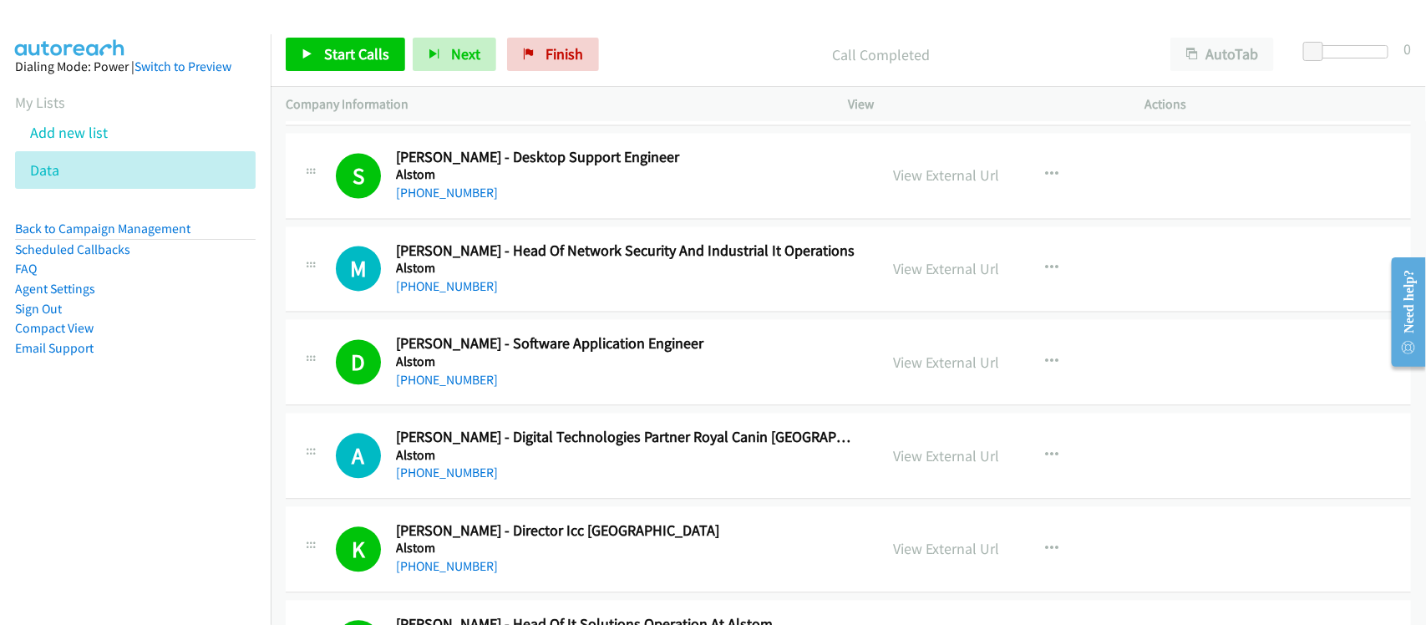
scroll to position [4383, 0]
click at [436, 287] on link "[PHONE_NUMBER]" at bounding box center [447, 286] width 102 height 16
click at [405, 276] on h5 "Alstom" at bounding box center [626, 268] width 460 height 17
click at [409, 292] on link "[PHONE_NUMBER]" at bounding box center [447, 286] width 102 height 16
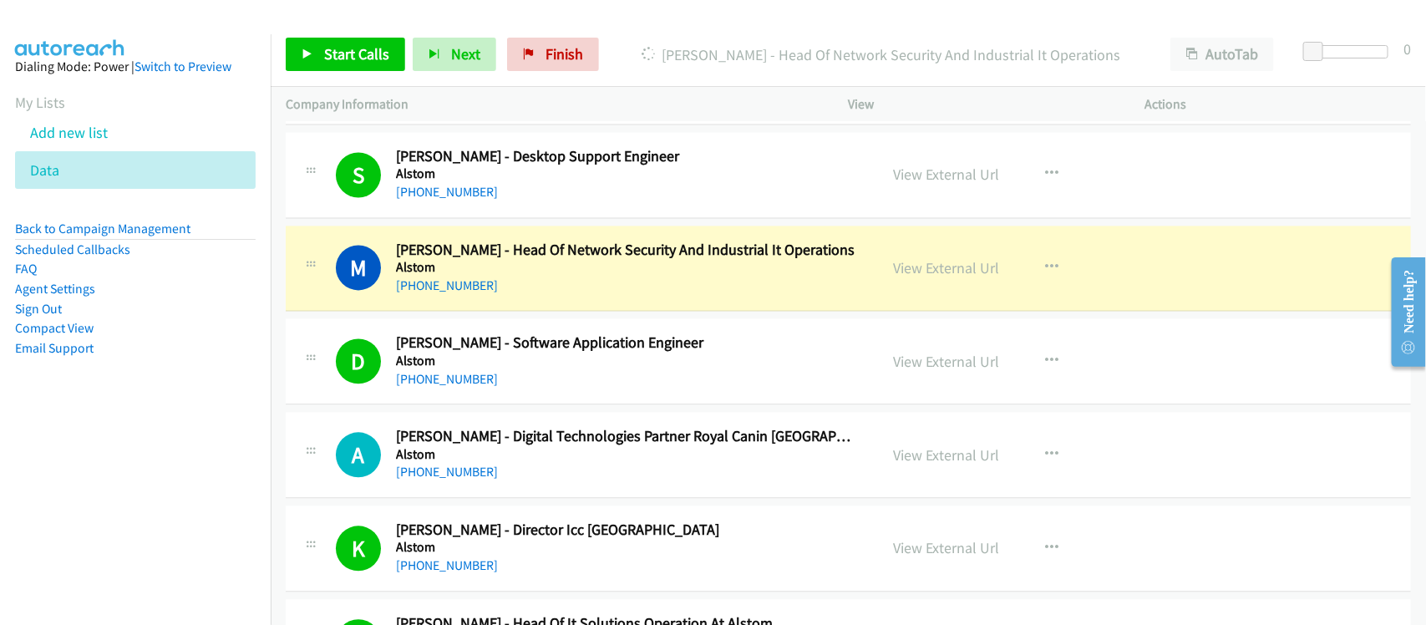
click at [502, 405] on div "D Callback Scheduled [PERSON_NAME] - Software Application Engineer Alstom [GEOG…" at bounding box center [848, 362] width 1125 height 86
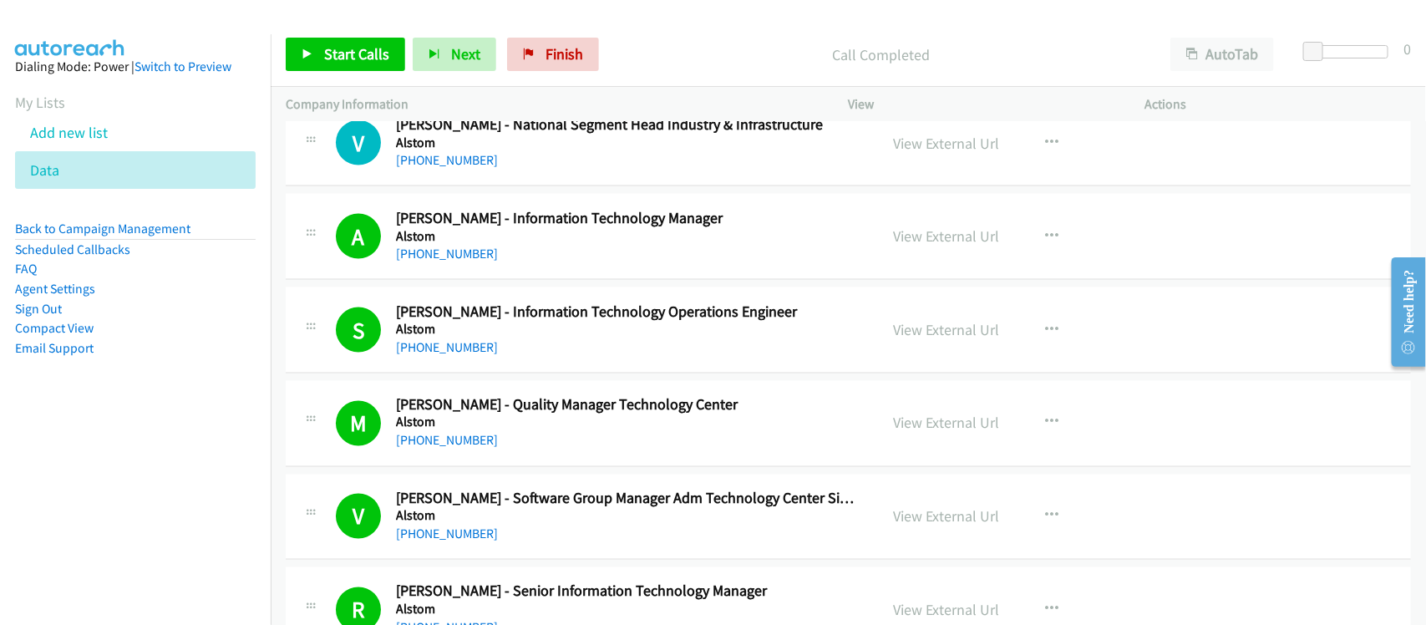
scroll to position [415, 0]
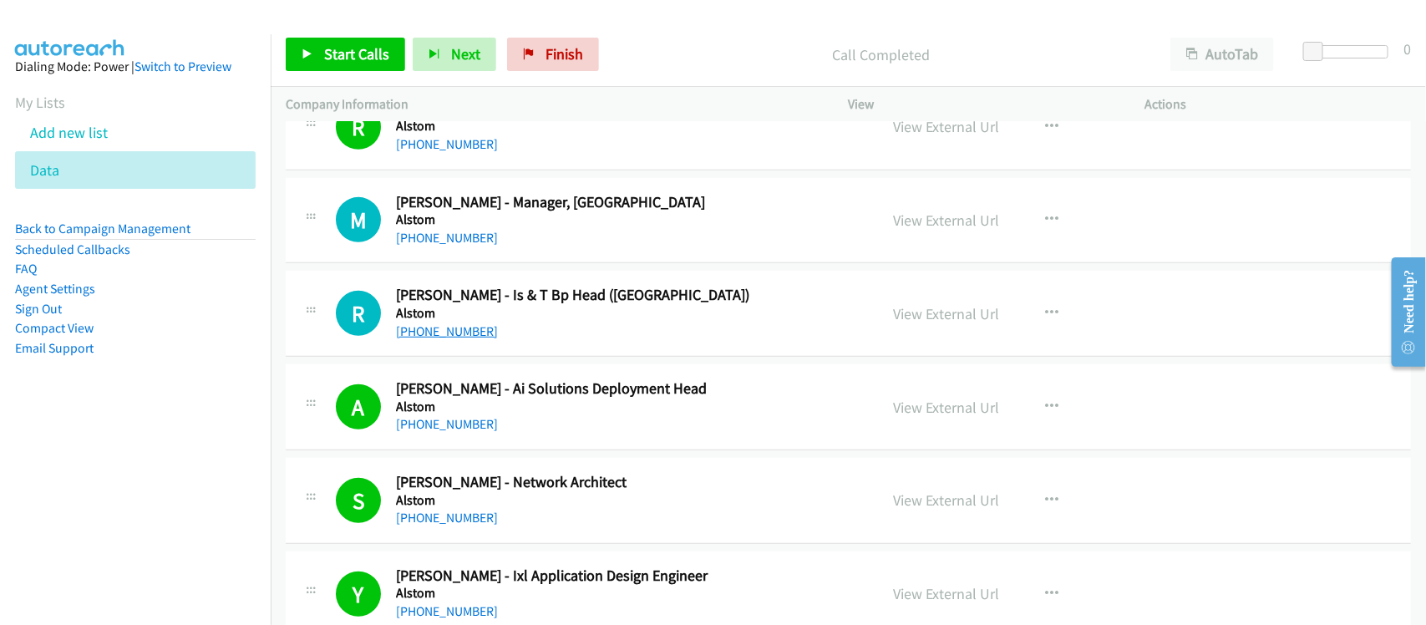
click at [452, 324] on link "[PHONE_NUMBER]" at bounding box center [447, 331] width 102 height 16
click at [547, 245] on div "[PHONE_NUMBER]" at bounding box center [626, 238] width 460 height 20
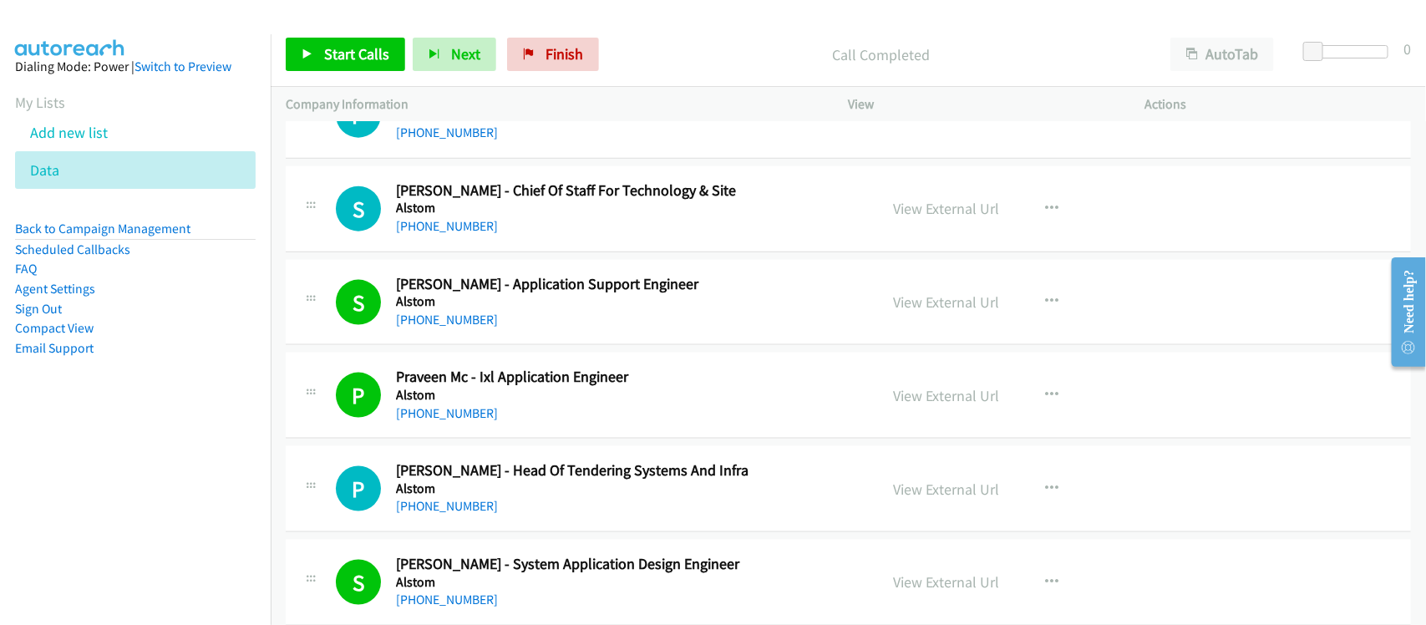
scroll to position [3759, 0]
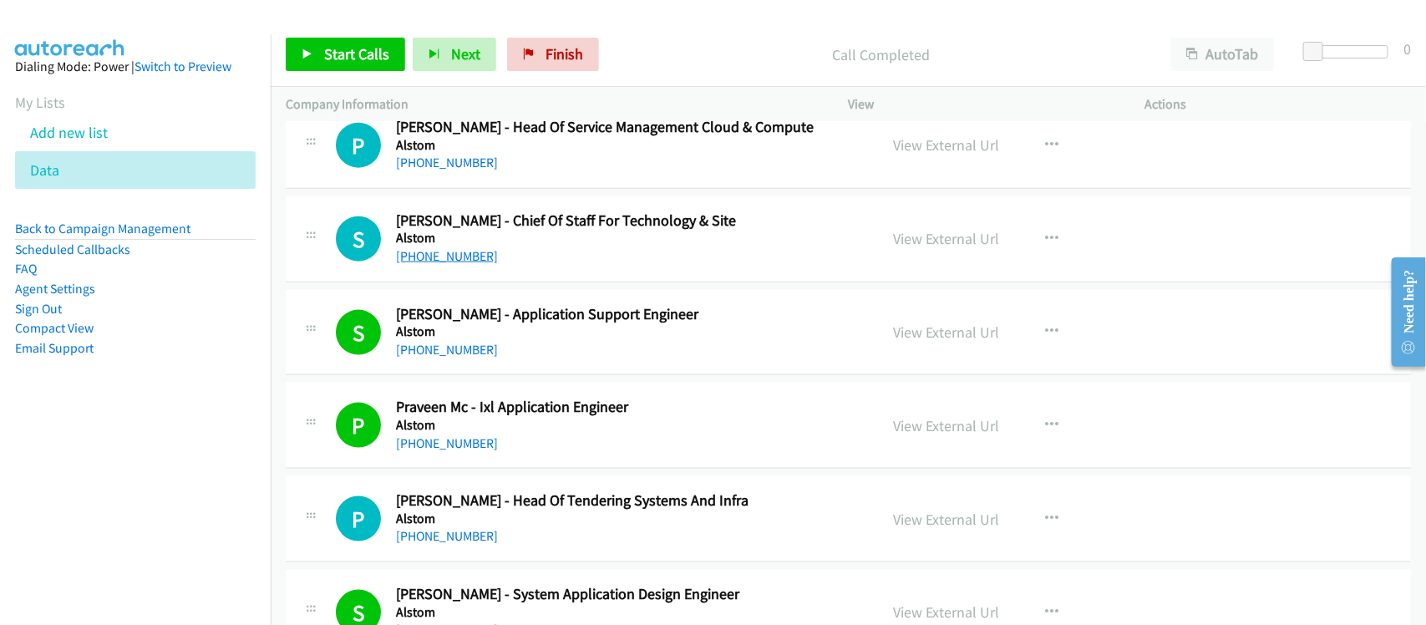
click at [420, 264] on link "[PHONE_NUMBER]" at bounding box center [447, 256] width 102 height 16
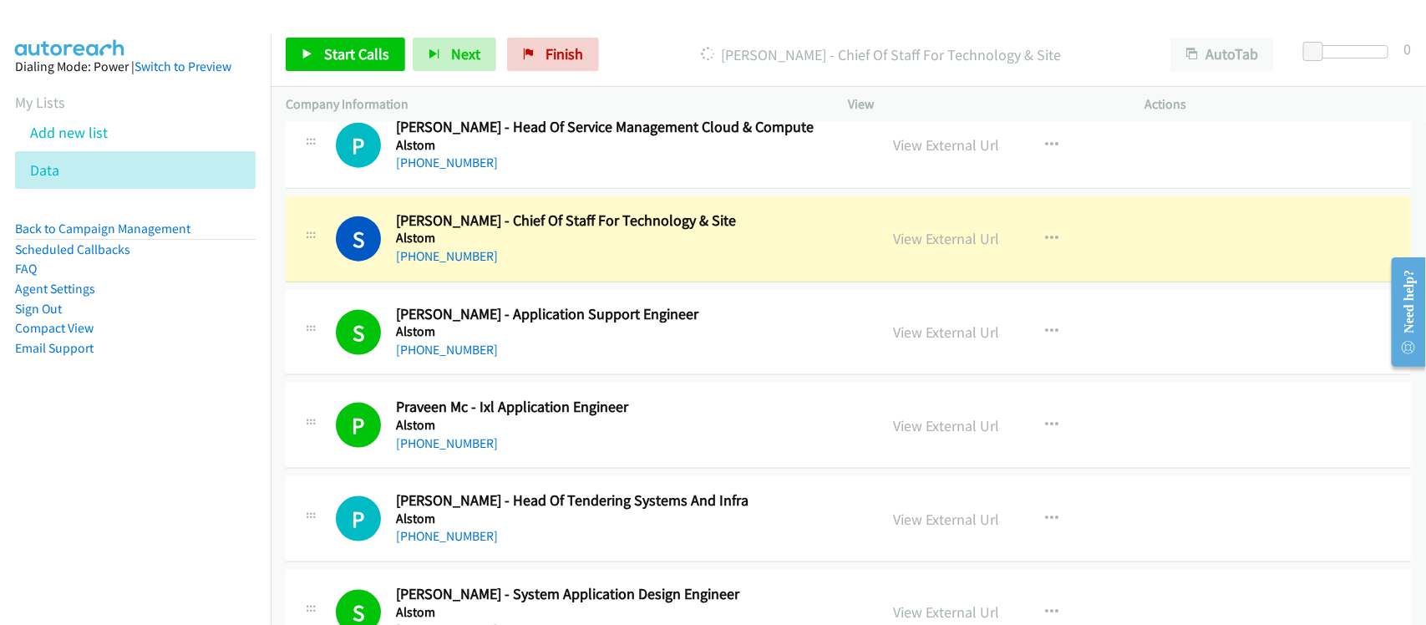
drag, startPoint x: 541, startPoint y: 256, endPoint x: 540, endPoint y: 235, distance: 20.9
click at [541, 256] on div "[PHONE_NUMBER]" at bounding box center [626, 256] width 460 height 20
click at [909, 242] on link "View External Url" at bounding box center [947, 238] width 106 height 19
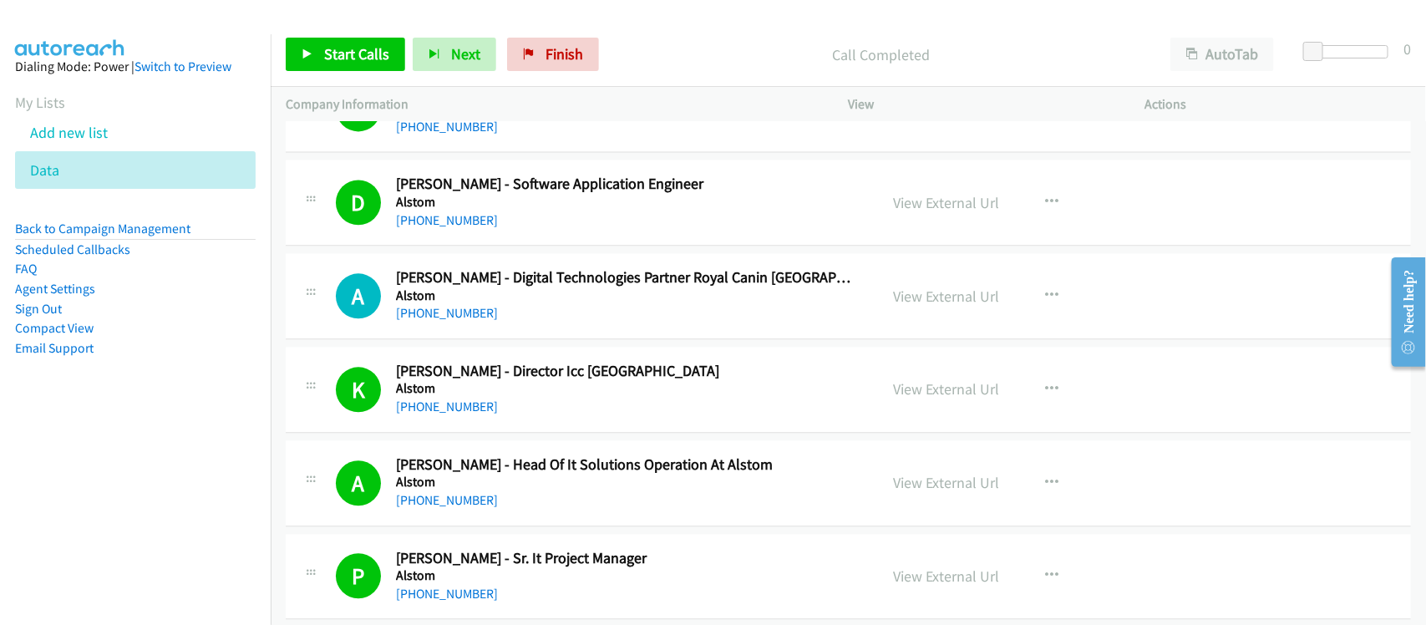
scroll to position [4594, 0]
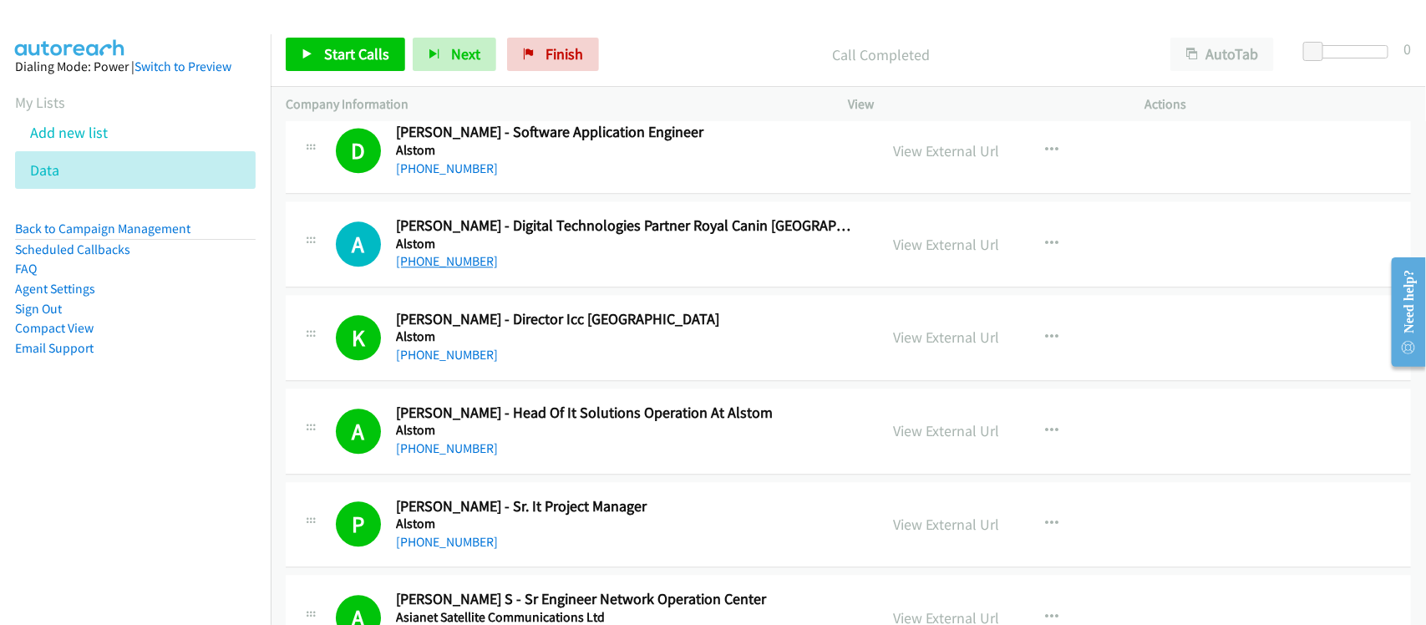
drag, startPoint x: 432, startPoint y: 264, endPoint x: 452, endPoint y: 265, distance: 20.1
click at [432, 264] on link "[PHONE_NUMBER]" at bounding box center [447, 261] width 102 height 16
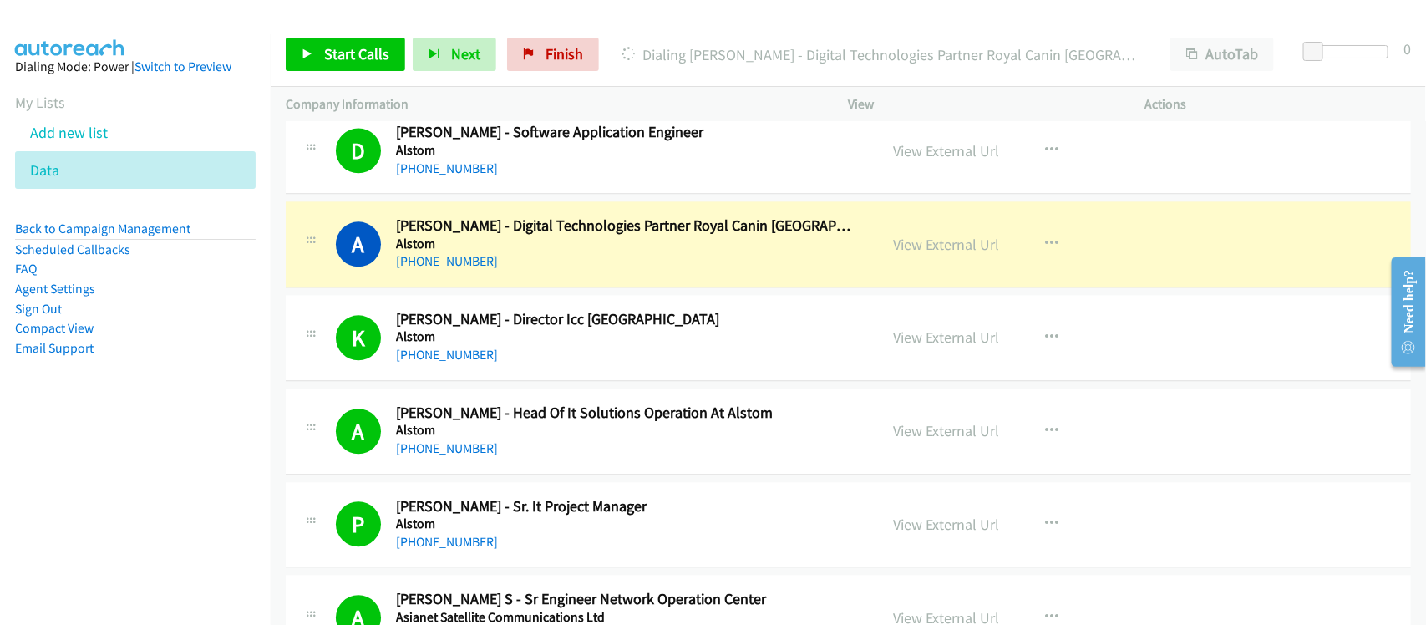
click at [498, 284] on div "A Callback Scheduled [PERSON_NAME] - Digital Technologies Partner Royal Canin […" at bounding box center [848, 244] width 1125 height 86
click at [938, 254] on link "View External Url" at bounding box center [947, 244] width 106 height 19
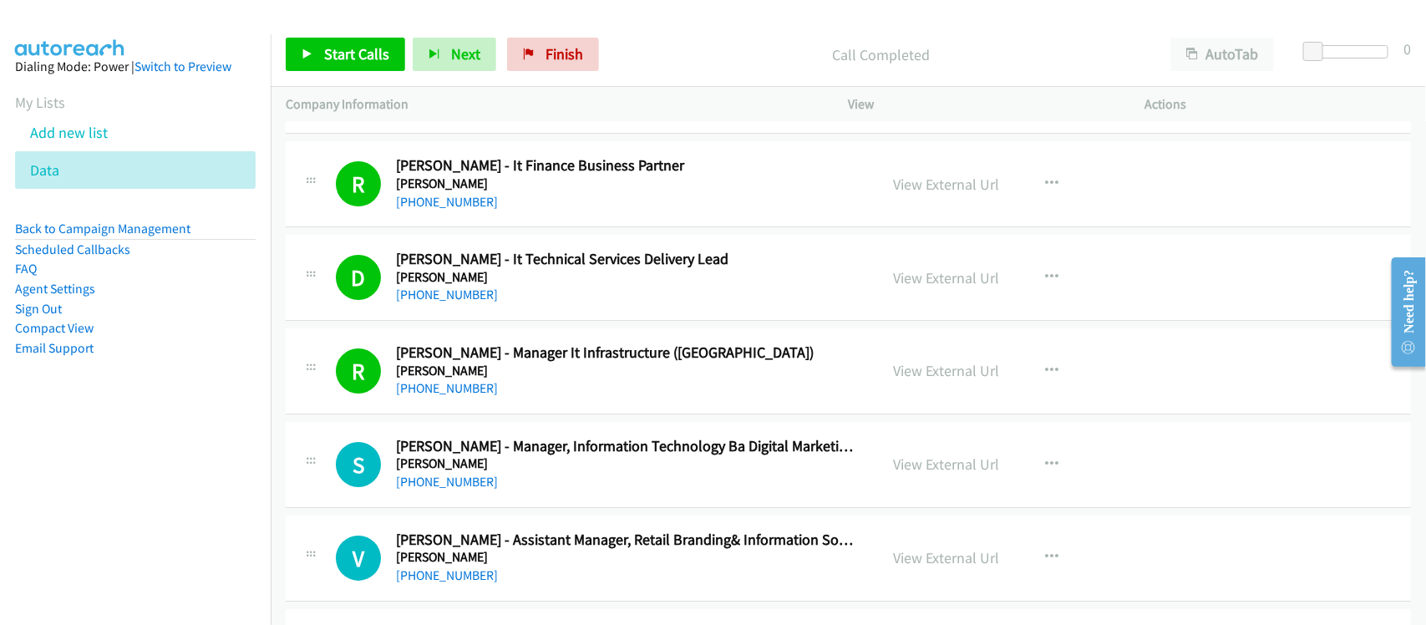
scroll to position [5743, 0]
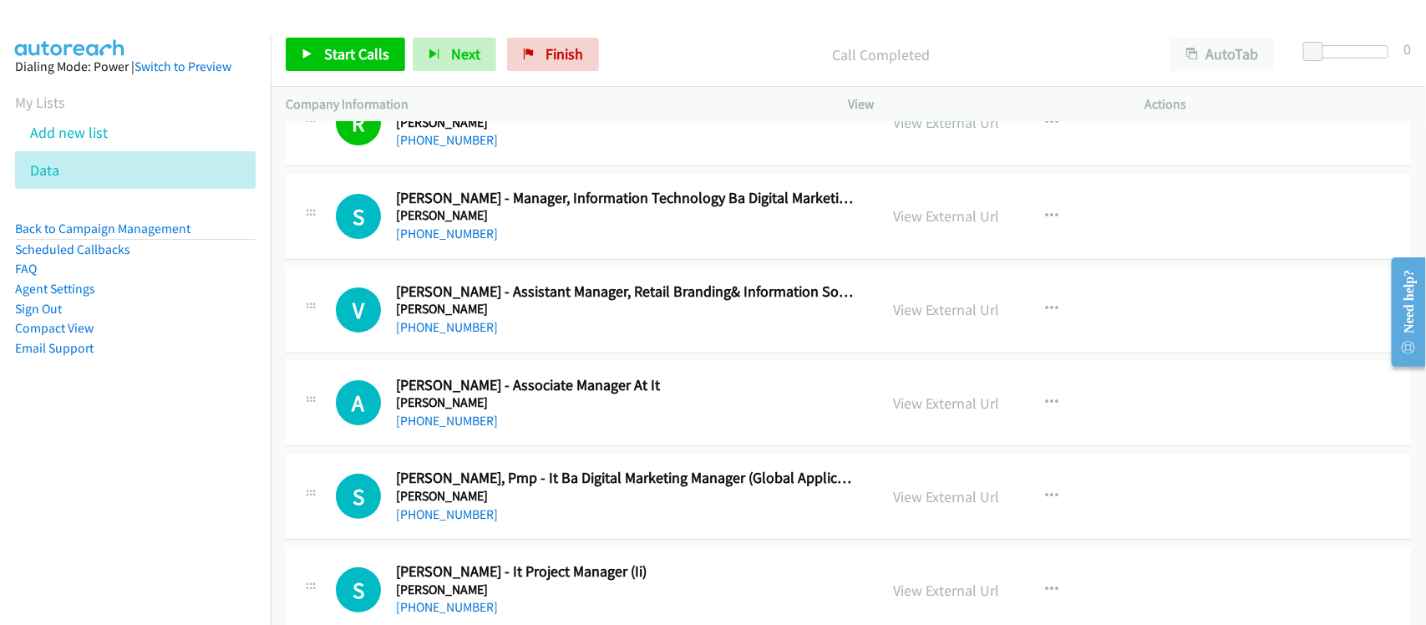
click at [1245, 390] on div "A Callback Scheduled [PERSON_NAME] - Associate Manager At It [PERSON_NAME] [GEO…" at bounding box center [848, 404] width 1125 height 86
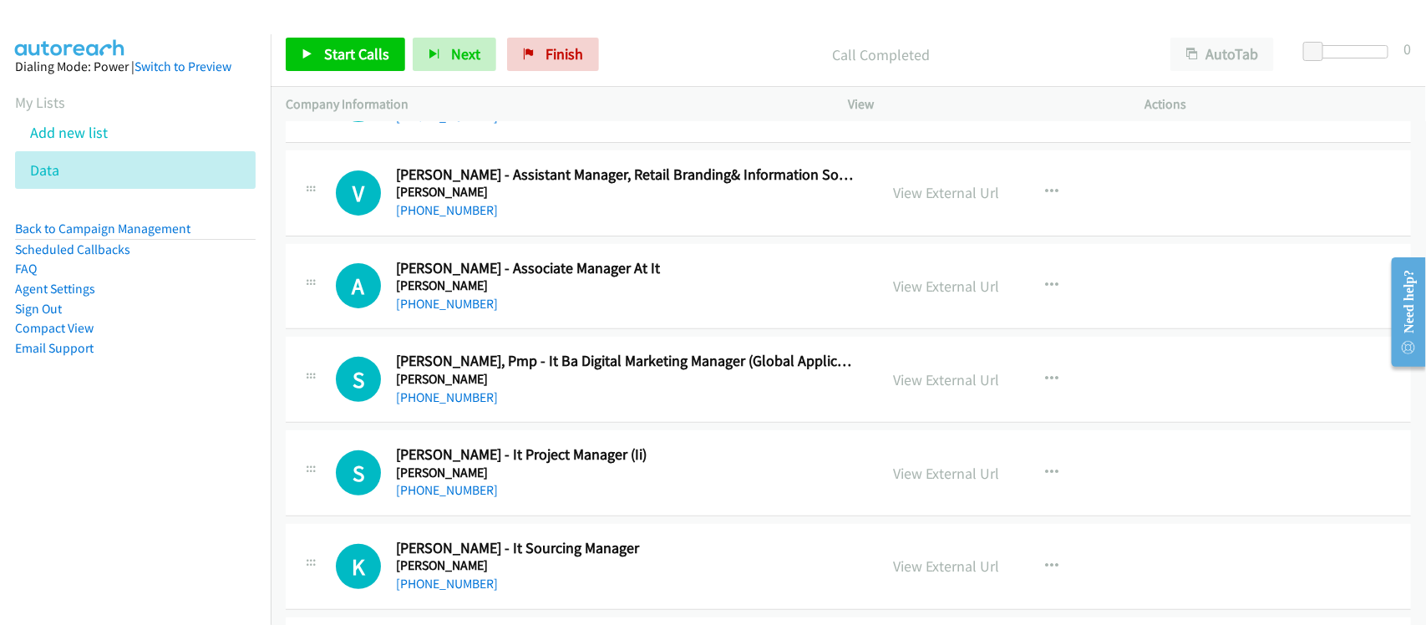
scroll to position [5952, 0]
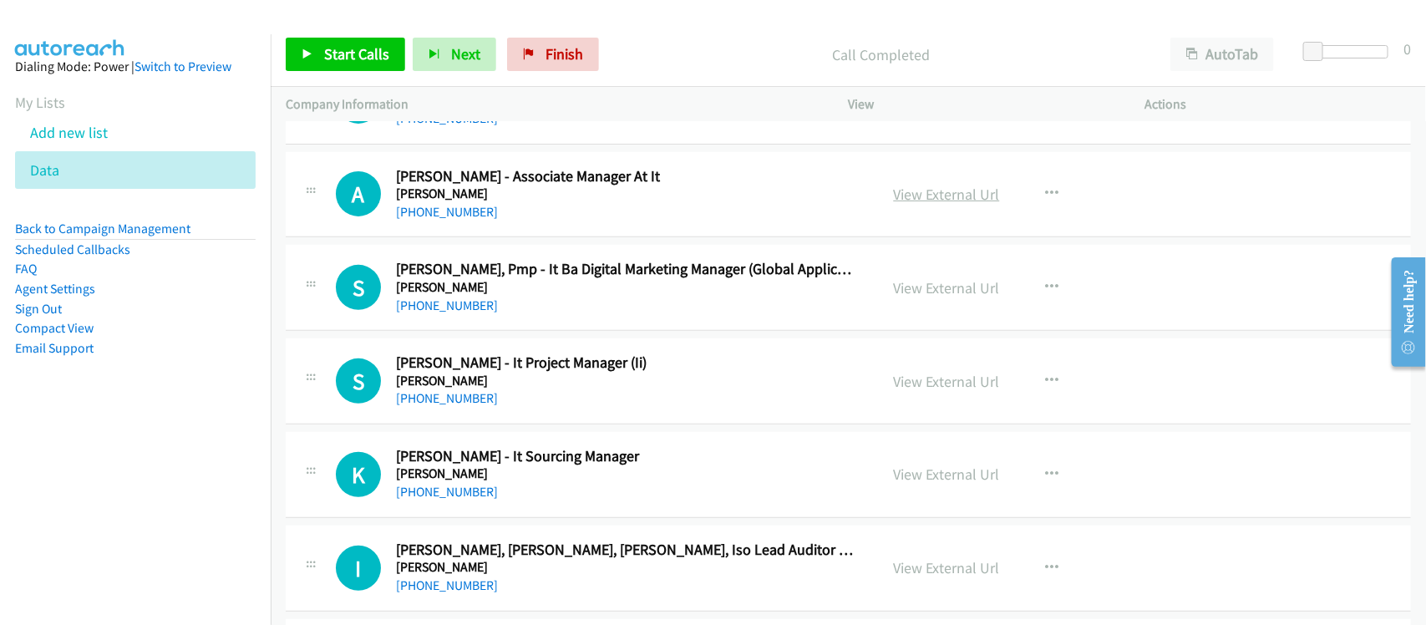
click at [948, 198] on link "View External Url" at bounding box center [947, 194] width 106 height 19
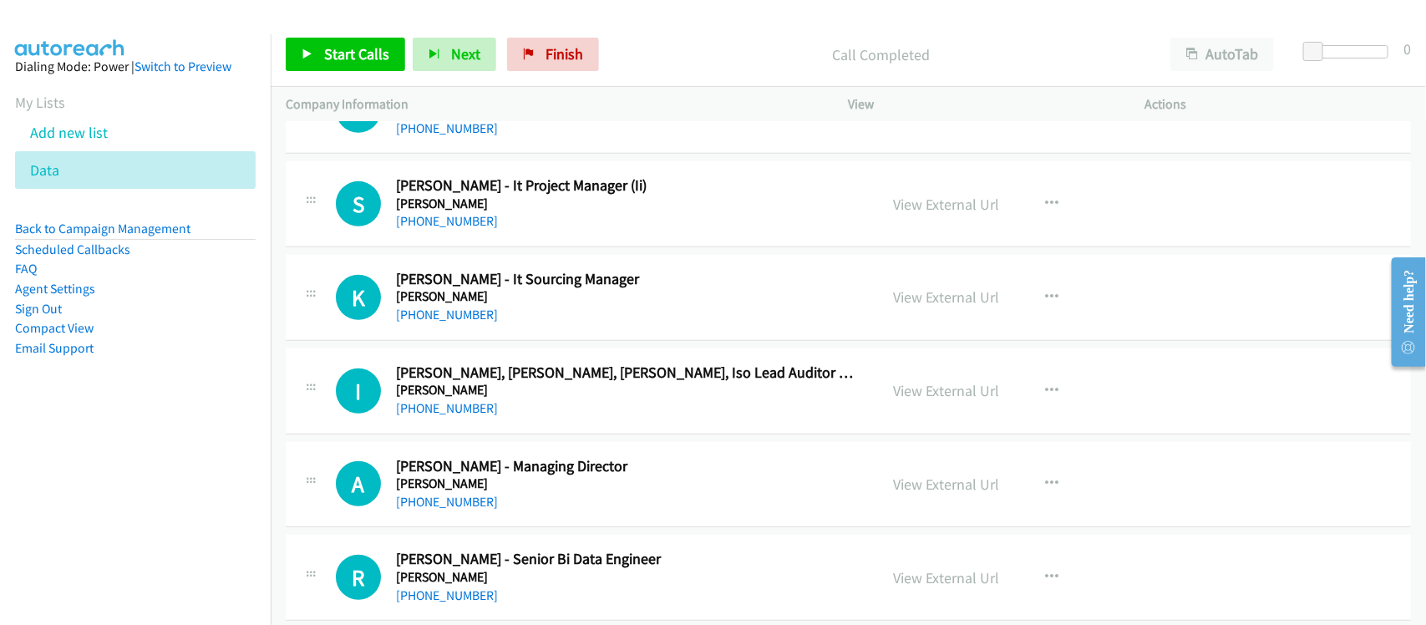
scroll to position [6161, 0]
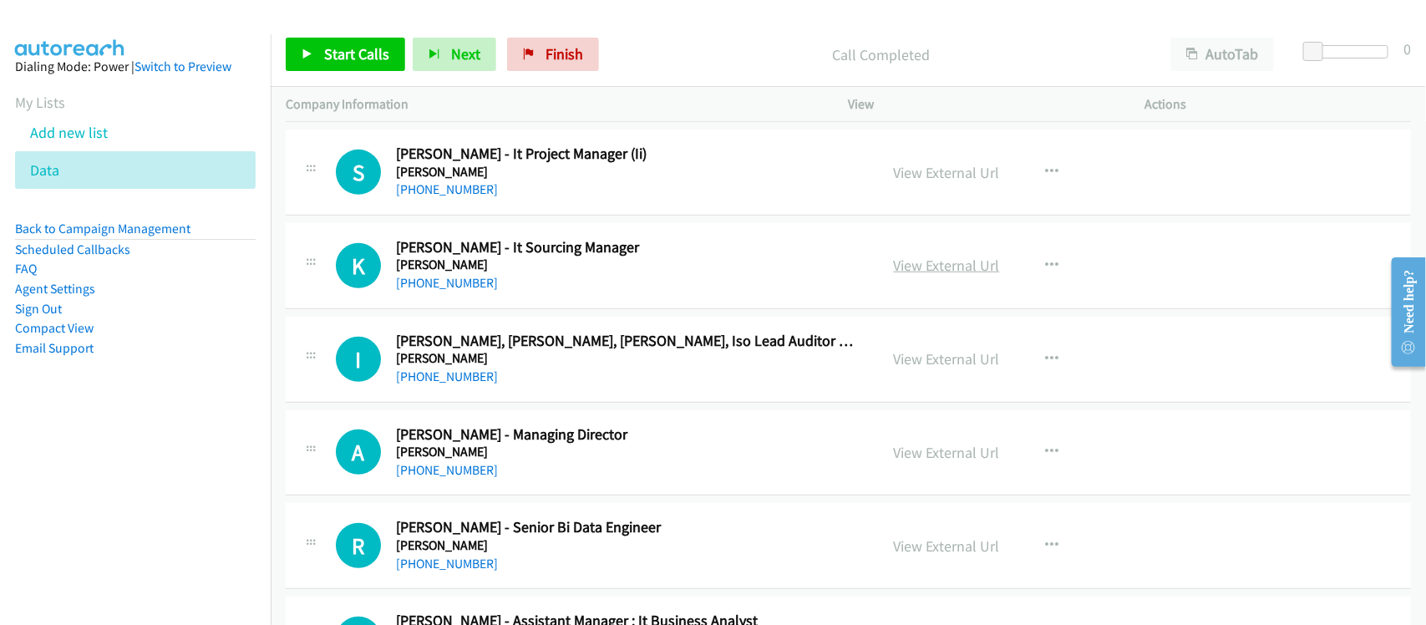
click at [925, 274] on link "View External Url" at bounding box center [947, 265] width 106 height 19
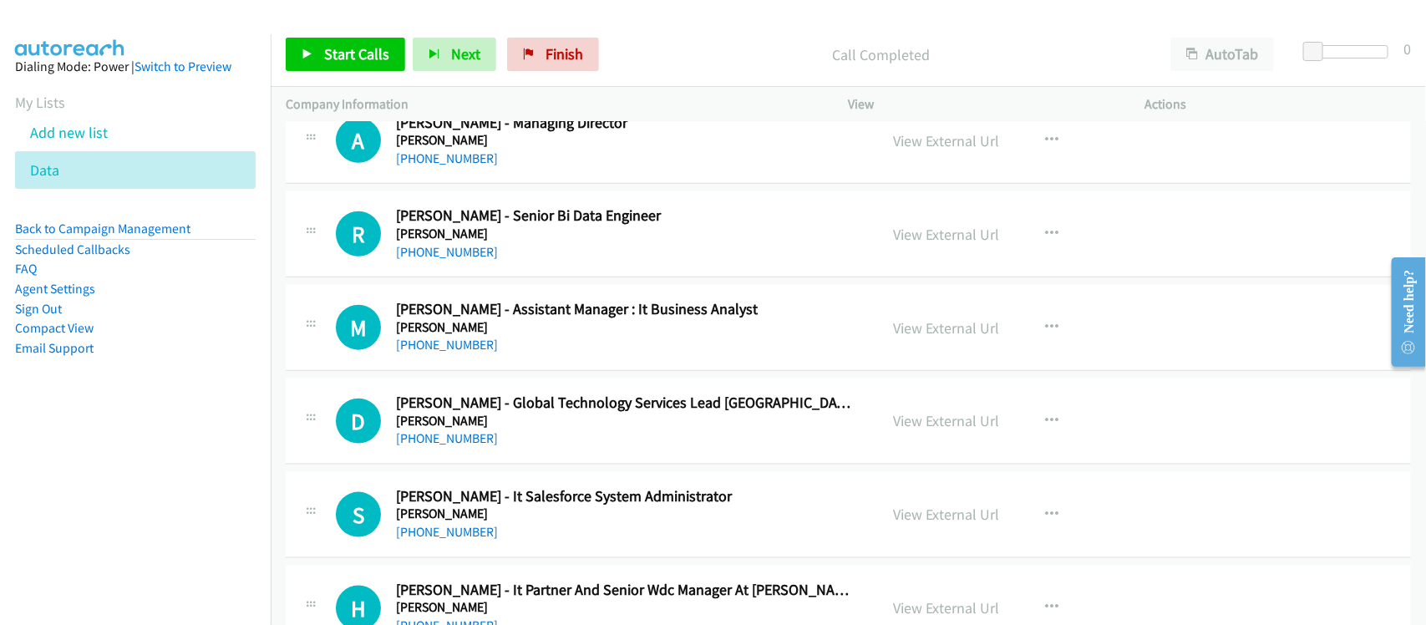
scroll to position [6474, 0]
click at [915, 145] on link "View External Url" at bounding box center [947, 138] width 106 height 19
click at [931, 336] on link "View External Url" at bounding box center [947, 326] width 106 height 19
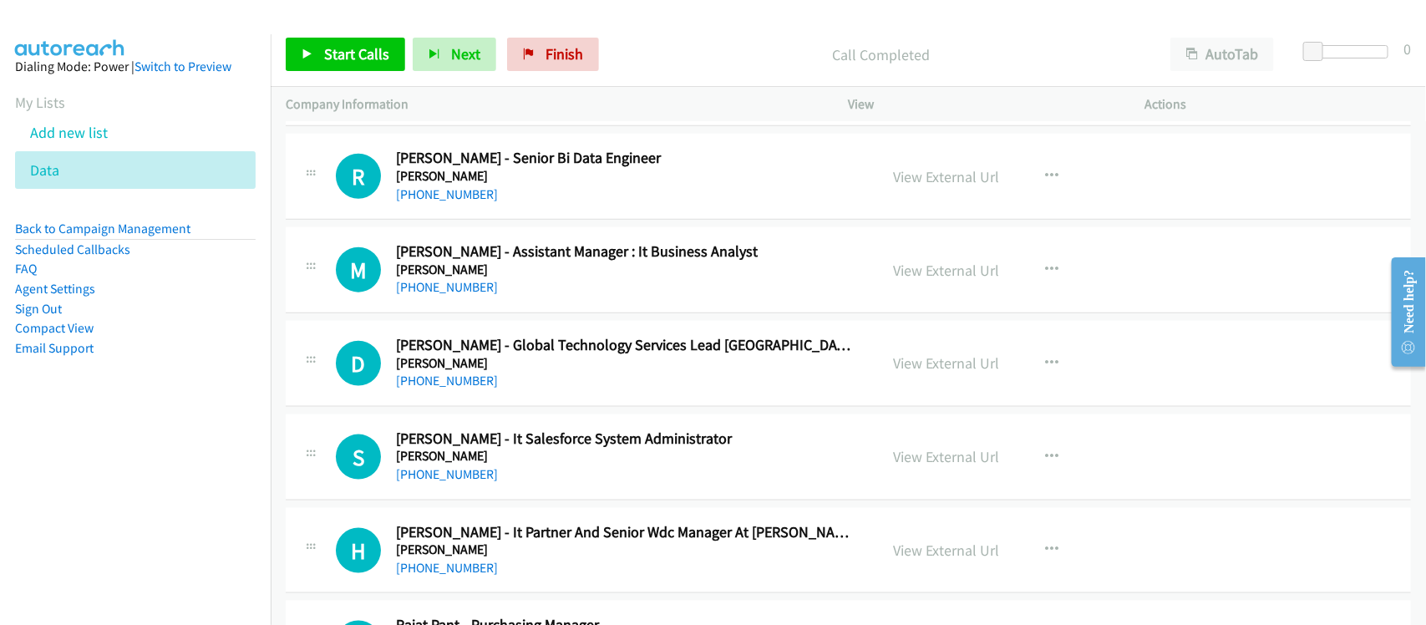
scroll to position [6578, 0]
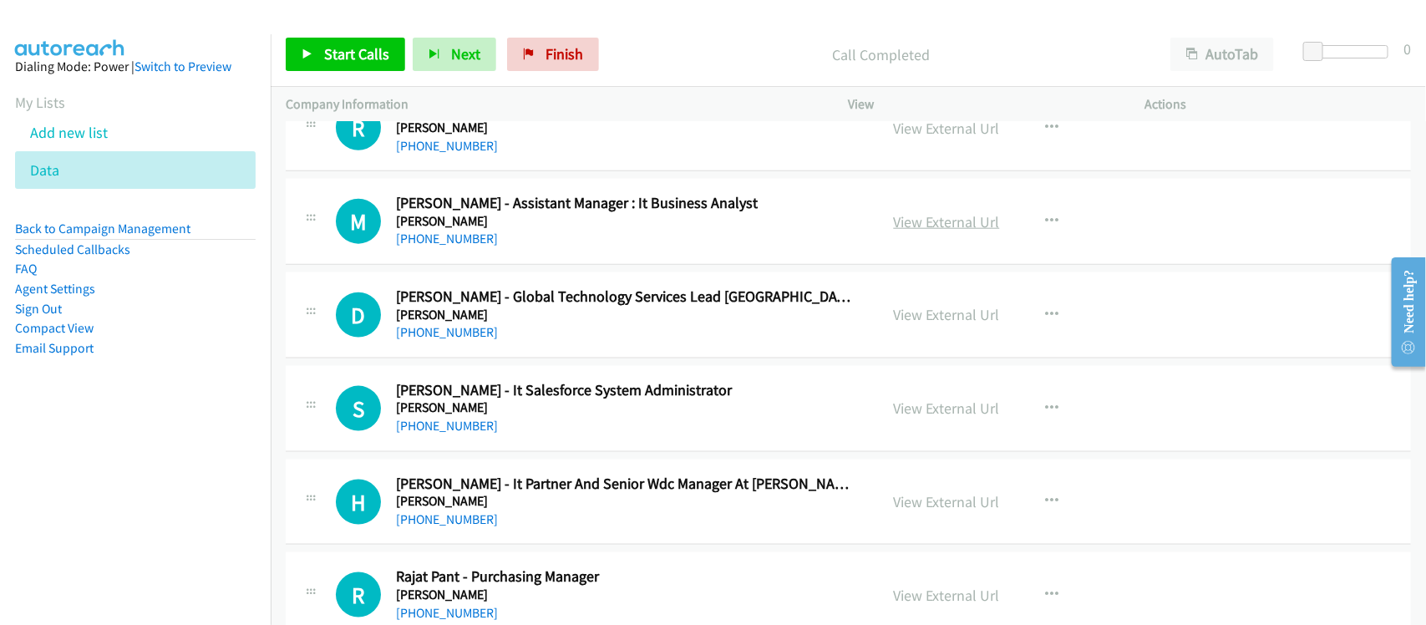
click at [977, 231] on link "View External Url" at bounding box center [947, 221] width 106 height 19
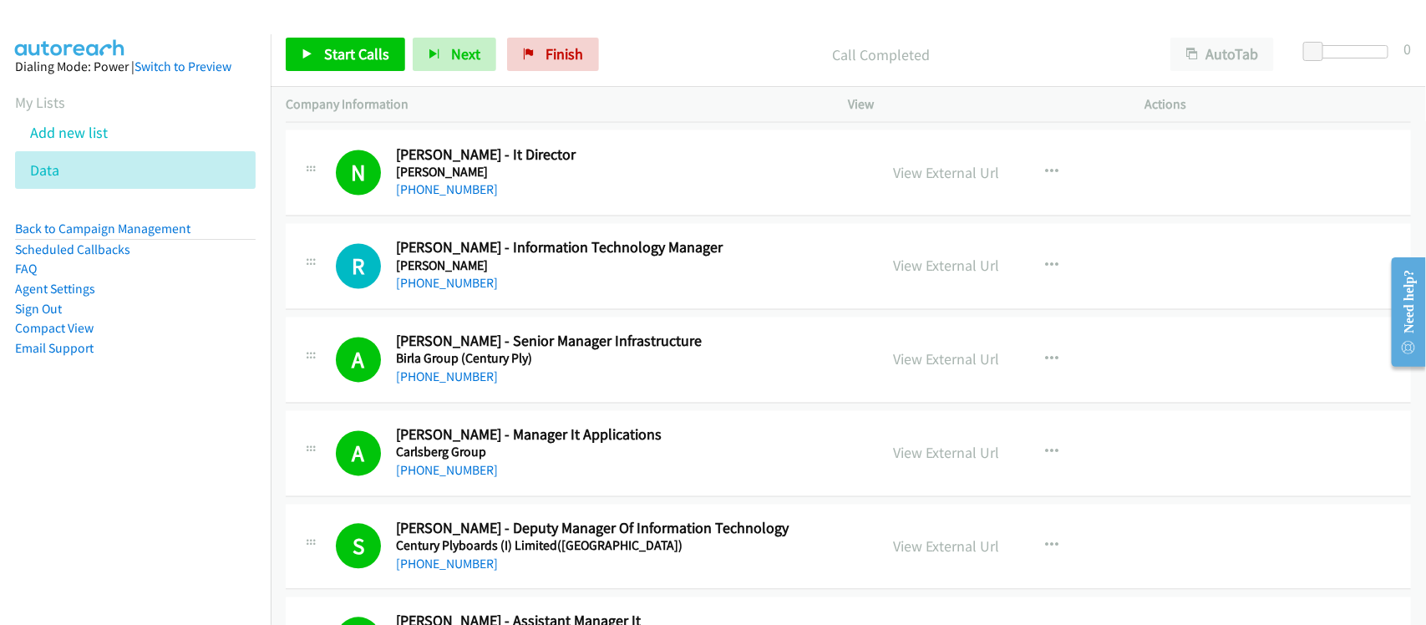
scroll to position [7100, 0]
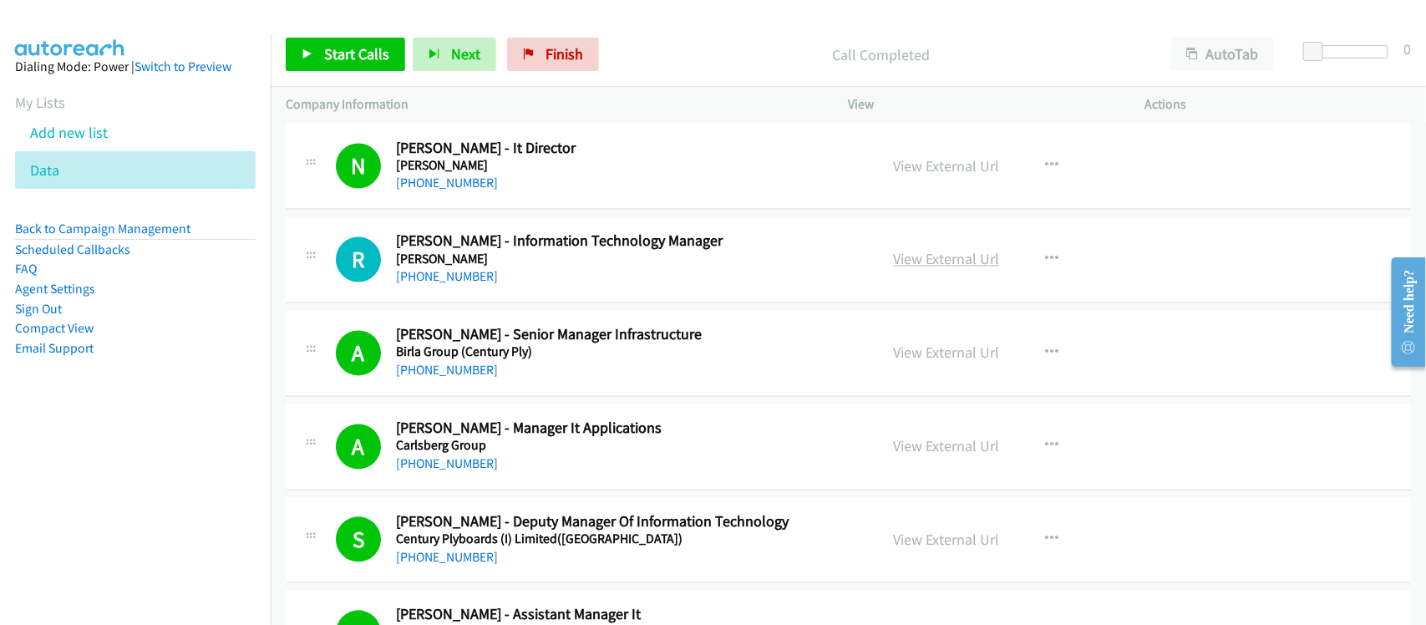
click at [921, 269] on link "View External Url" at bounding box center [947, 259] width 106 height 19
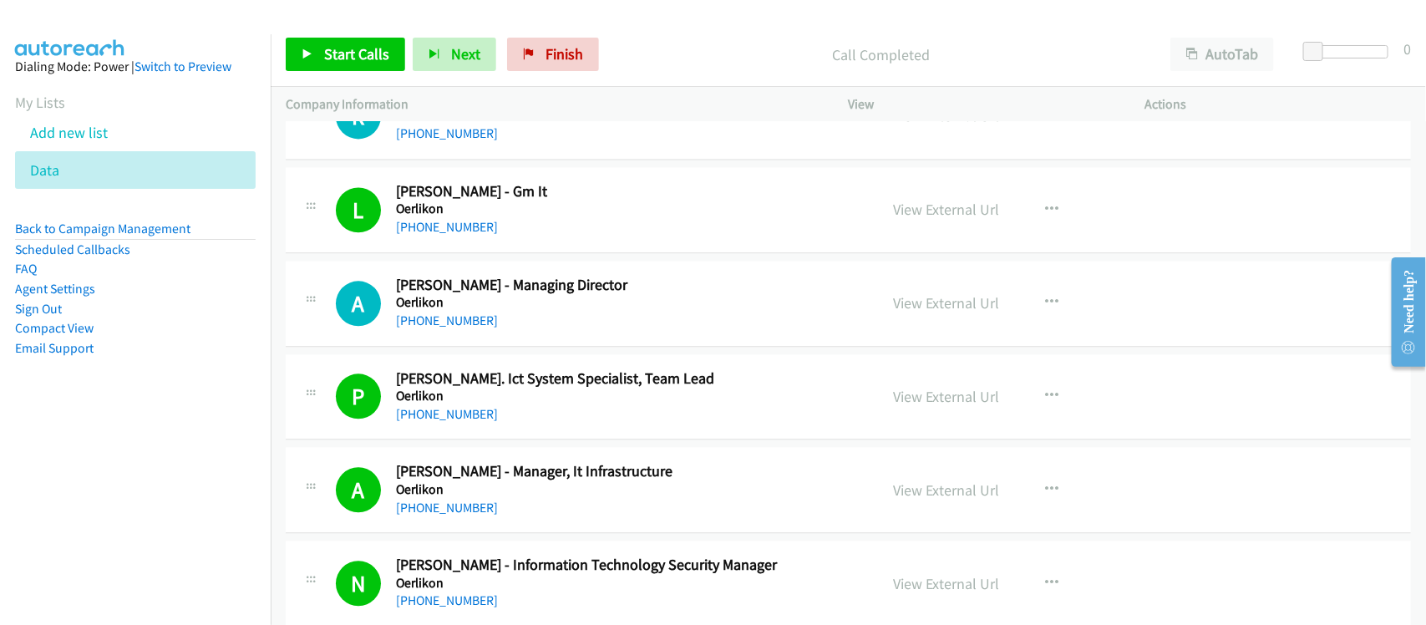
scroll to position [10129, 0]
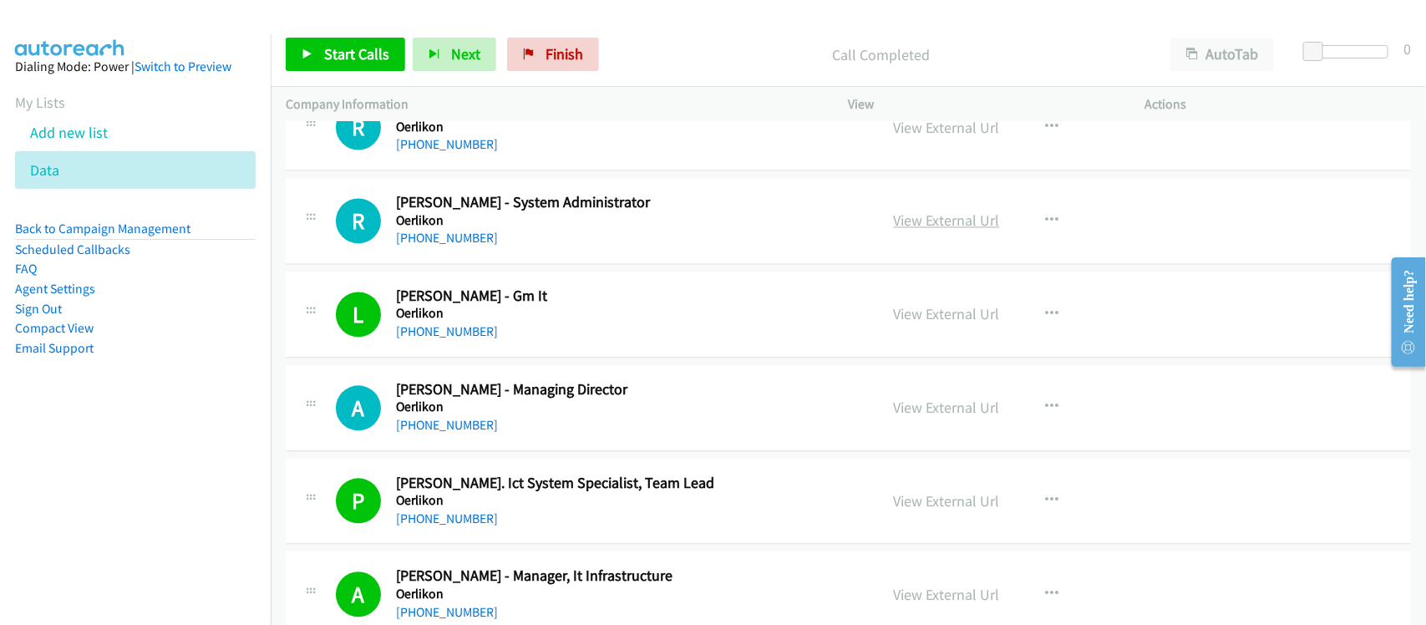
click at [917, 230] on link "View External Url" at bounding box center [947, 220] width 106 height 19
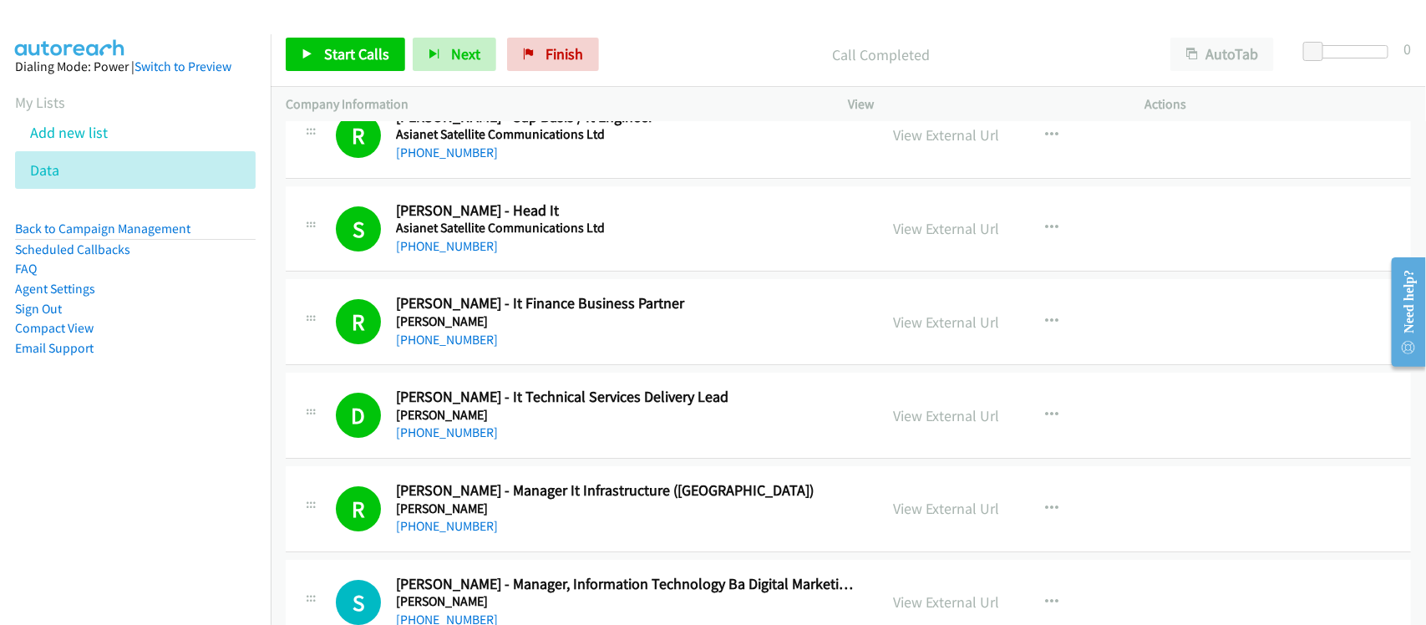
scroll to position [5639, 0]
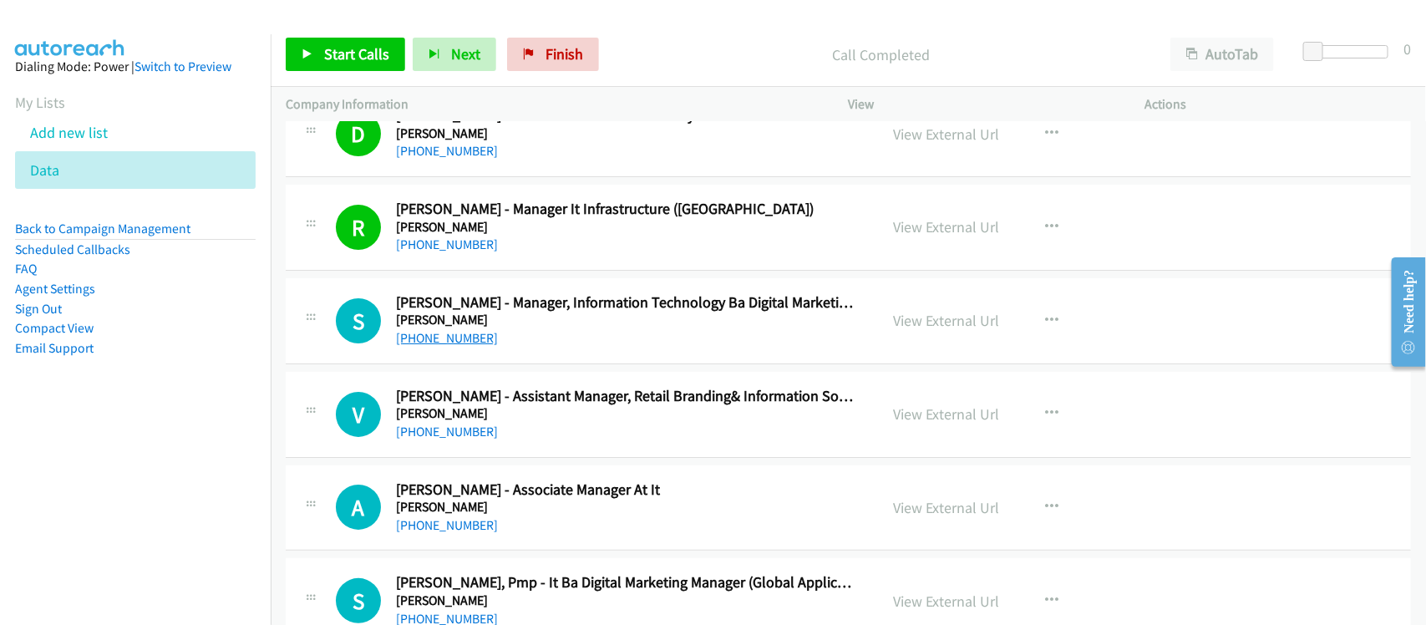
click at [480, 340] on link "[PHONE_NUMBER]" at bounding box center [447, 338] width 102 height 16
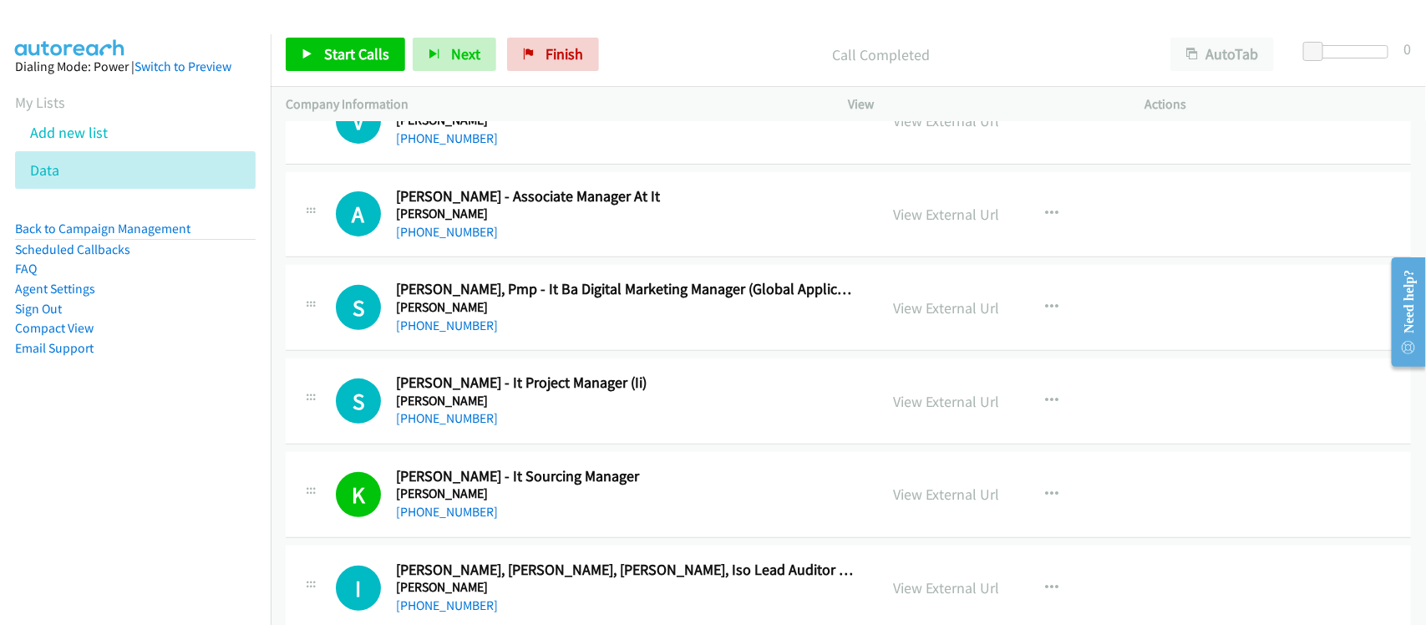
scroll to position [5952, 0]
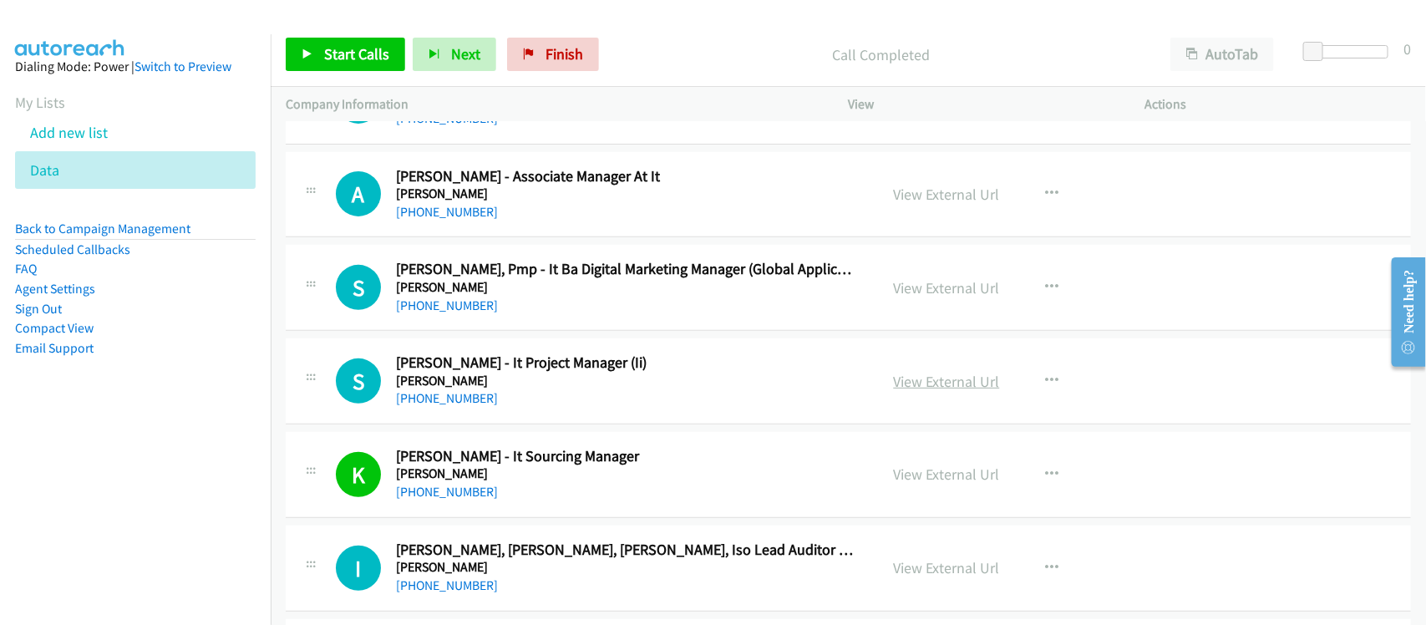
click at [925, 387] on link "View External Url" at bounding box center [947, 381] width 106 height 19
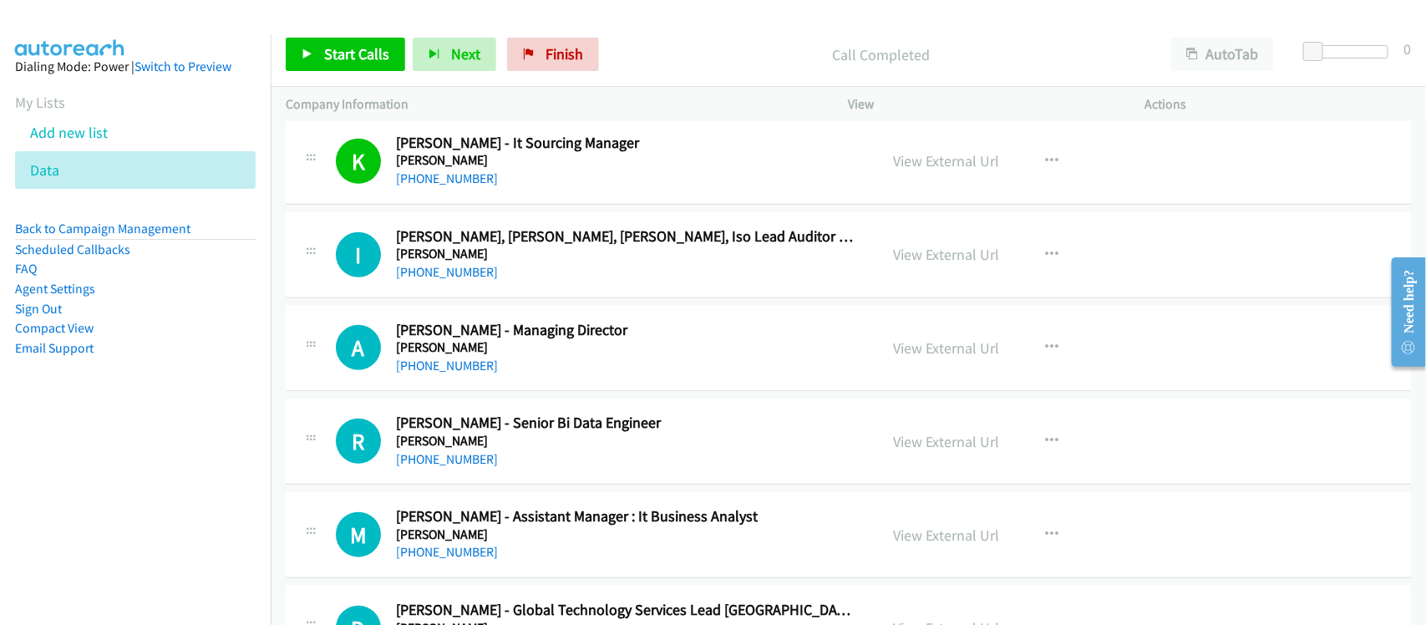
scroll to position [6369, 0]
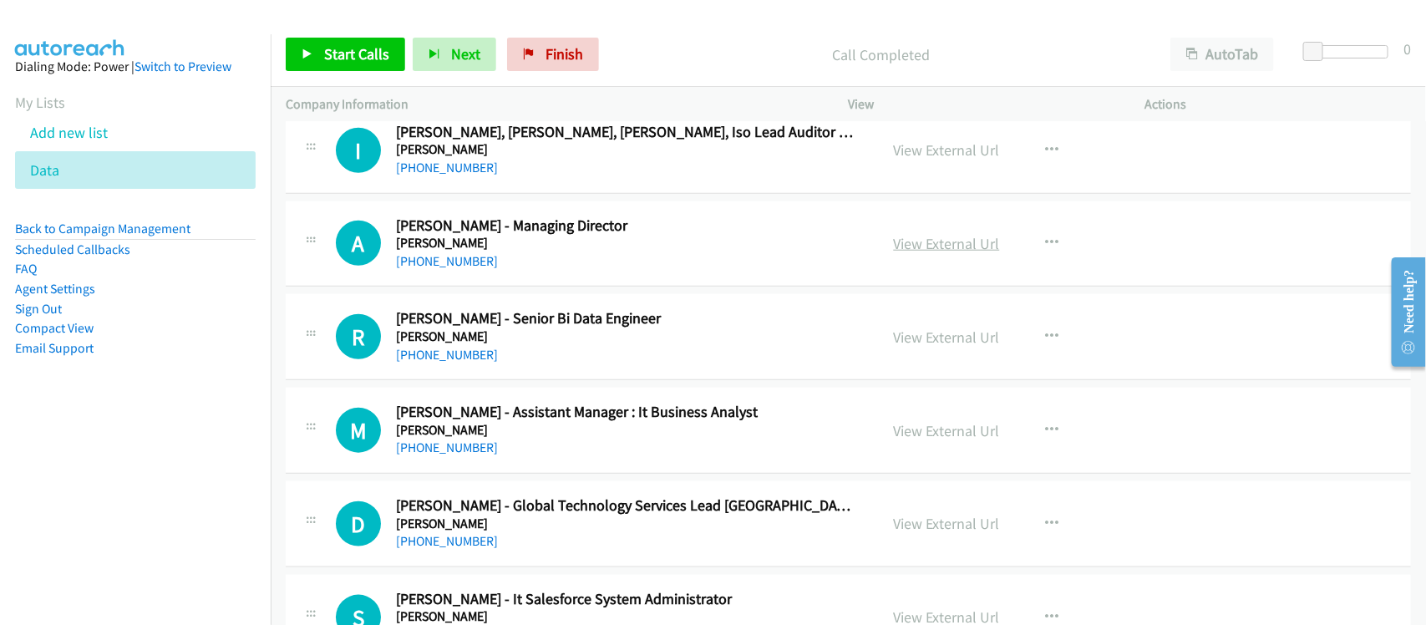
click at [911, 248] on link "View External Url" at bounding box center [947, 243] width 106 height 19
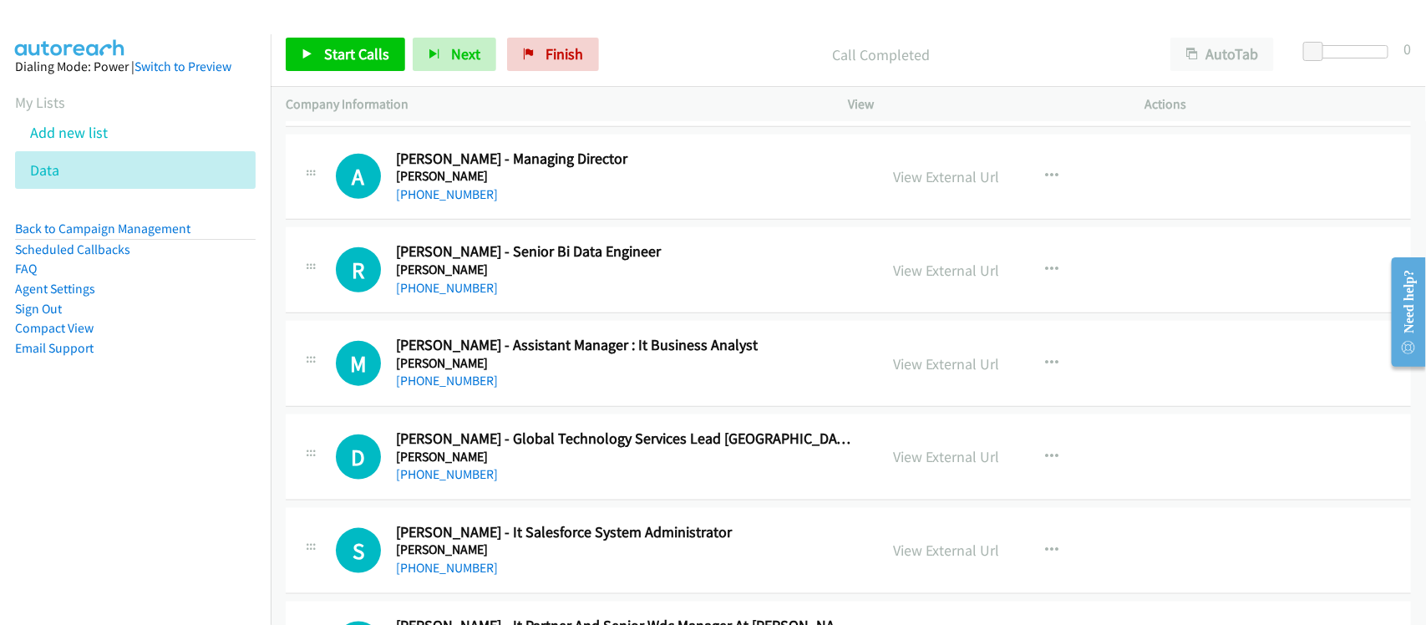
scroll to position [6474, 0]
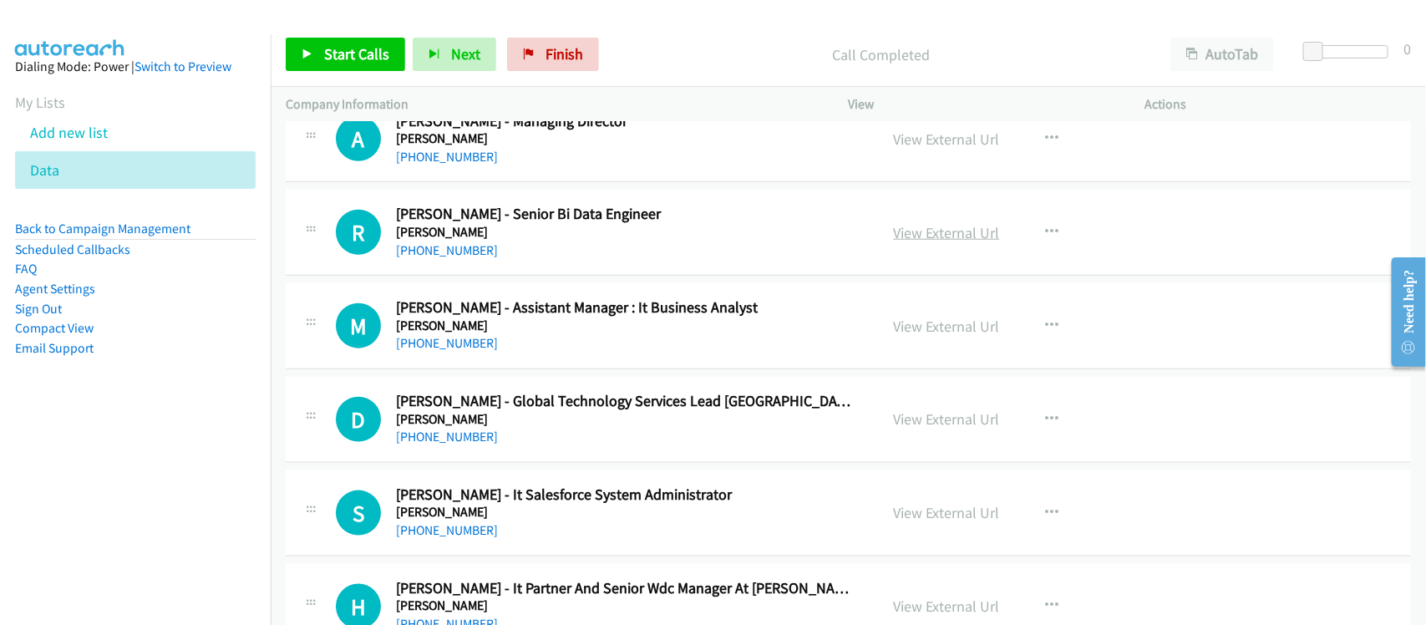
click at [952, 238] on link "View External Url" at bounding box center [947, 232] width 106 height 19
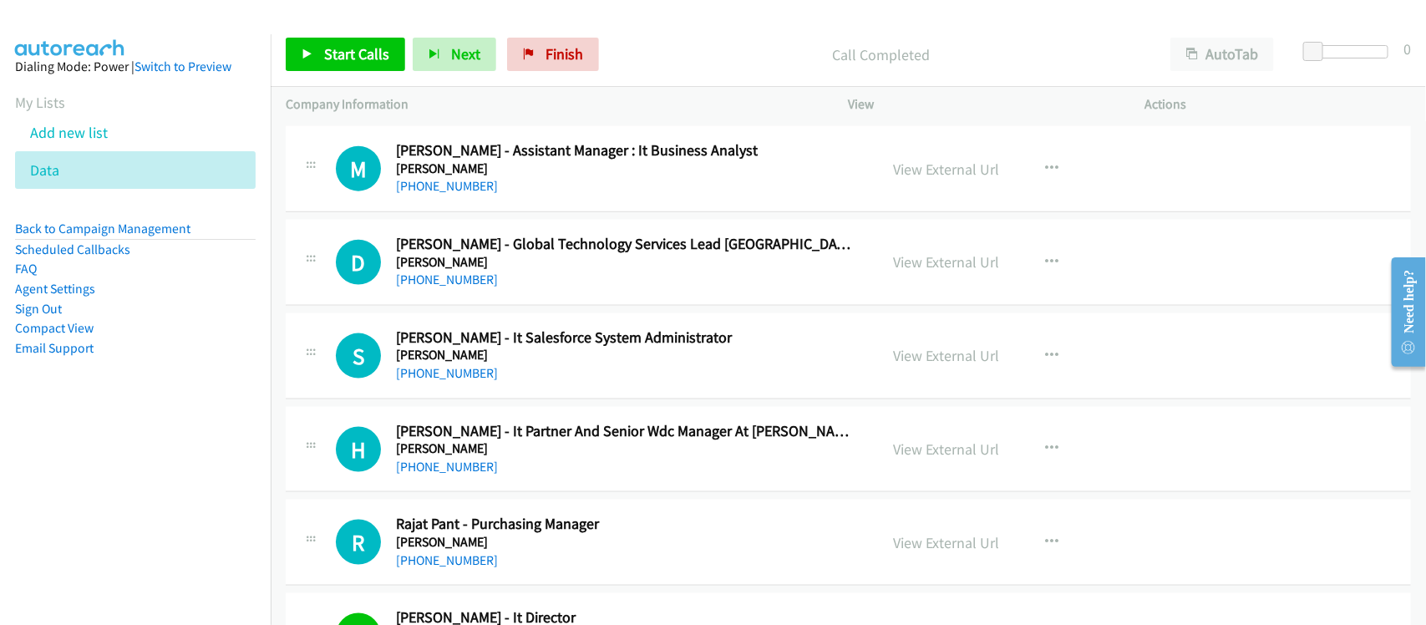
scroll to position [6683, 0]
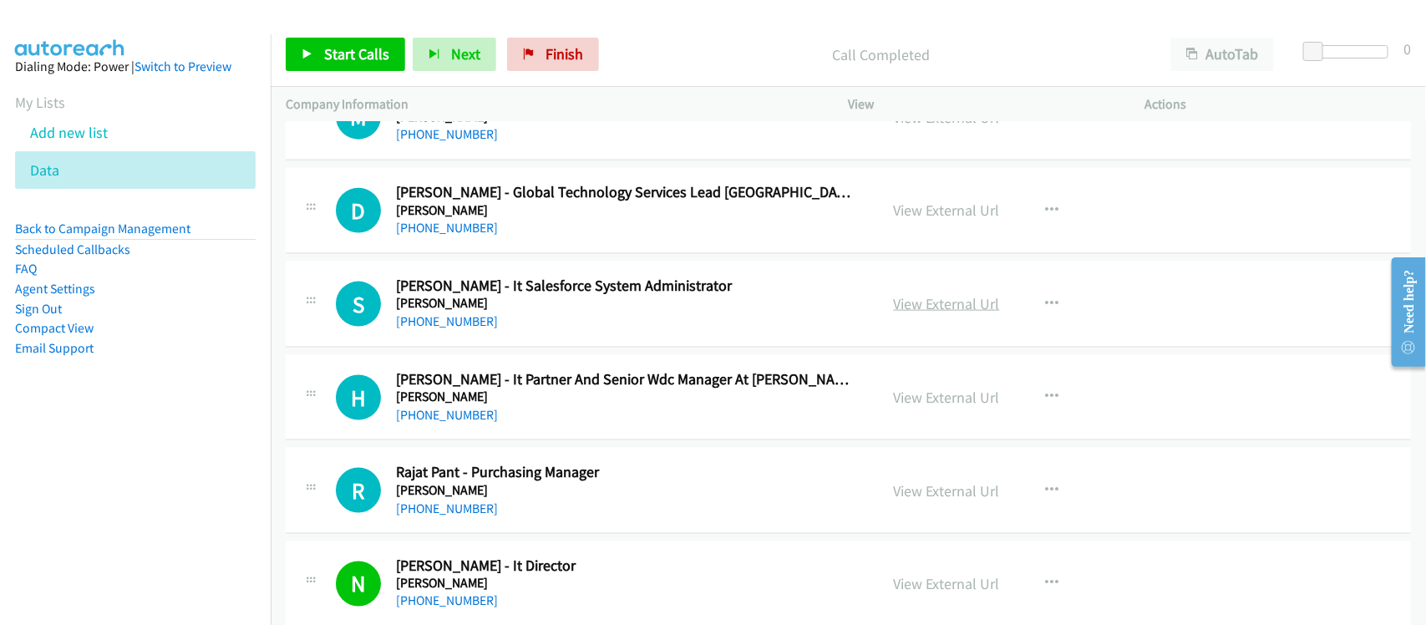
click at [903, 313] on link "View External Url" at bounding box center [947, 303] width 106 height 19
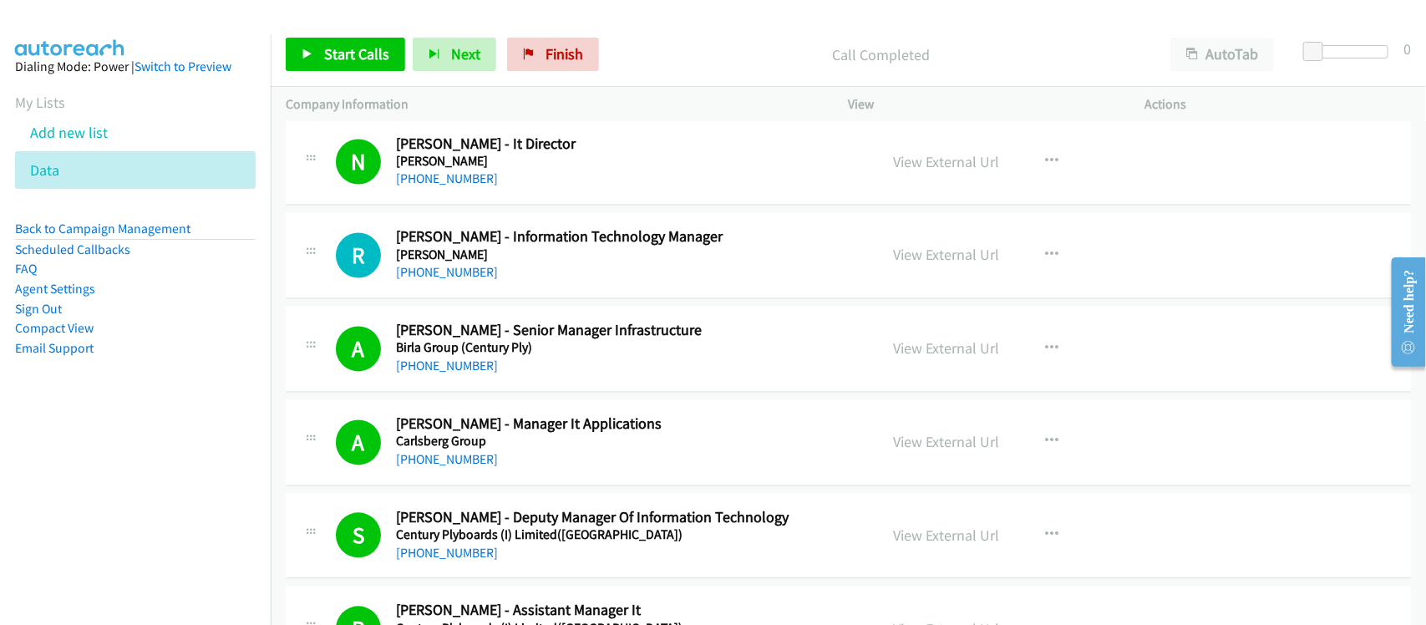
scroll to position [7100, 0]
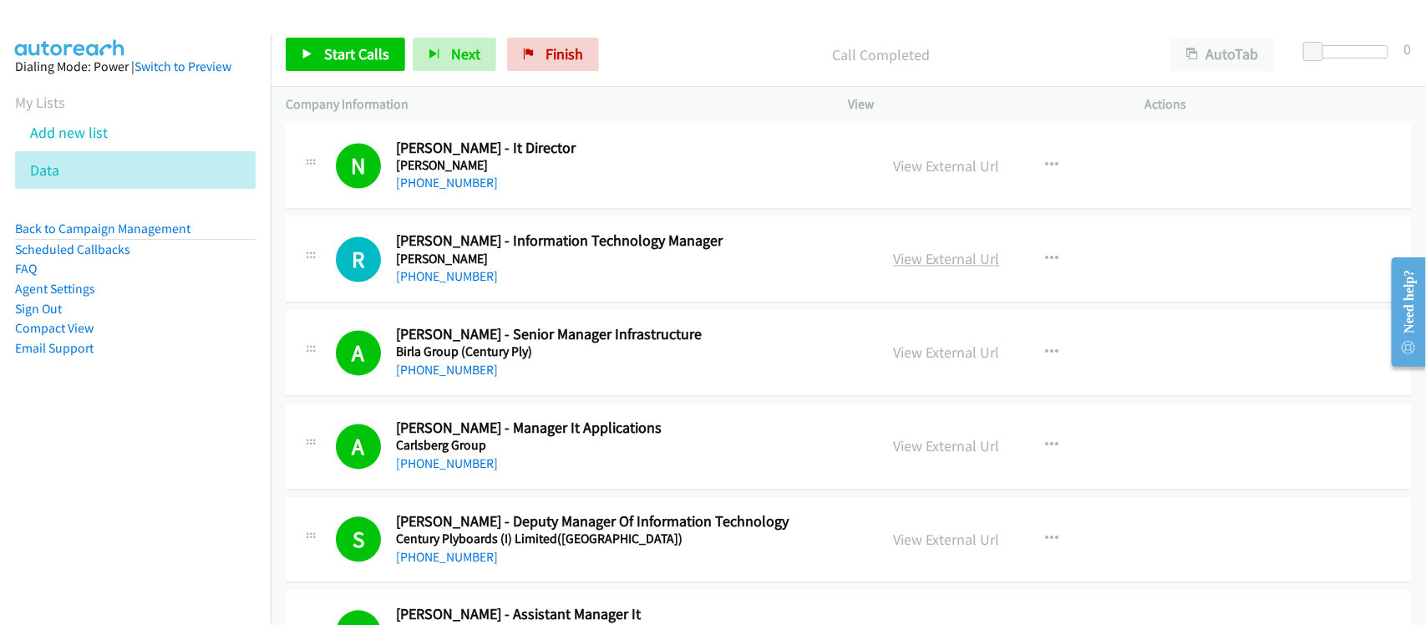
click at [944, 264] on link "View External Url" at bounding box center [947, 259] width 106 height 19
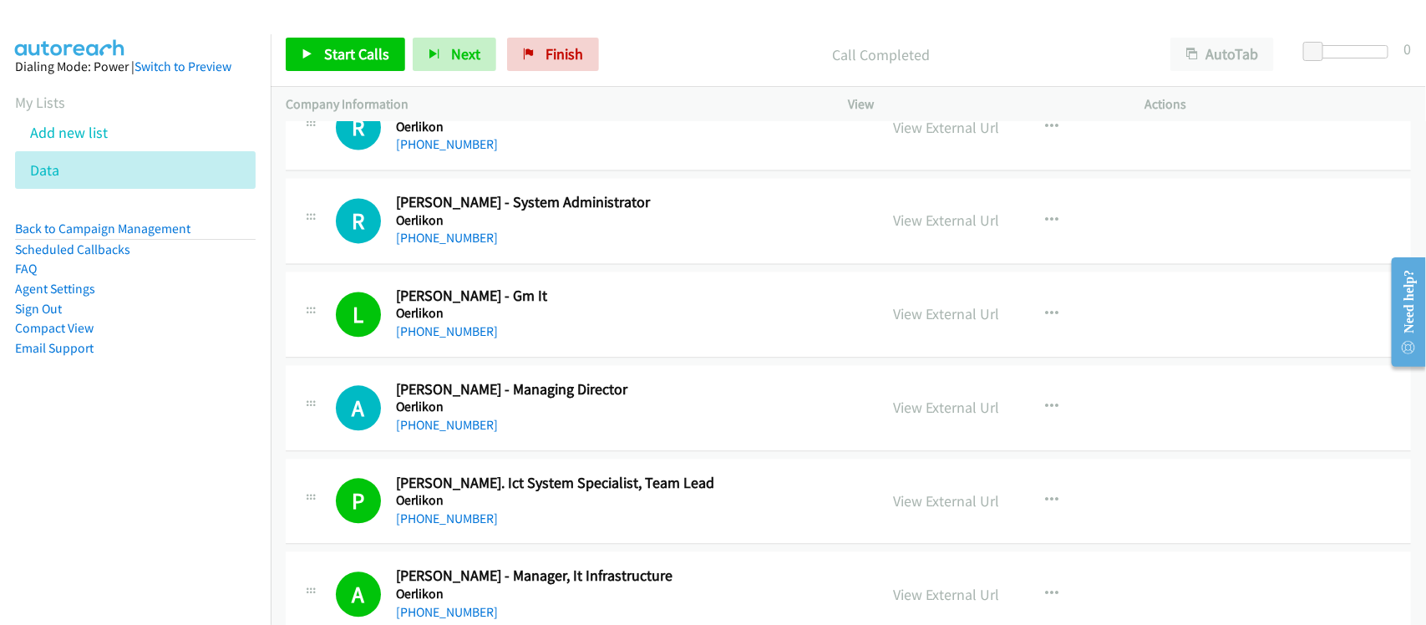
scroll to position [10024, 0]
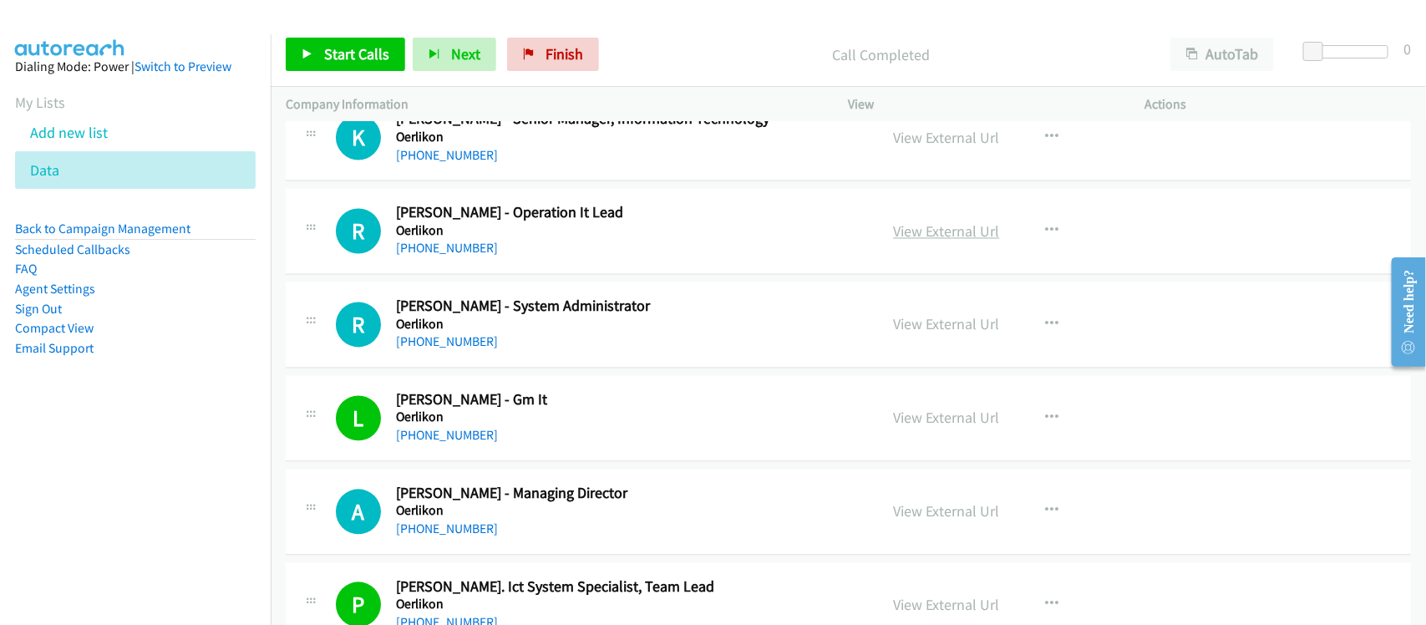
click at [937, 236] on link "View External Url" at bounding box center [947, 231] width 106 height 19
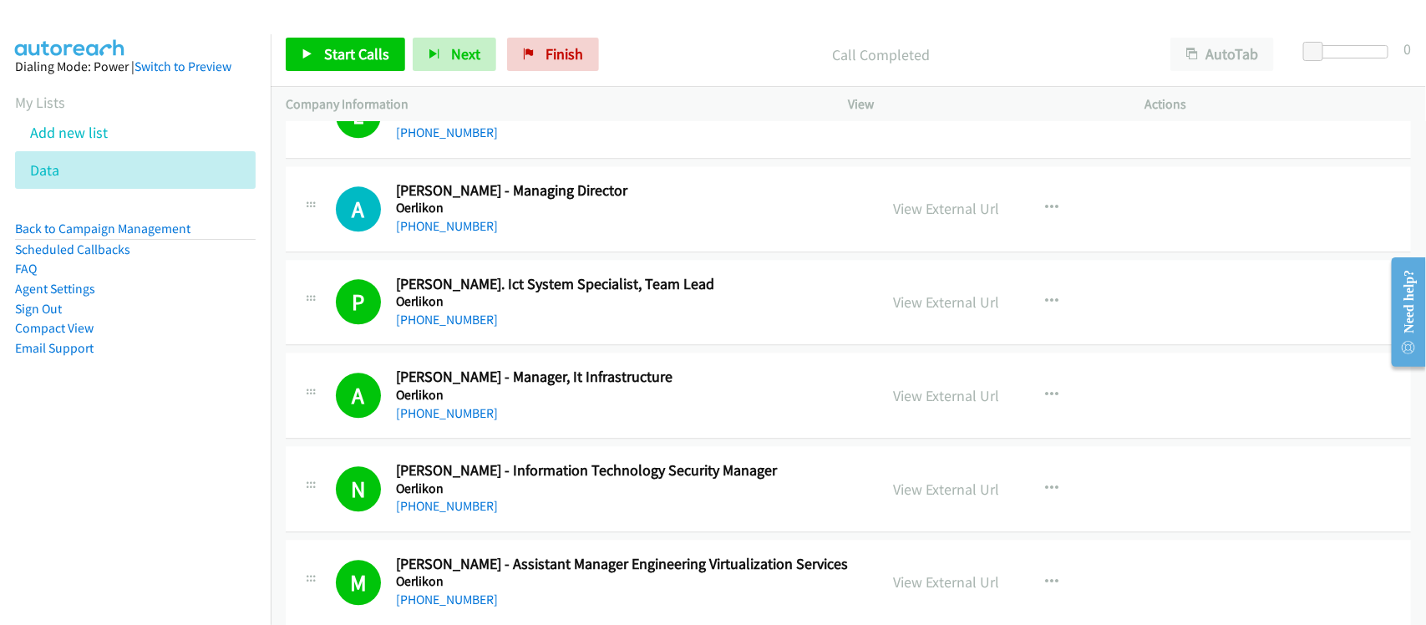
scroll to position [10442, 0]
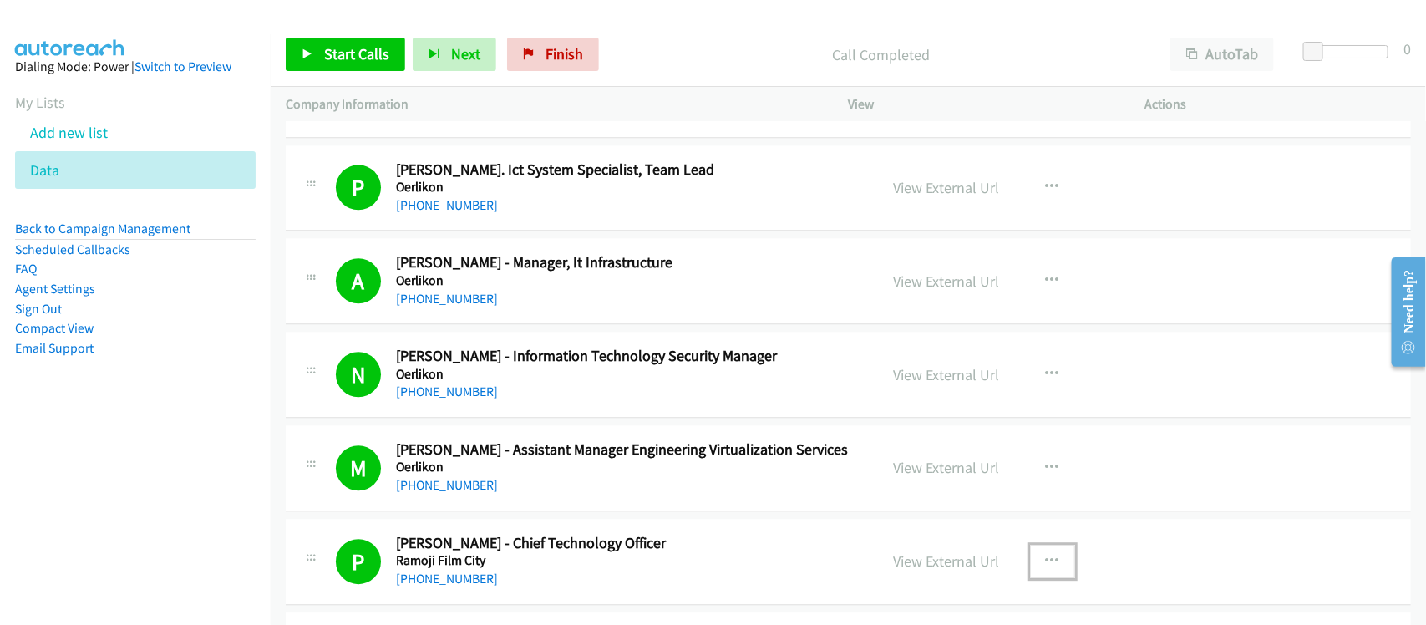
click at [1051, 562] on button "button" at bounding box center [1052, 561] width 45 height 33
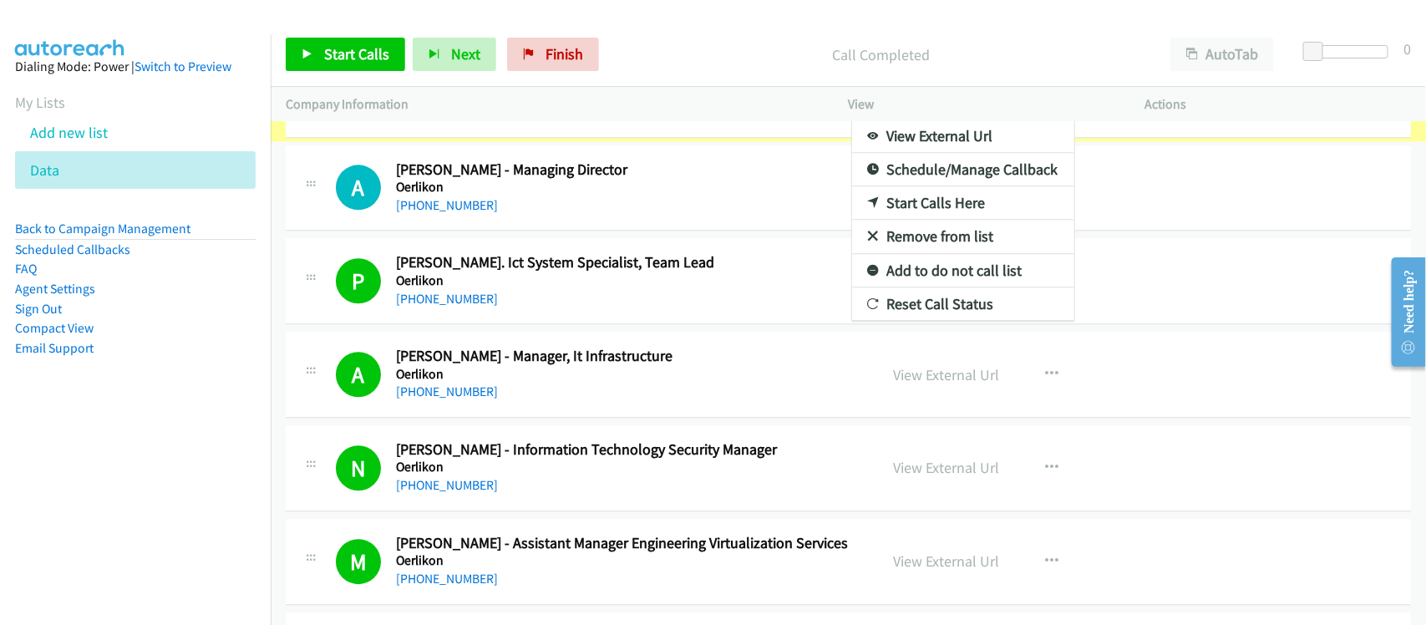
scroll to position [10501, 0]
